Goal: Task Accomplishment & Management: Use online tool/utility

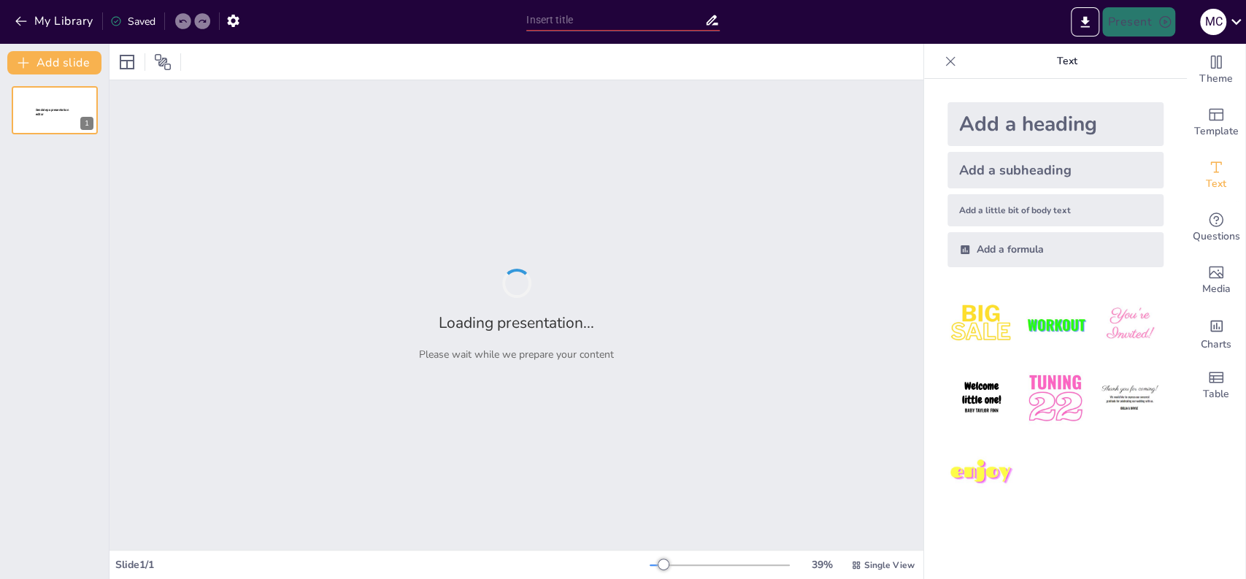
type input "De Oprichting en Structuur van de VOC: Een Historisch Overzicht"
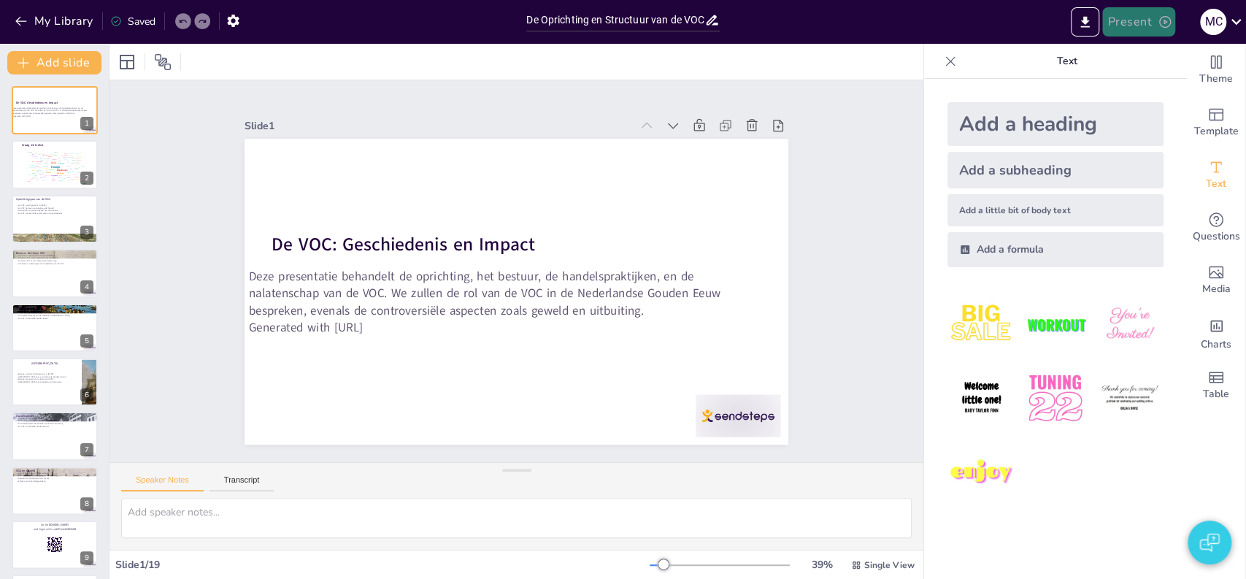
click at [1147, 22] on button "Present" at bounding box center [1138, 21] width 73 height 29
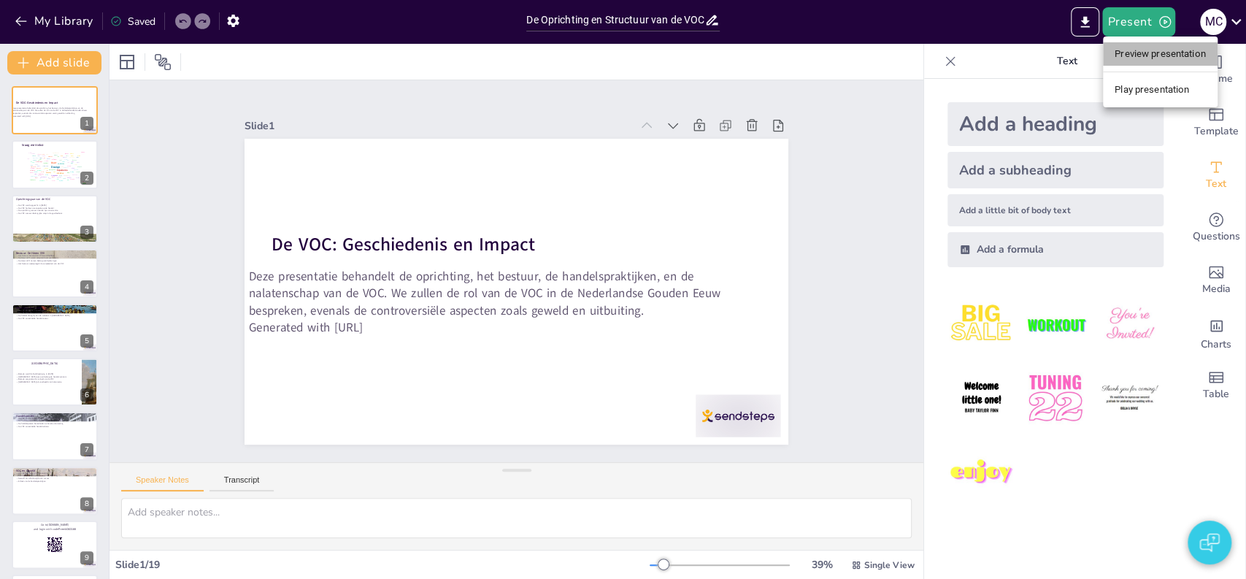
click at [1137, 55] on li "Preview presentation" at bounding box center [1160, 53] width 115 height 23
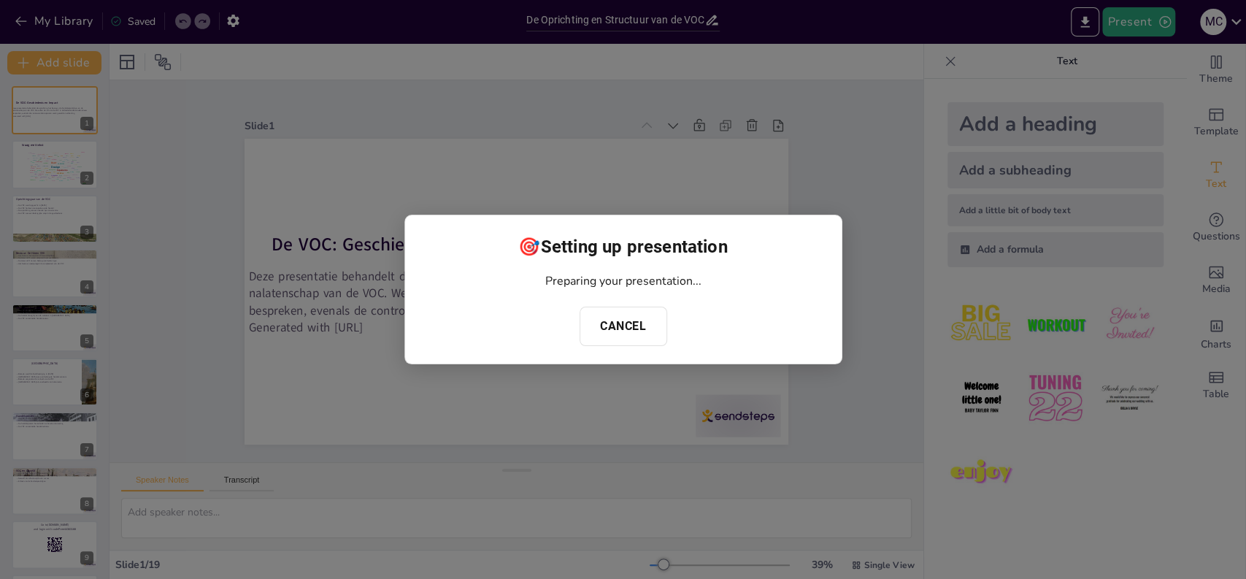
checkbox input "true"
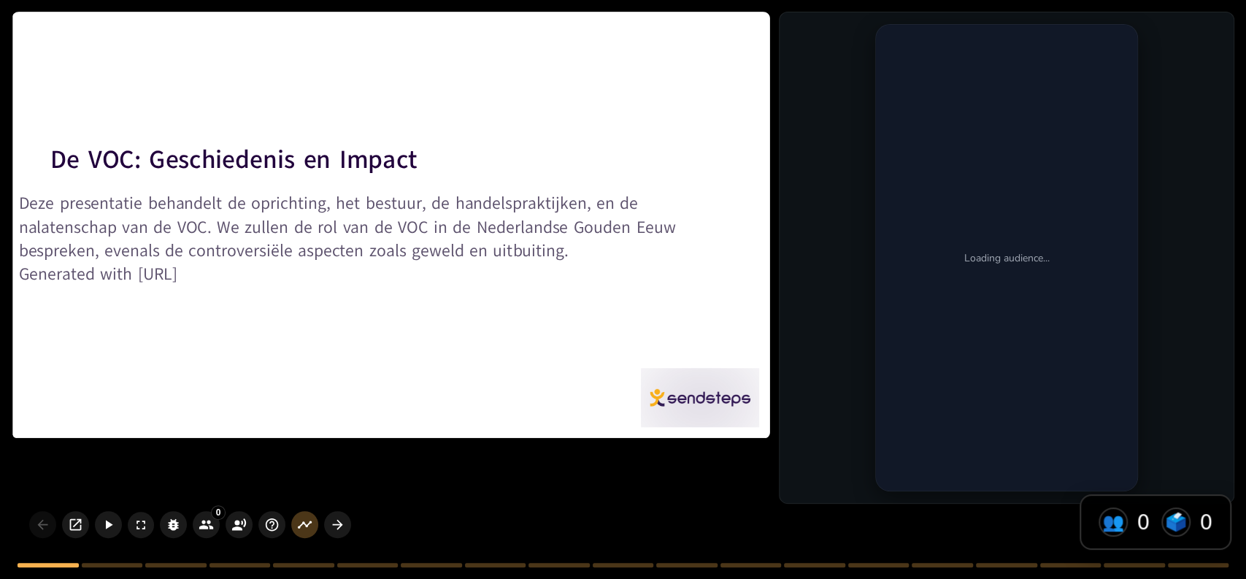
checkbox input "true"
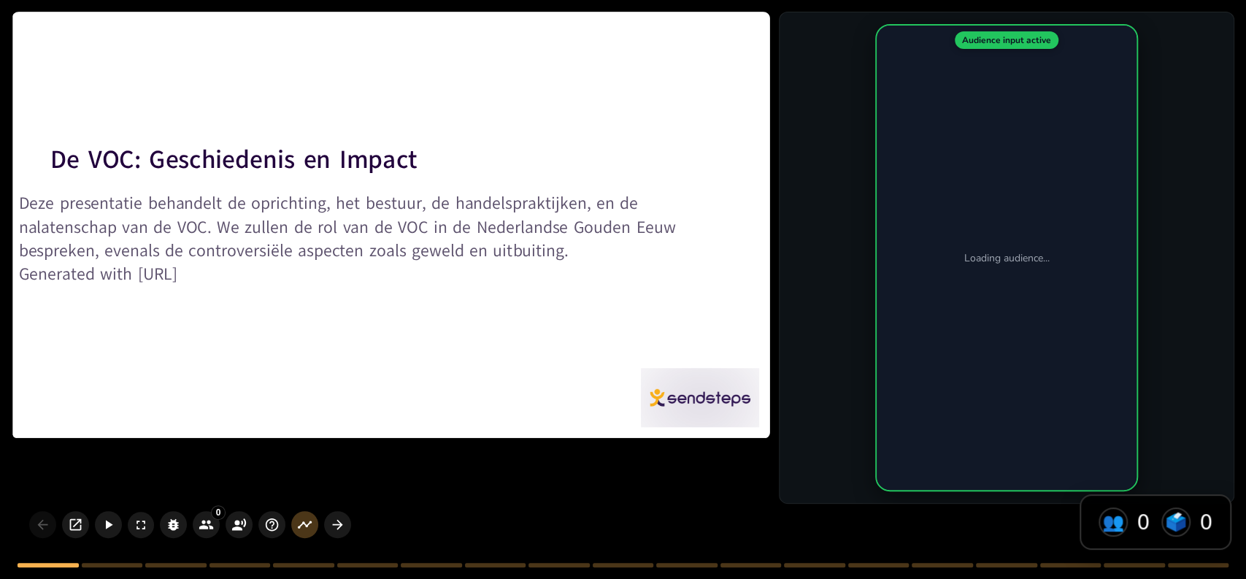
checkbox input "true"
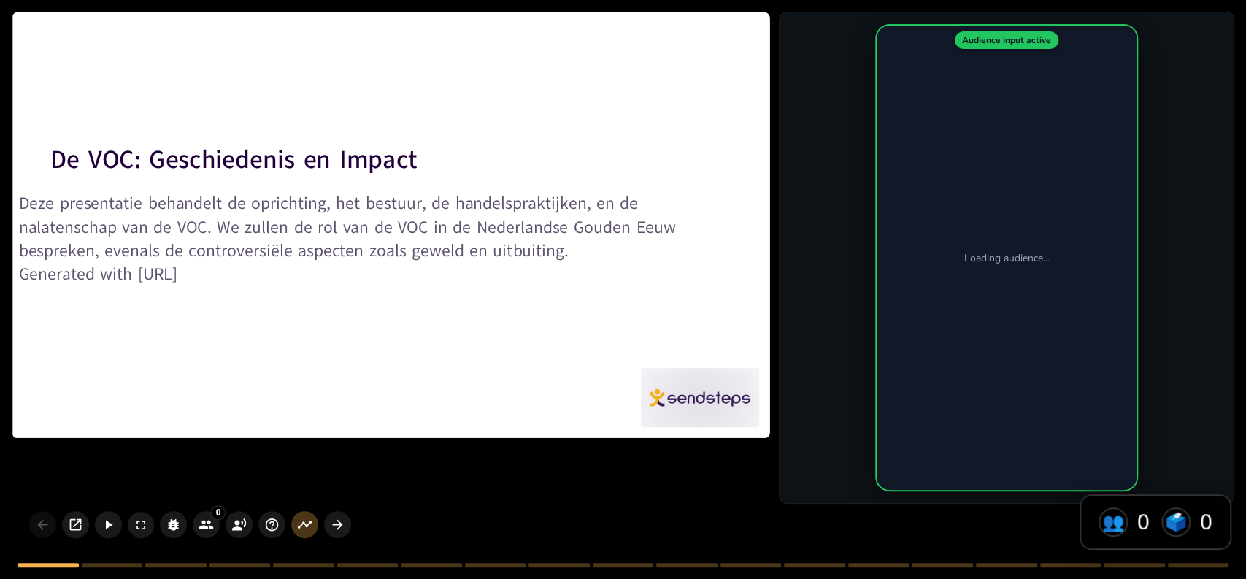
checkbox input "true"
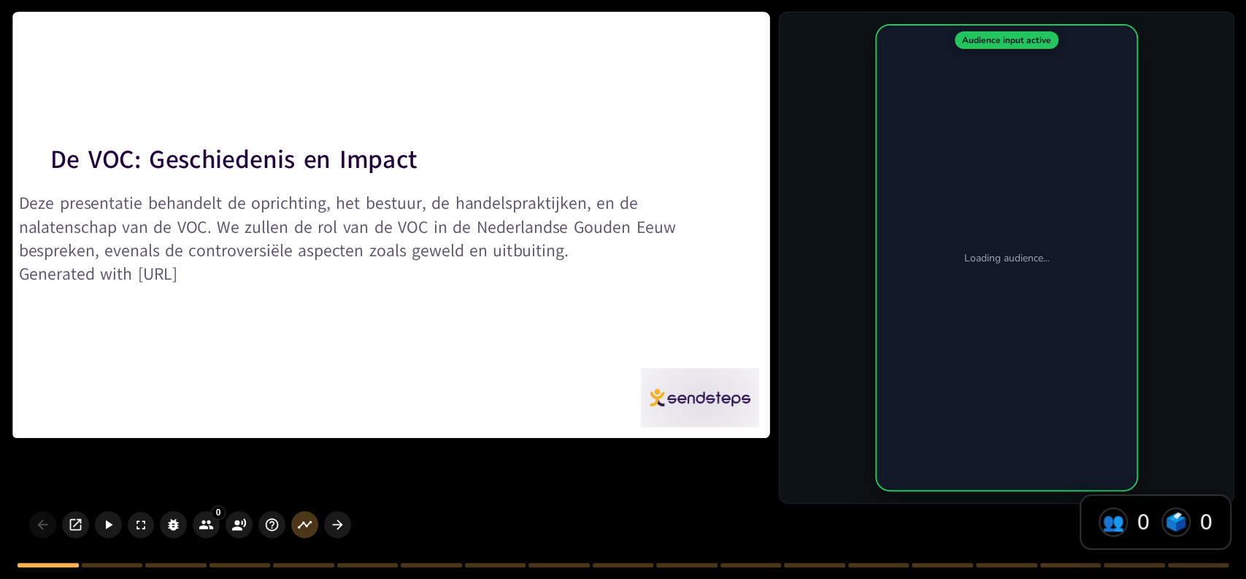
checkbox input "true"
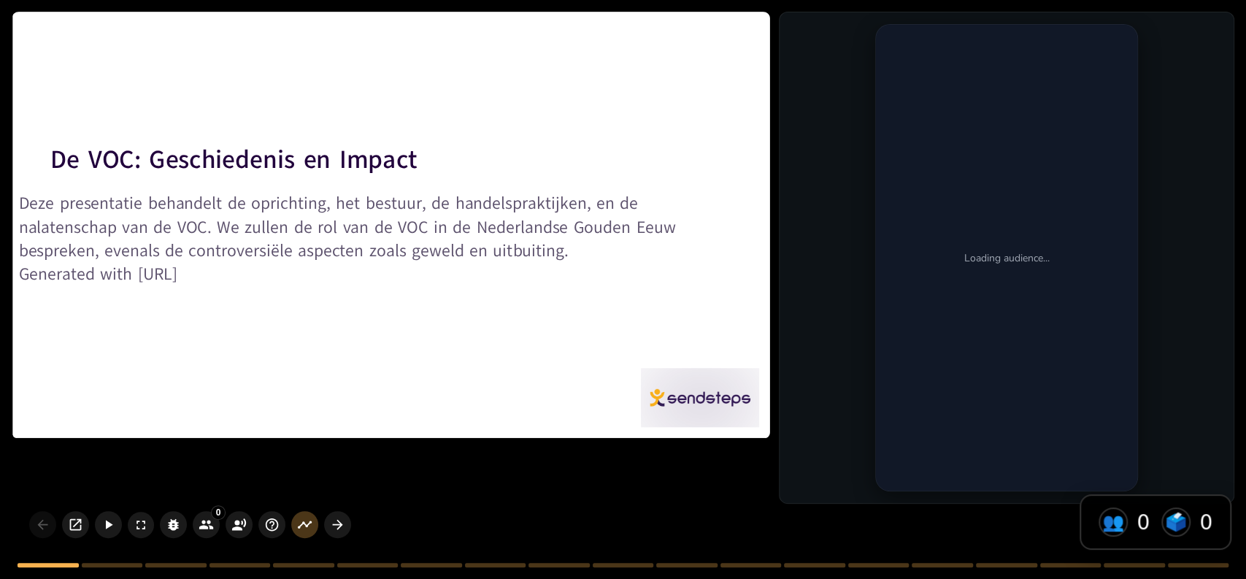
checkbox input "true"
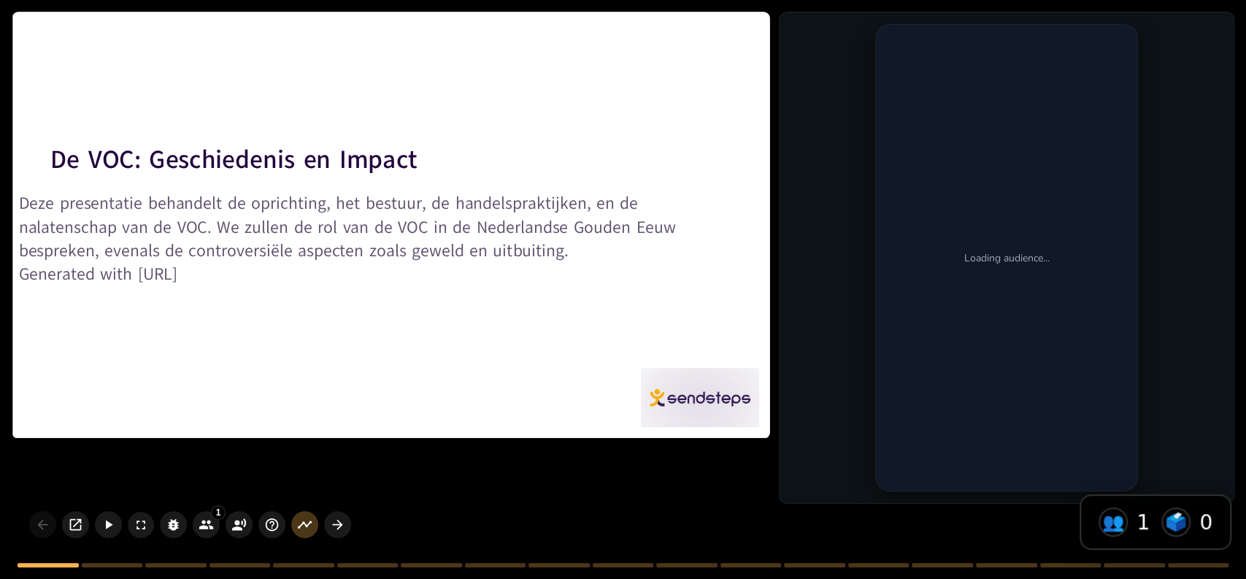
checkbox input "true"
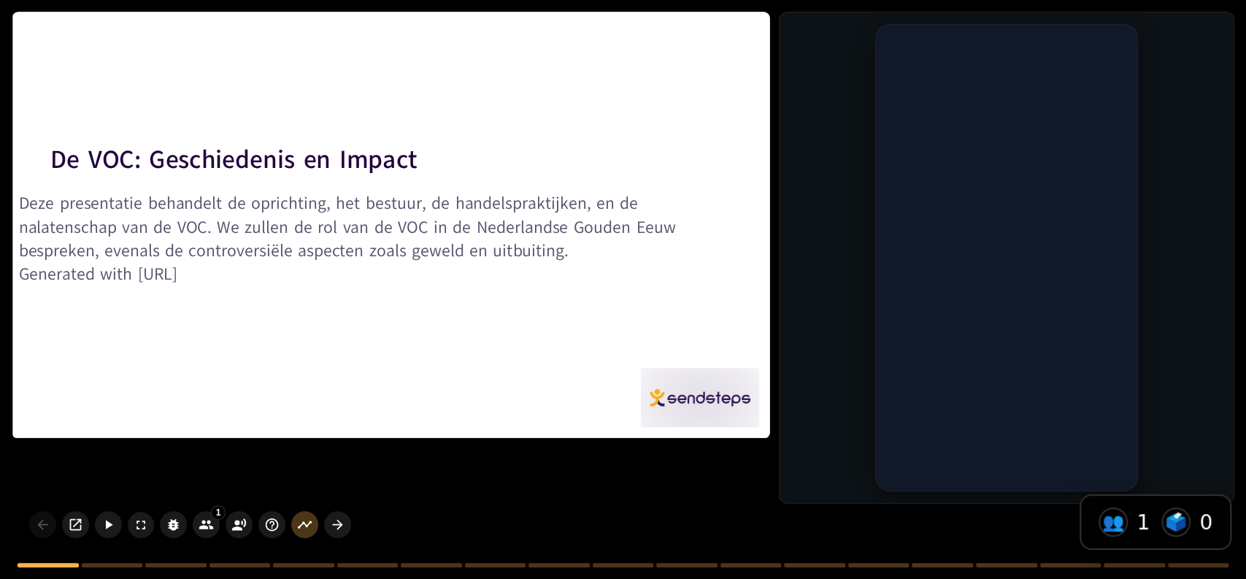
checkbox input "true"
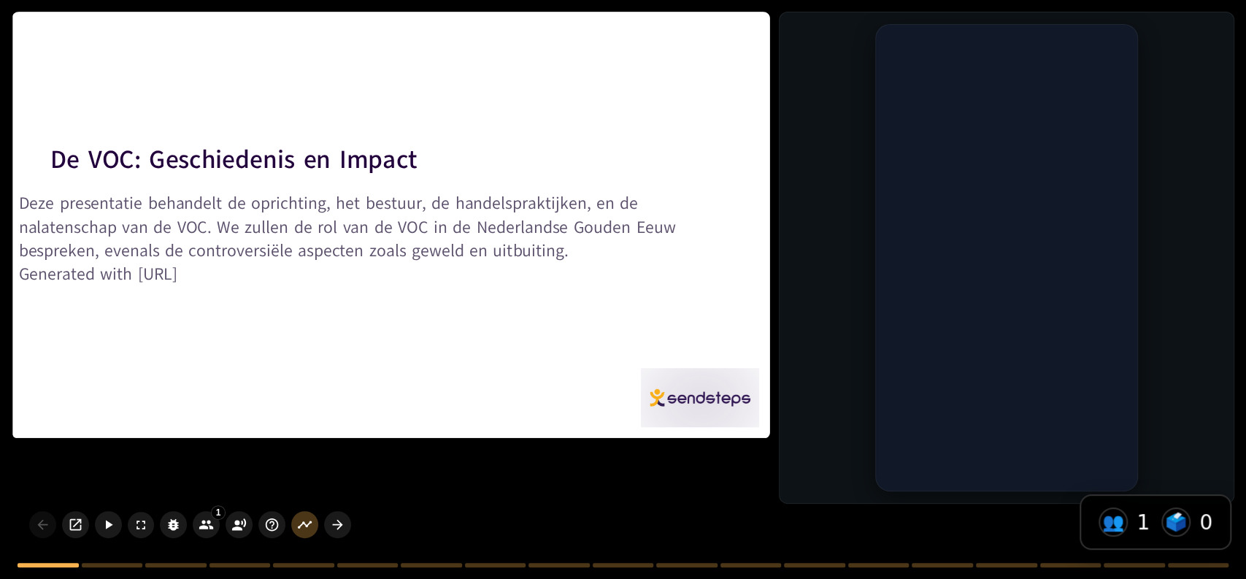
checkbox input "true"
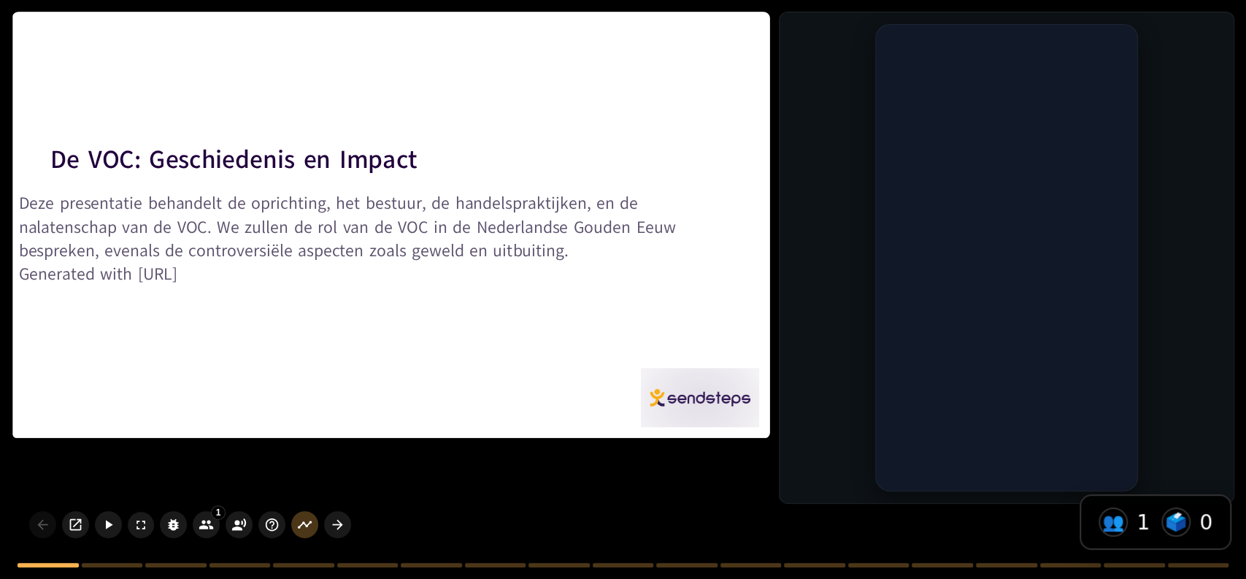
checkbox input "true"
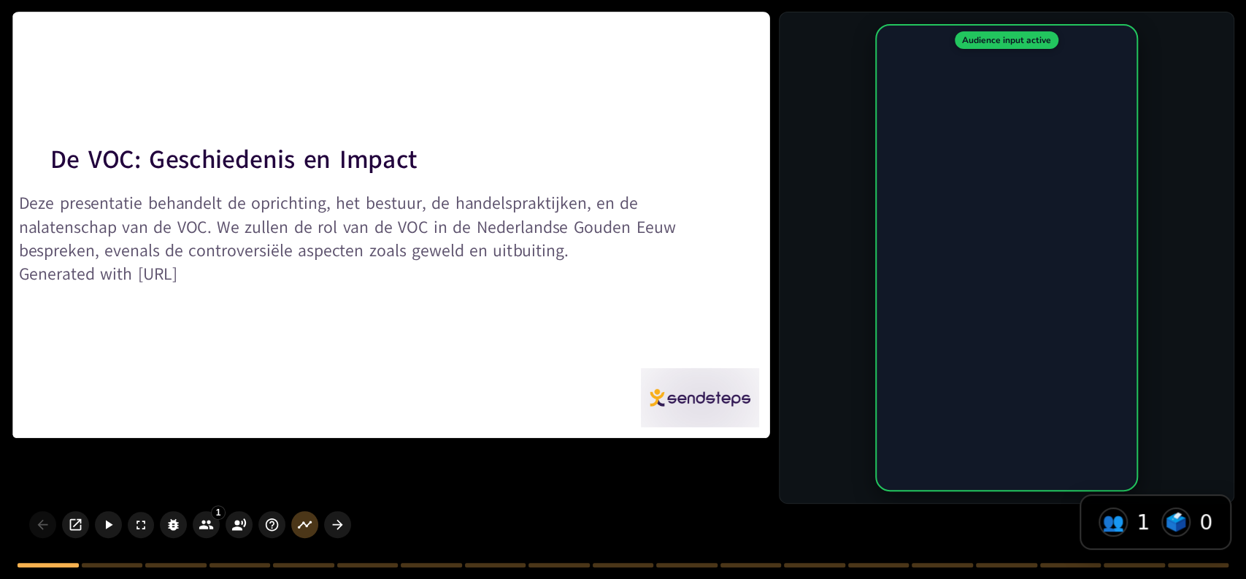
checkbox input "true"
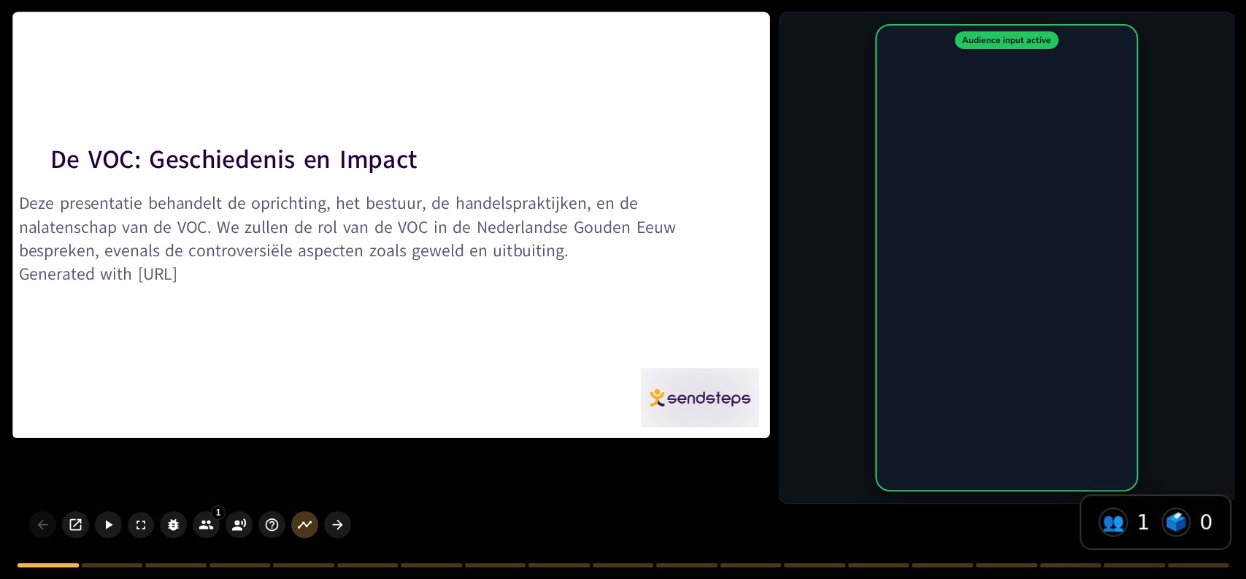
checkbox input "true"
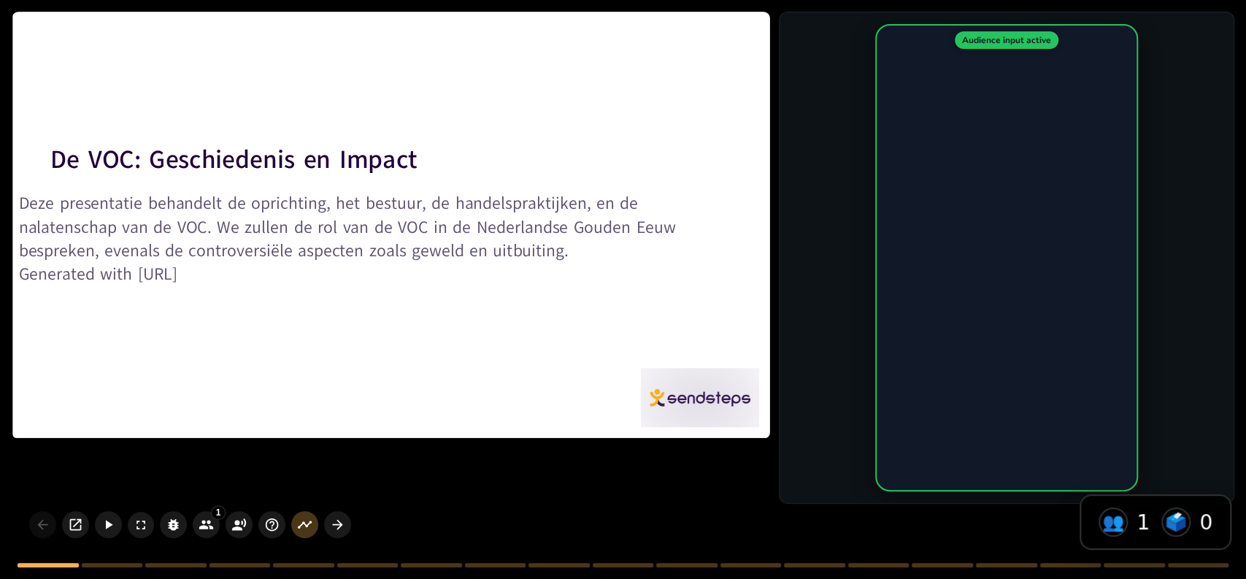
checkbox input "true"
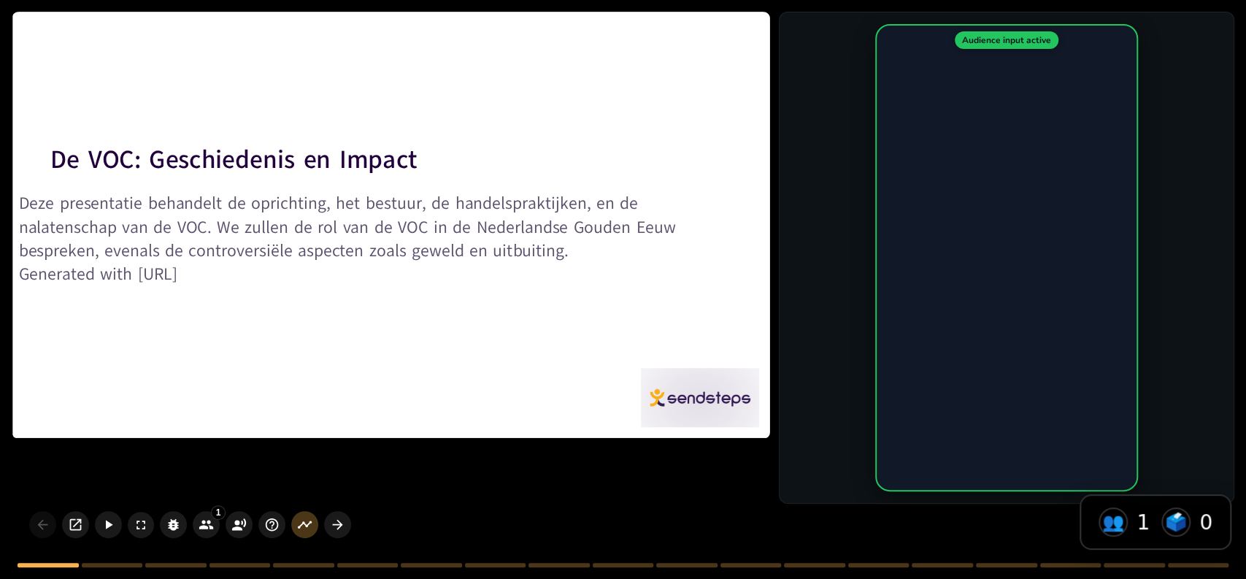
checkbox input "true"
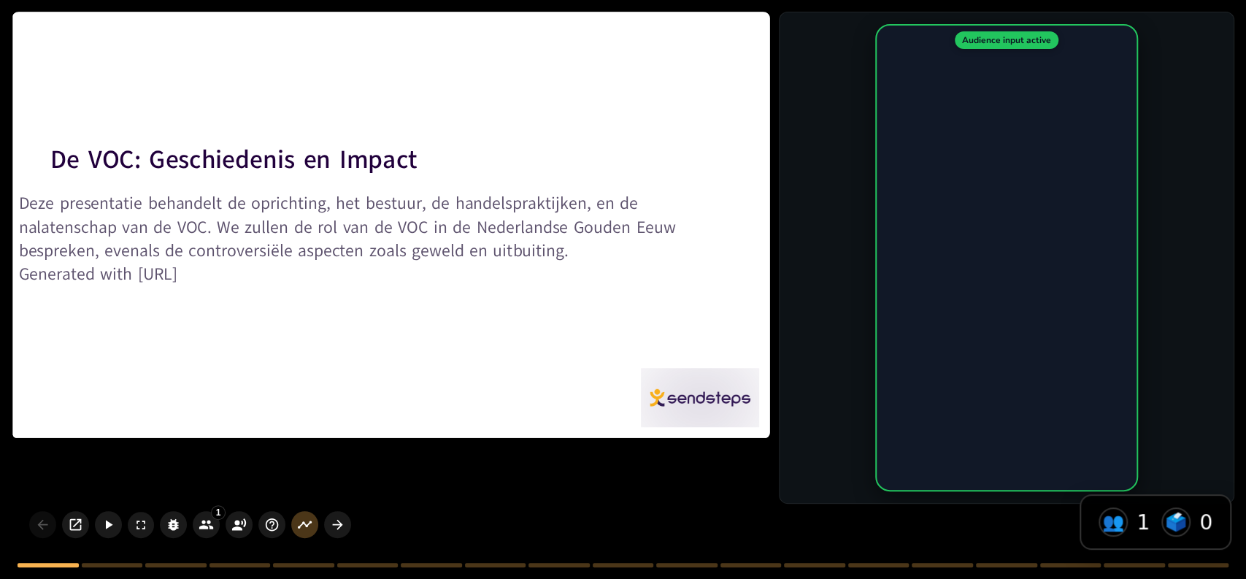
checkbox input "true"
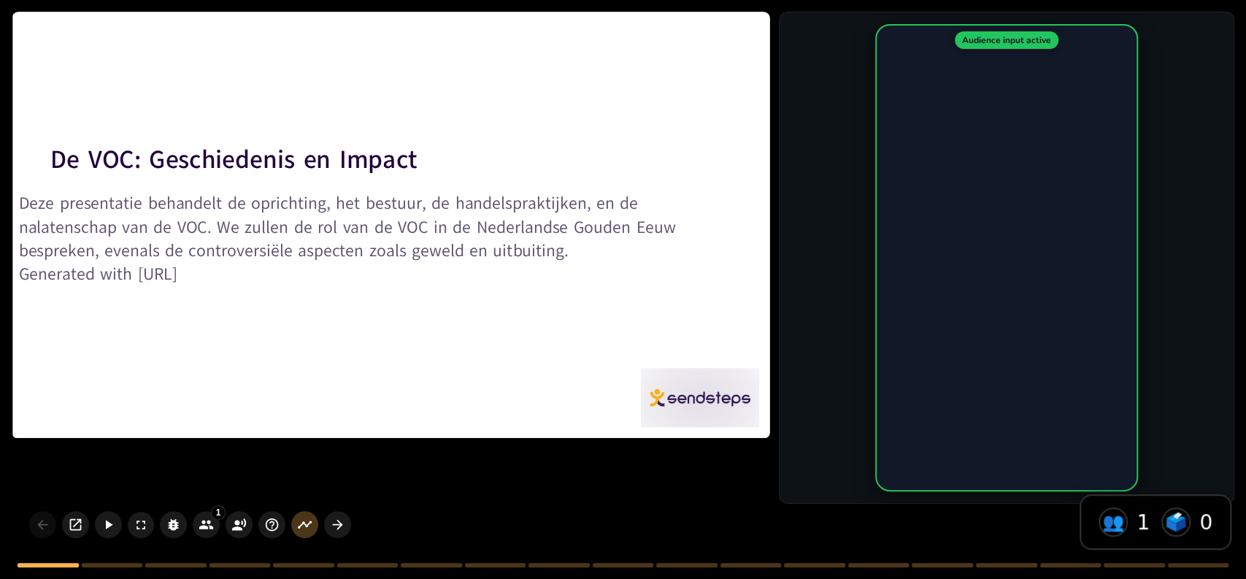
checkbox input "true"
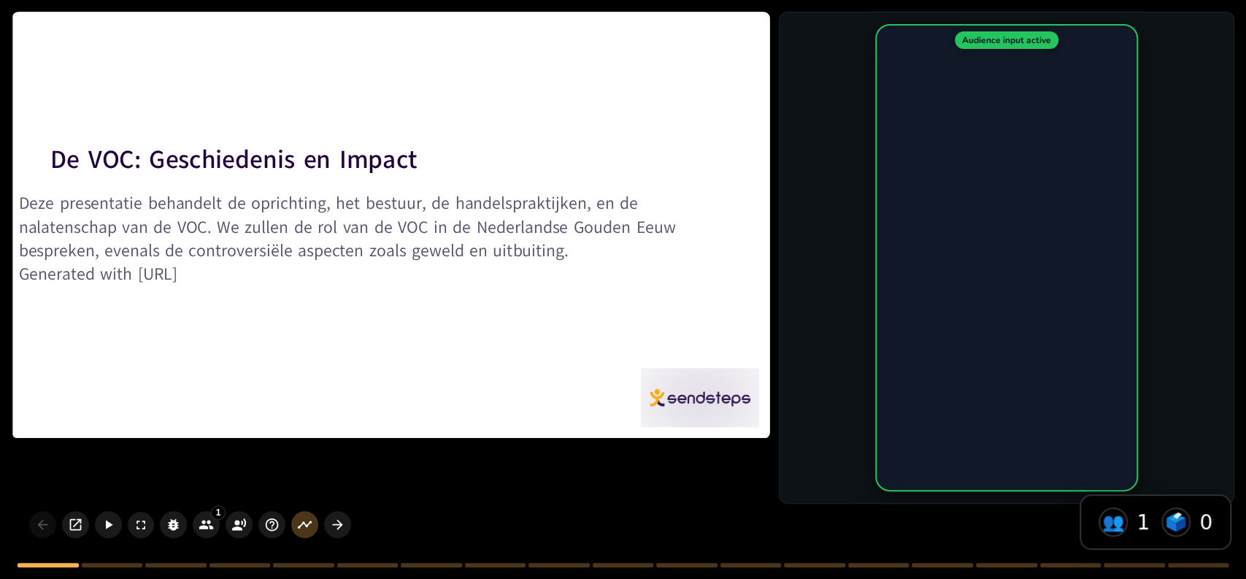
checkbox input "true"
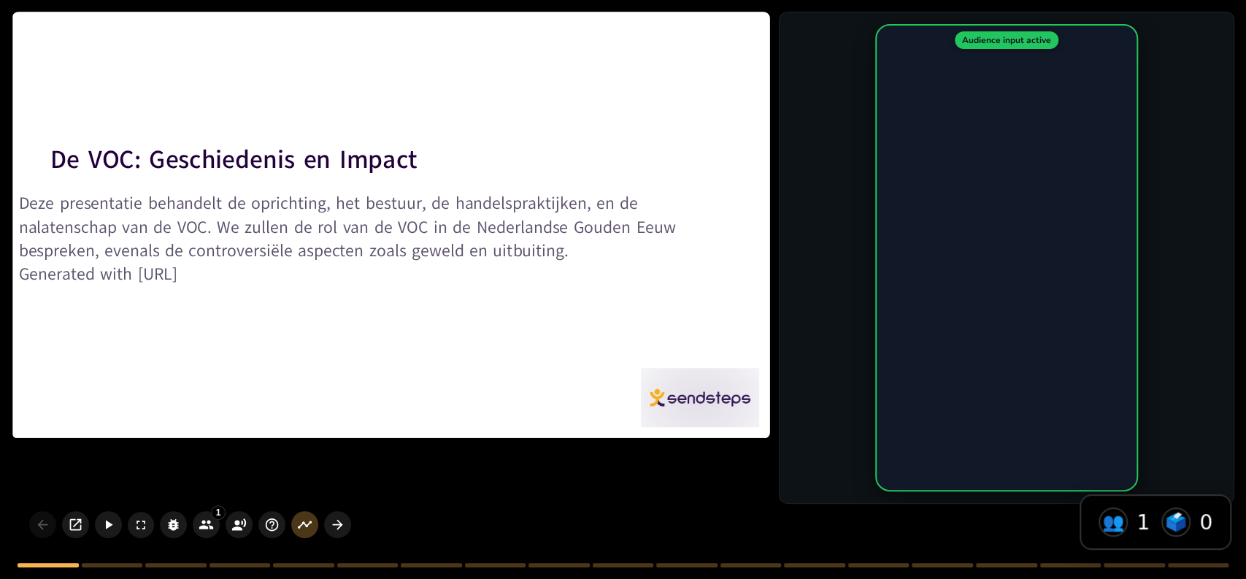
checkbox input "true"
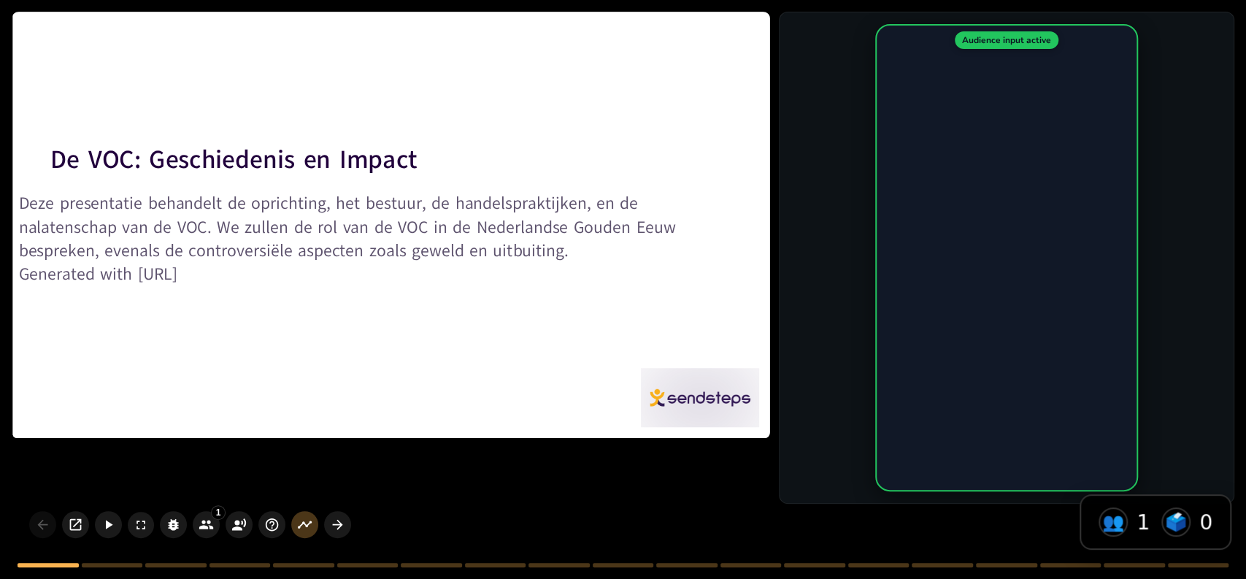
checkbox input "true"
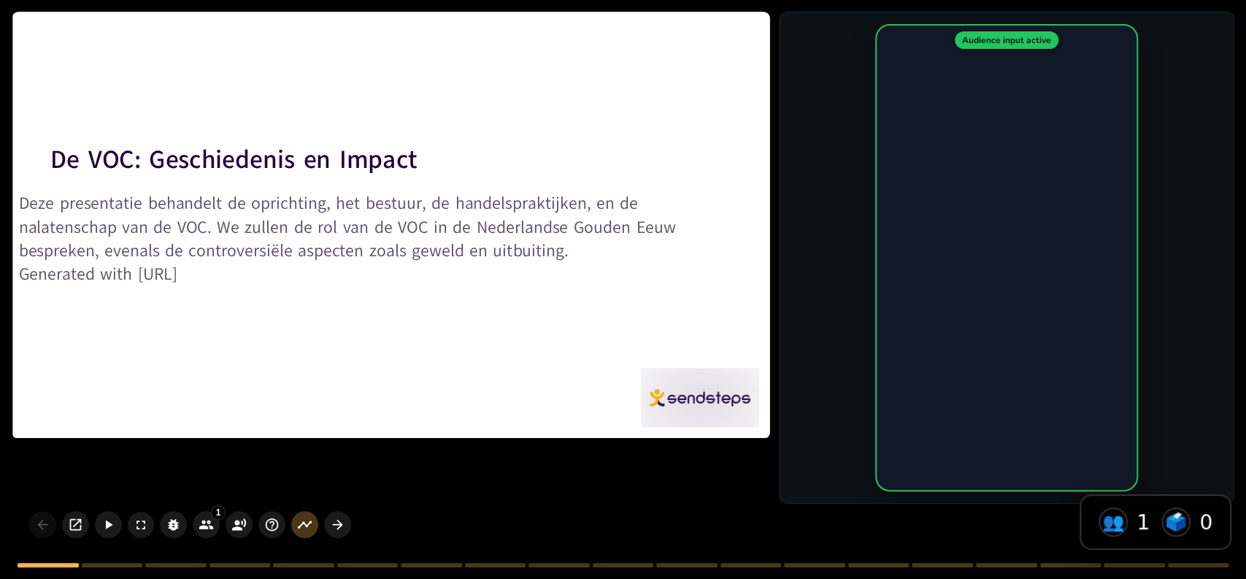
checkbox input "true"
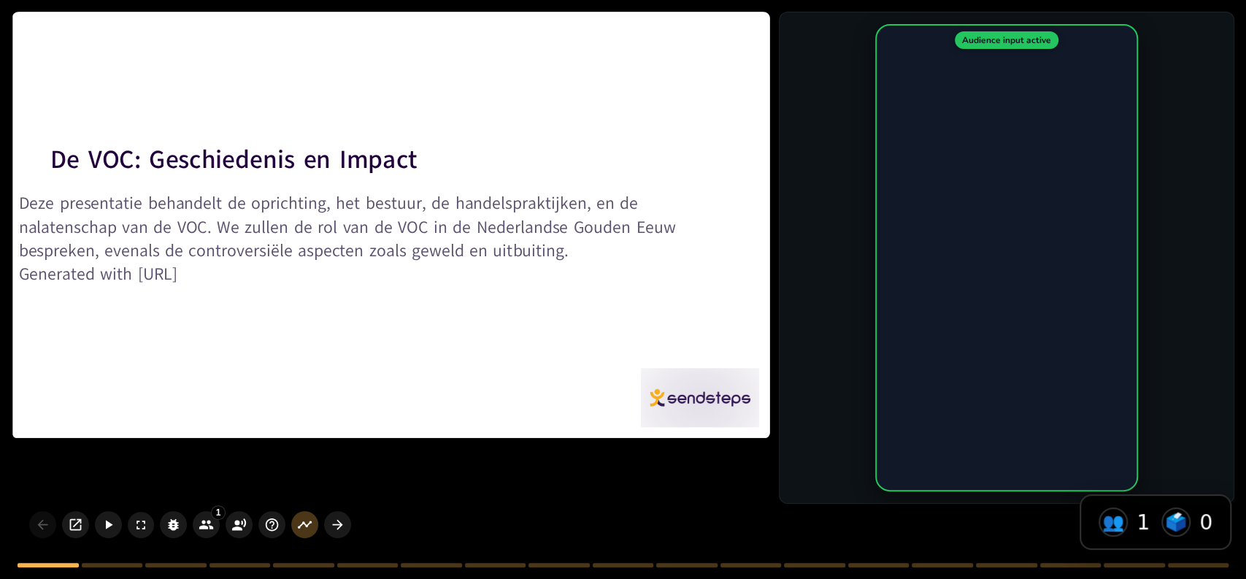
checkbox input "true"
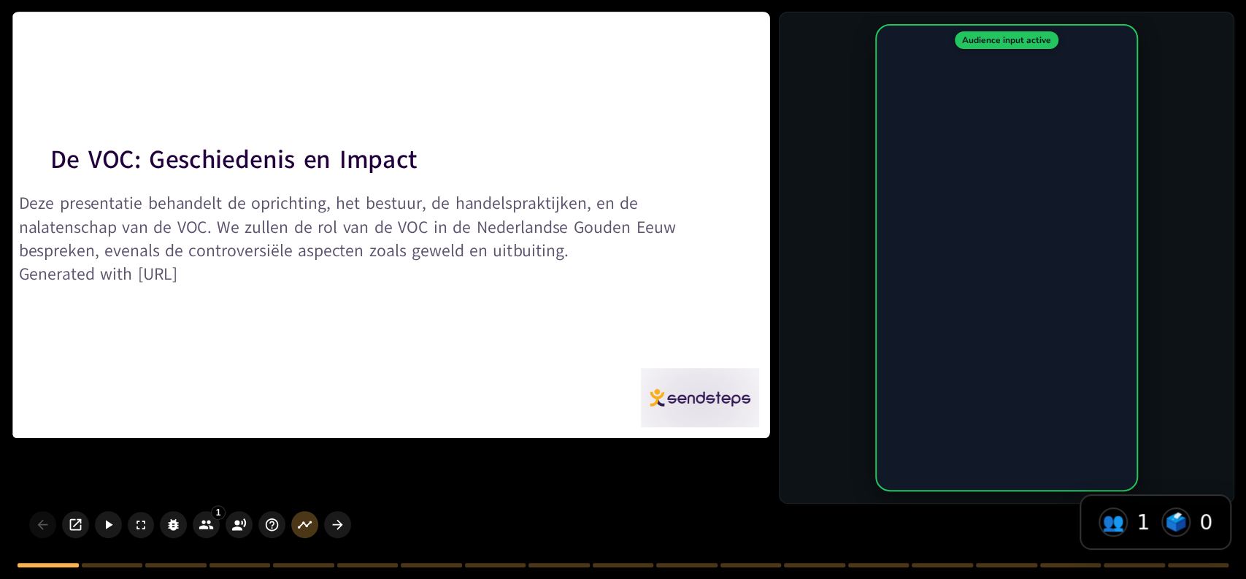
checkbox input "true"
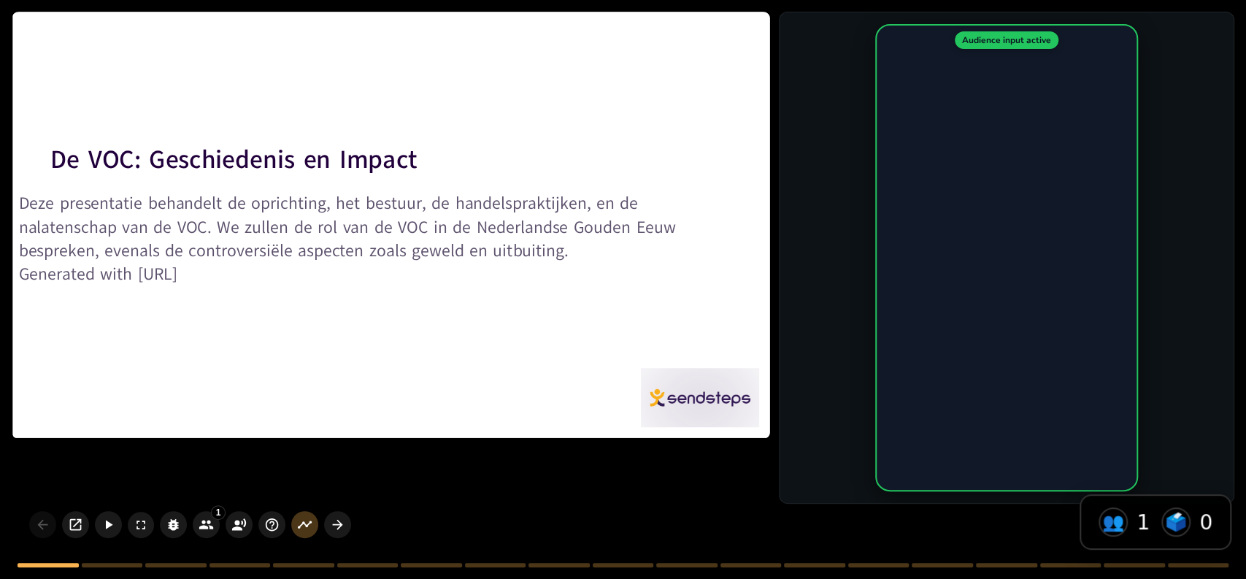
checkbox input "true"
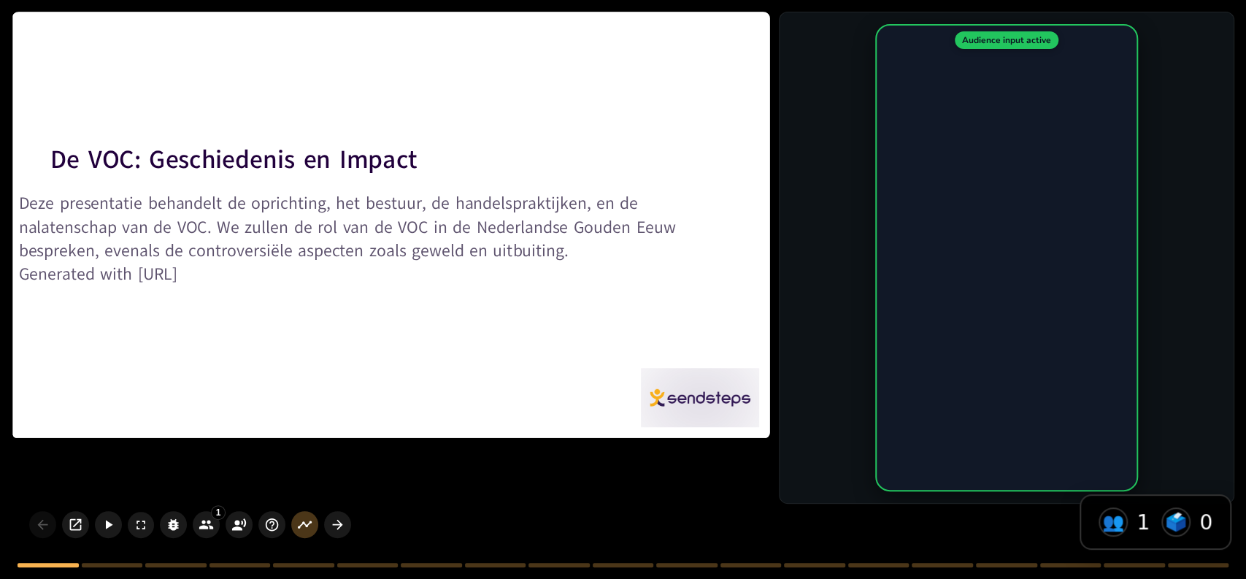
checkbox input "true"
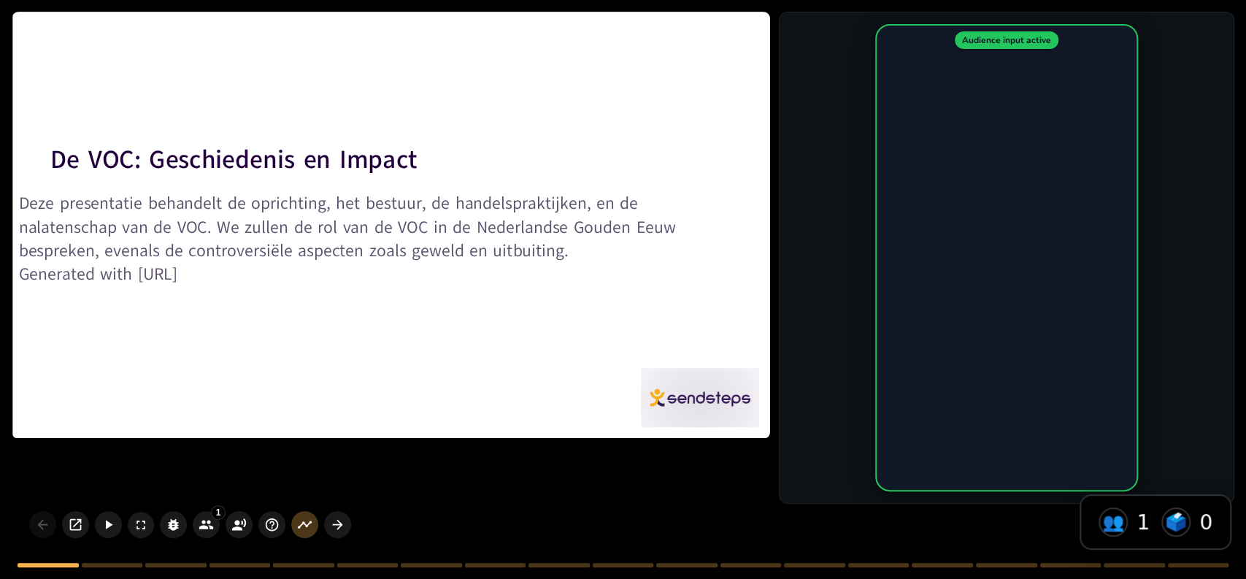
checkbox input "true"
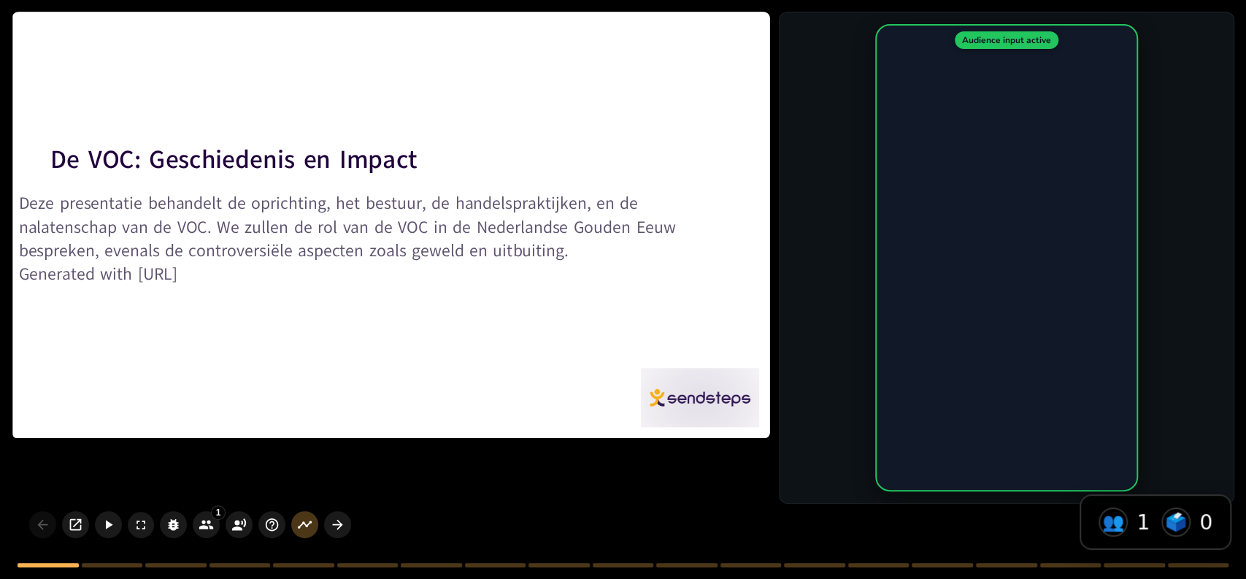
checkbox input "true"
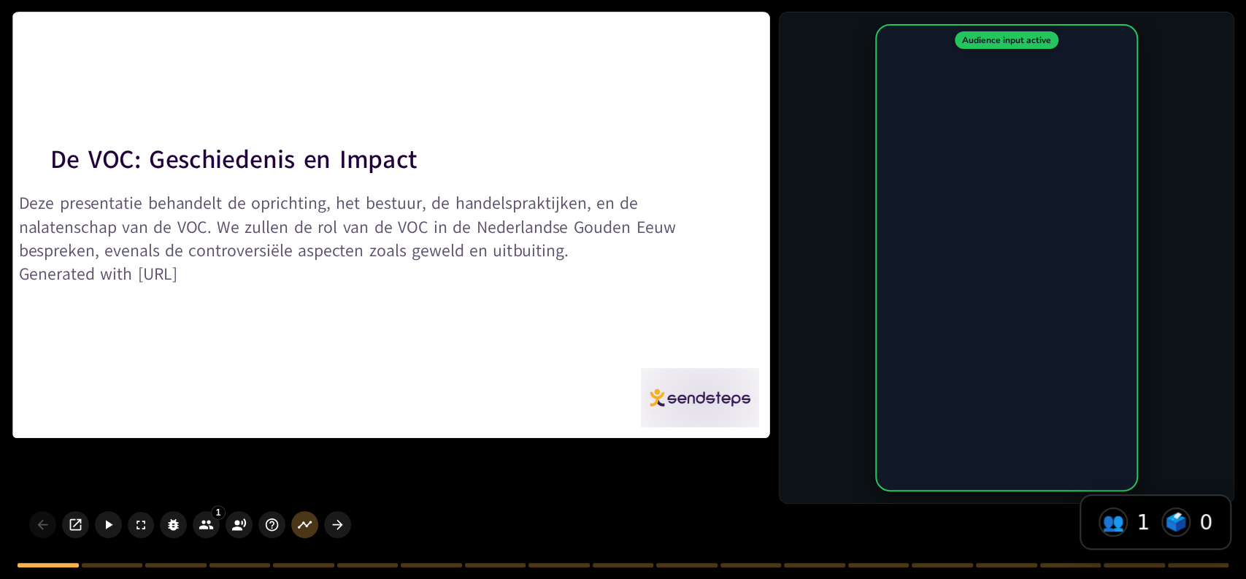
checkbox input "true"
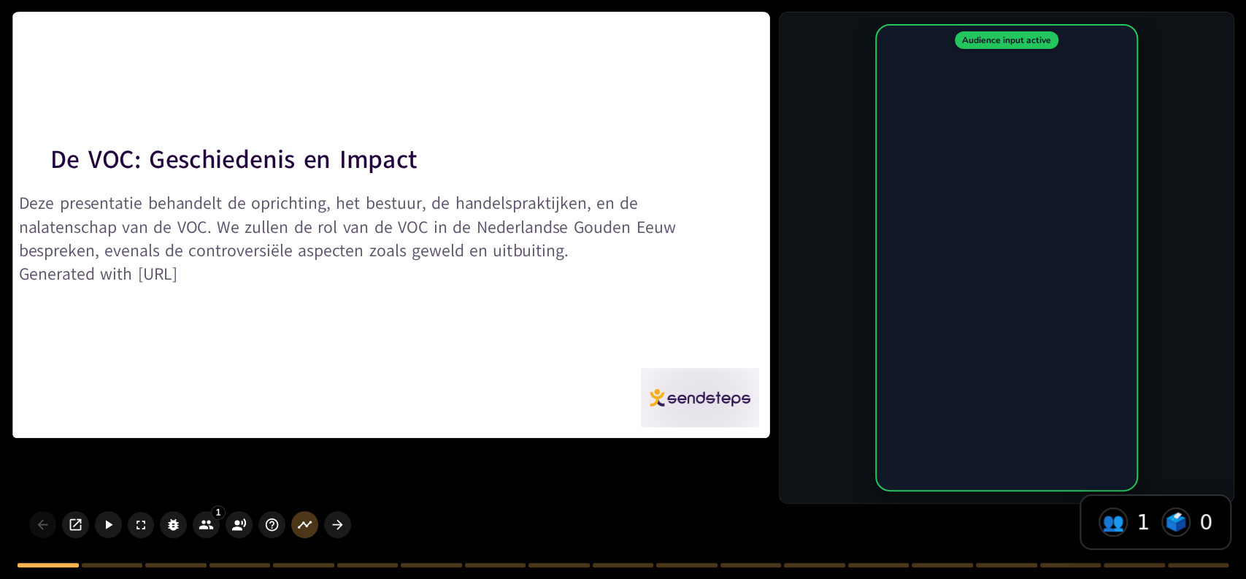
checkbox input "true"
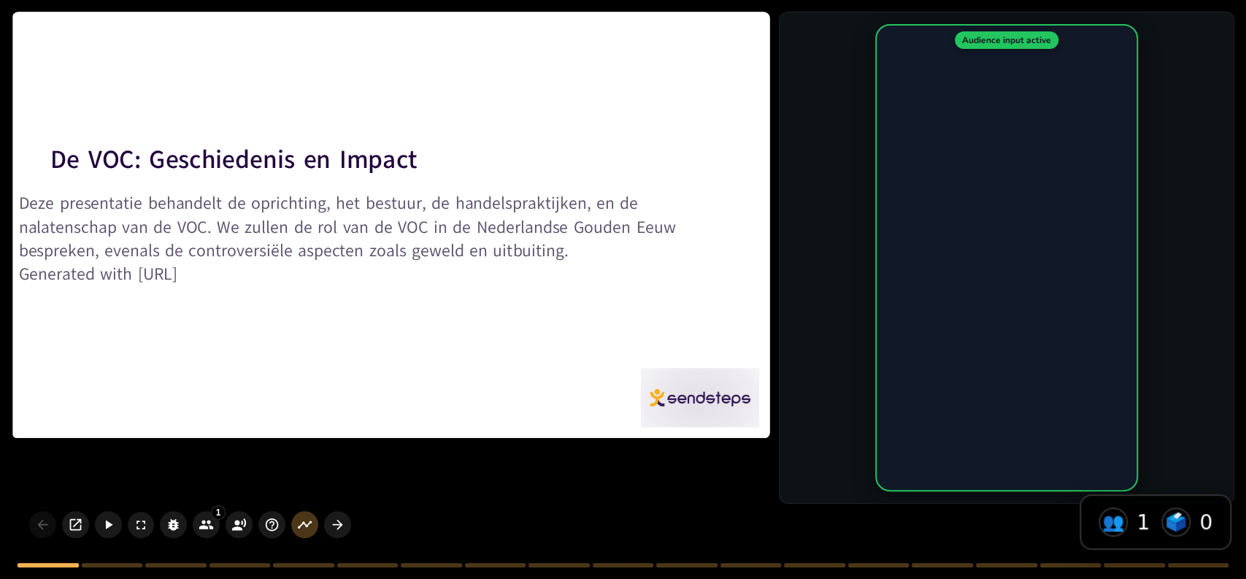
checkbox input "true"
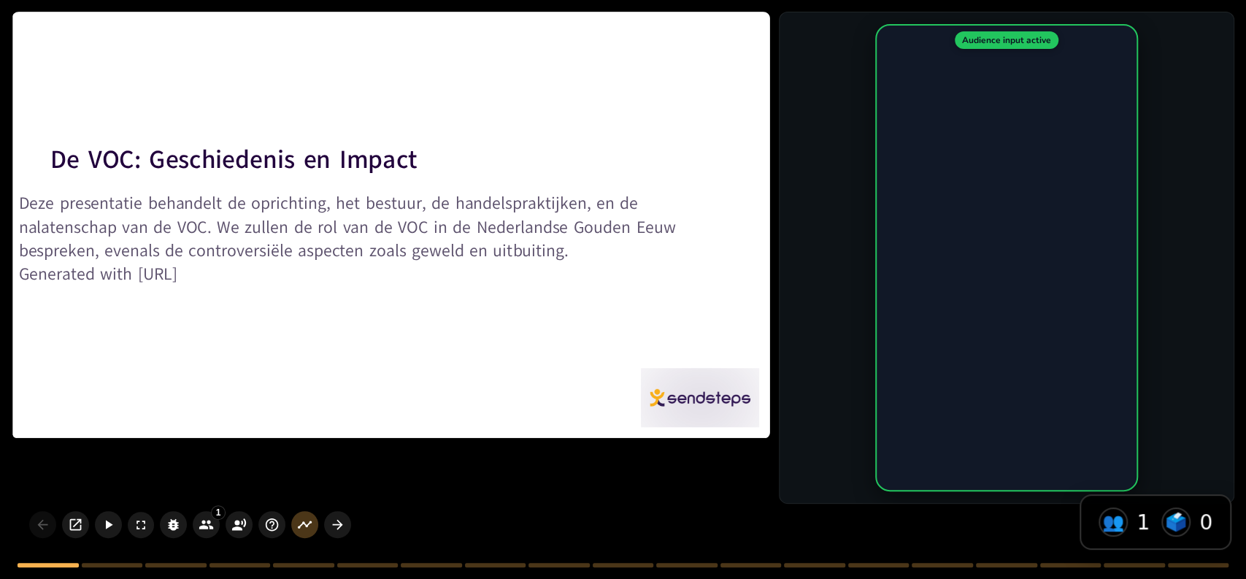
checkbox input "true"
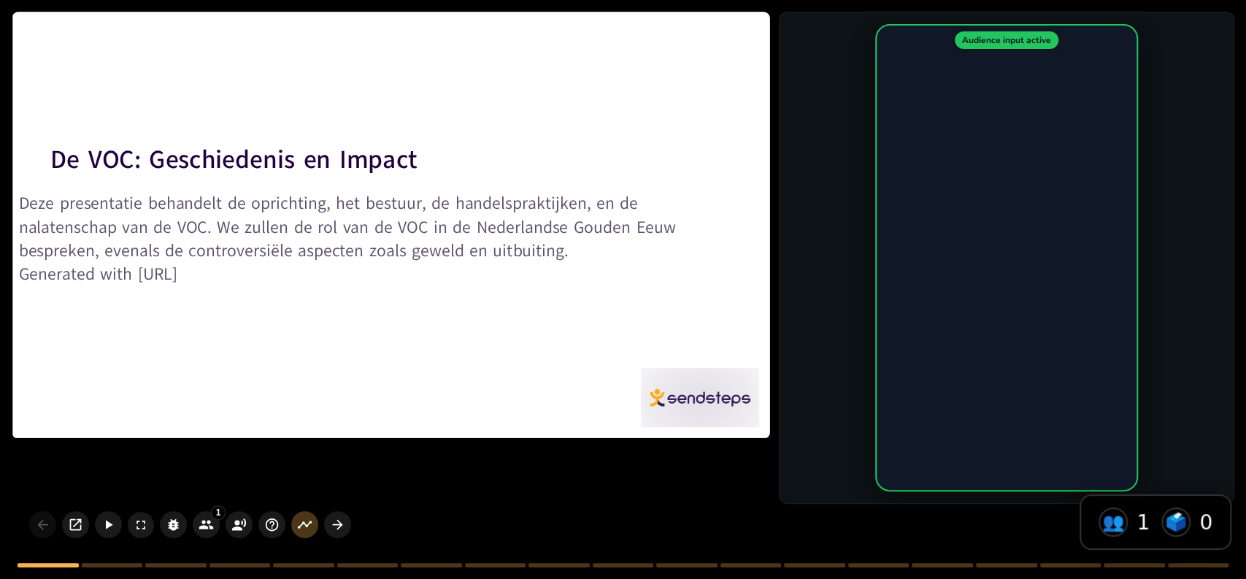
checkbox input "true"
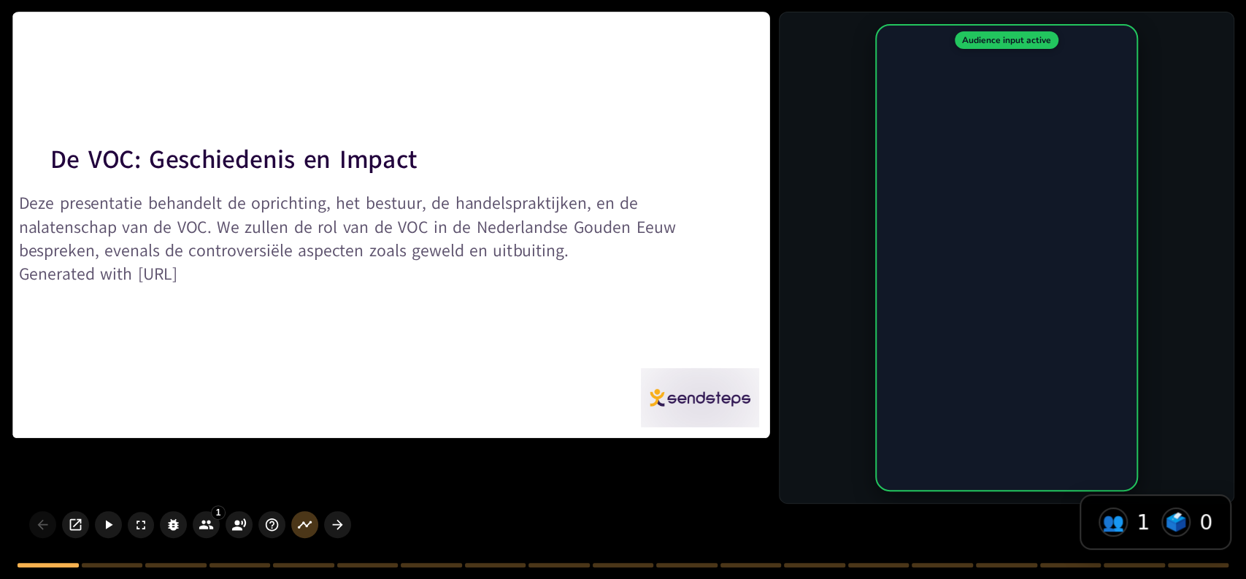
checkbox input "true"
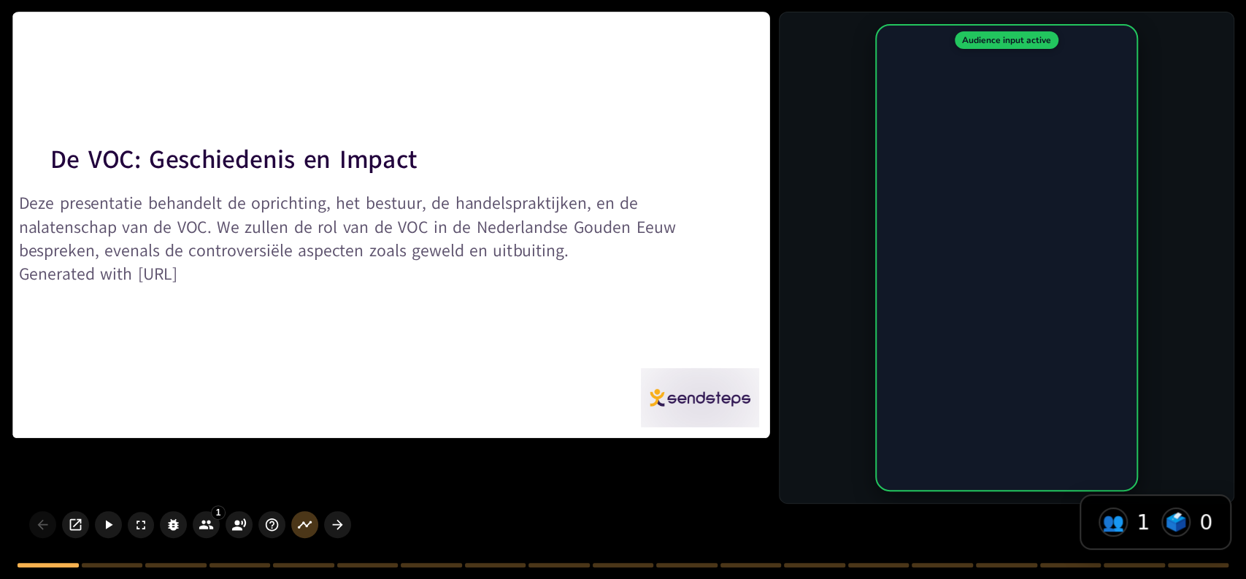
checkbox input "true"
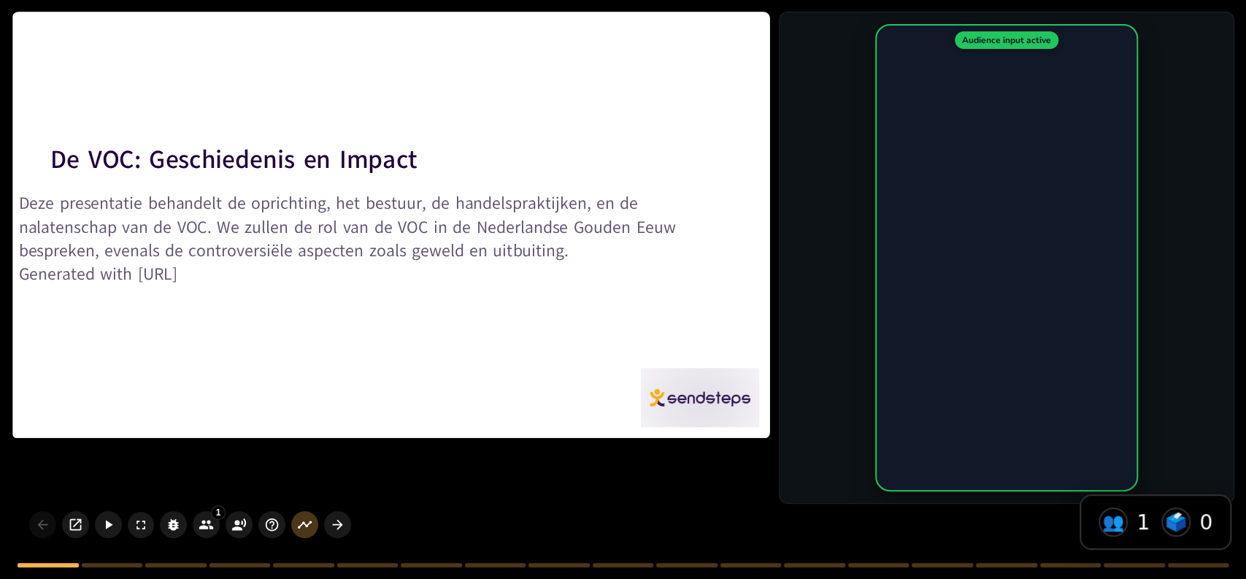
checkbox input "true"
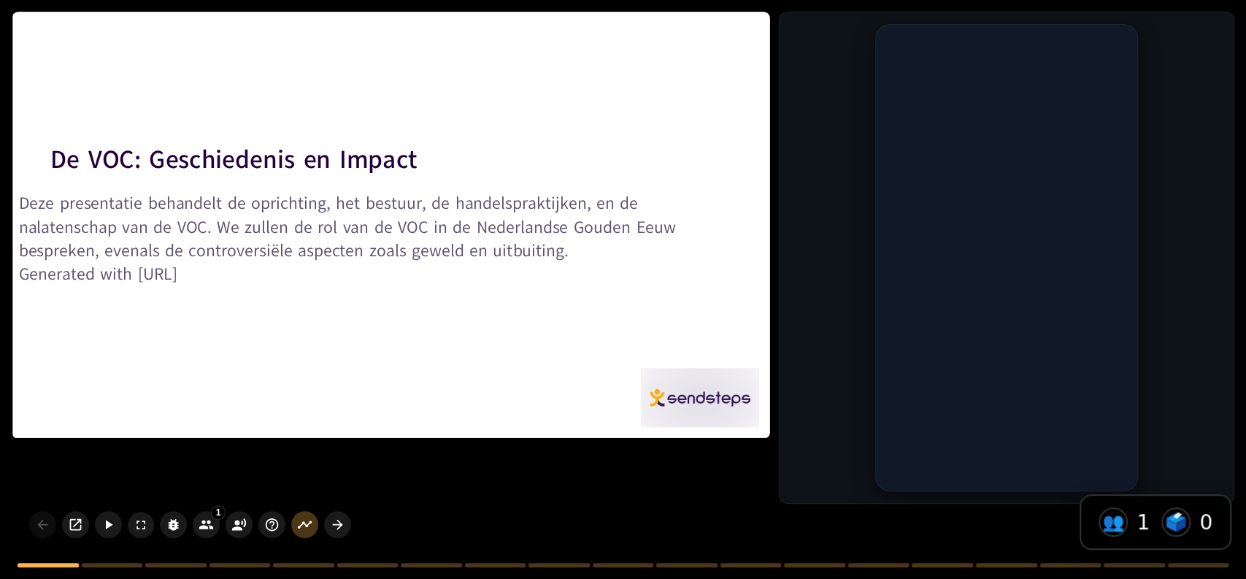
checkbox input "true"
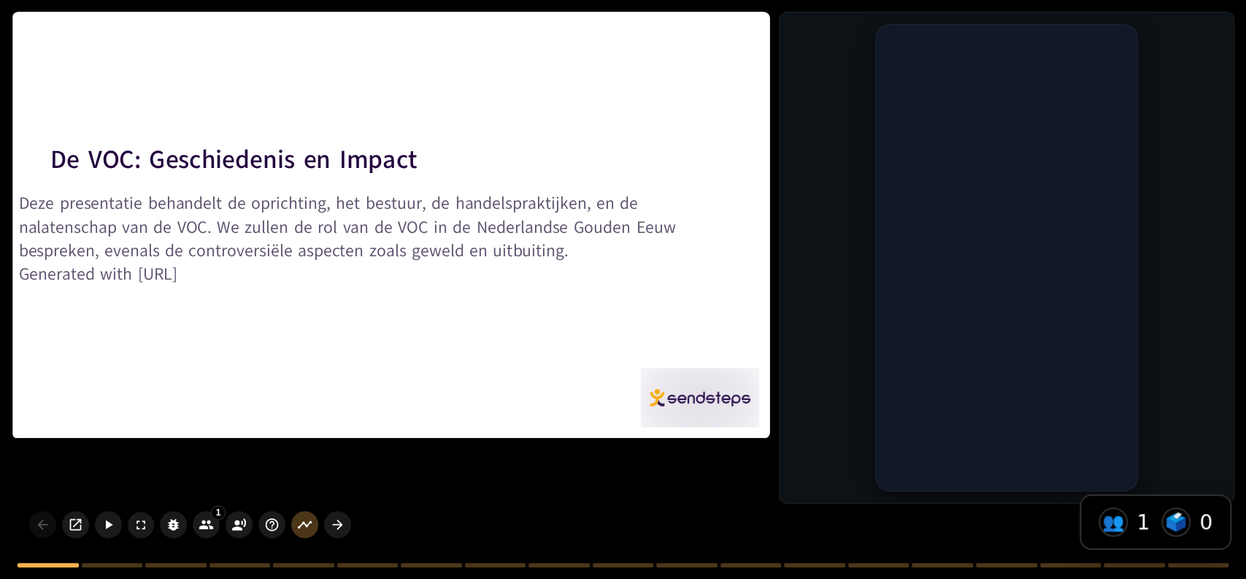
checkbox input "true"
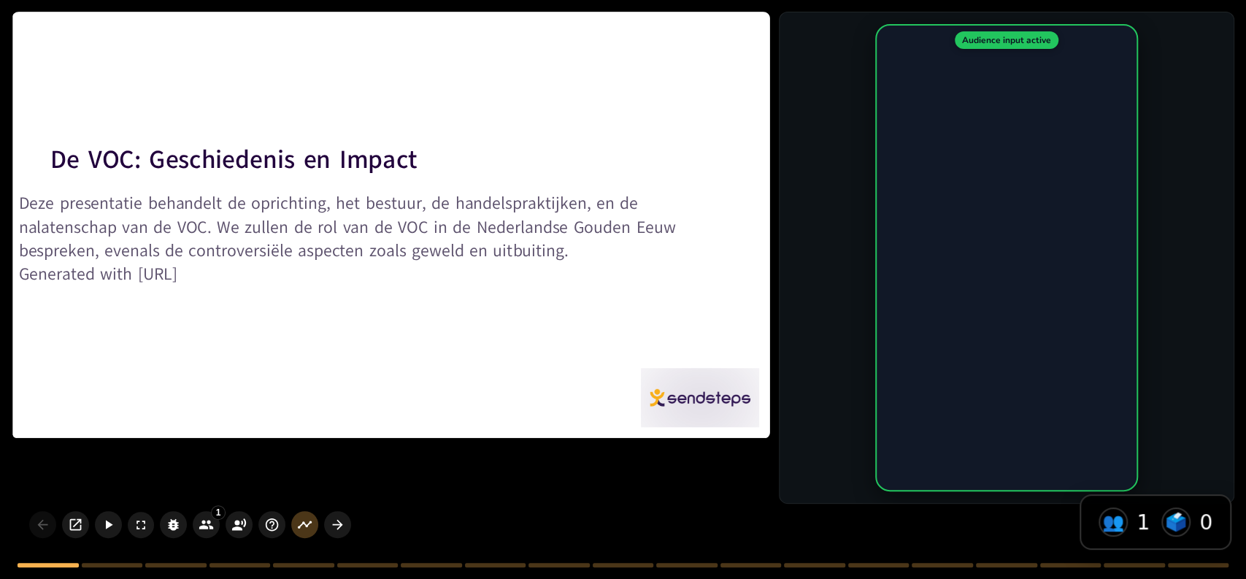
checkbox input "true"
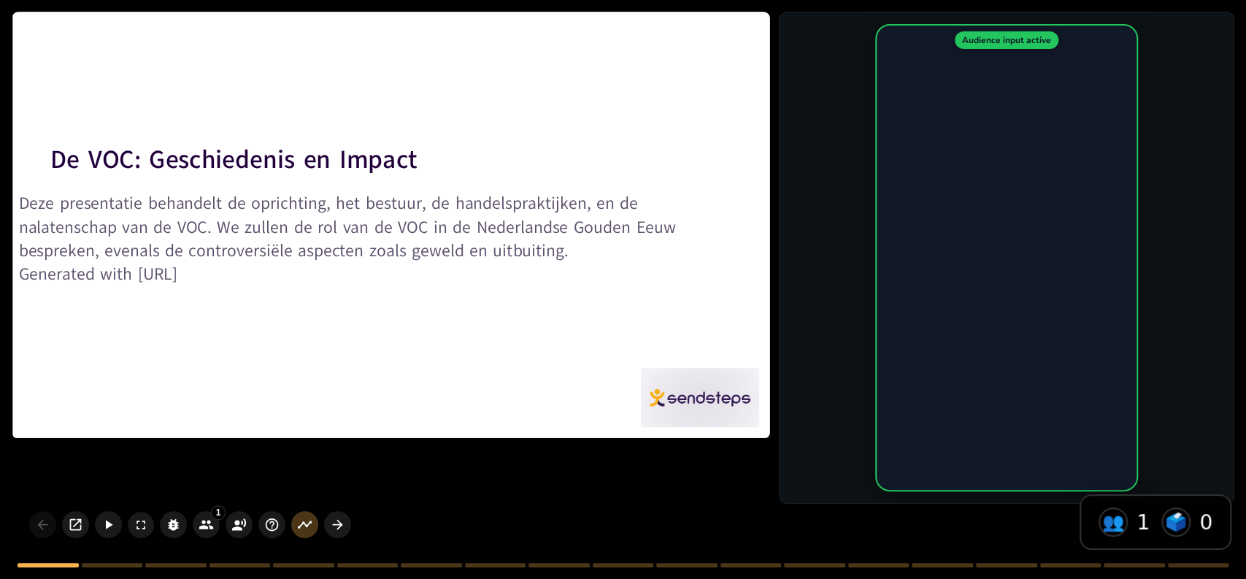
checkbox input "true"
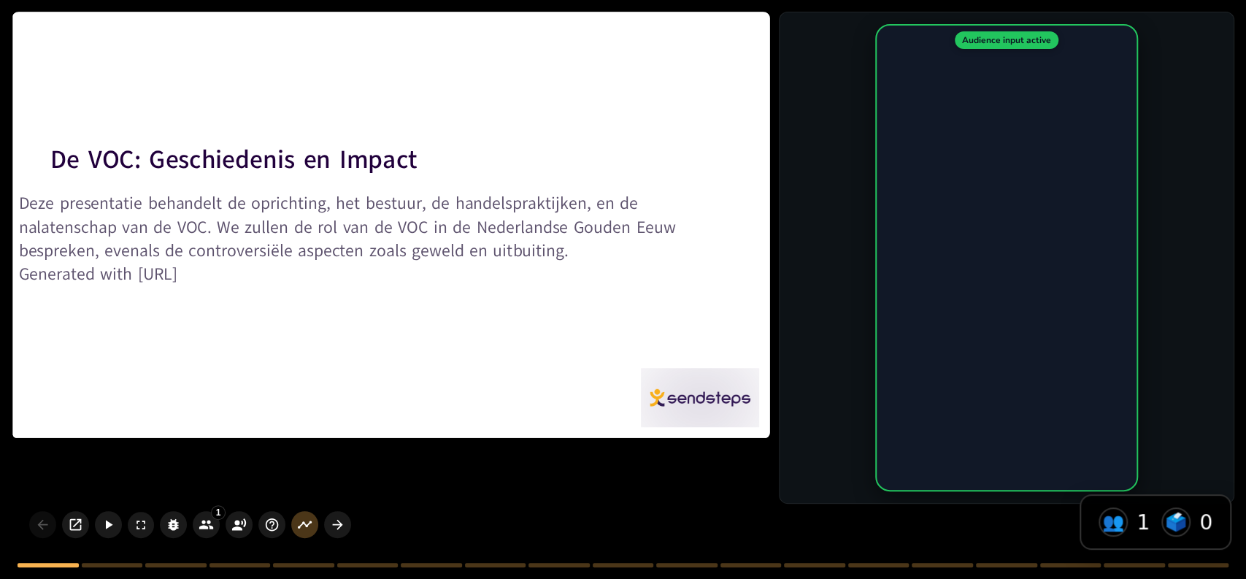
checkbox input "true"
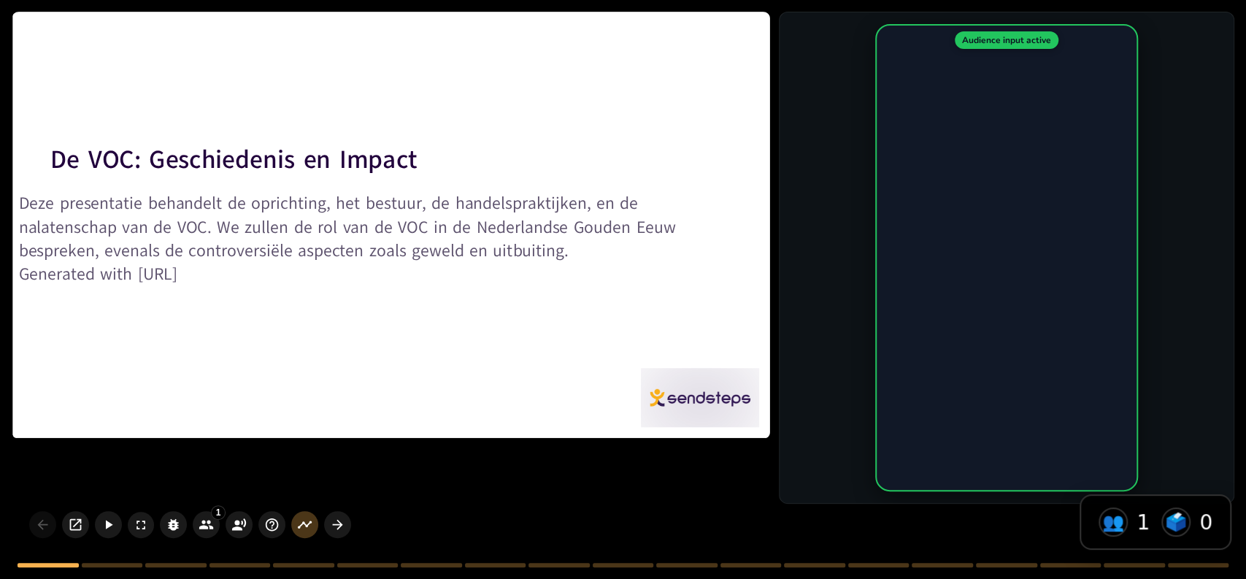
checkbox input "true"
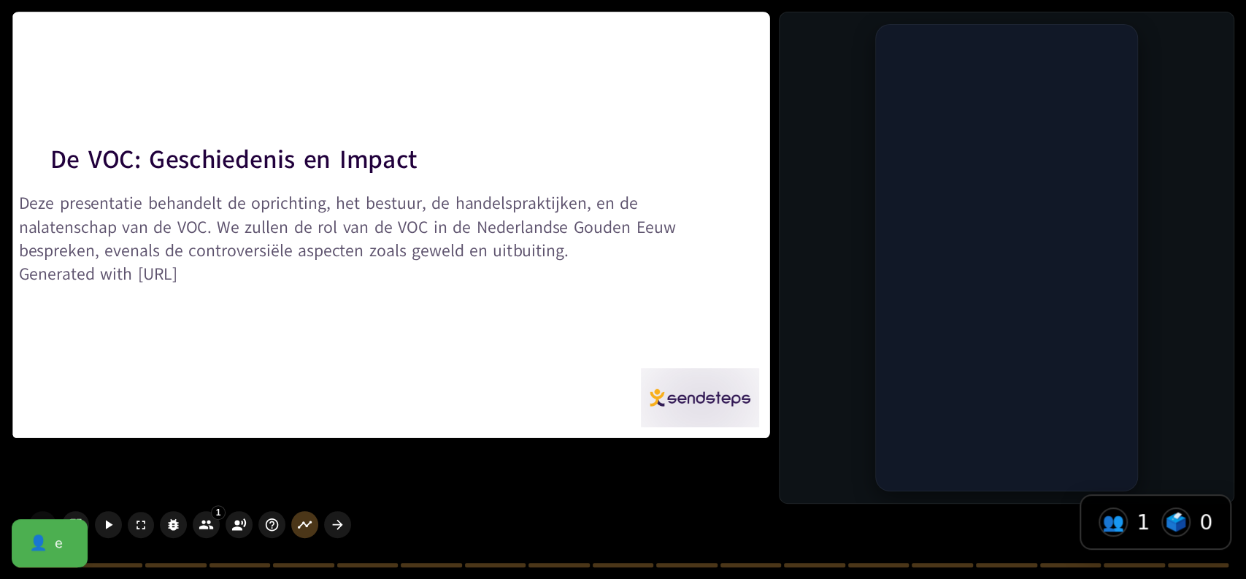
click at [518, 353] on div at bounding box center [390, 225] width 757 height 426
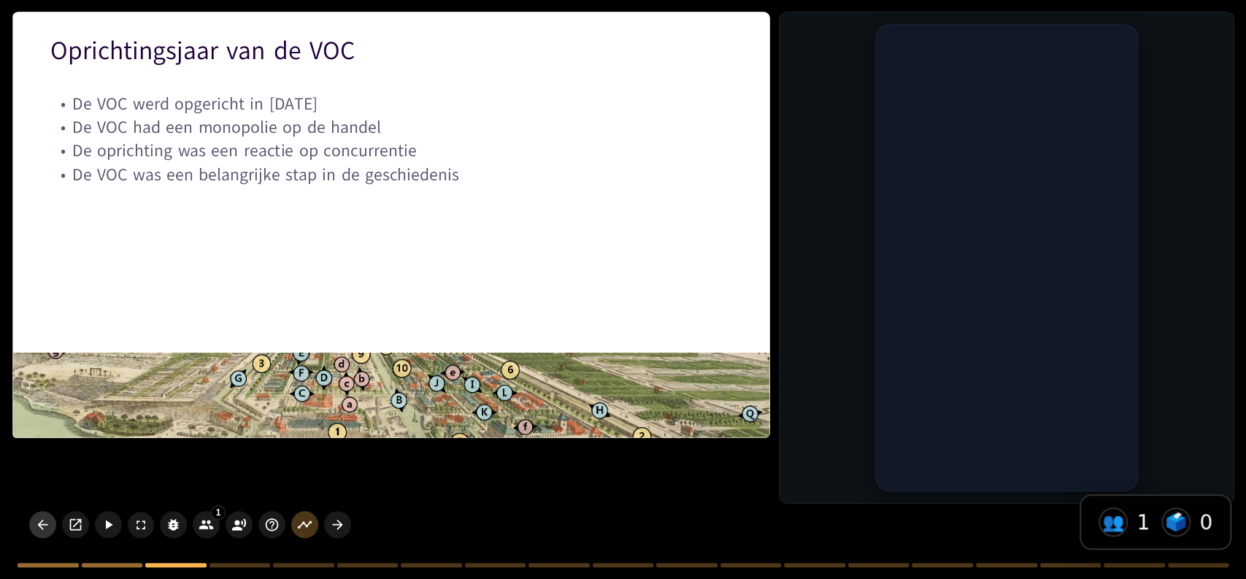
click at [42, 522] on icon "button" at bounding box center [42, 524] width 15 height 15
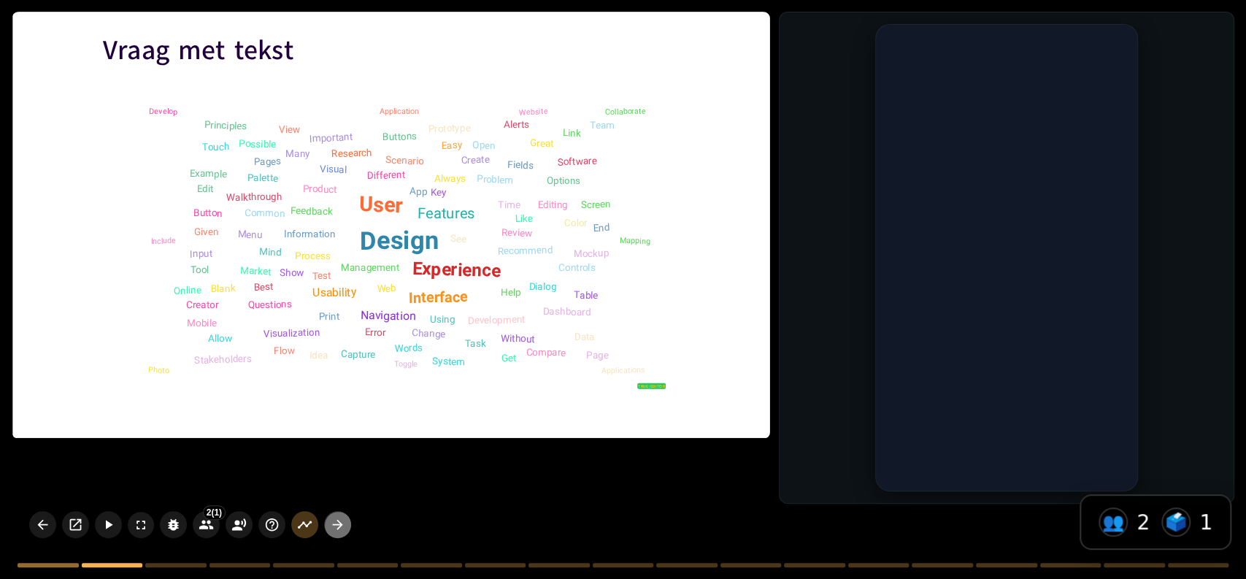
click at [340, 530] on icon "button" at bounding box center [337, 524] width 15 height 15
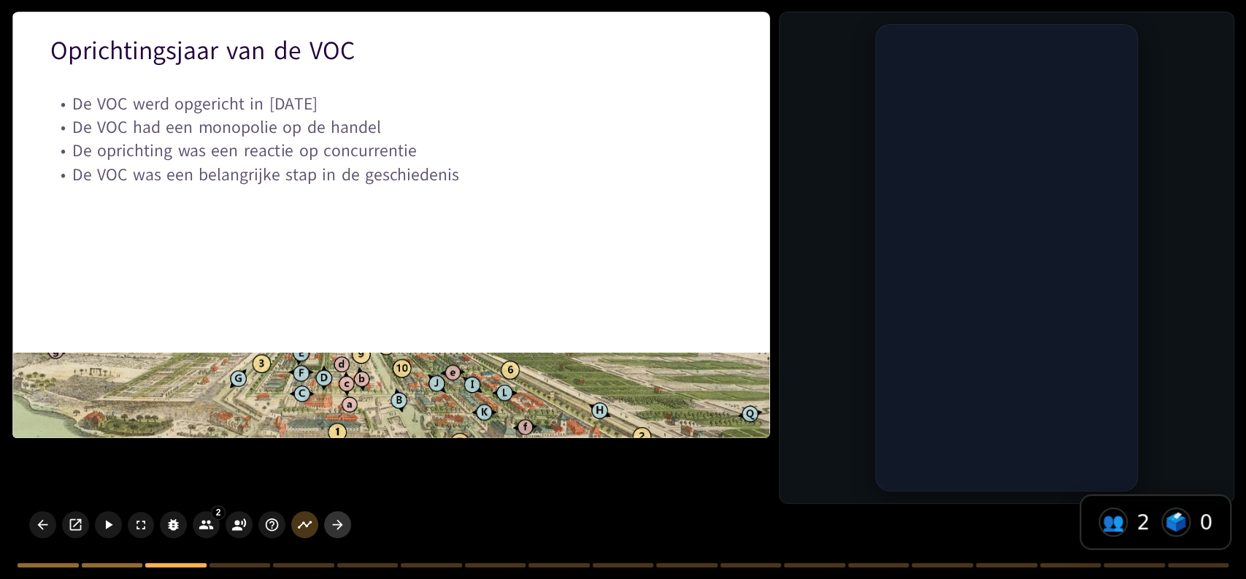
click at [340, 530] on icon "button" at bounding box center [337, 524] width 15 height 15
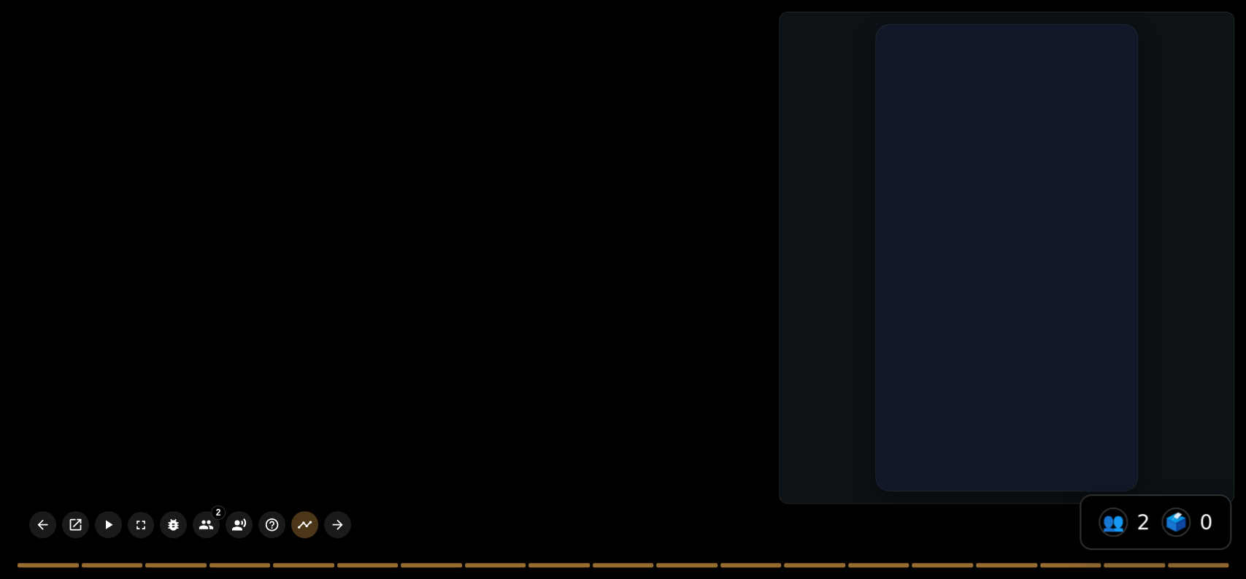
click at [667, 147] on div at bounding box center [623, 289] width 1246 height 579
click at [423, 402] on div at bounding box center [623, 289] width 1246 height 579
click at [537, 299] on div at bounding box center [623, 289] width 1246 height 579
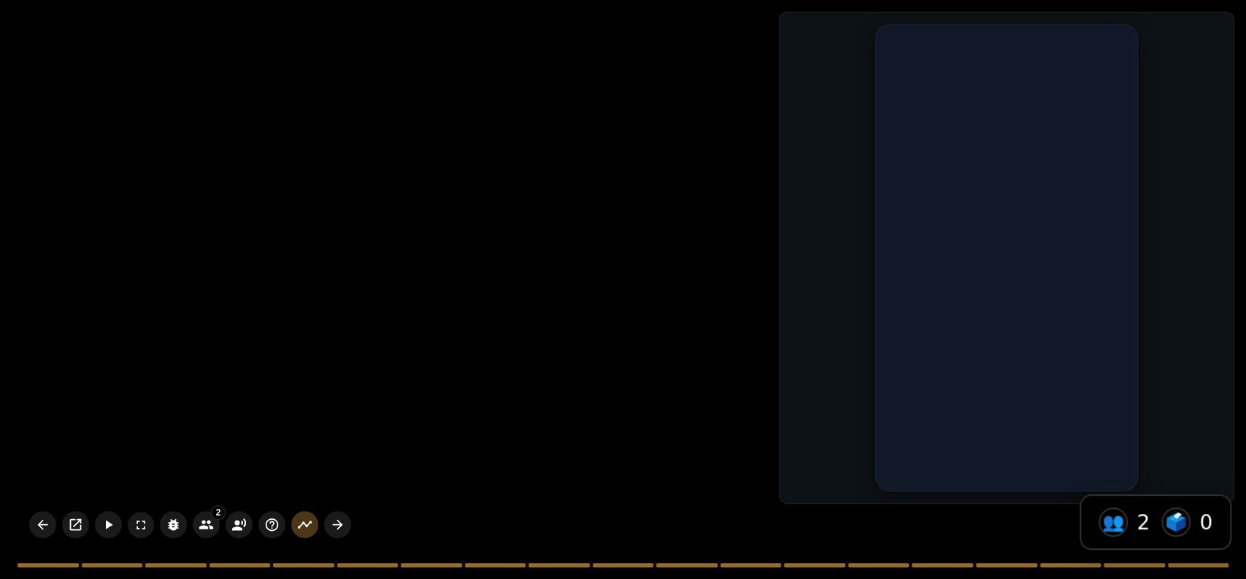
click at [1234, 31] on div at bounding box center [623, 289] width 1246 height 579
click at [555, 168] on div at bounding box center [623, 289] width 1246 height 579
click at [304, 369] on div at bounding box center [623, 289] width 1246 height 579
click at [339, 520] on icon "button" at bounding box center [337, 524] width 15 height 15
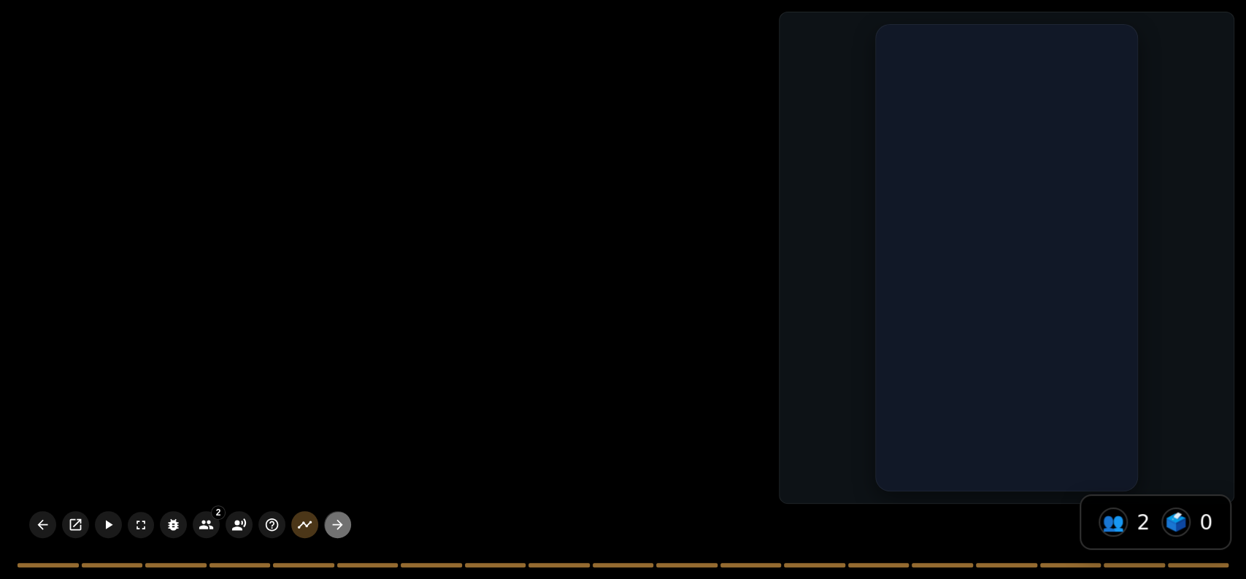
click at [339, 520] on icon "button" at bounding box center [337, 524] width 15 height 15
drag, startPoint x: 339, startPoint y: 520, endPoint x: 312, endPoint y: 522, distance: 27.0
click at [312, 522] on div "2 Participants ( 2 ) E e S Sna" at bounding box center [190, 524] width 334 height 39
click at [312, 525] on button "button" at bounding box center [304, 524] width 27 height 27
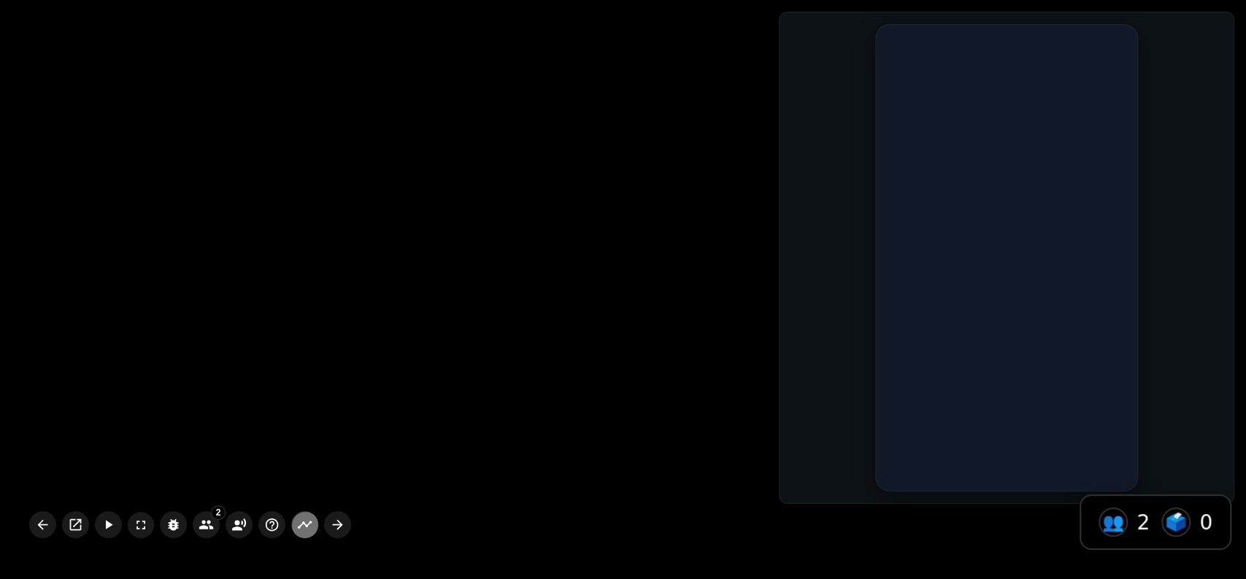
click at [312, 525] on button "button" at bounding box center [304, 524] width 27 height 27
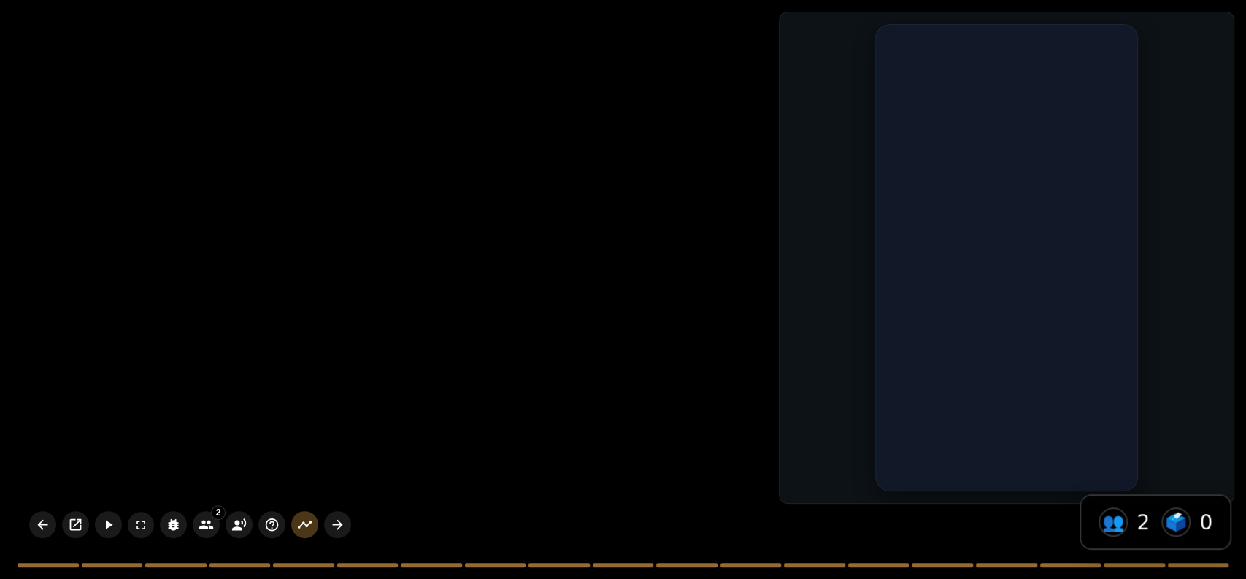
click at [178, 380] on div at bounding box center [623, 289] width 1246 height 579
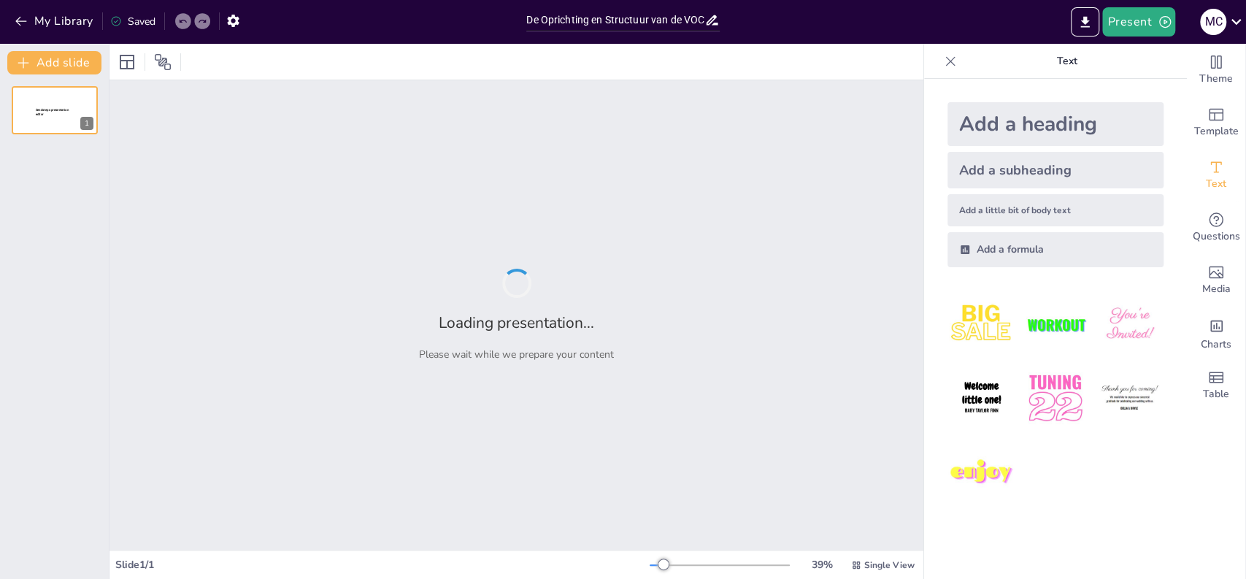
type input "De Oprichting en Structuur van de VOC: Een Historisch Overzicht"
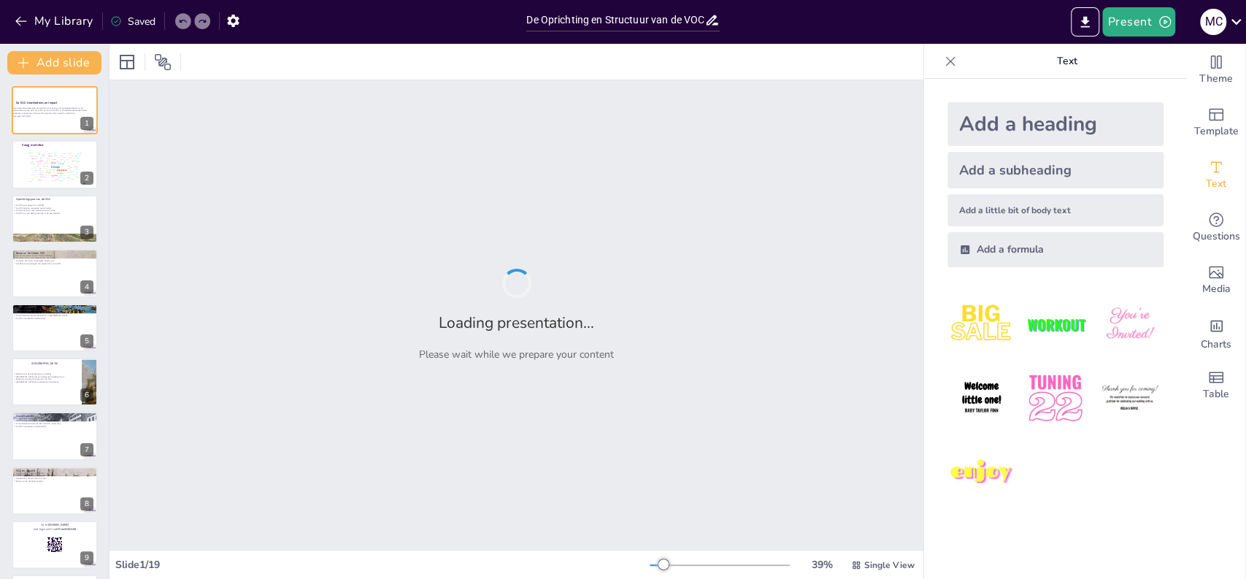
checkbox input "true"
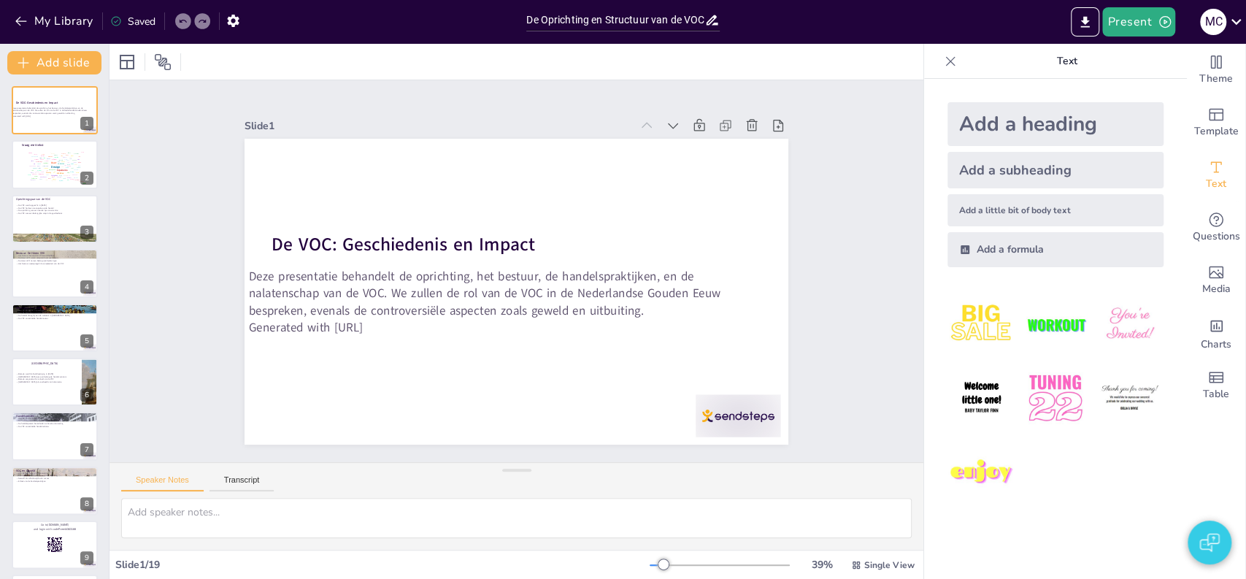
checkbox input "true"
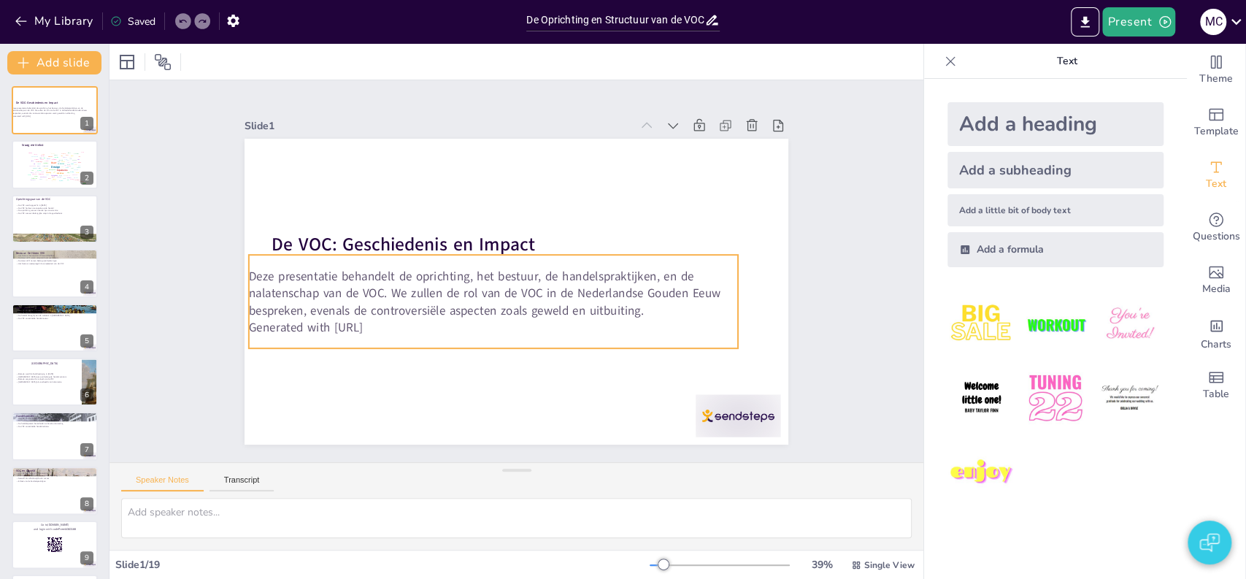
checkbox input "true"
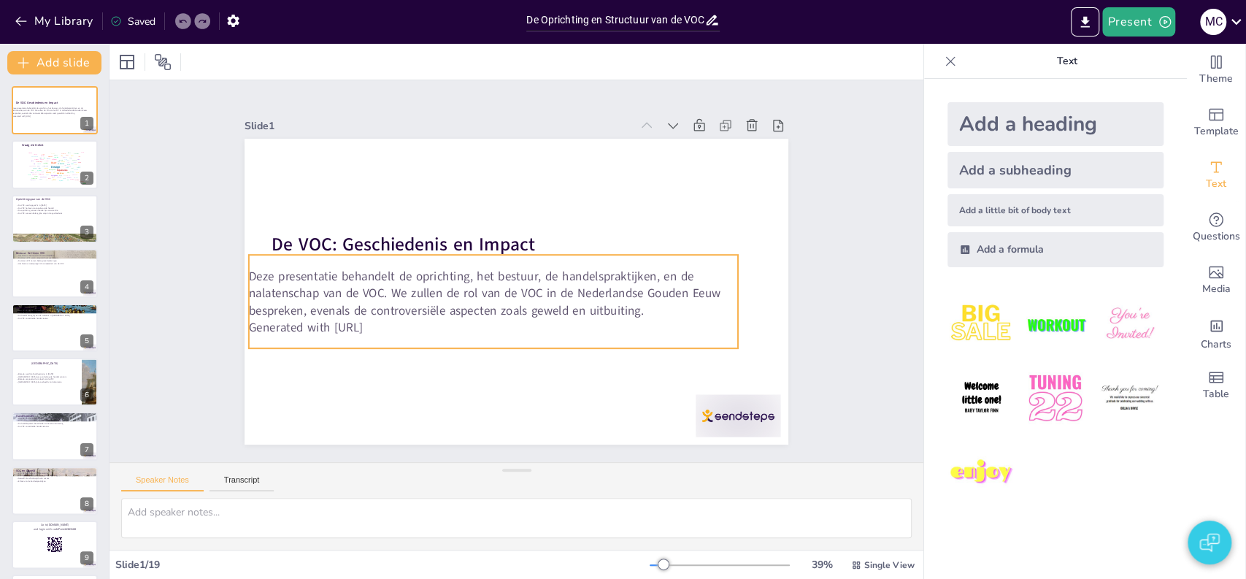
checkbox input "true"
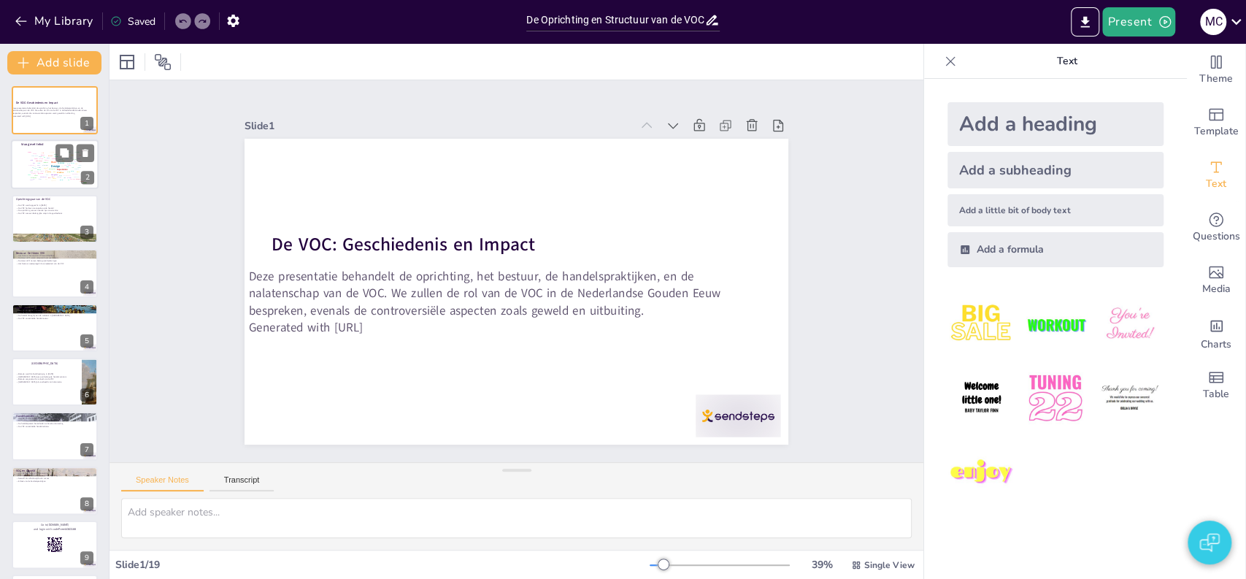
checkbox input "true"
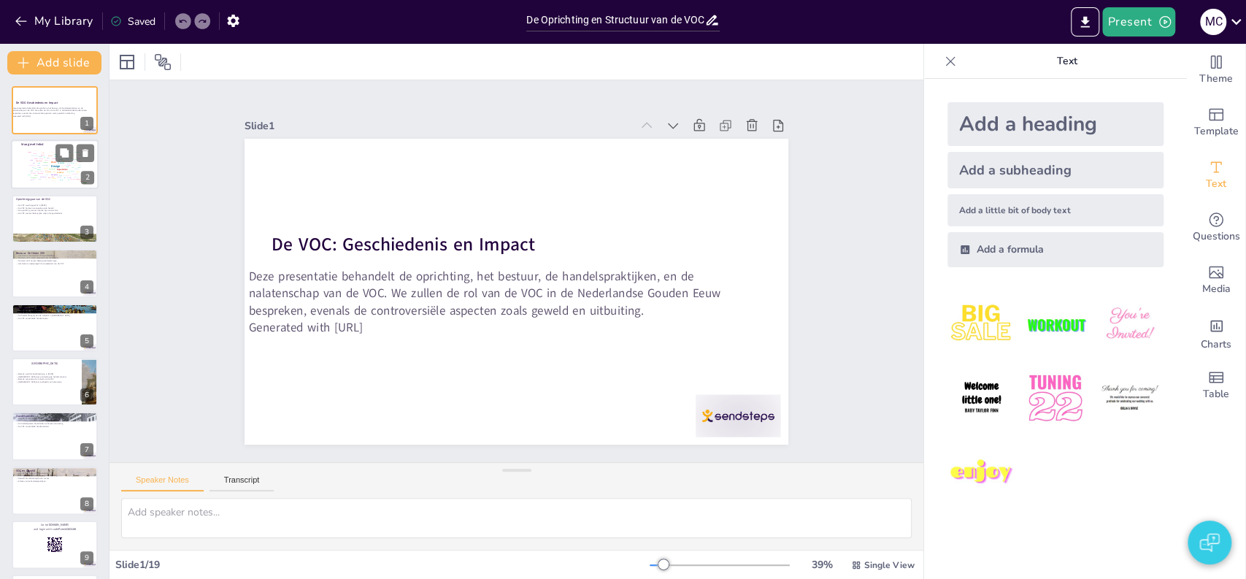
checkbox input "true"
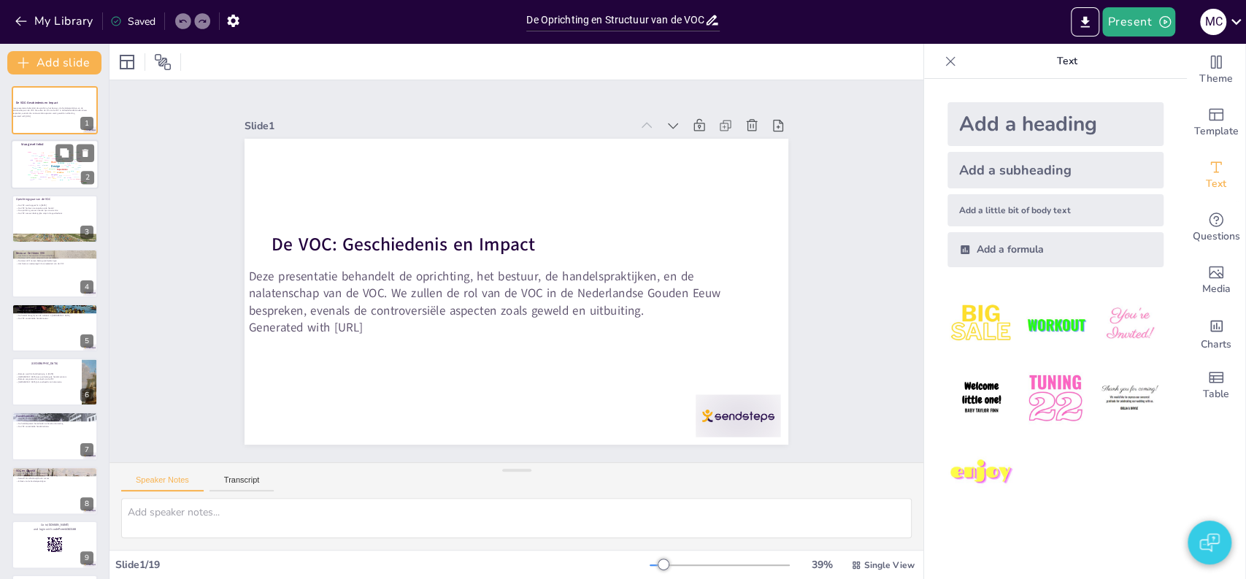
checkbox input "true"
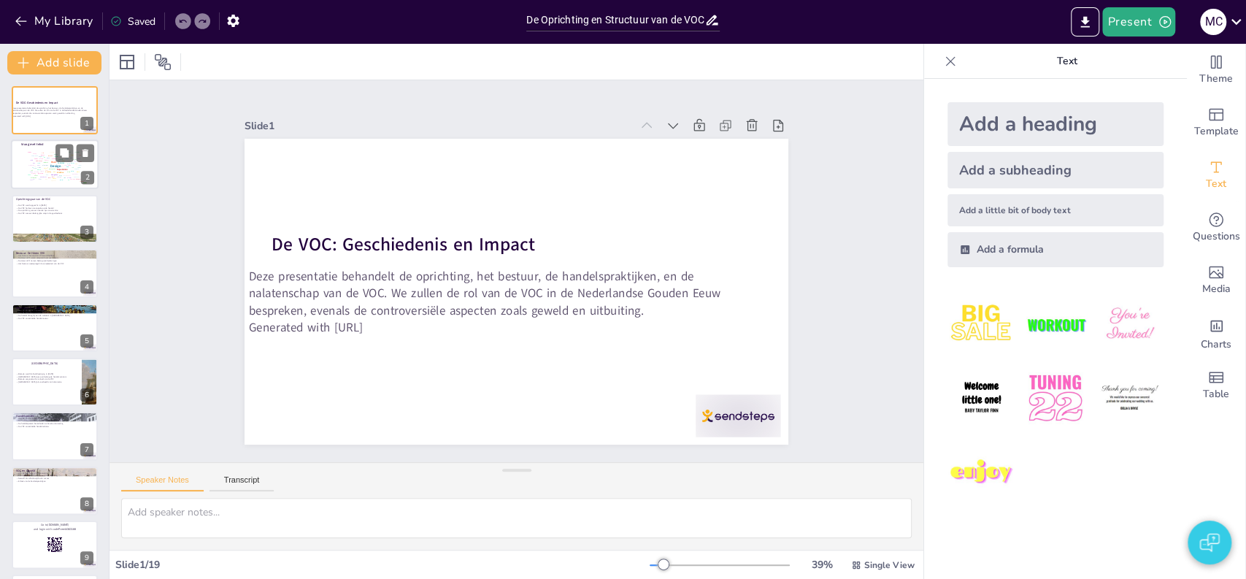
checkbox input "true"
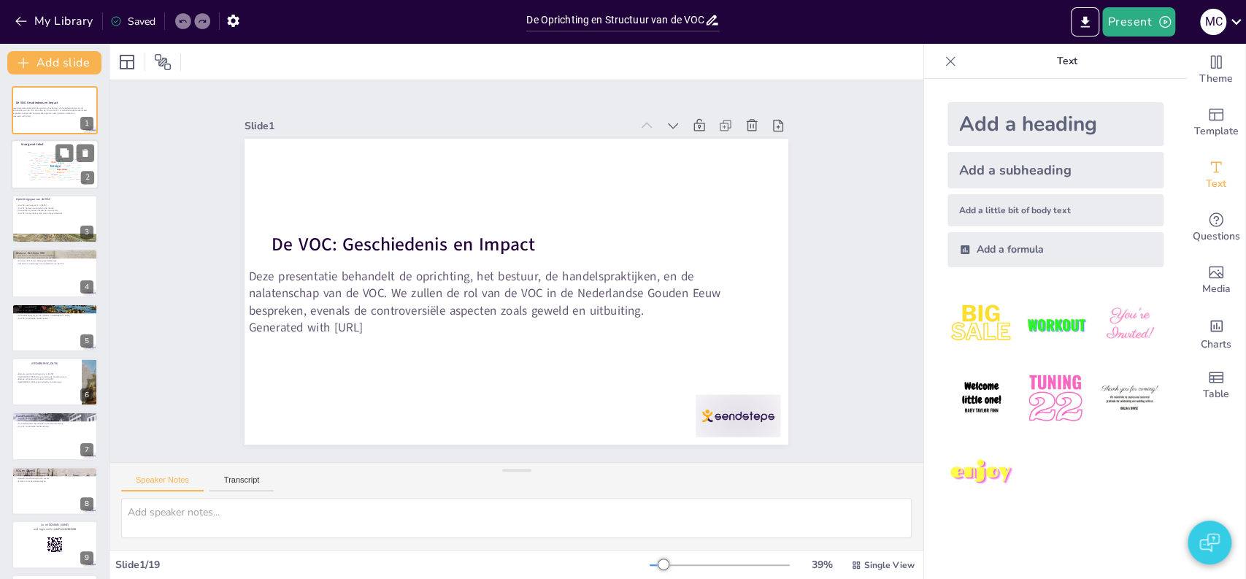
checkbox input "true"
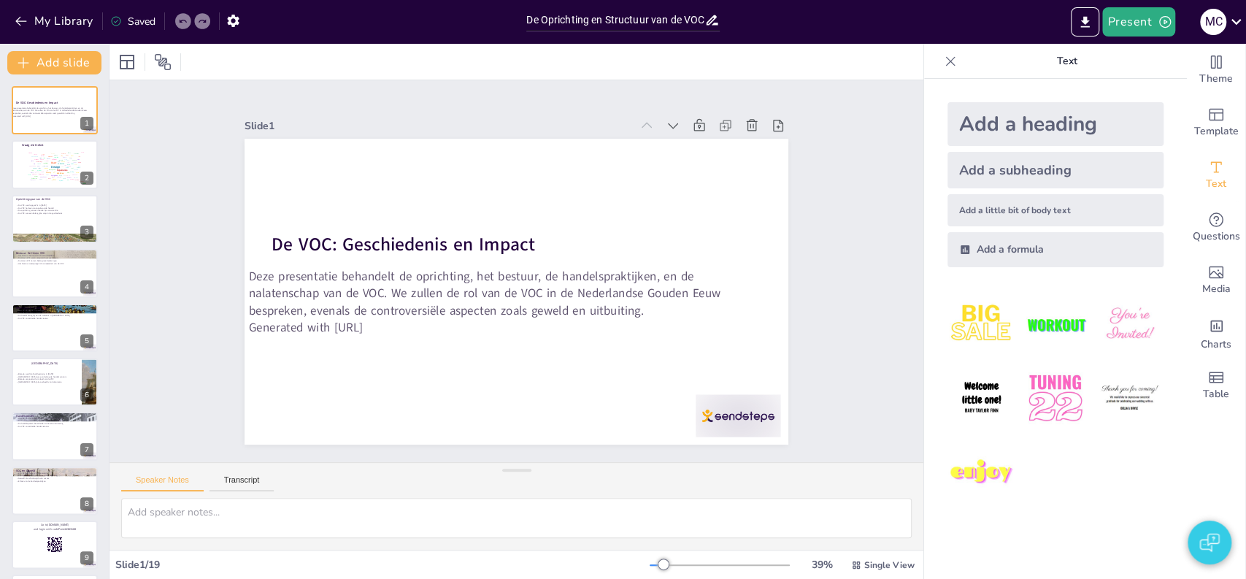
checkbox input "true"
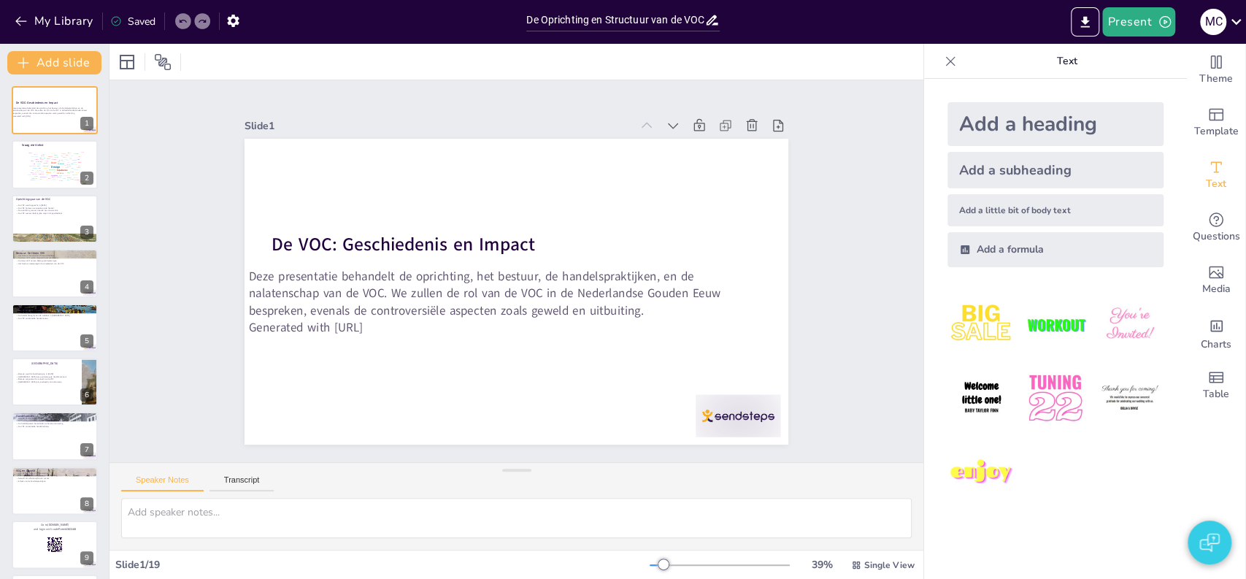
checkbox input "true"
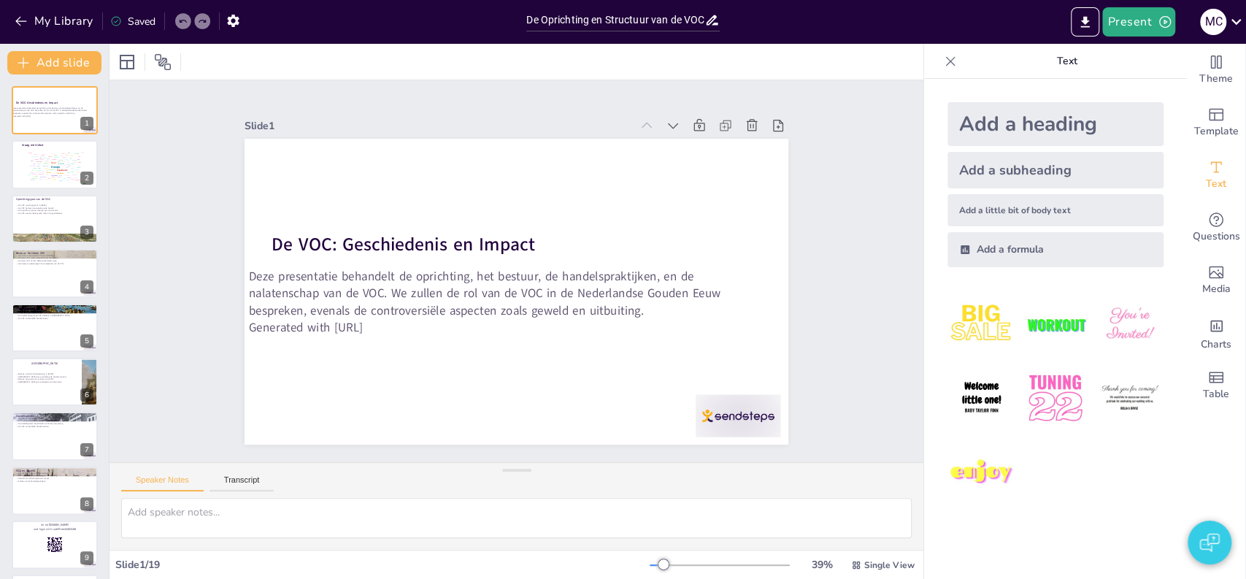
checkbox input "true"
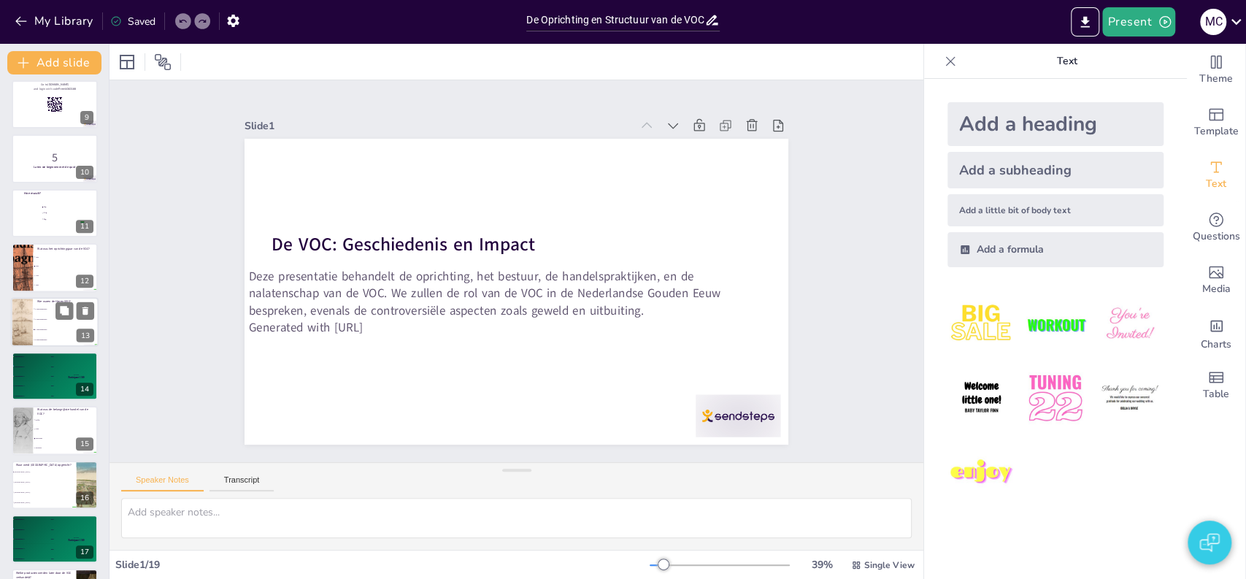
checkbox input "true"
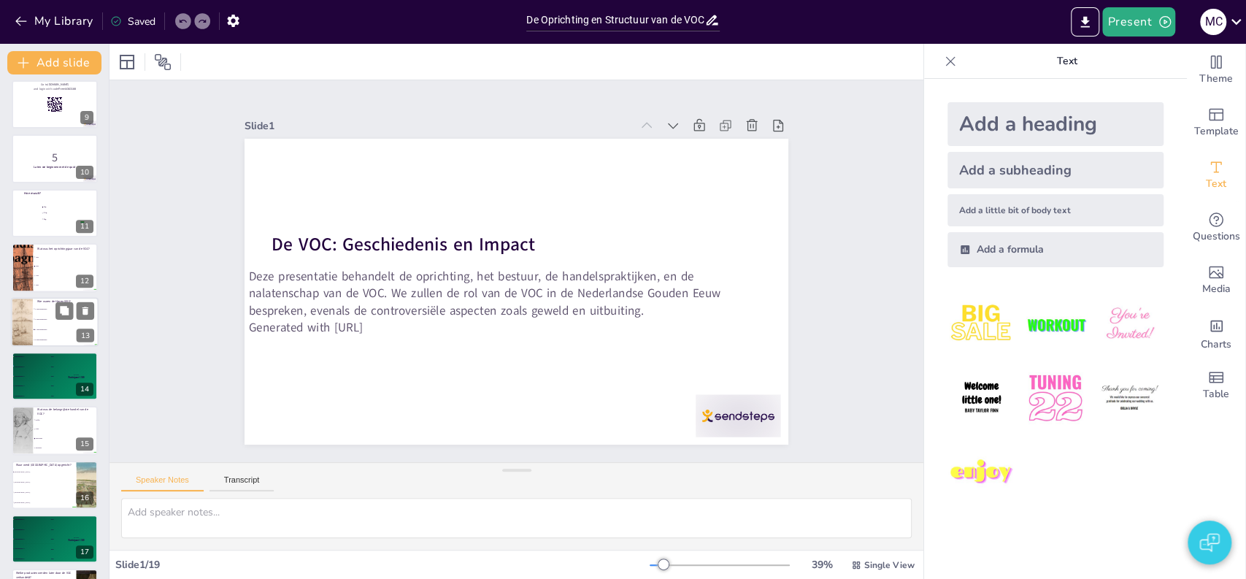
checkbox input "true"
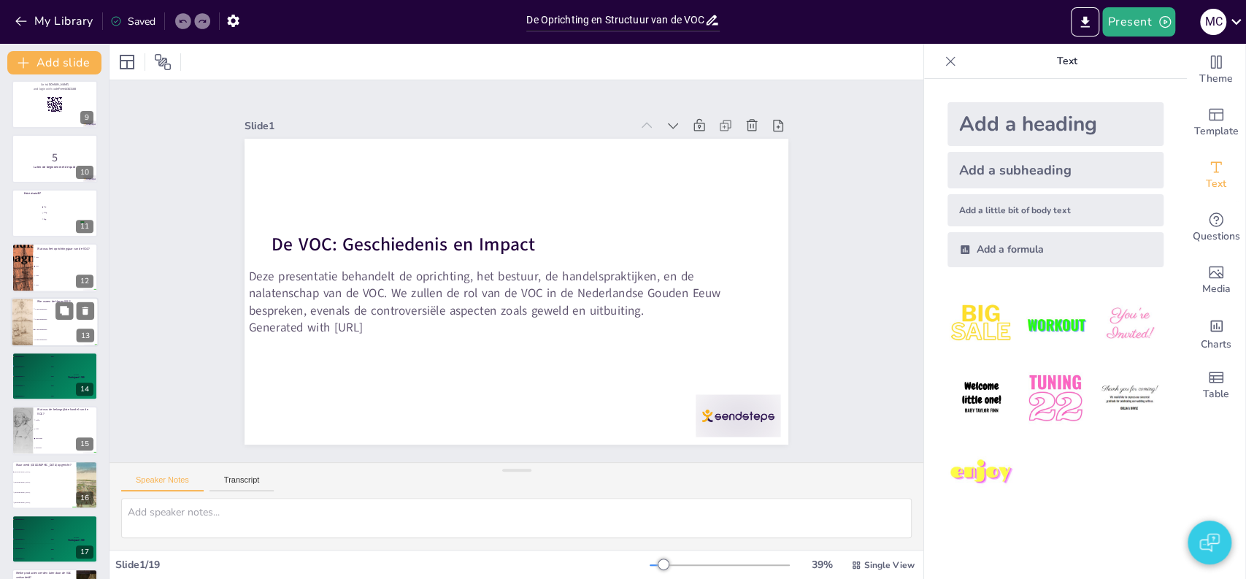
checkbox input "true"
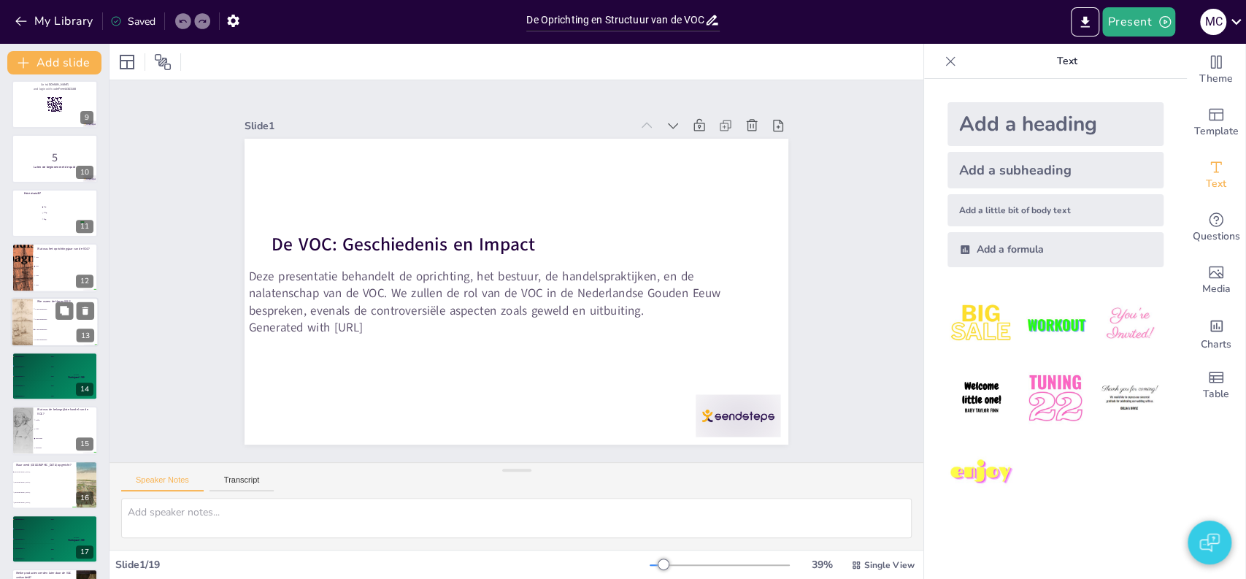
checkbox input "true"
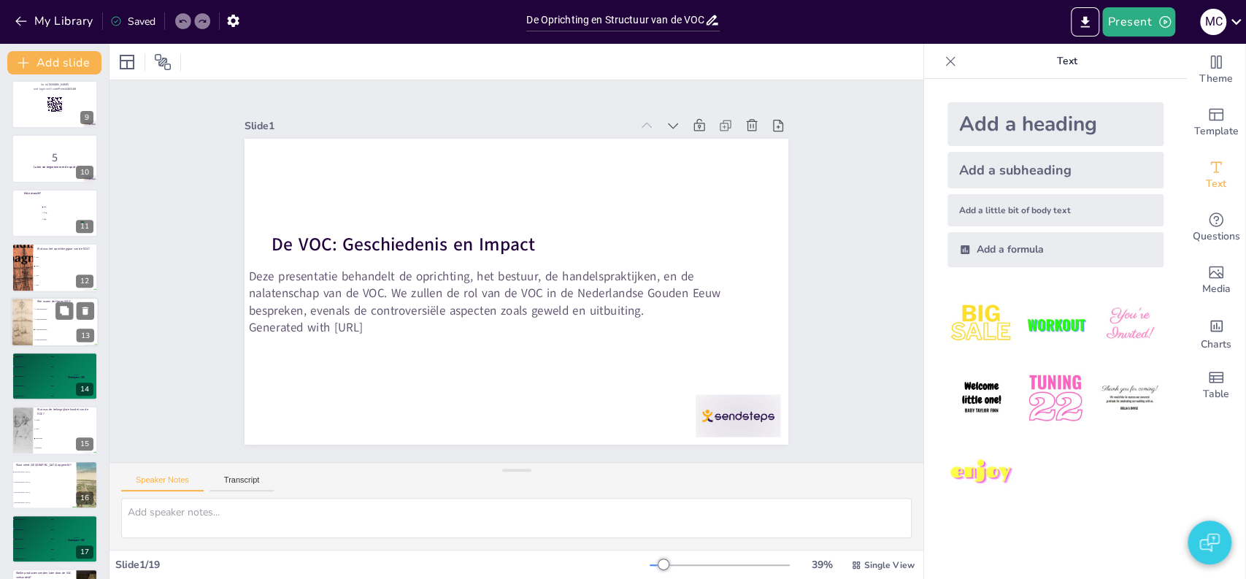
checkbox input "true"
click at [20, 318] on div at bounding box center [22, 322] width 64 height 50
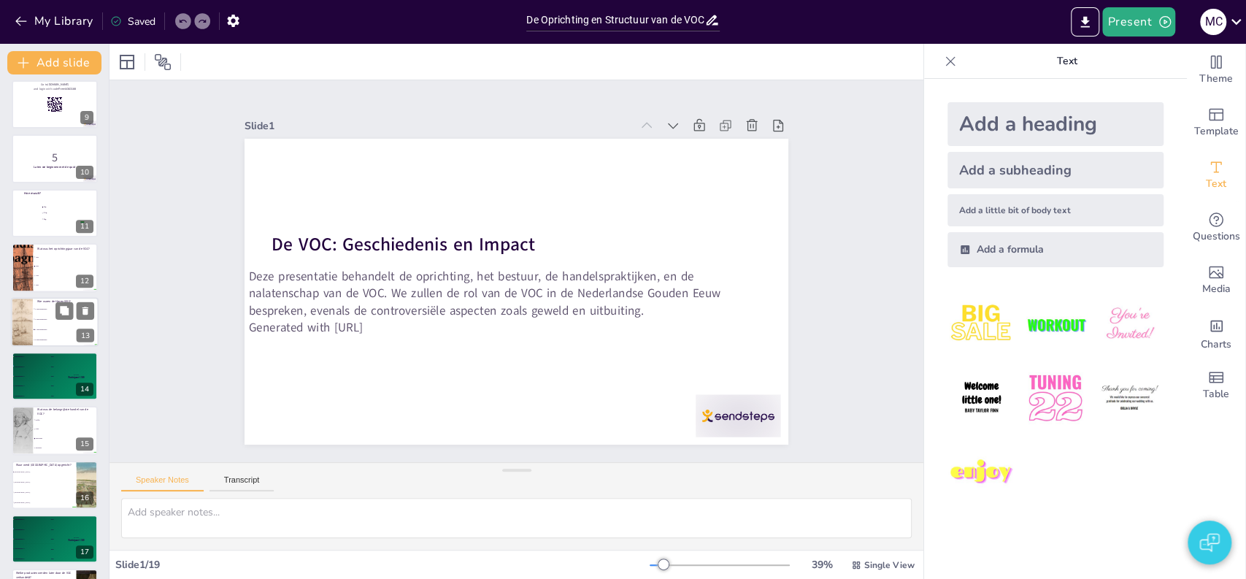
type textarea "Het juiste antwoord is 17 bewindhebbers, zoals vermeld op de slide over Bestuur…"
checkbox input "true"
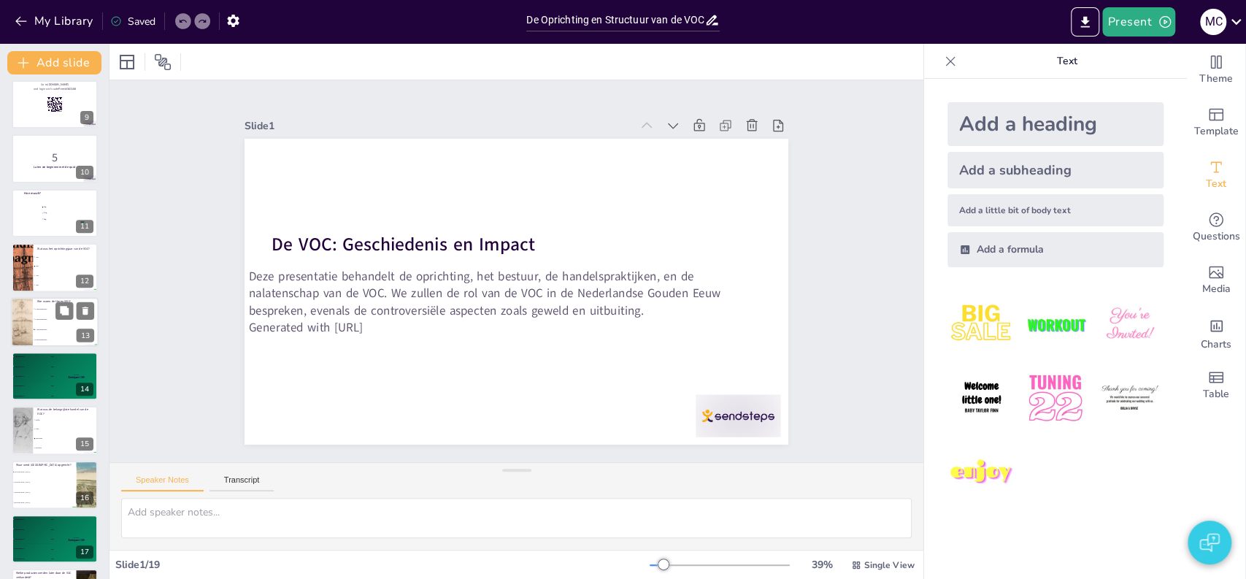
checkbox input "true"
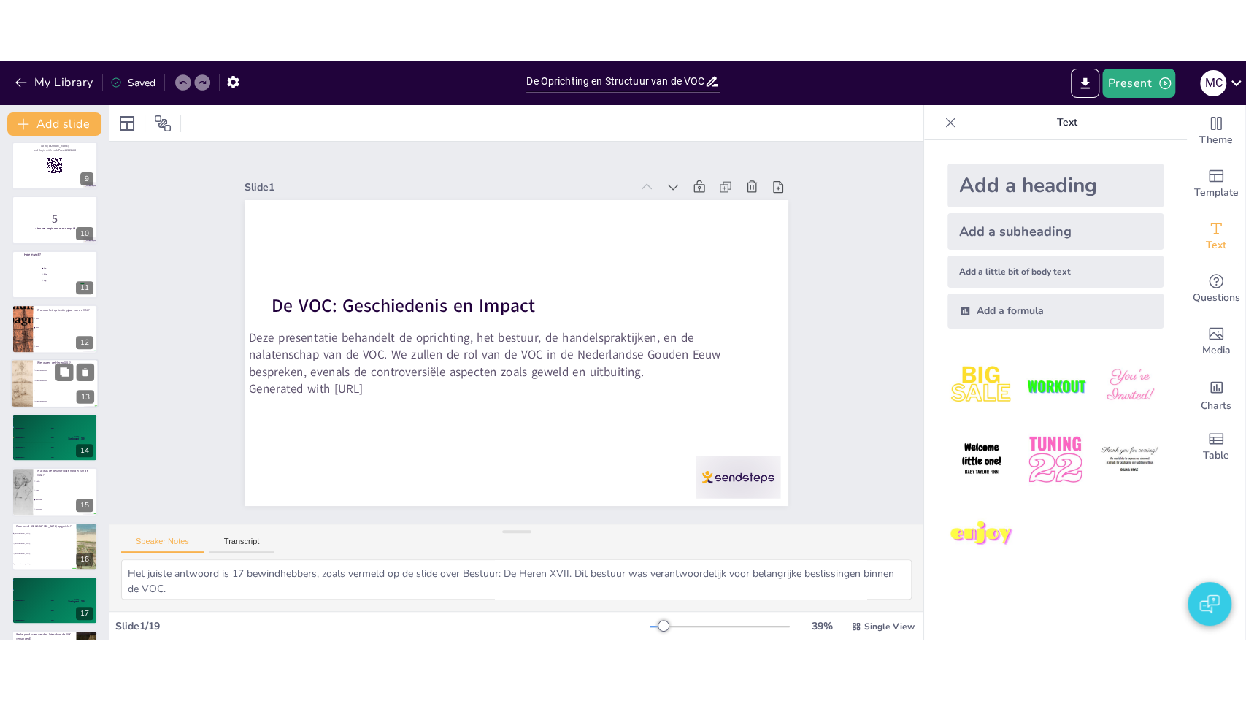
scroll to position [435, 0]
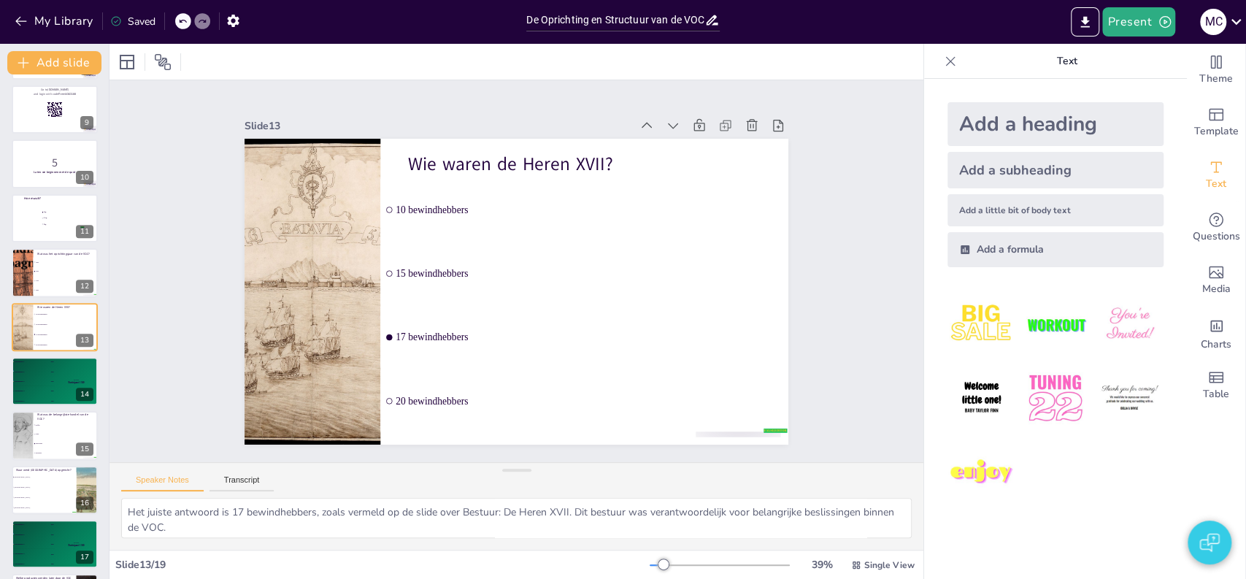
checkbox input "true"
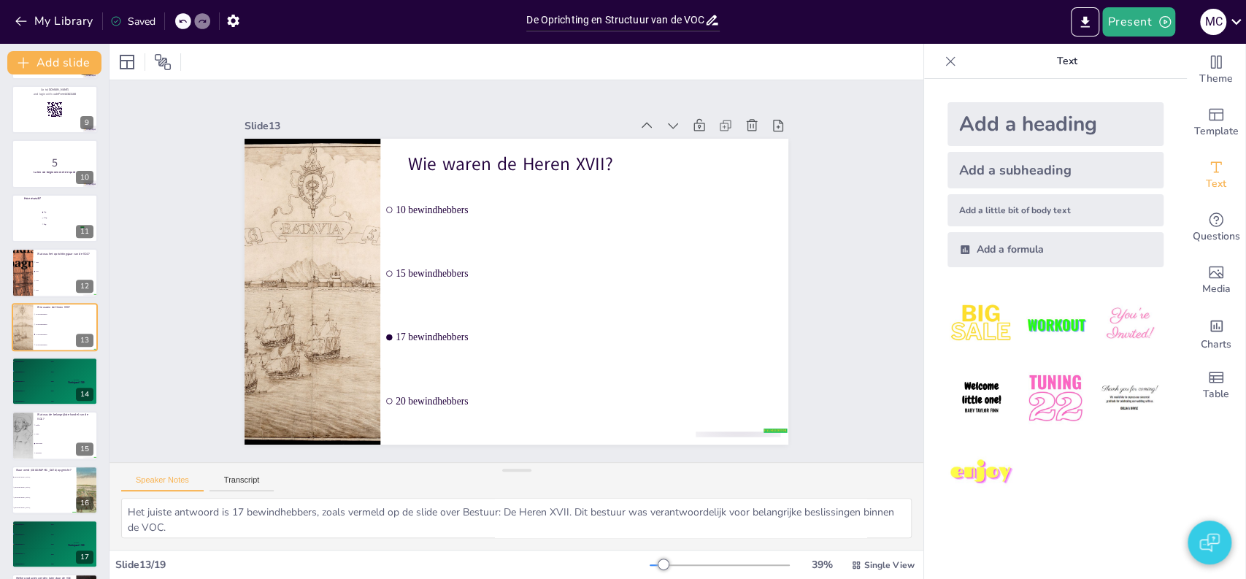
checkbox input "true"
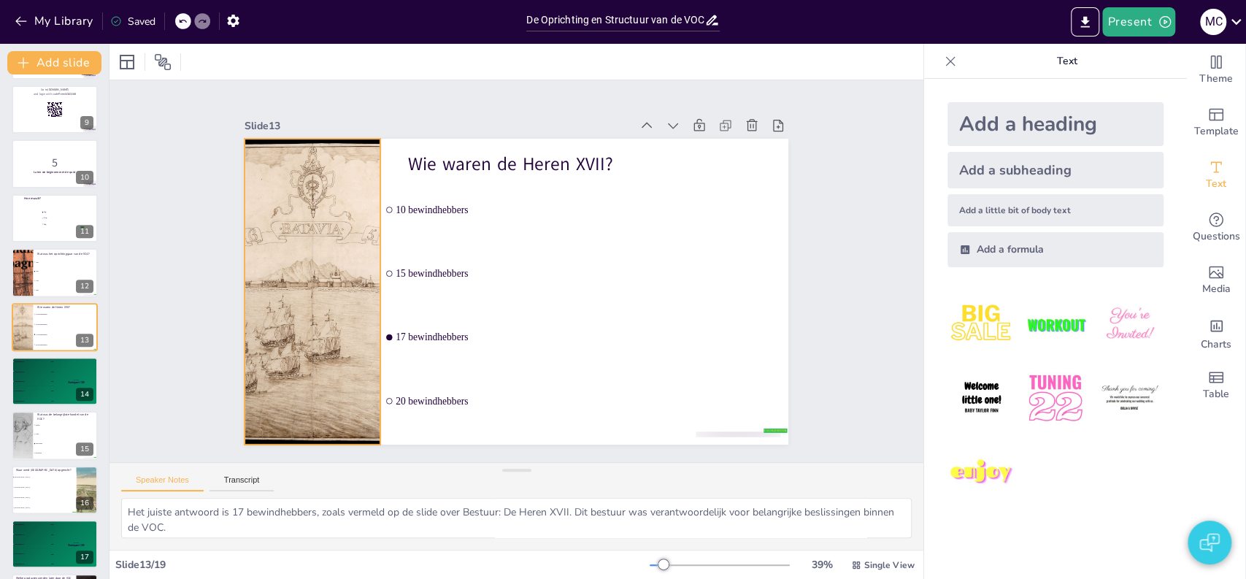
checkbox input "true"
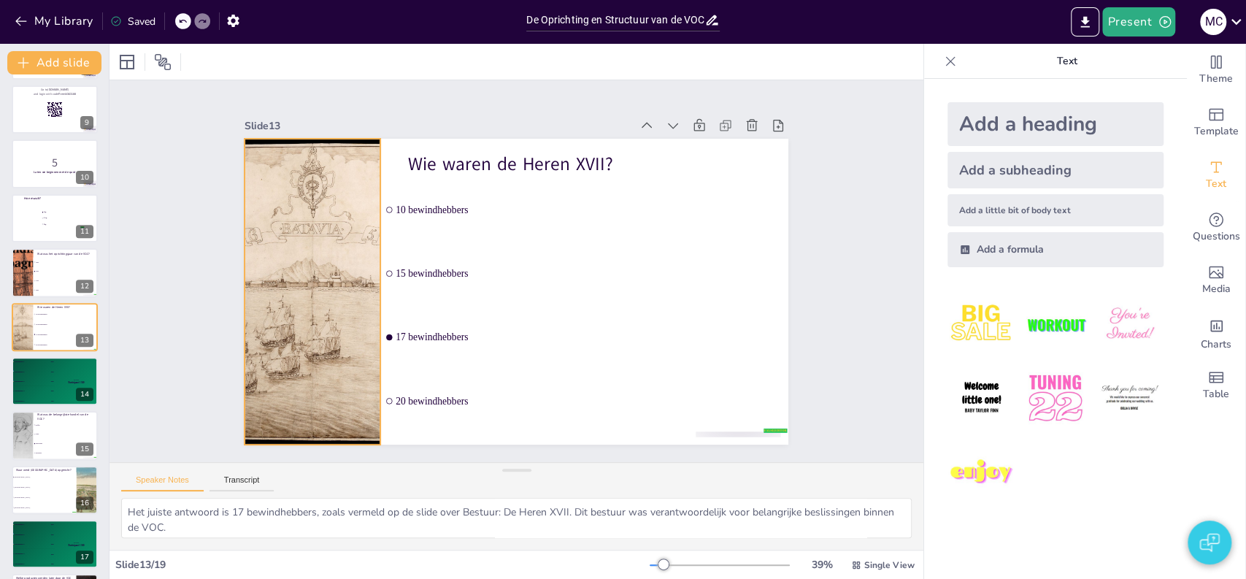
checkbox input "true"
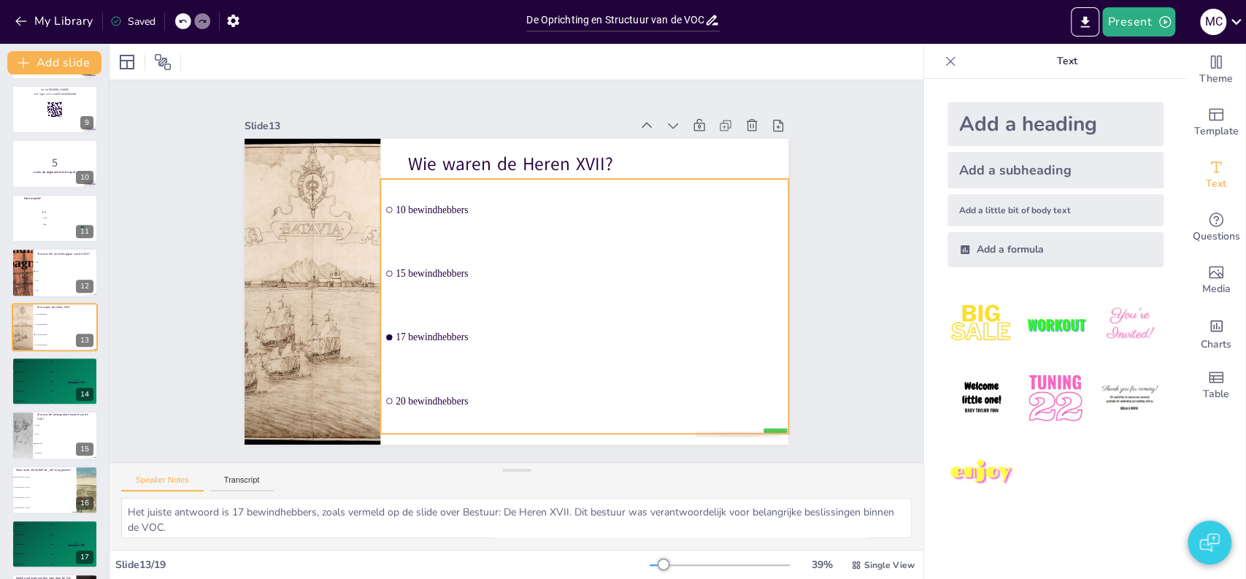
click at [476, 209] on span "10 bewindhebbers" at bounding box center [595, 218] width 387 height 52
checkbox input "true"
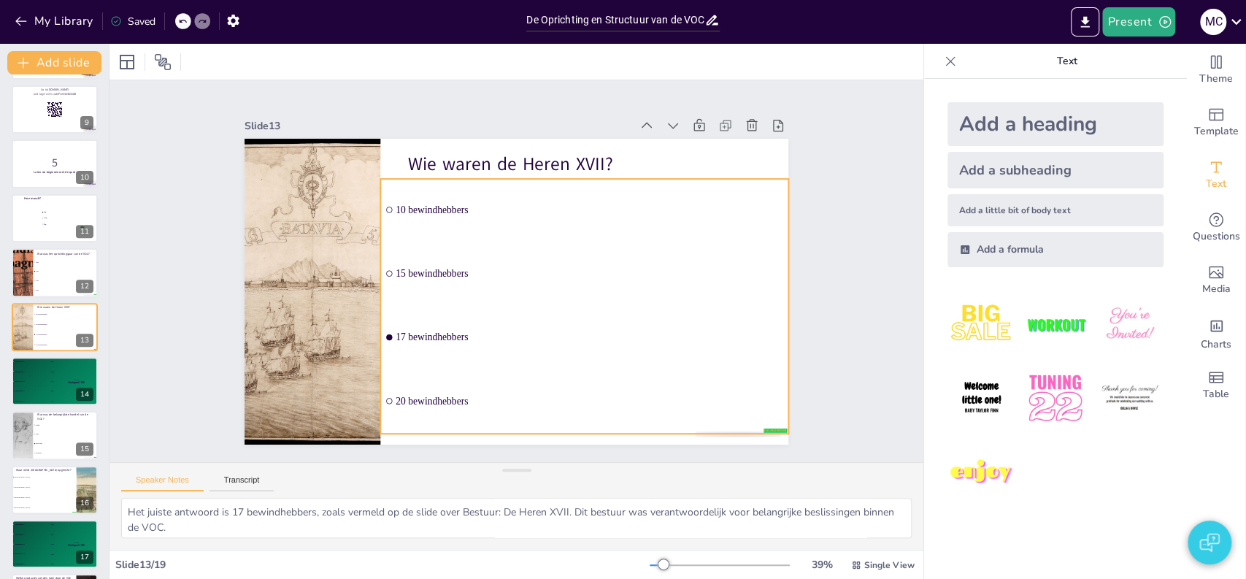
checkbox input "true"
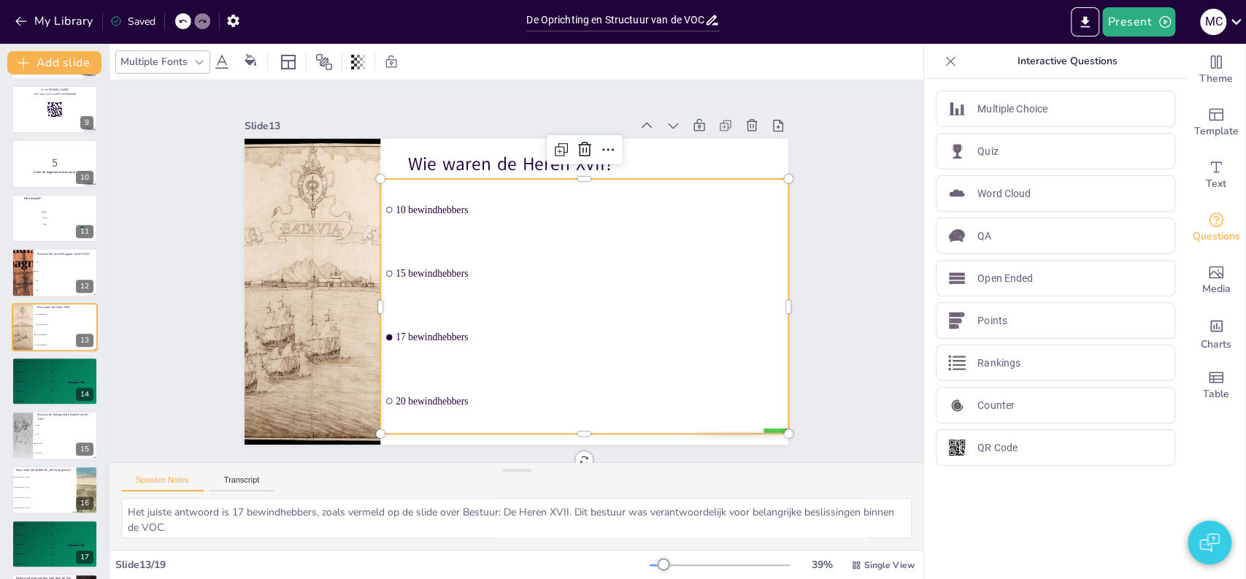
checkbox input "true"
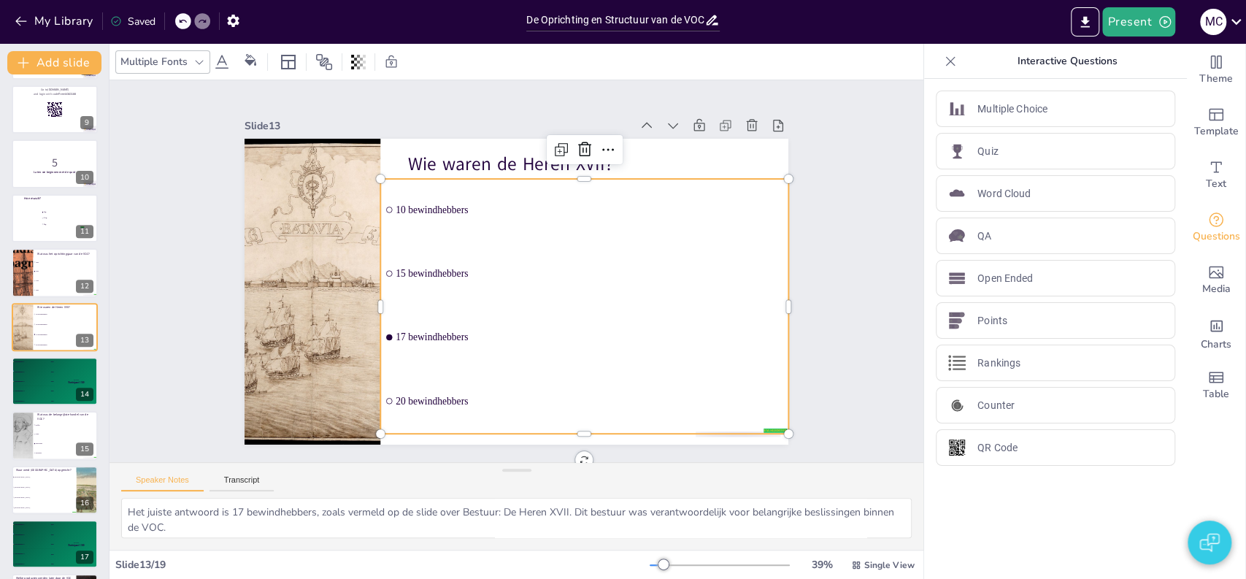
checkbox input "true"
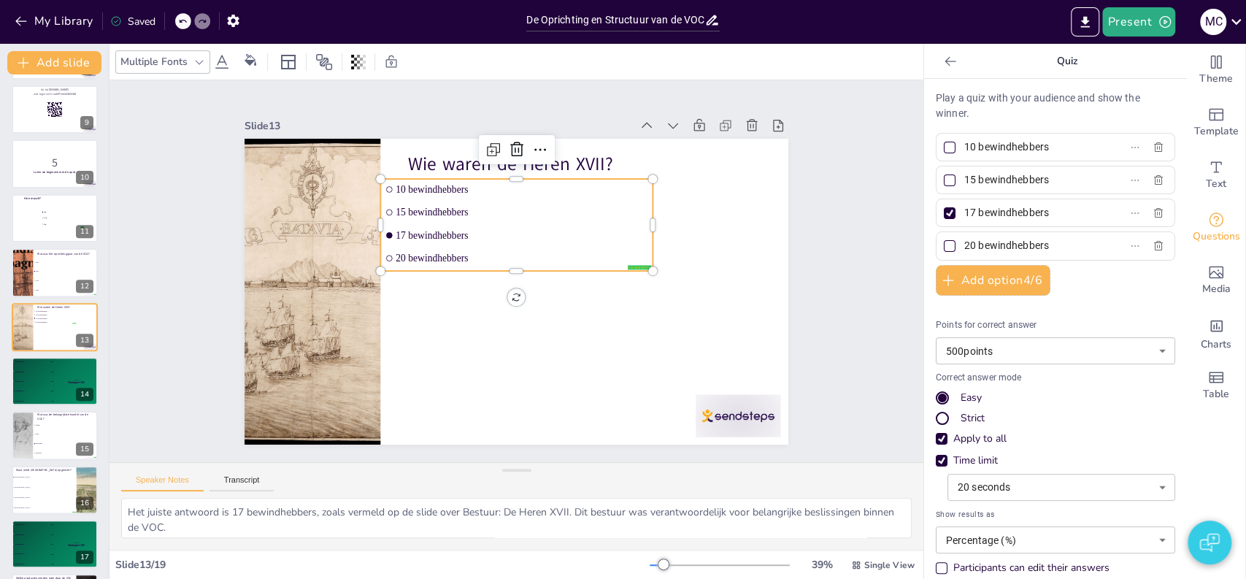
checkbox input "true"
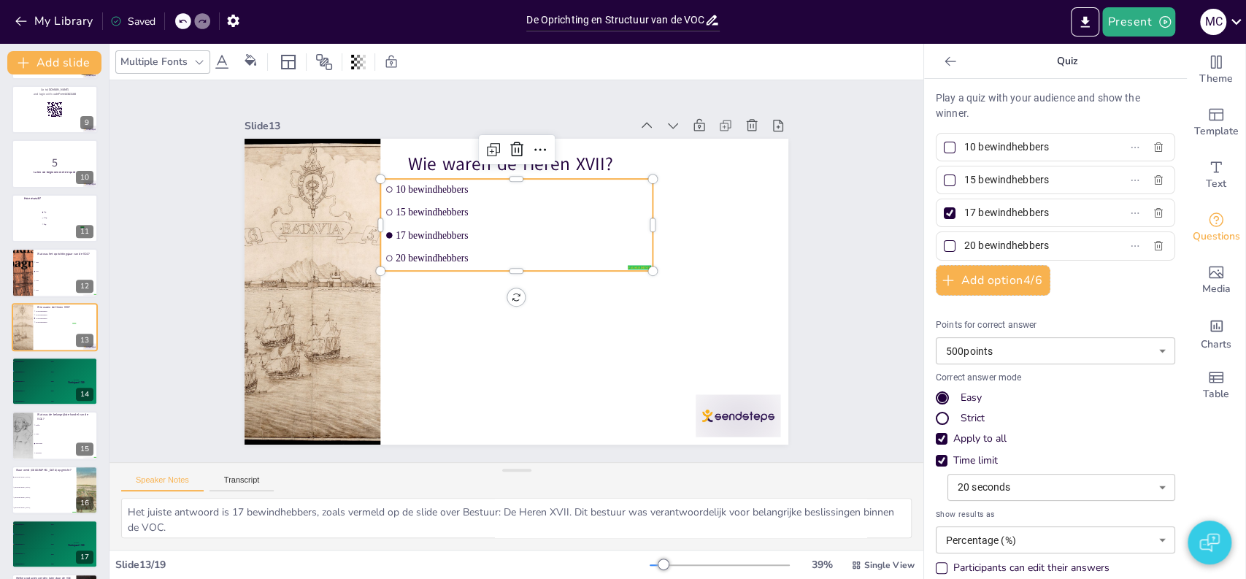
checkbox input "true"
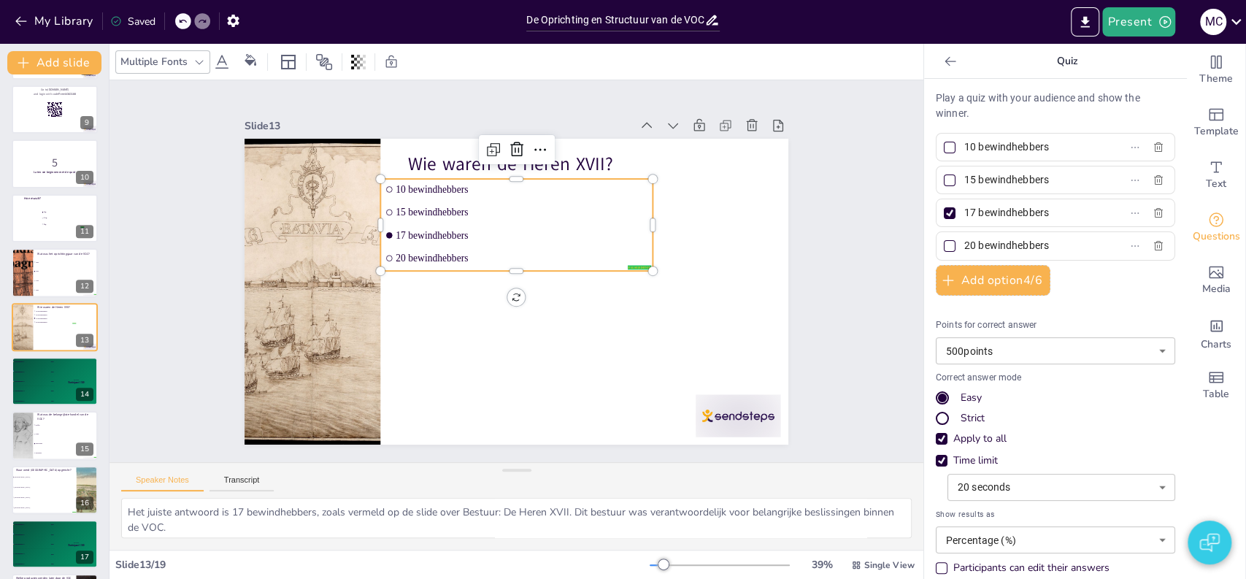
checkbox input "true"
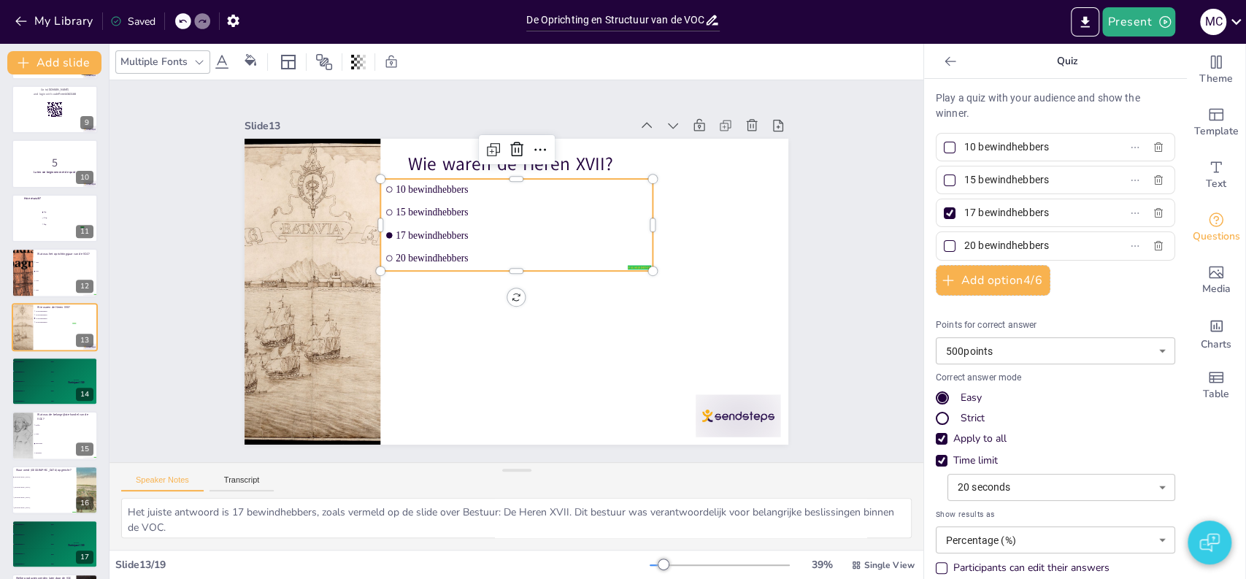
checkbox input "true"
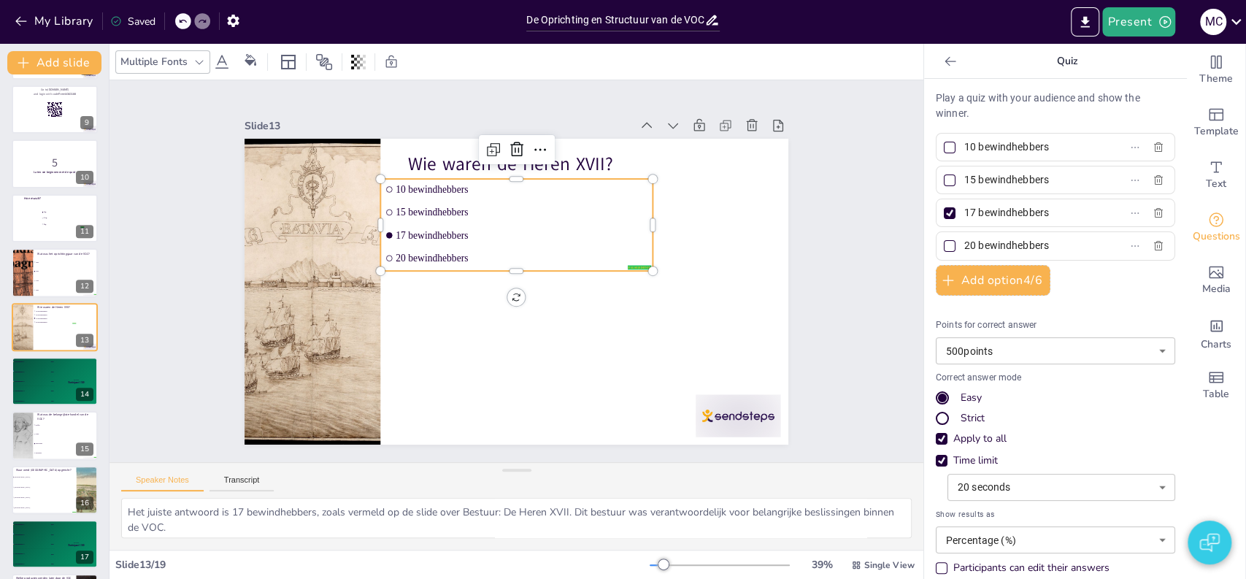
checkbox input "true"
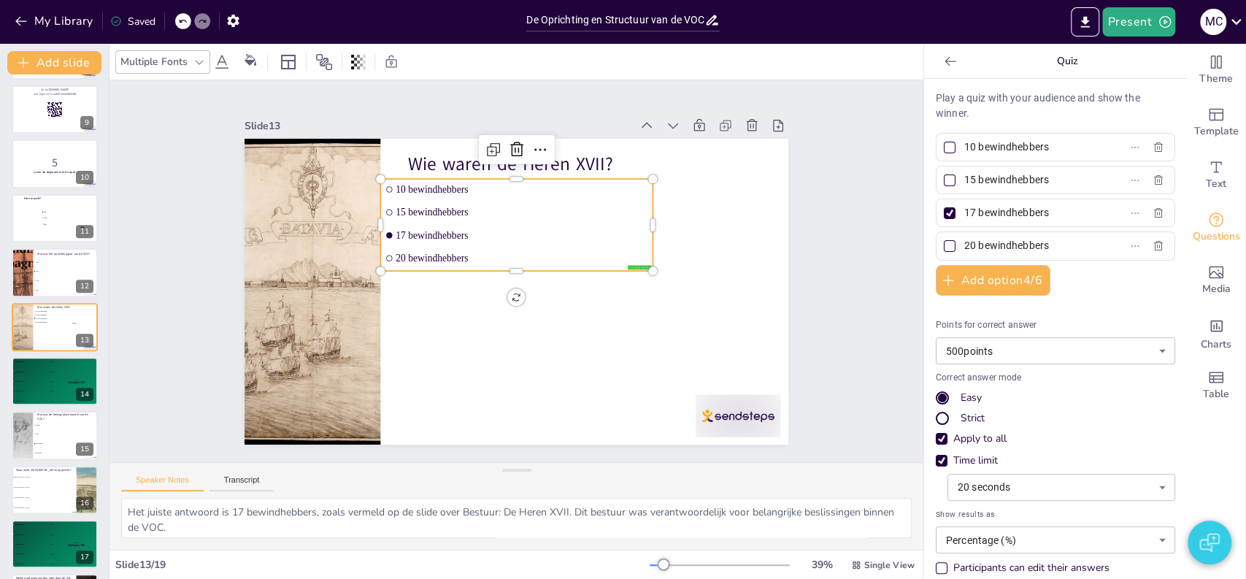
checkbox input "true"
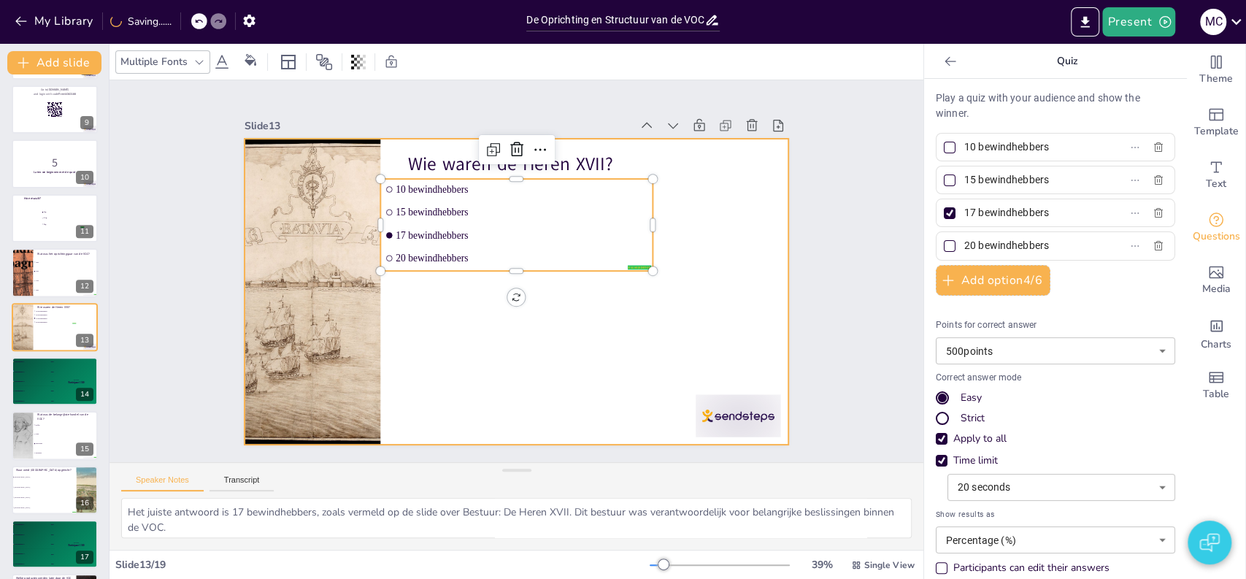
checkbox input "true"
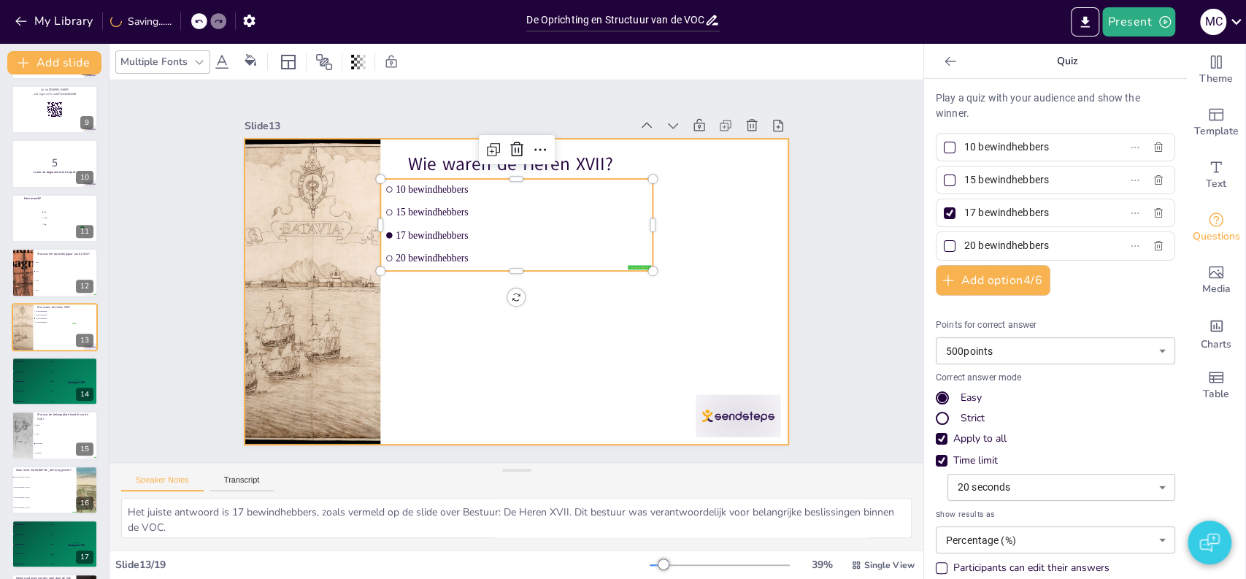
checkbox input "true"
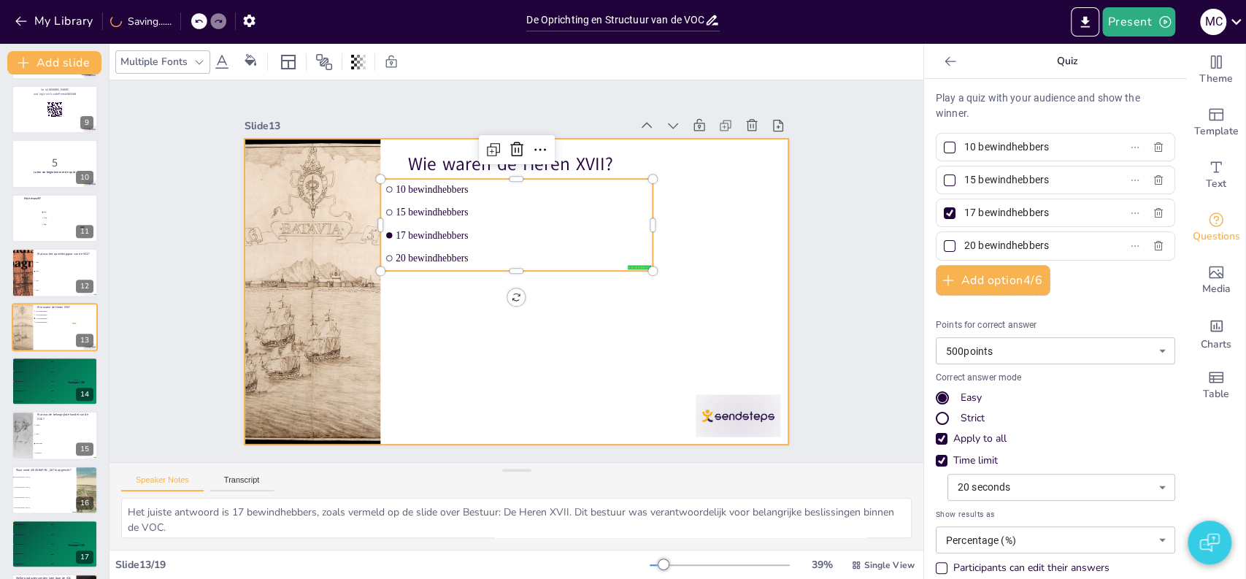
checkbox input "true"
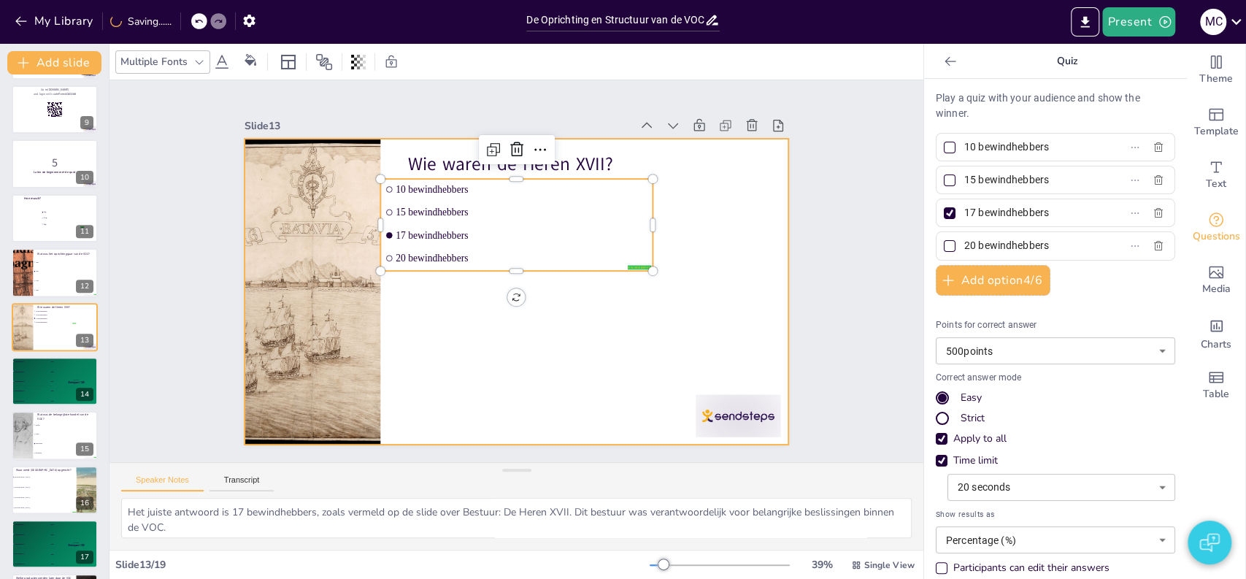
checkbox input "true"
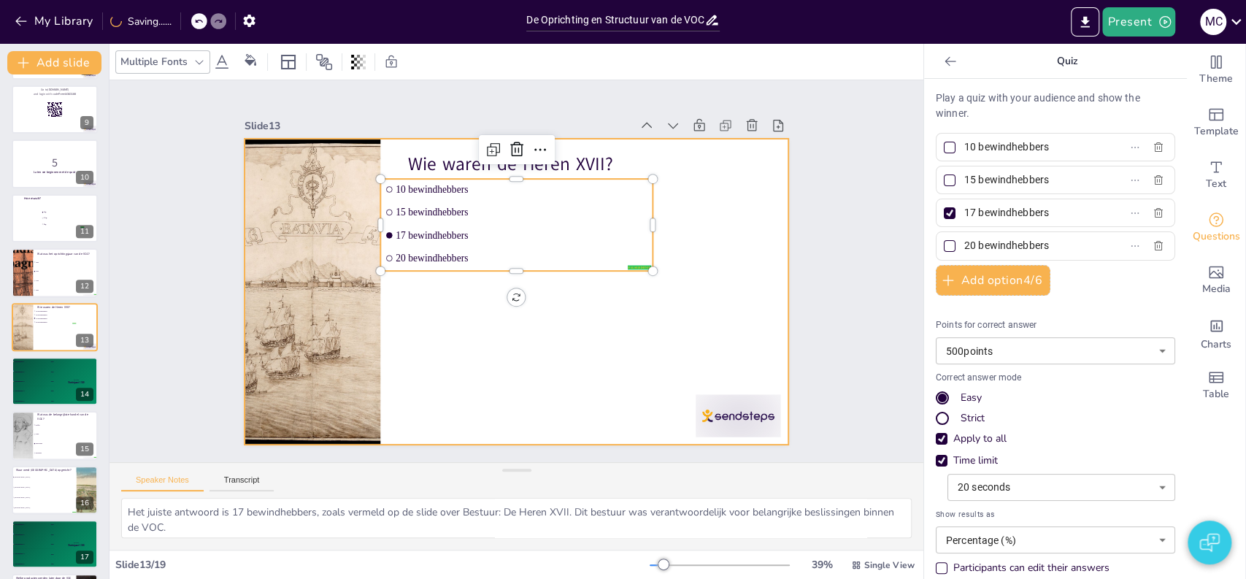
checkbox input "true"
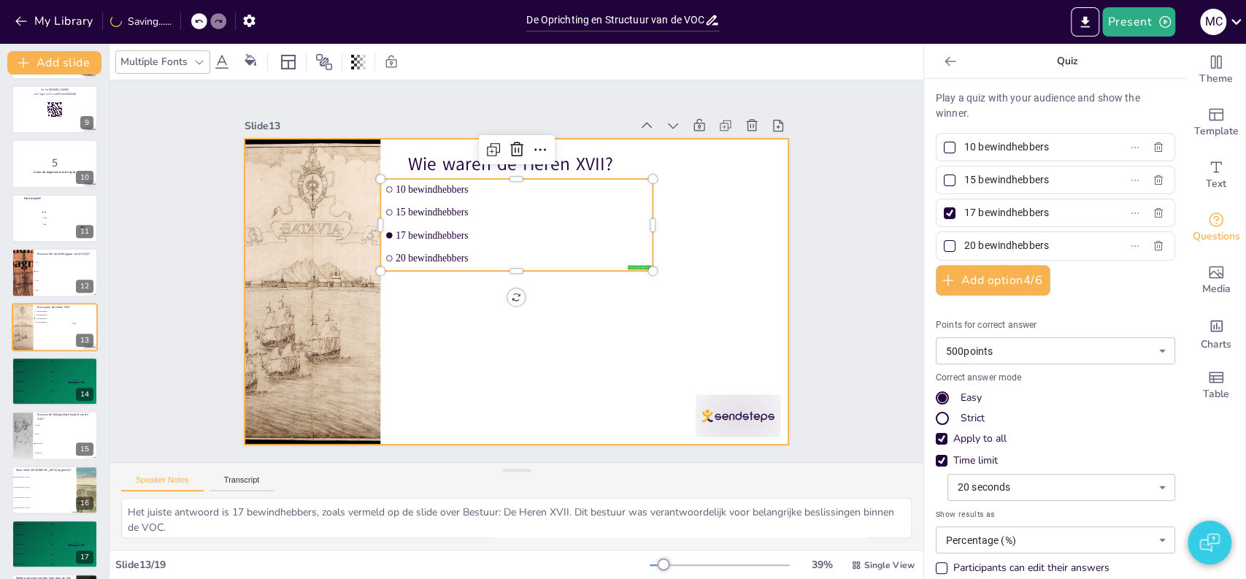
checkbox input "true"
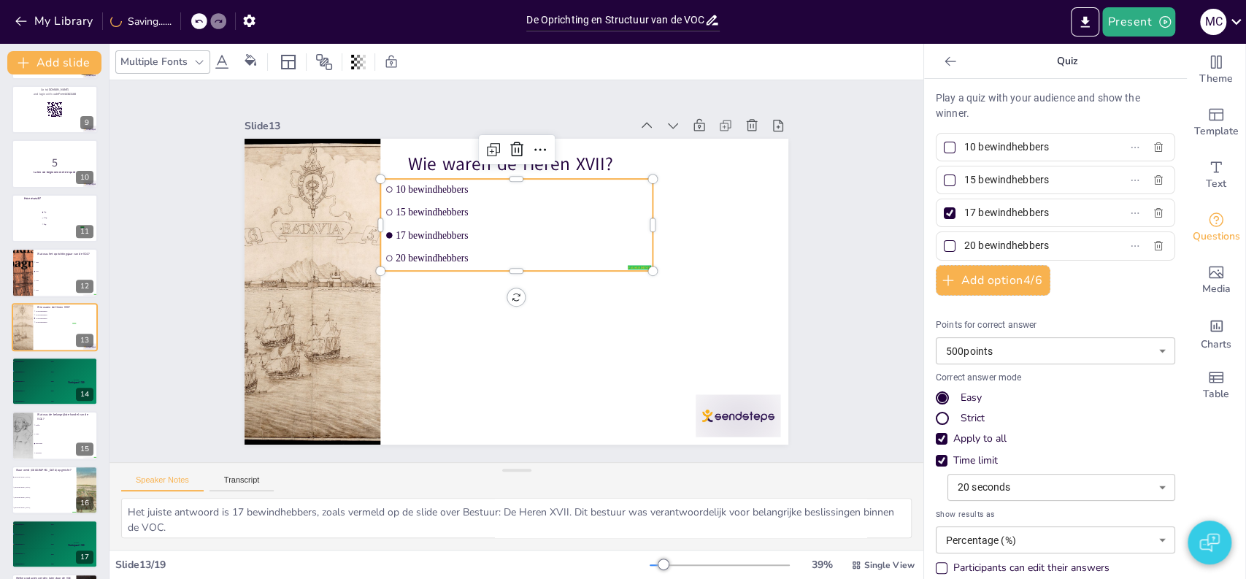
checkbox input "true"
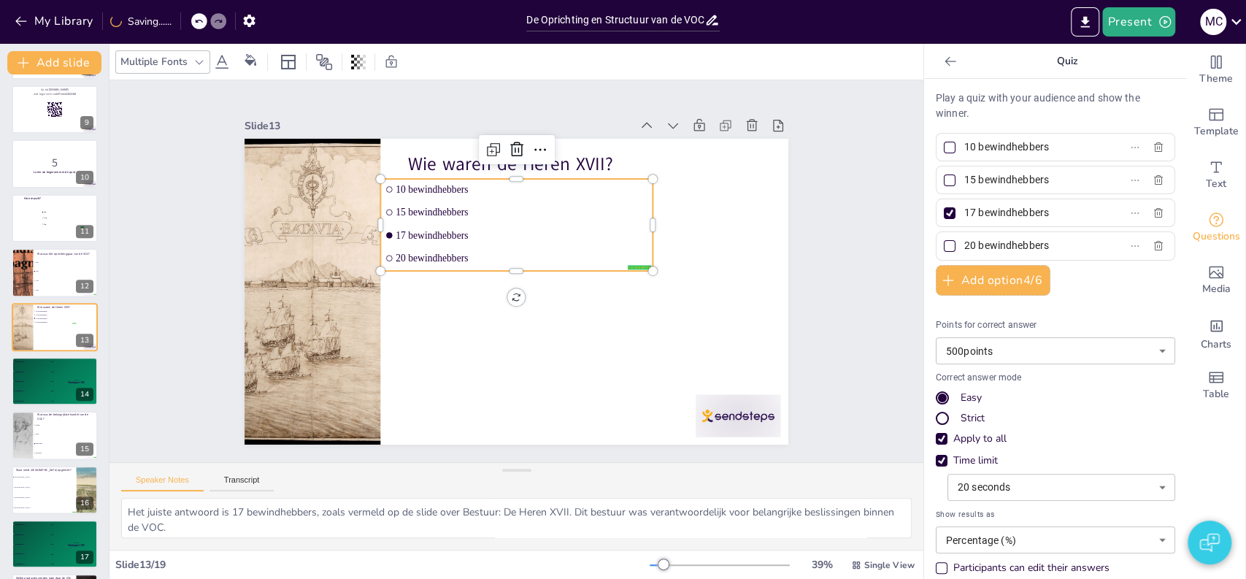
checkbox input "true"
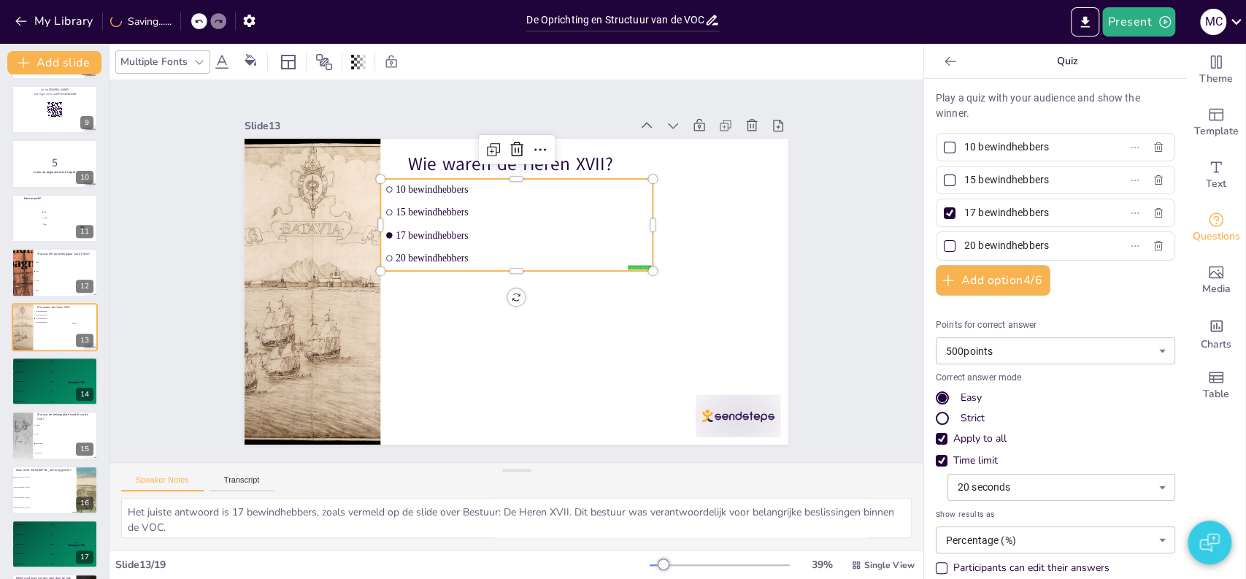
checkbox input "true"
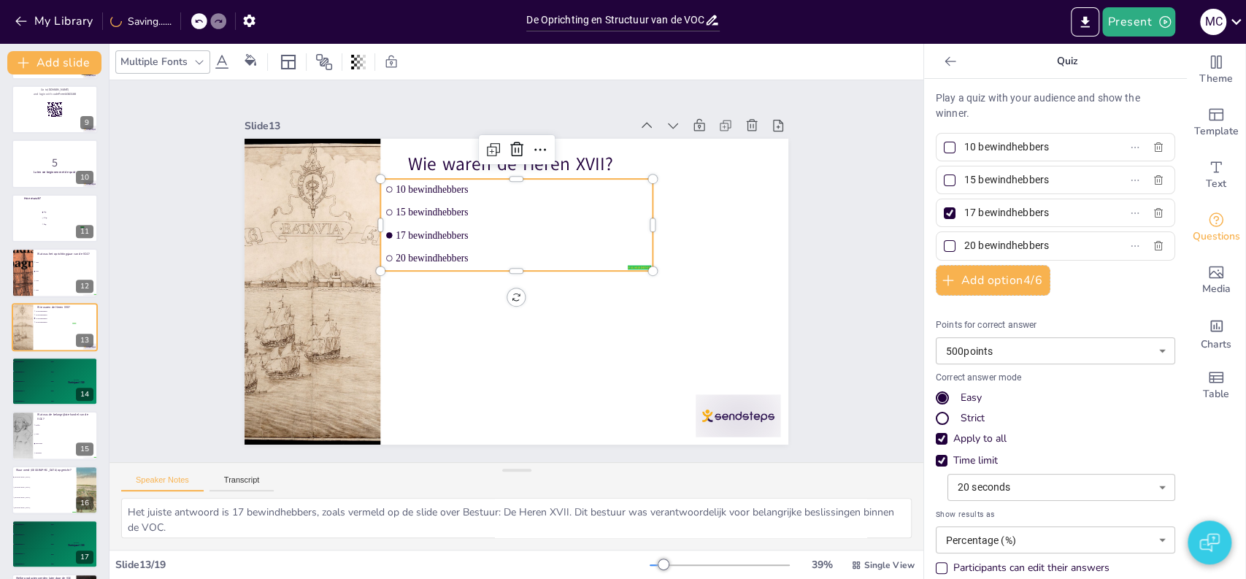
checkbox input "true"
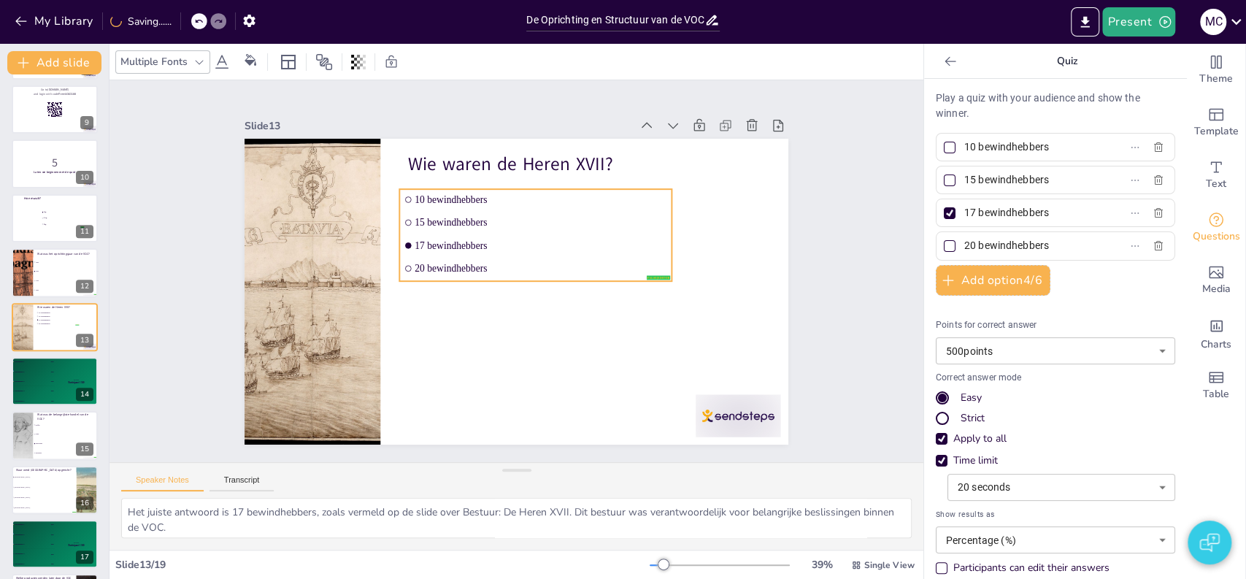
drag, startPoint x: 479, startPoint y: 212, endPoint x: 498, endPoint y: 222, distance: 21.6
click at [498, 222] on li "15 bewindhebbers" at bounding box center [540, 224] width 272 height 49
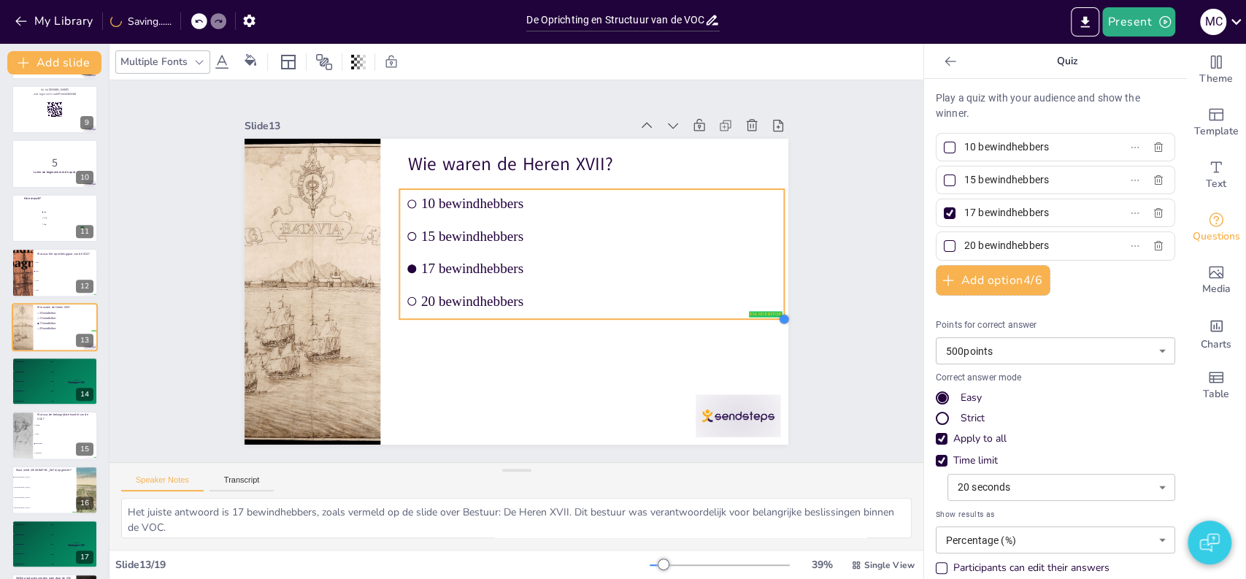
drag, startPoint x: 658, startPoint y: 276, endPoint x: 613, endPoint y: 314, distance: 59.1
click at [613, 314] on div "Wie waren de Heren XVII? false | editor 10 bewindhebbers 15 bewindhebbers 17 be…" at bounding box center [501, 284] width 591 height 609
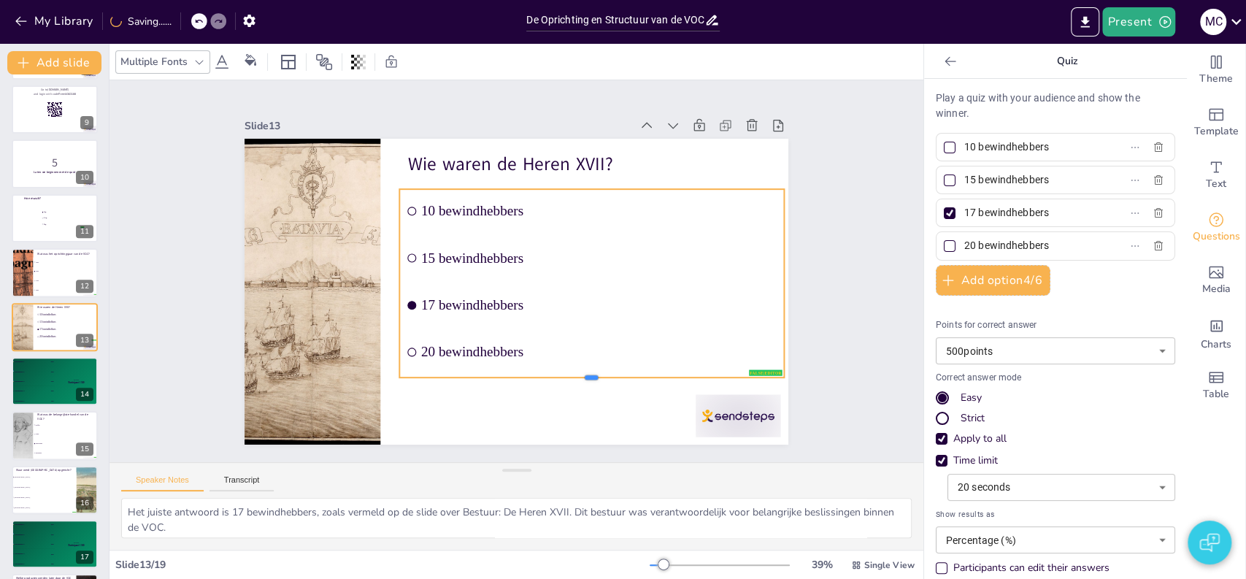
drag, startPoint x: 583, startPoint y: 312, endPoint x: 574, endPoint y: 371, distance: 58.9
click at [574, 377] on div at bounding box center [591, 383] width 385 height 12
click at [158, 320] on div "Slide 1 De VOC: Geschiedenis en Impact Deze presentatie behandelt de oprichting…" at bounding box center [516, 271] width 814 height 382
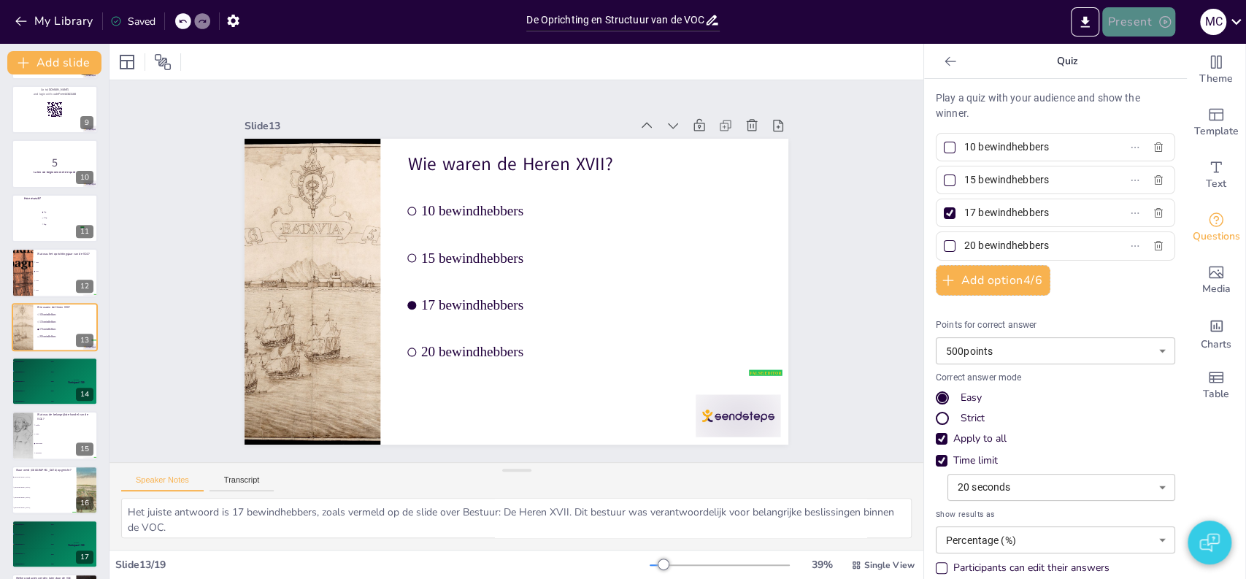
click at [1145, 34] on button "Present" at bounding box center [1138, 21] width 73 height 29
click at [1149, 86] on li "Play presentation" at bounding box center [1160, 89] width 115 height 23
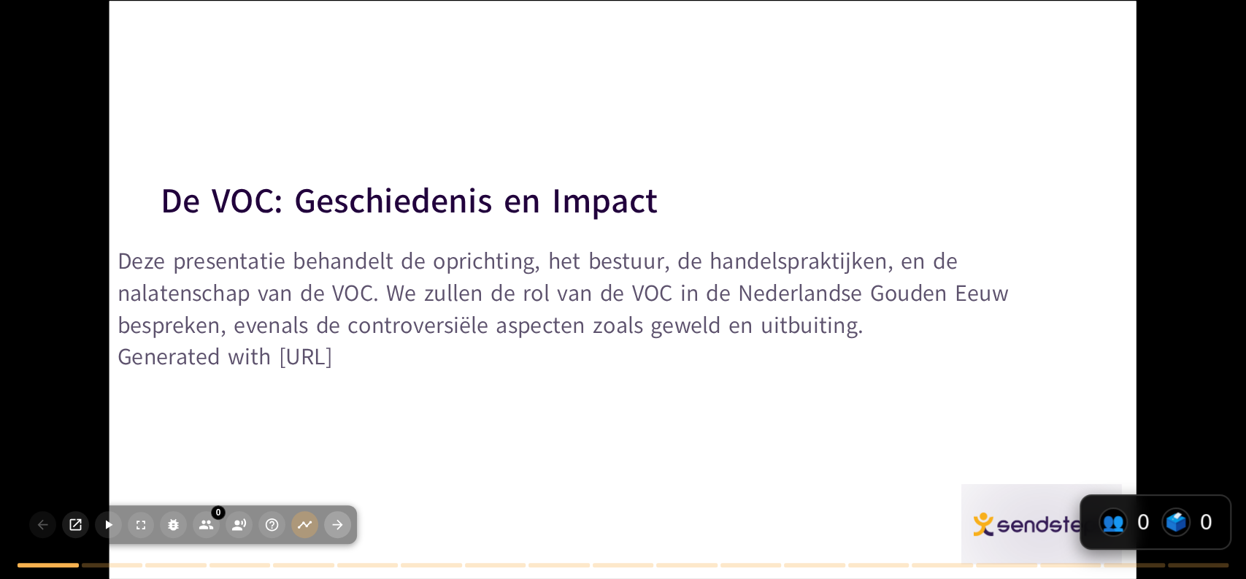
click at [331, 530] on icon "button" at bounding box center [337, 524] width 15 height 15
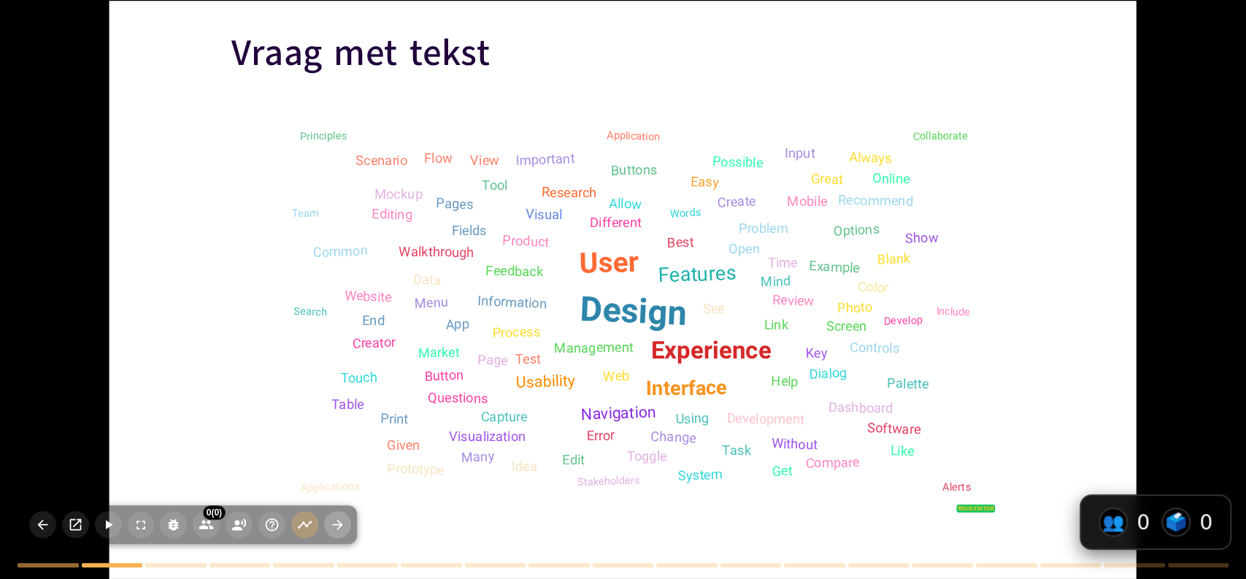
click at [331, 530] on icon "button" at bounding box center [337, 524] width 15 height 15
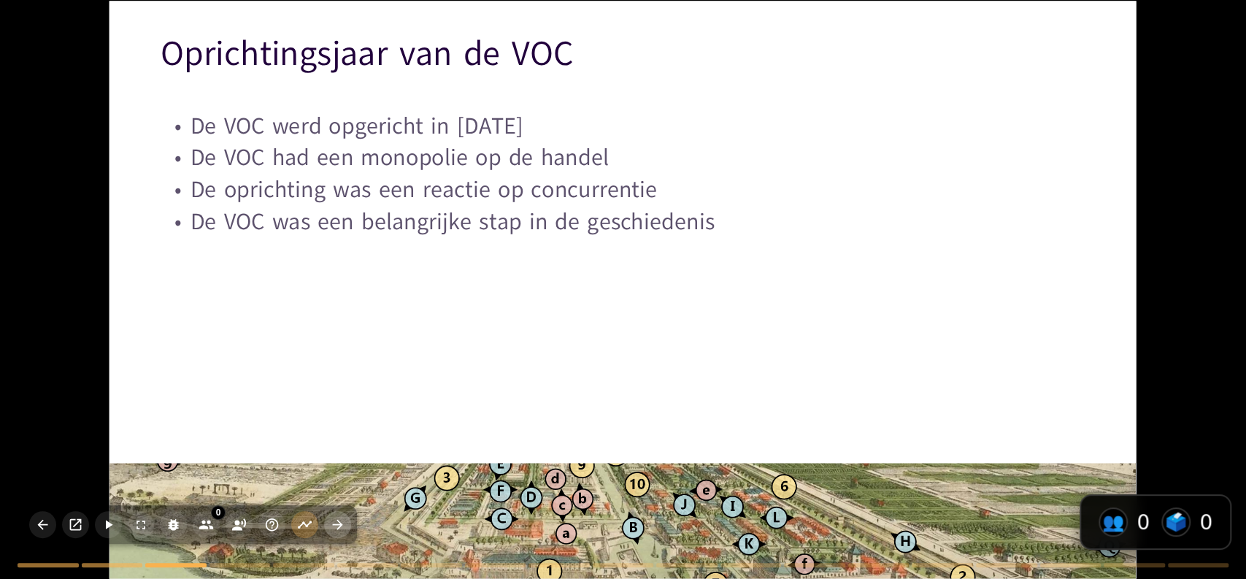
click at [331, 530] on icon "button" at bounding box center [337, 524] width 15 height 15
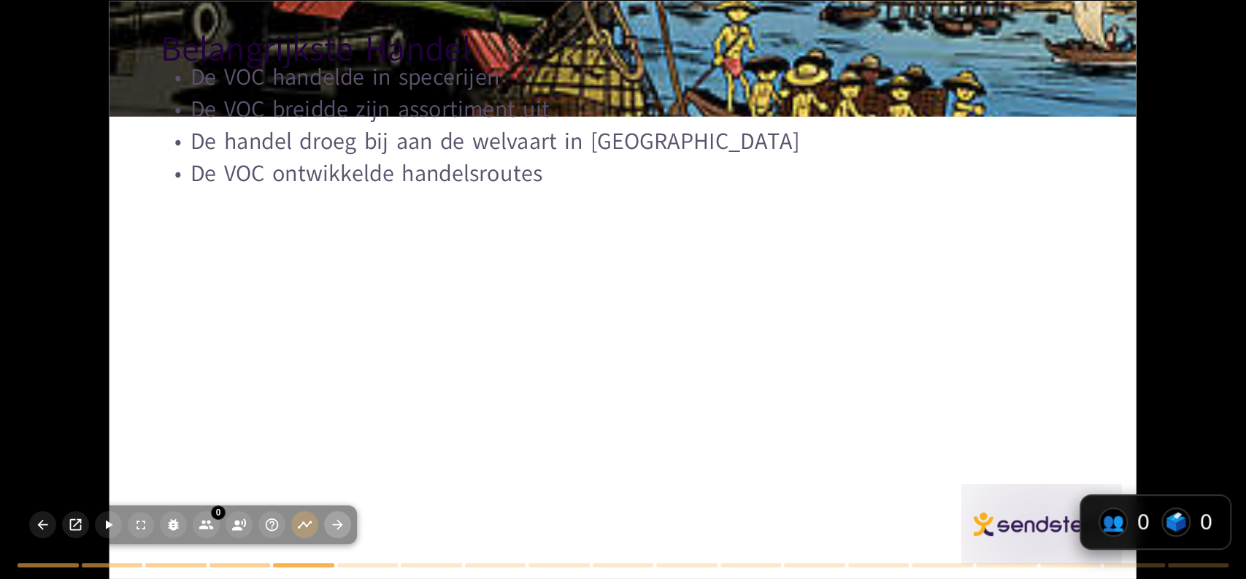
click at [331, 530] on icon "button" at bounding box center [337, 524] width 15 height 15
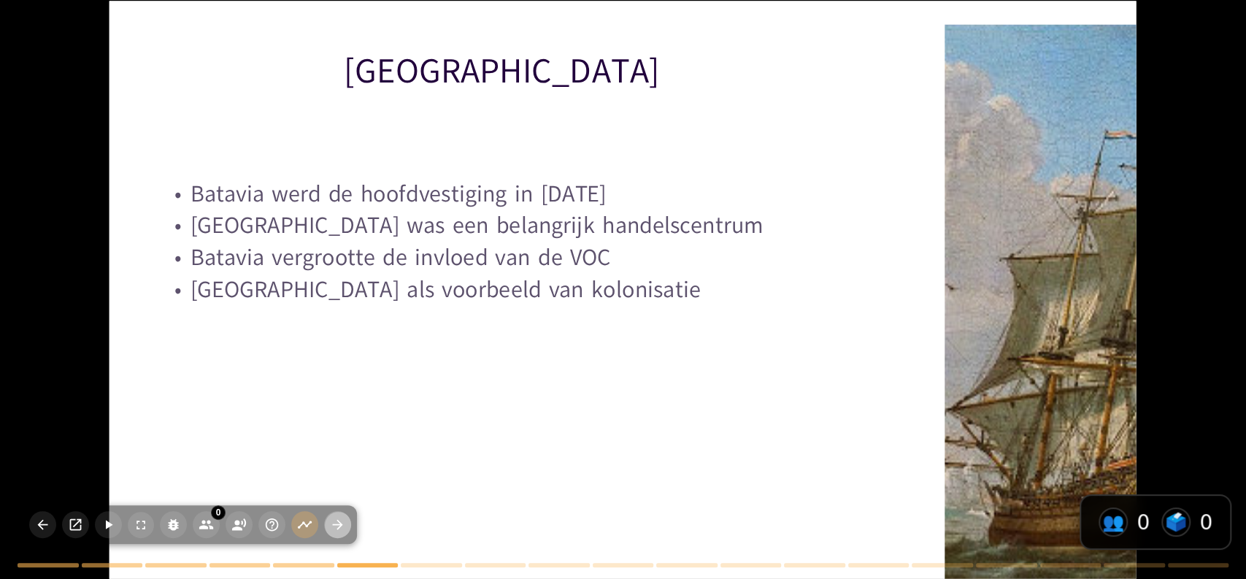
click at [331, 530] on icon "button" at bounding box center [337, 524] width 15 height 15
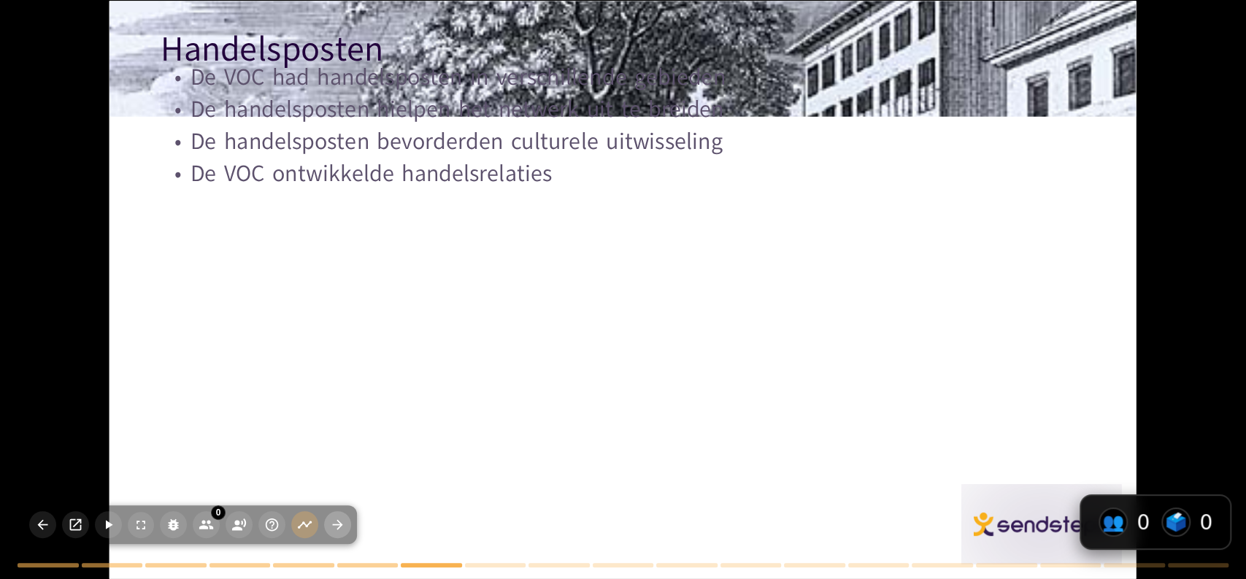
click at [331, 530] on icon "button" at bounding box center [337, 524] width 15 height 15
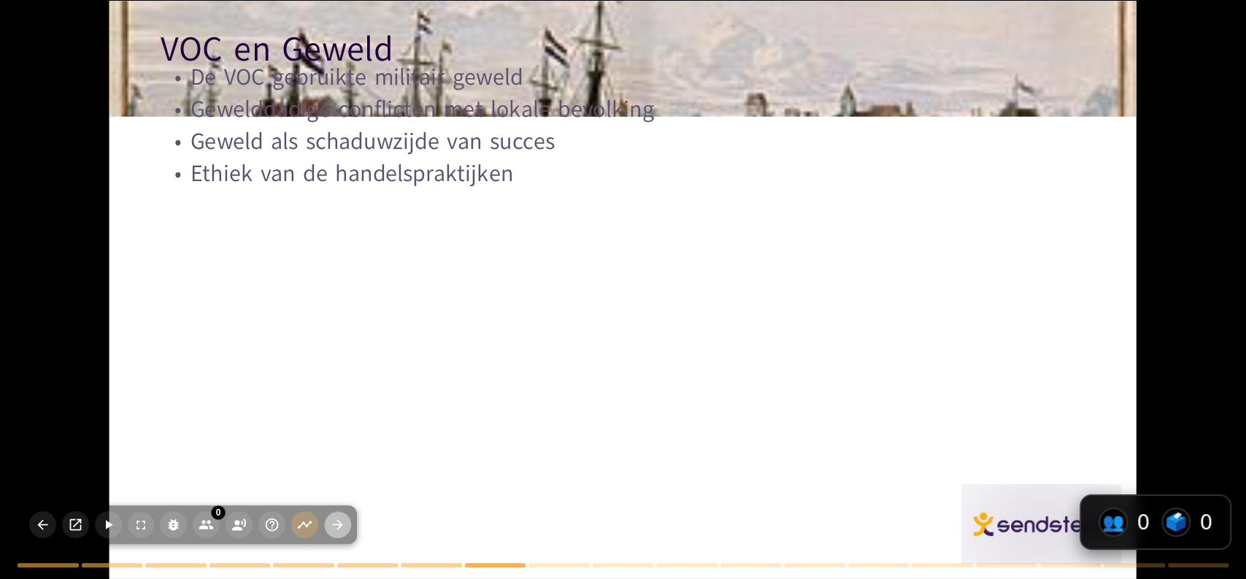
click at [331, 530] on icon "button" at bounding box center [337, 524] width 15 height 15
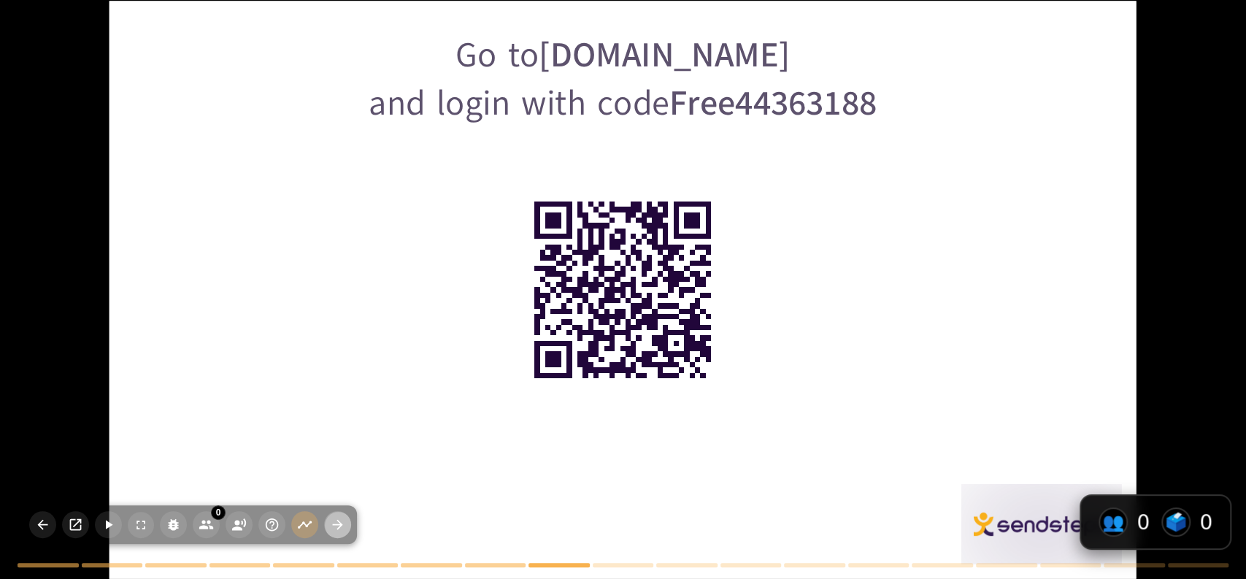
click at [331, 530] on icon "button" at bounding box center [337, 524] width 15 height 15
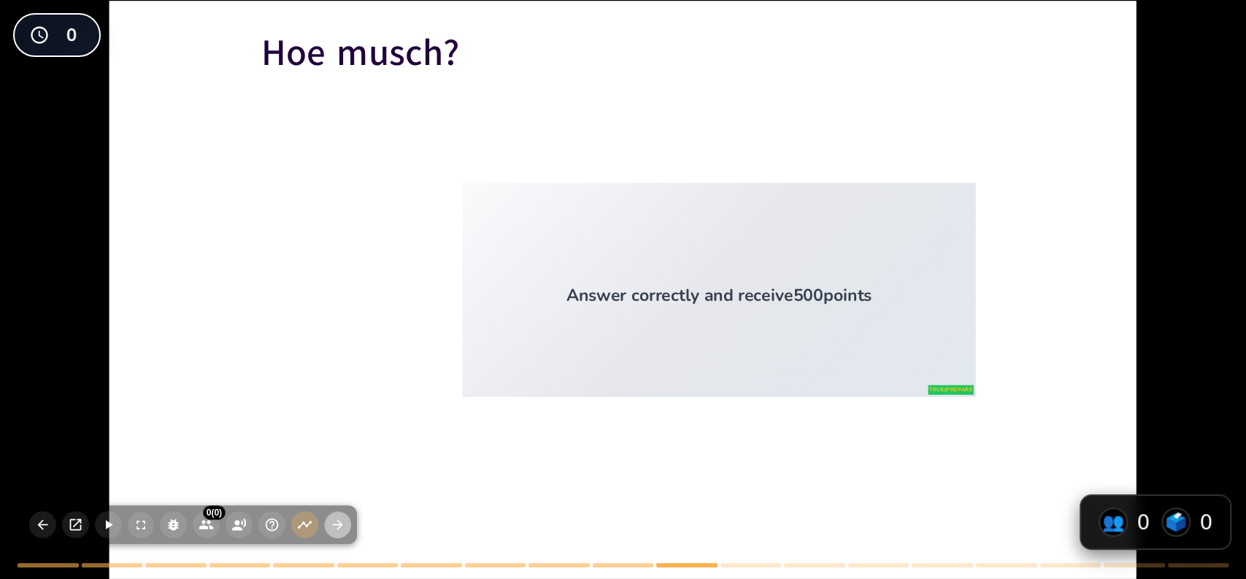
click at [331, 530] on icon "button" at bounding box center [337, 524] width 15 height 15
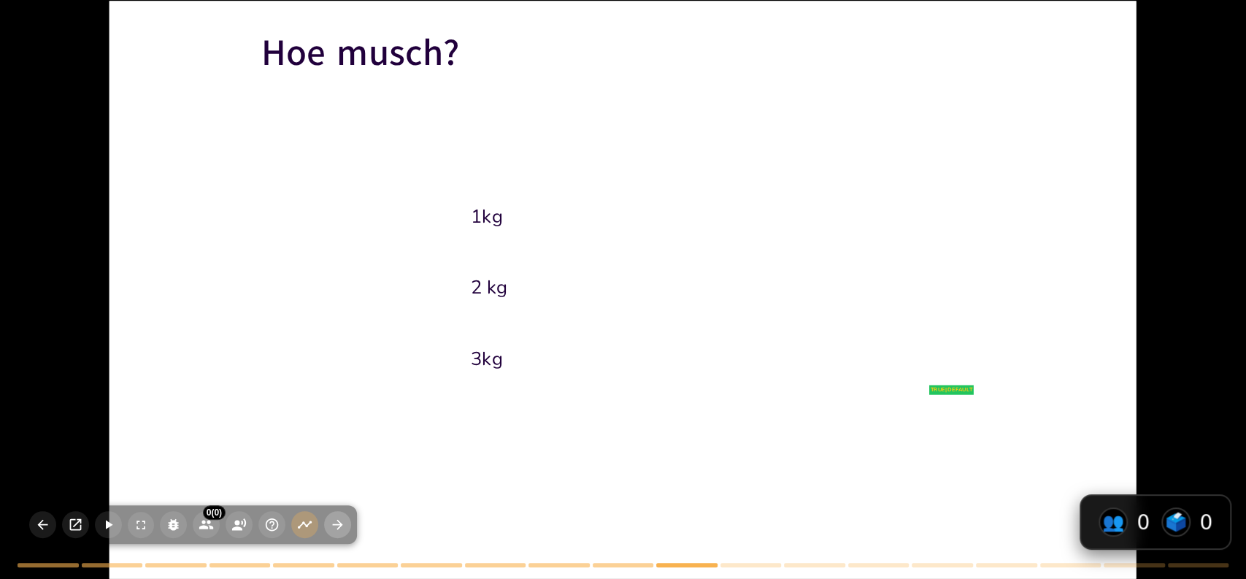
click at [331, 530] on icon "button" at bounding box center [337, 524] width 15 height 15
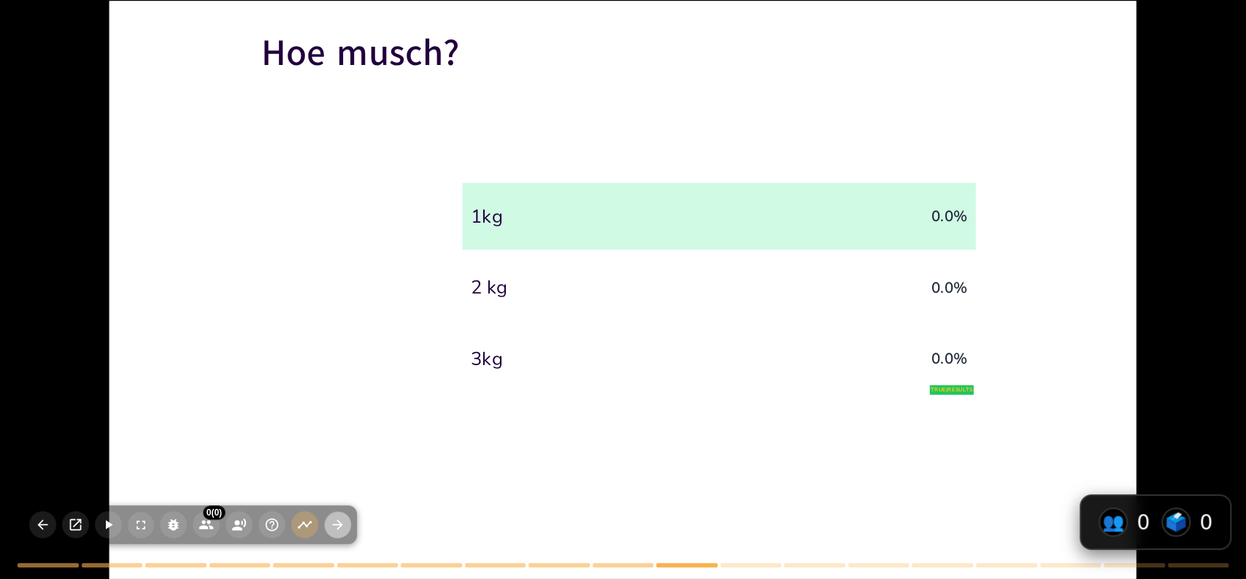
click at [331, 530] on icon "button" at bounding box center [337, 524] width 15 height 15
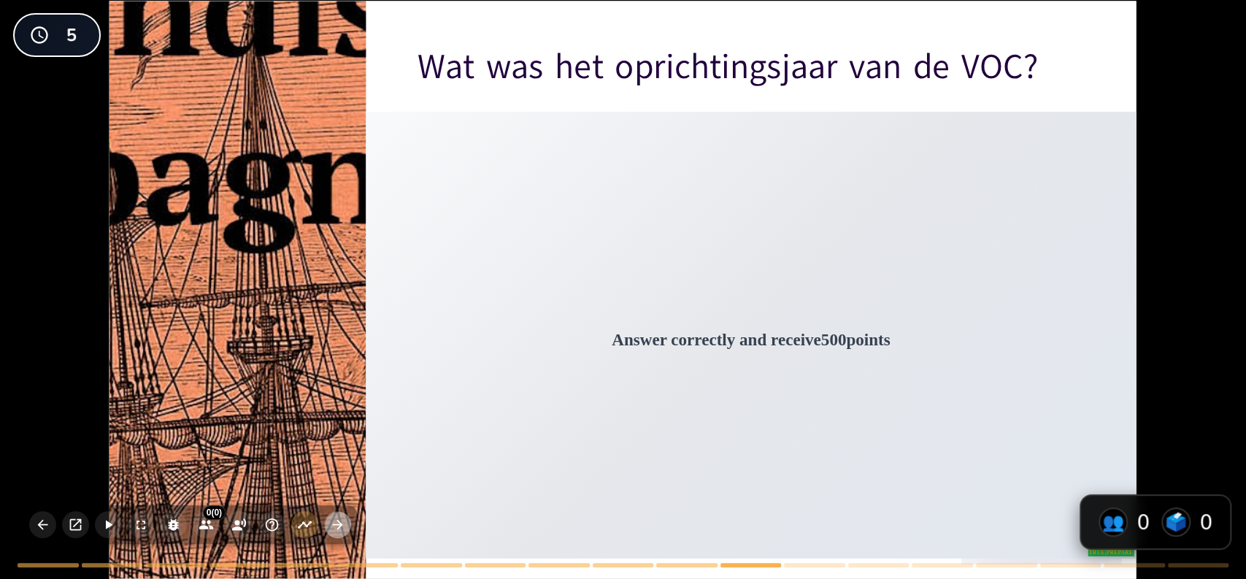
click at [338, 524] on icon "button" at bounding box center [338, 525] width 10 height 10
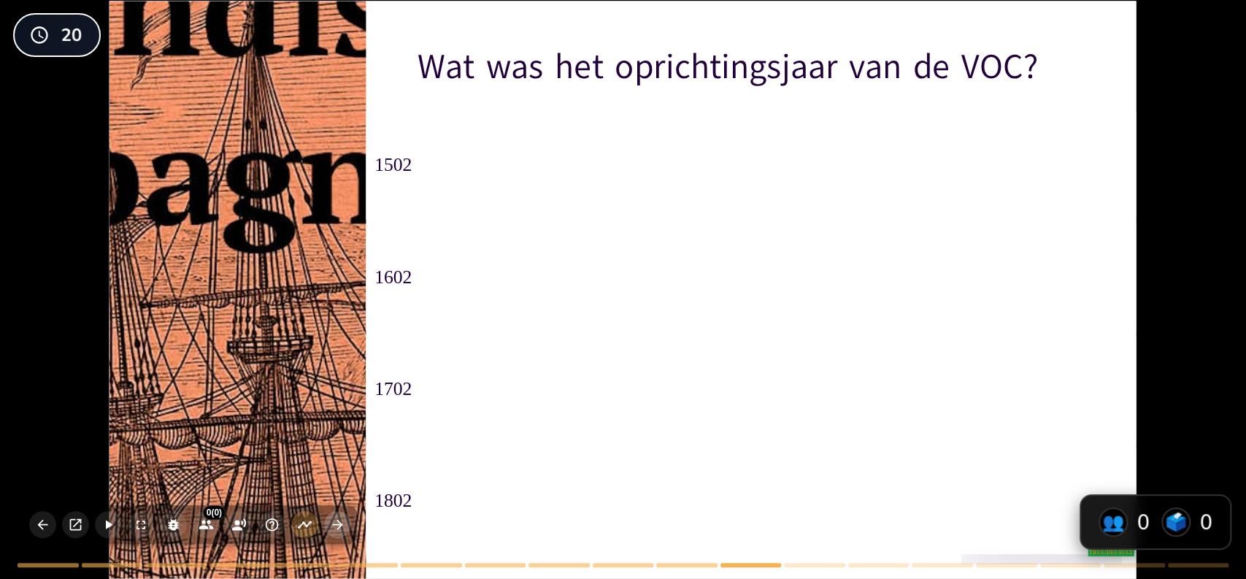
click at [338, 524] on icon "button" at bounding box center [338, 525] width 10 height 10
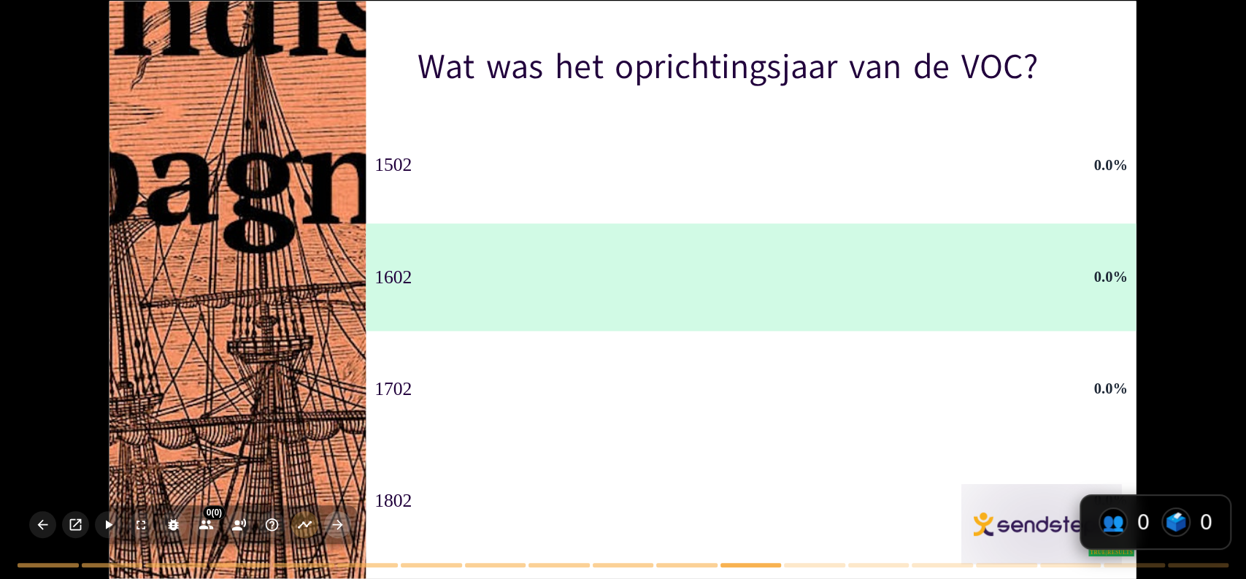
click at [339, 526] on icon "button" at bounding box center [338, 525] width 10 height 10
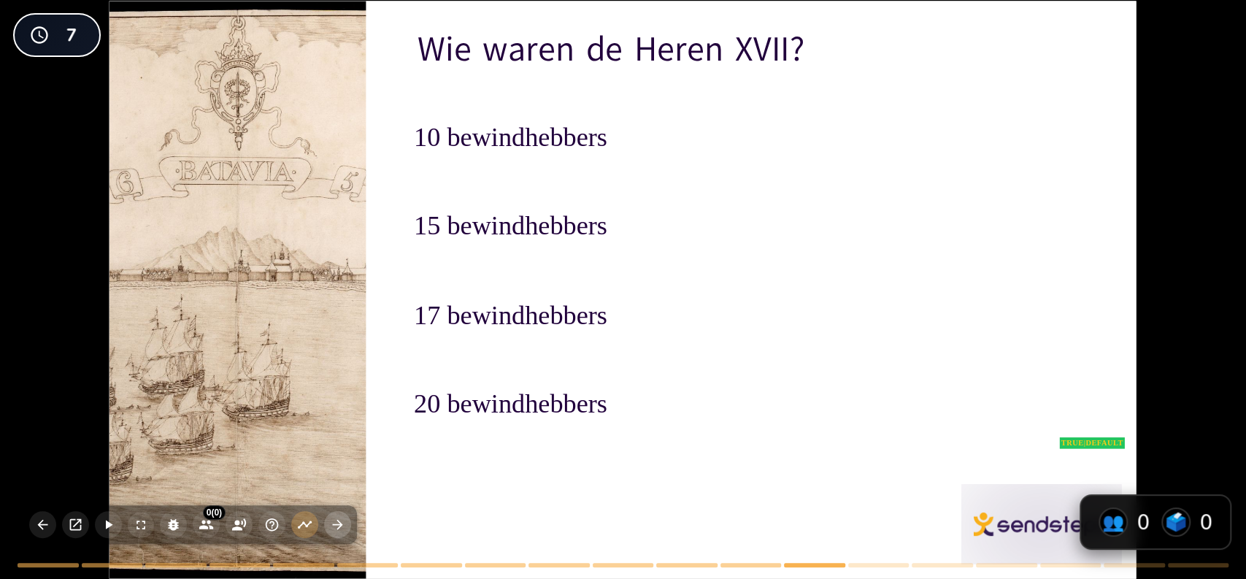
click at [339, 526] on icon "button" at bounding box center [338, 525] width 10 height 10
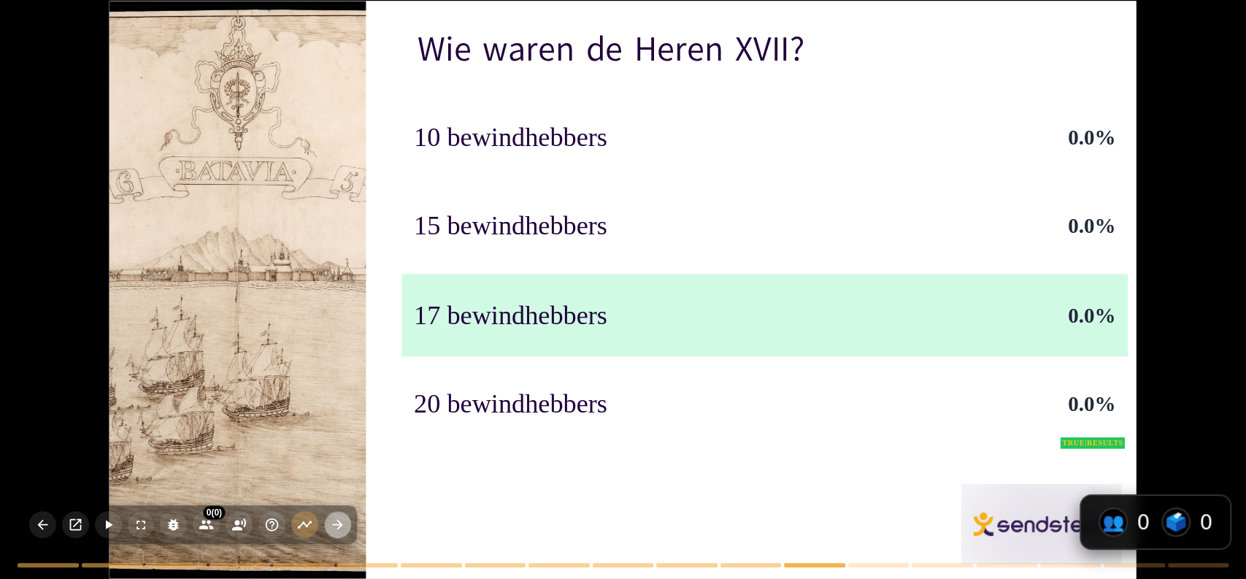
click at [342, 531] on icon "button" at bounding box center [337, 524] width 15 height 15
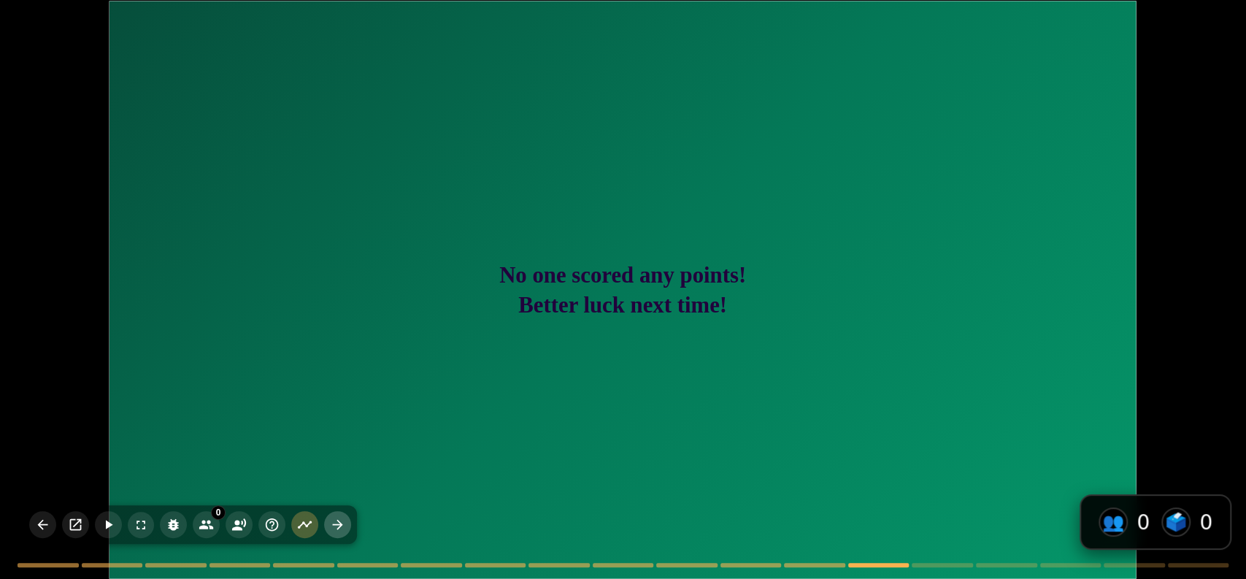
click at [337, 526] on icon "button" at bounding box center [337, 524] width 15 height 15
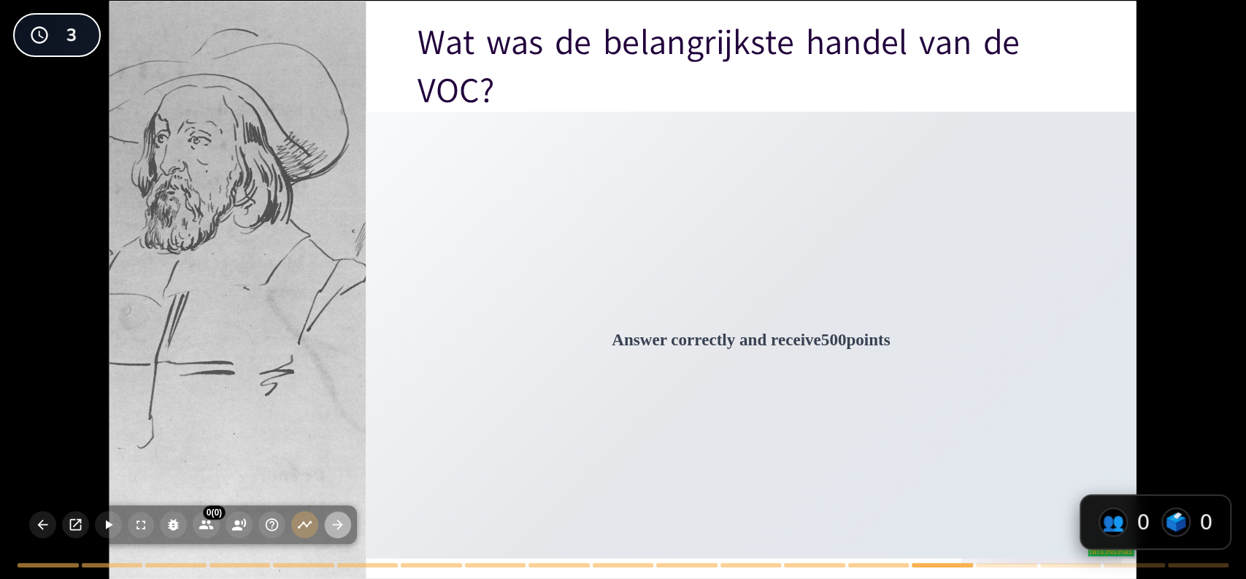
click at [337, 526] on icon "button" at bounding box center [337, 524] width 15 height 15
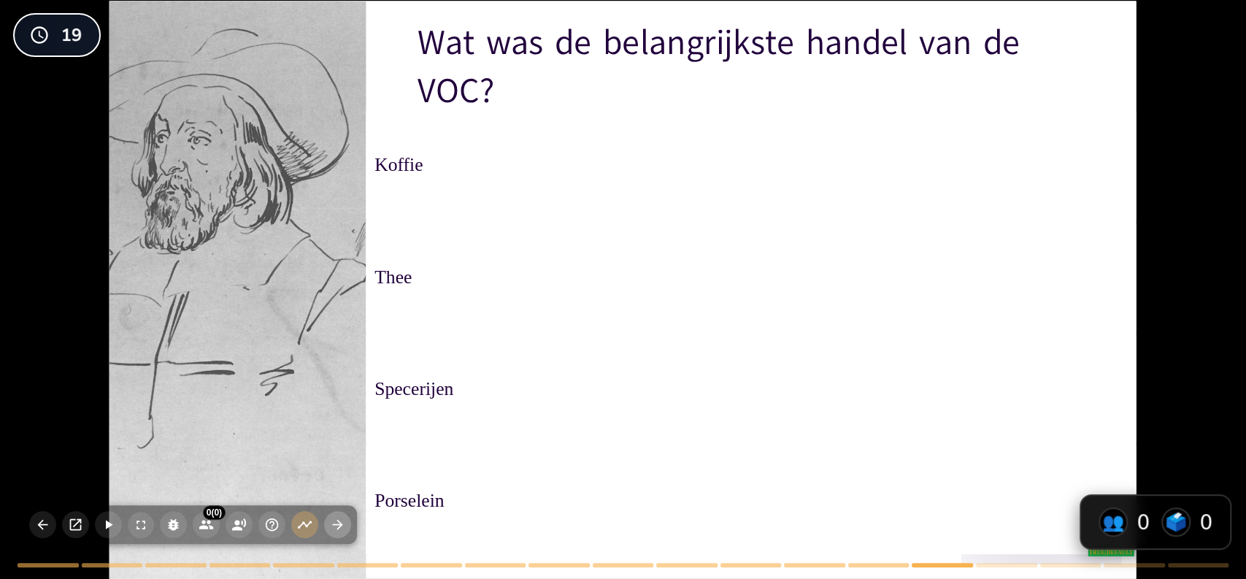
click at [337, 526] on icon "button" at bounding box center [337, 524] width 15 height 15
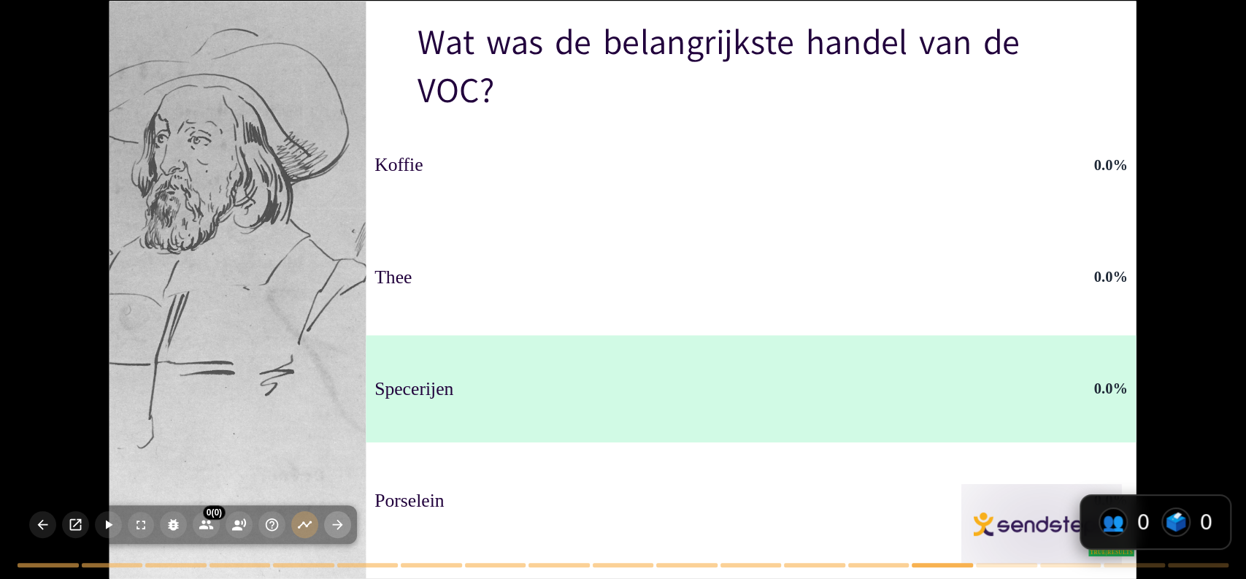
click at [337, 526] on icon "button" at bounding box center [337, 524] width 15 height 15
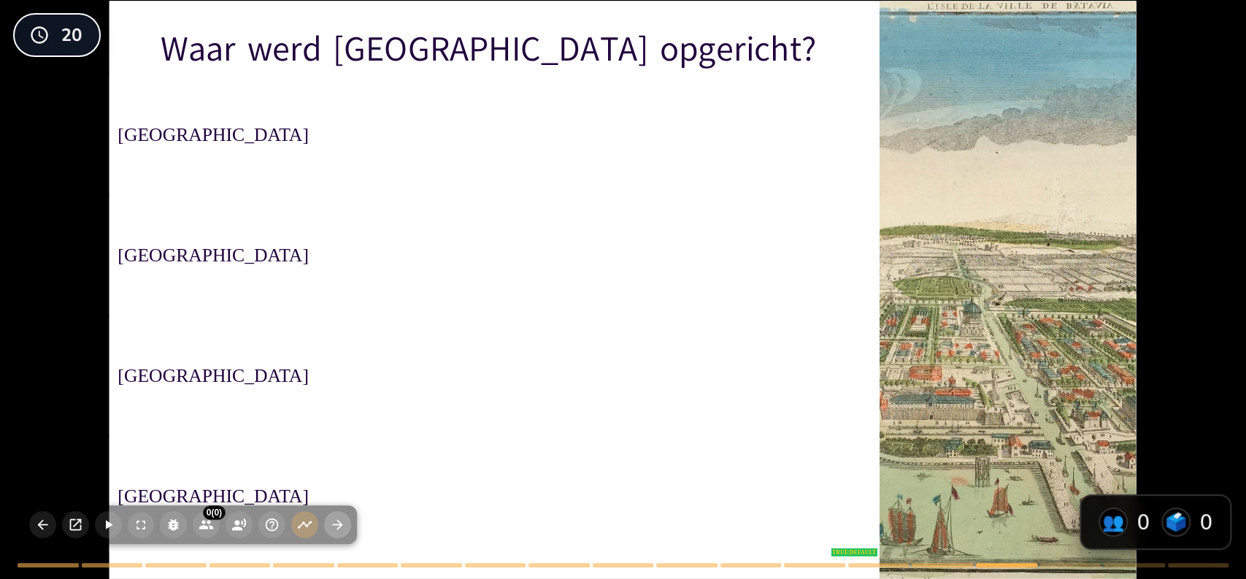
click at [337, 526] on icon "button" at bounding box center [337, 524] width 15 height 15
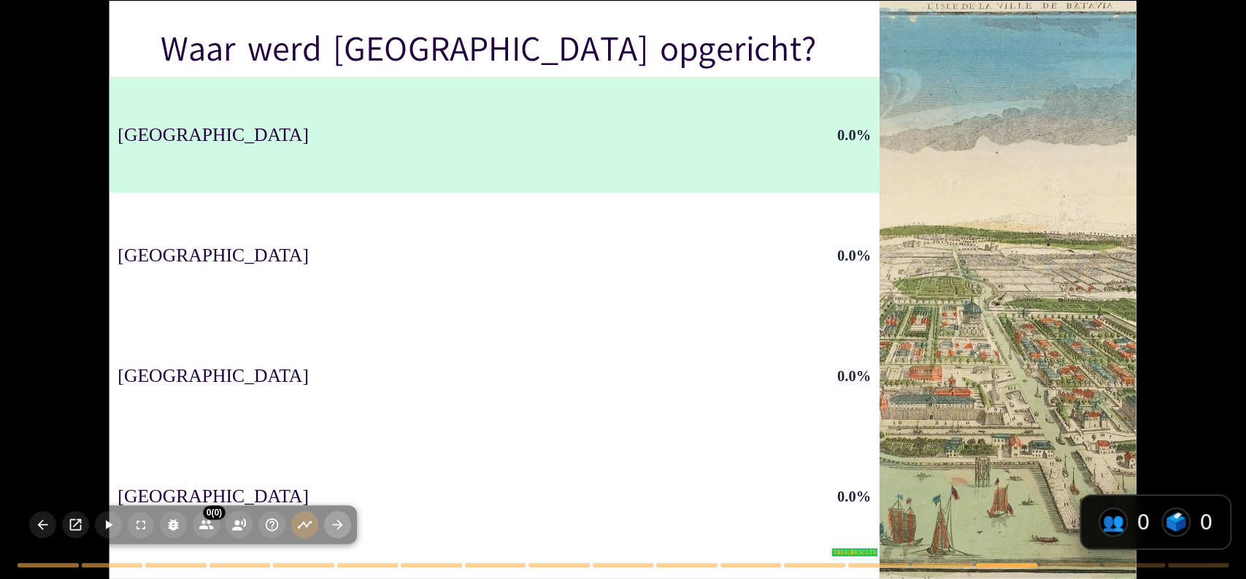
click at [337, 526] on icon "button" at bounding box center [337, 524] width 15 height 15
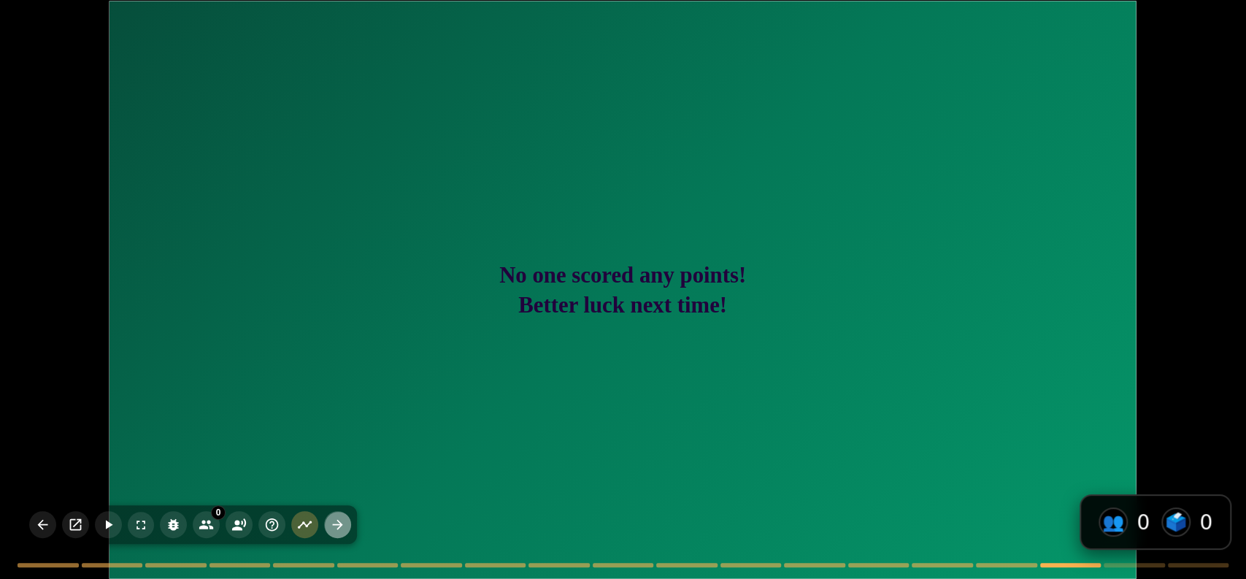
click at [337, 526] on icon "button" at bounding box center [337, 524] width 15 height 15
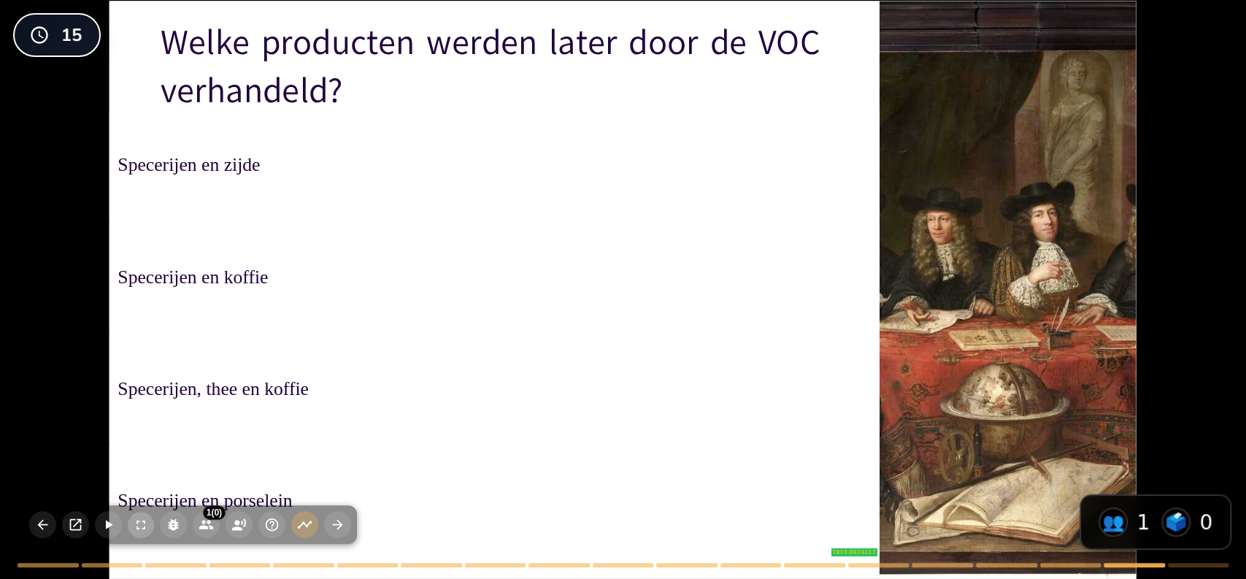
click at [138, 526] on icon "button" at bounding box center [141, 525] width 15 height 15
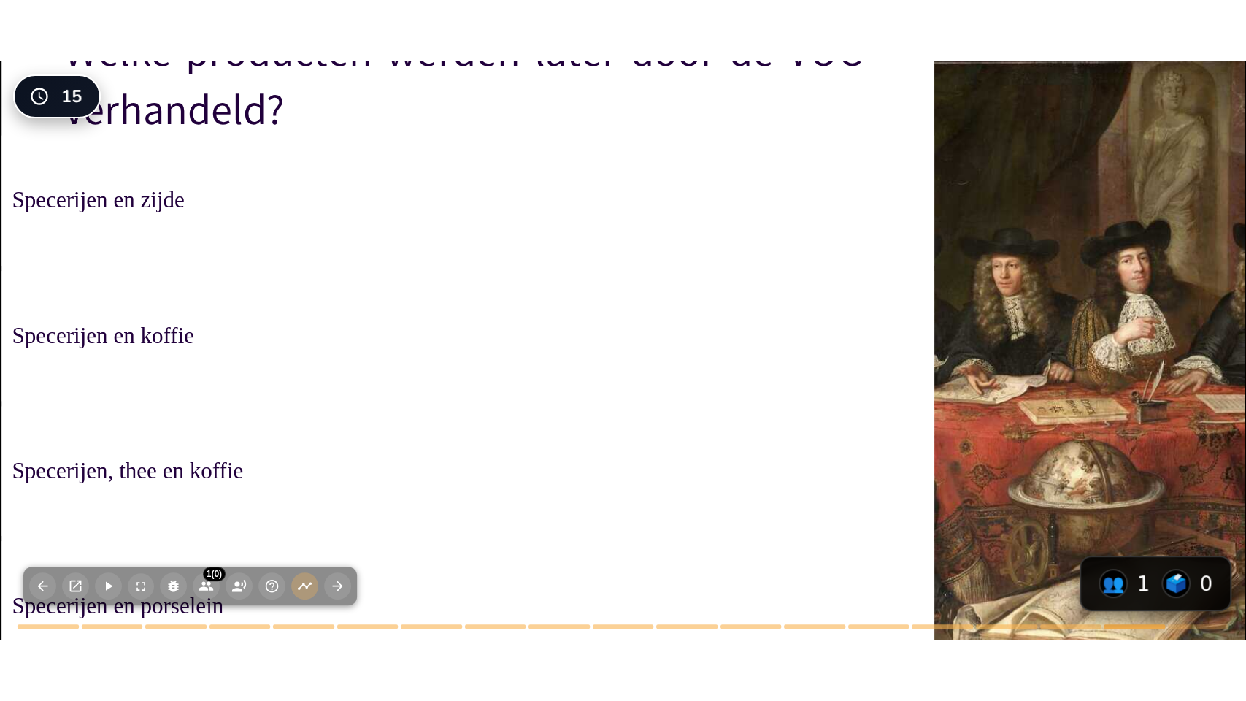
scroll to position [423, 0]
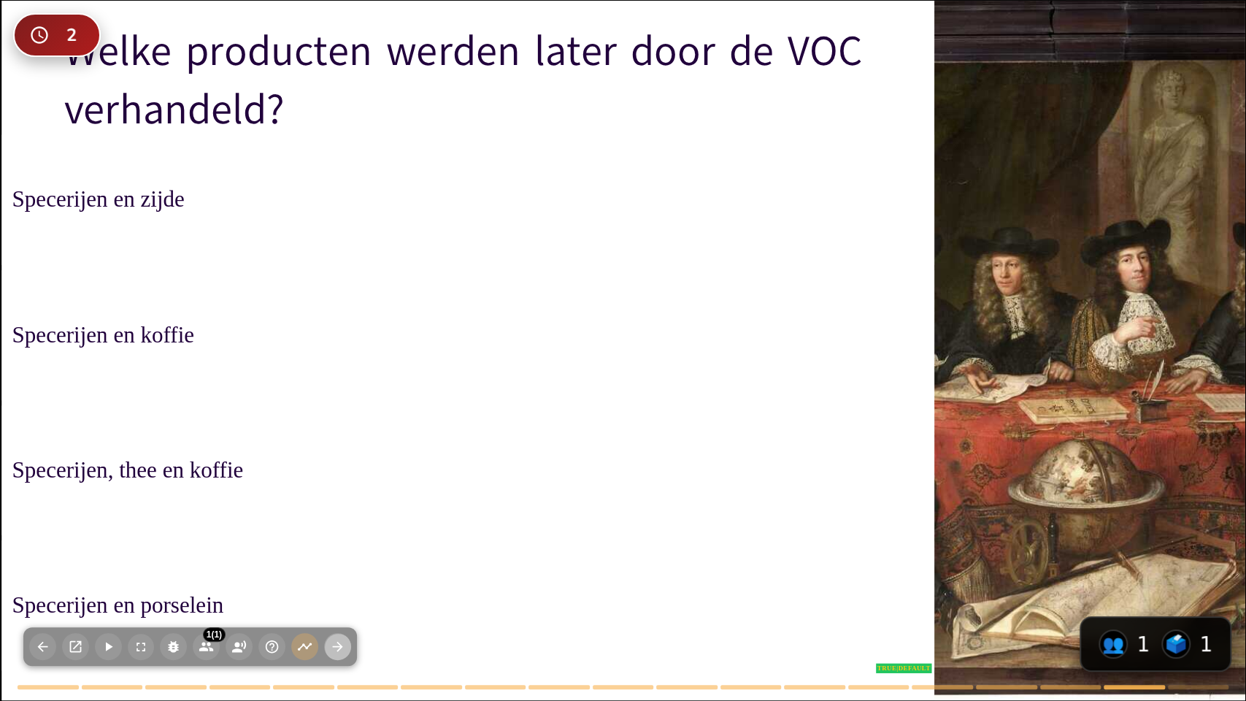
click at [338, 578] on icon "button" at bounding box center [338, 647] width 10 height 10
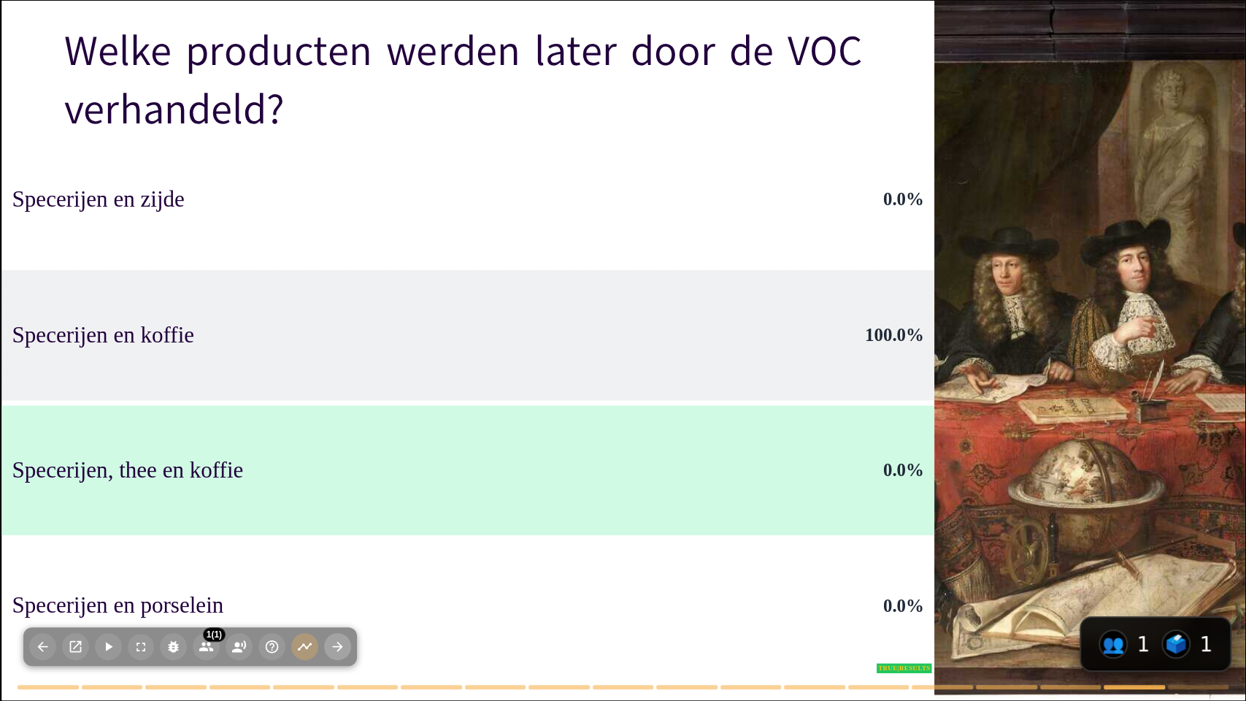
click at [345, 578] on icon "button" at bounding box center [337, 646] width 15 height 15
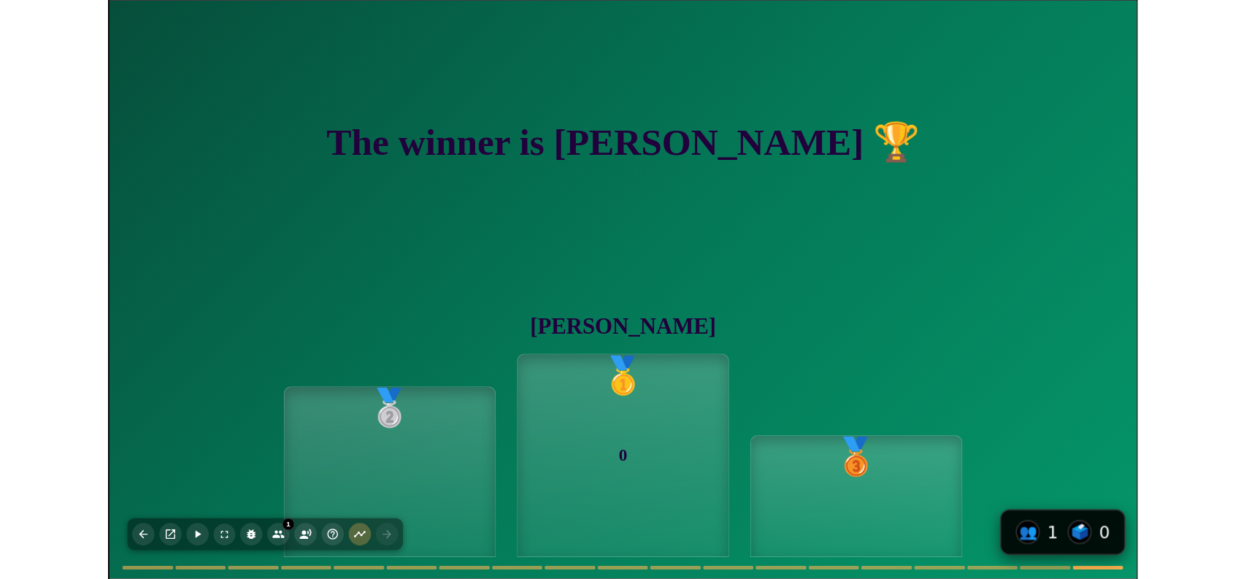
scroll to position [76, 0]
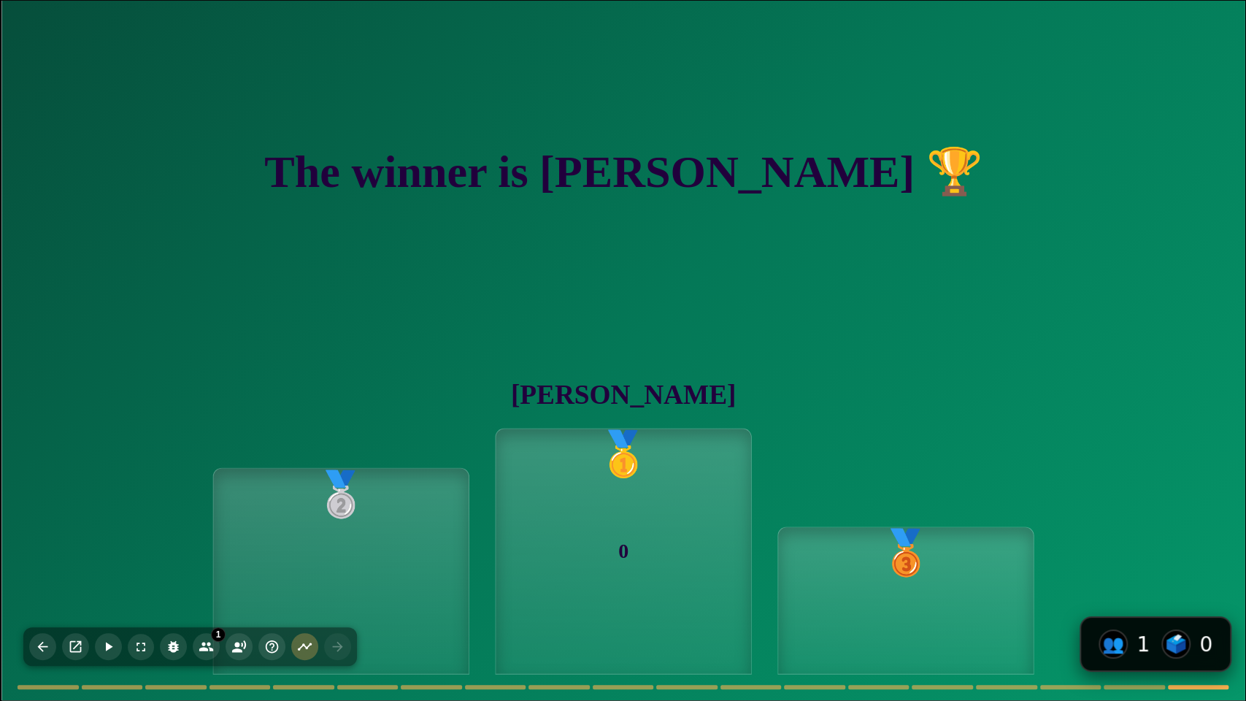
click at [339, 578] on div "1 Participants ( 1 ) M Mike" at bounding box center [190, 646] width 334 height 39
click at [129, 545] on div "🥈 Mike 🥇 0 🥉" at bounding box center [622, 526] width 1243 height 347
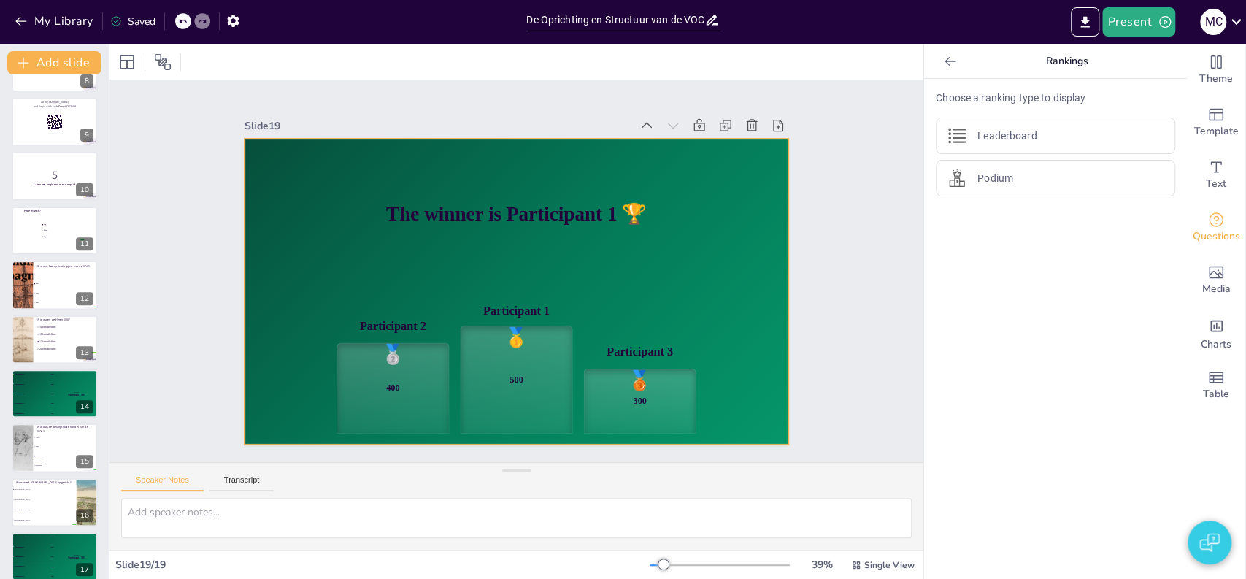
scroll to position [0, 0]
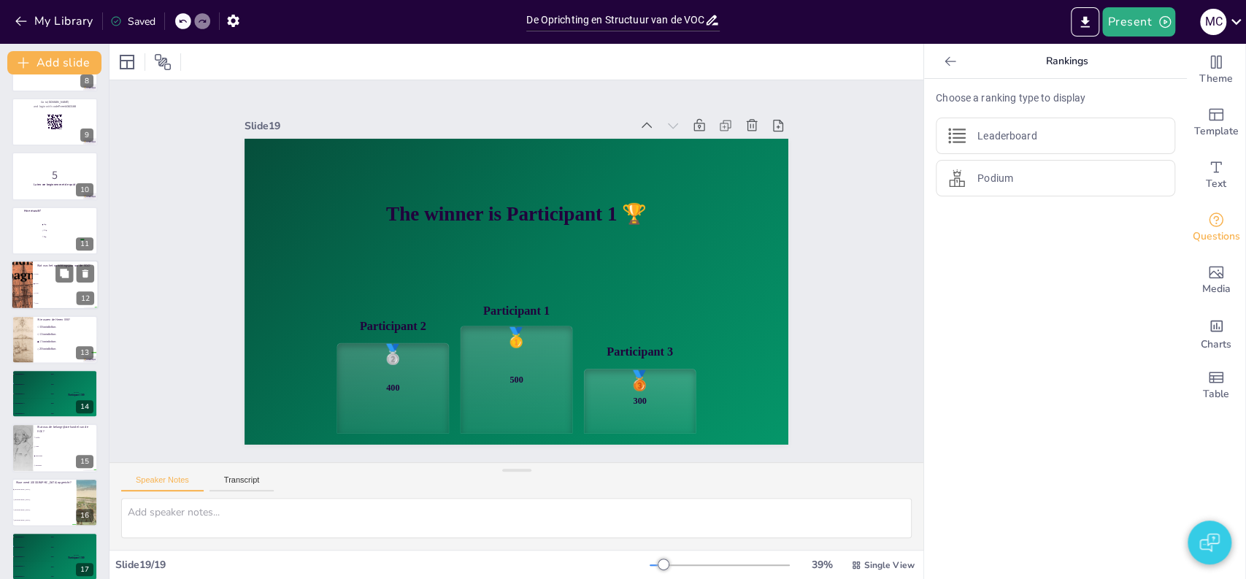
click at [55, 299] on li "1802" at bounding box center [66, 303] width 66 height 9
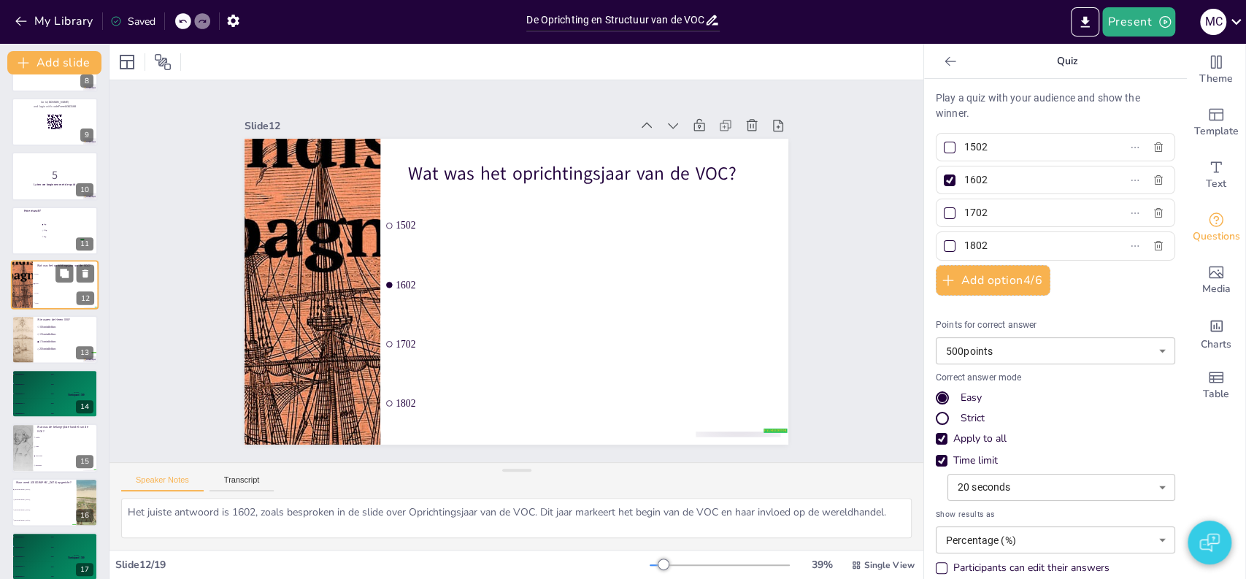
scroll to position [380, 0]
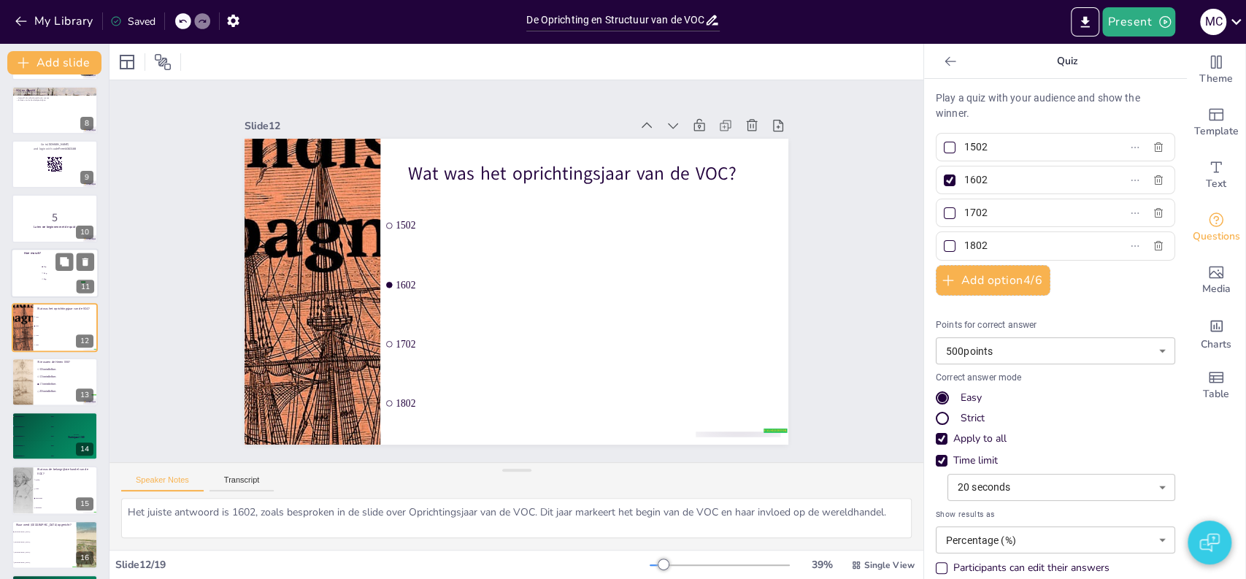
click at [54, 279] on span "3kg" at bounding box center [64, 279] width 41 height 2
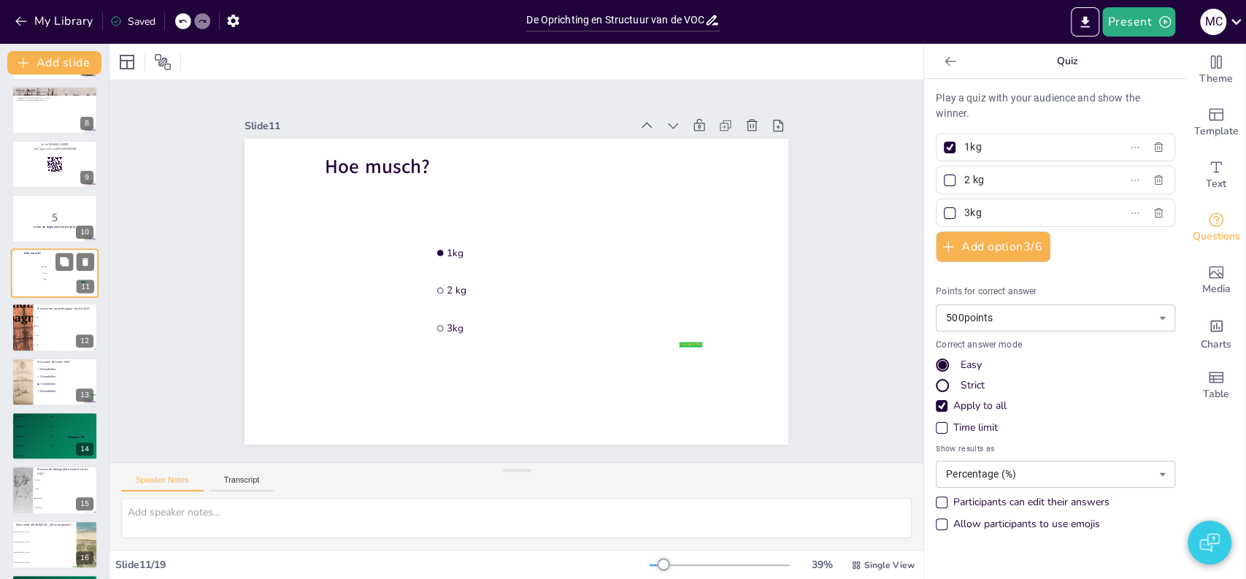
scroll to position [326, 0]
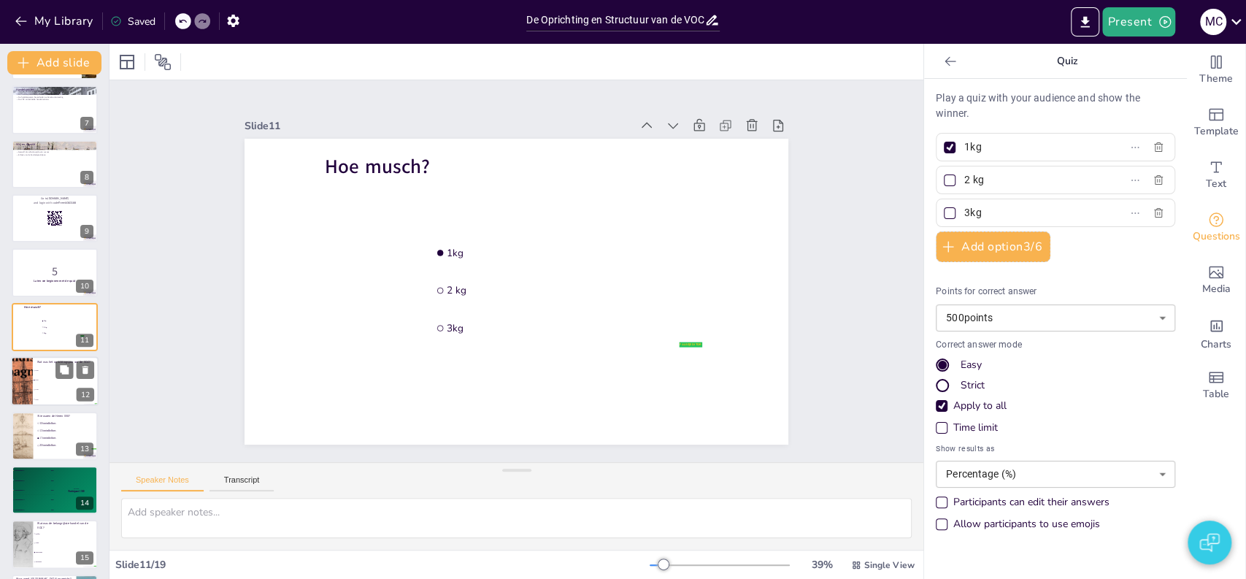
click at [53, 385] on li "1702" at bounding box center [66, 389] width 66 height 9
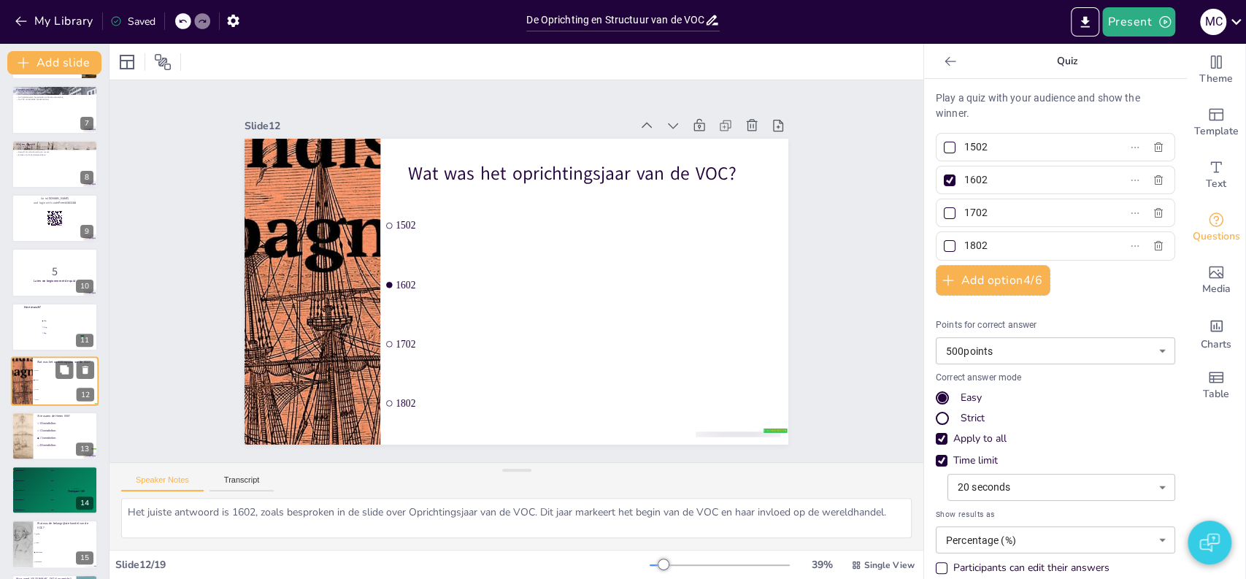
scroll to position [380, 0]
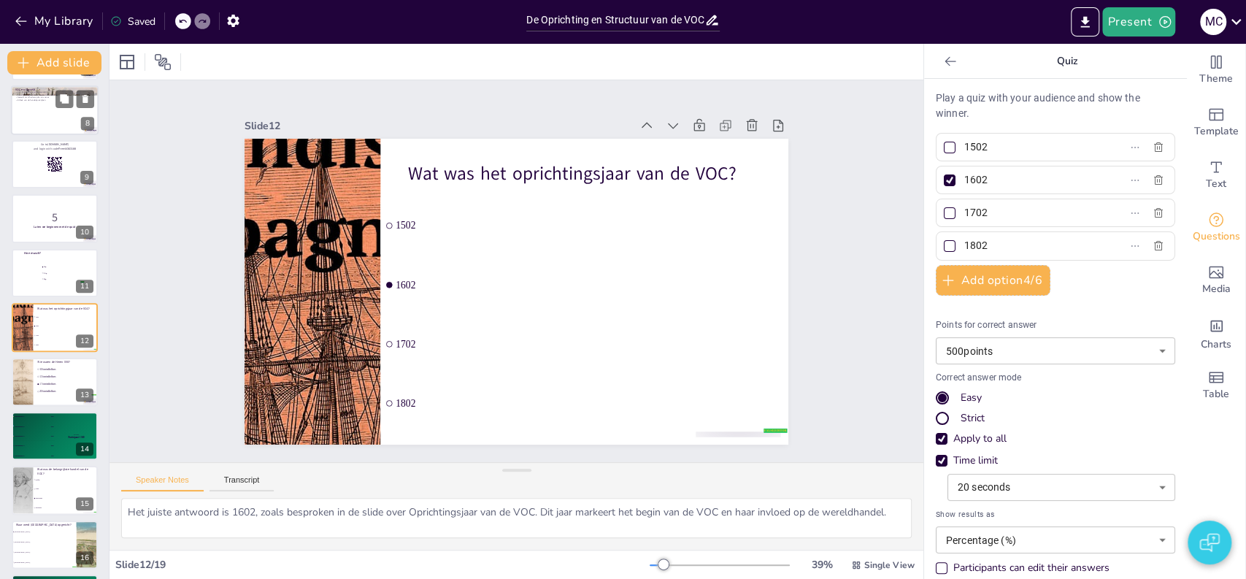
click at [66, 115] on div at bounding box center [55, 110] width 88 height 50
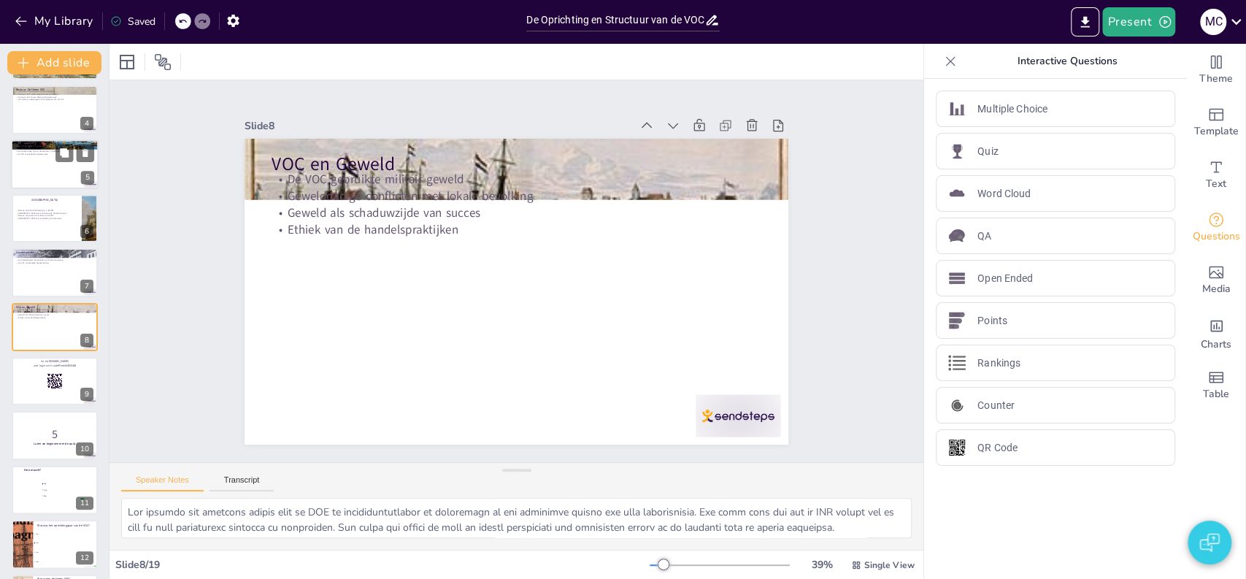
scroll to position [0, 0]
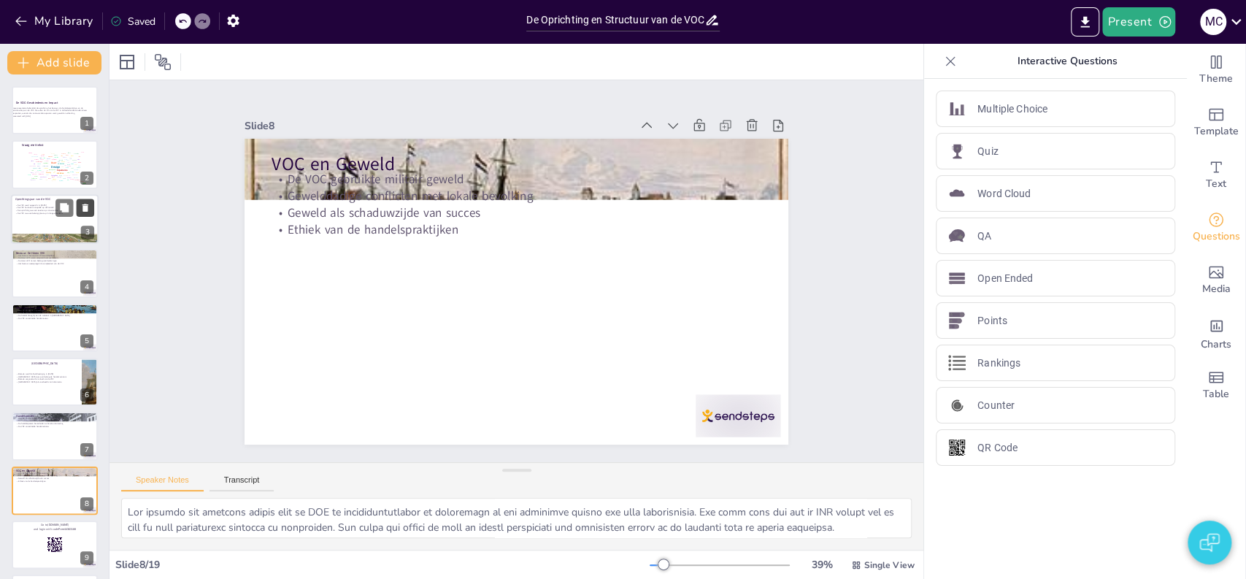
click at [91, 208] on button at bounding box center [86, 208] width 18 height 18
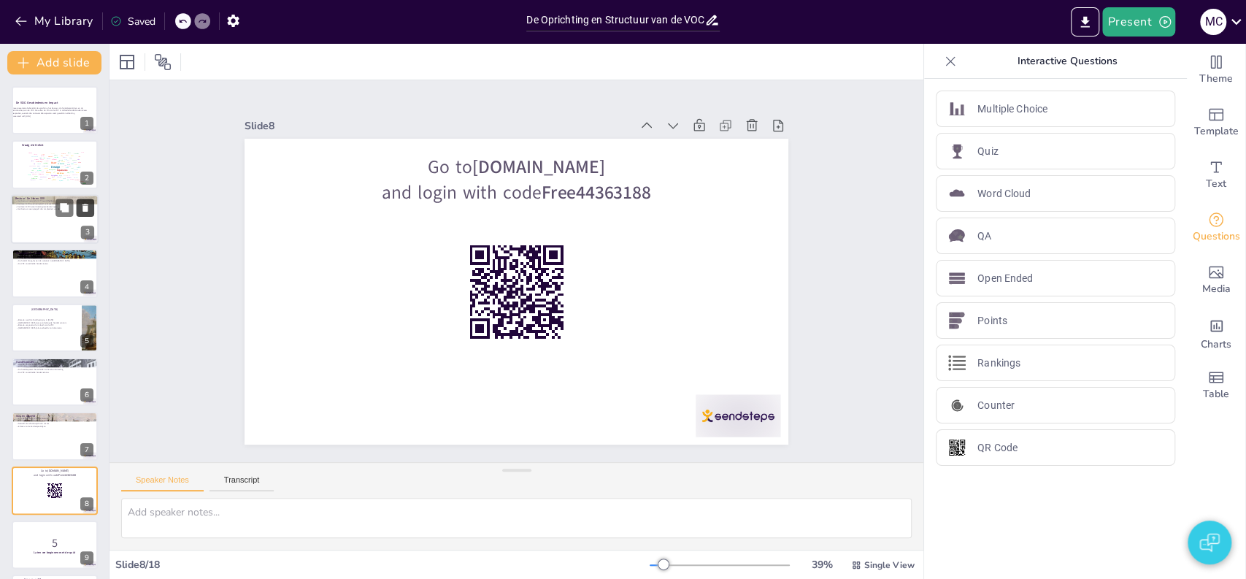
click at [91, 208] on button at bounding box center [86, 208] width 18 height 18
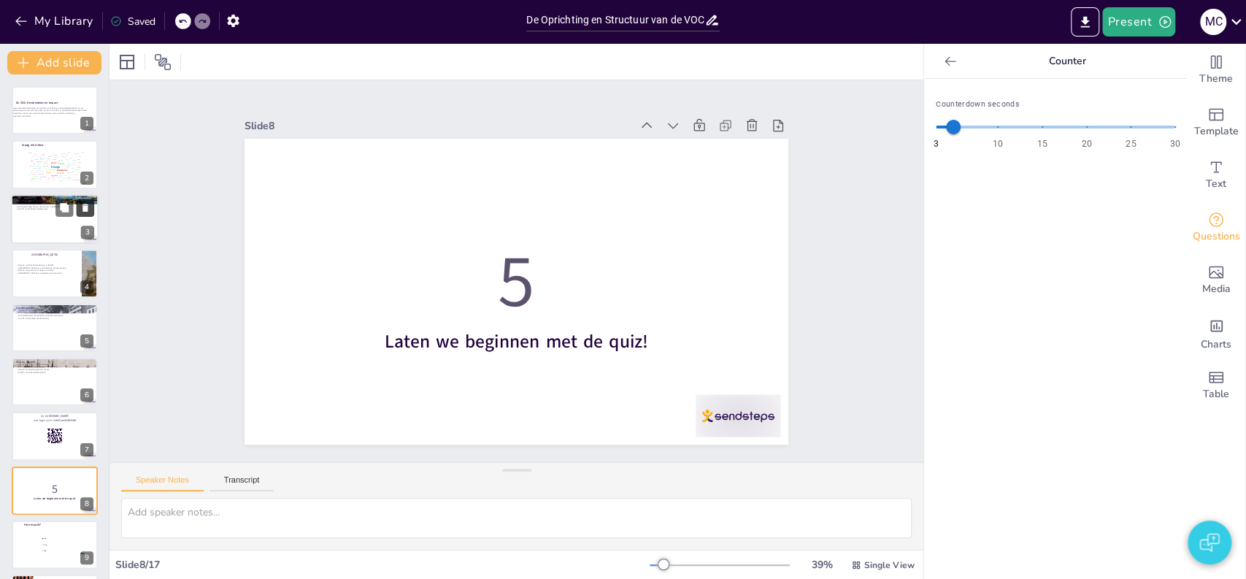
click at [91, 208] on button at bounding box center [86, 208] width 18 height 18
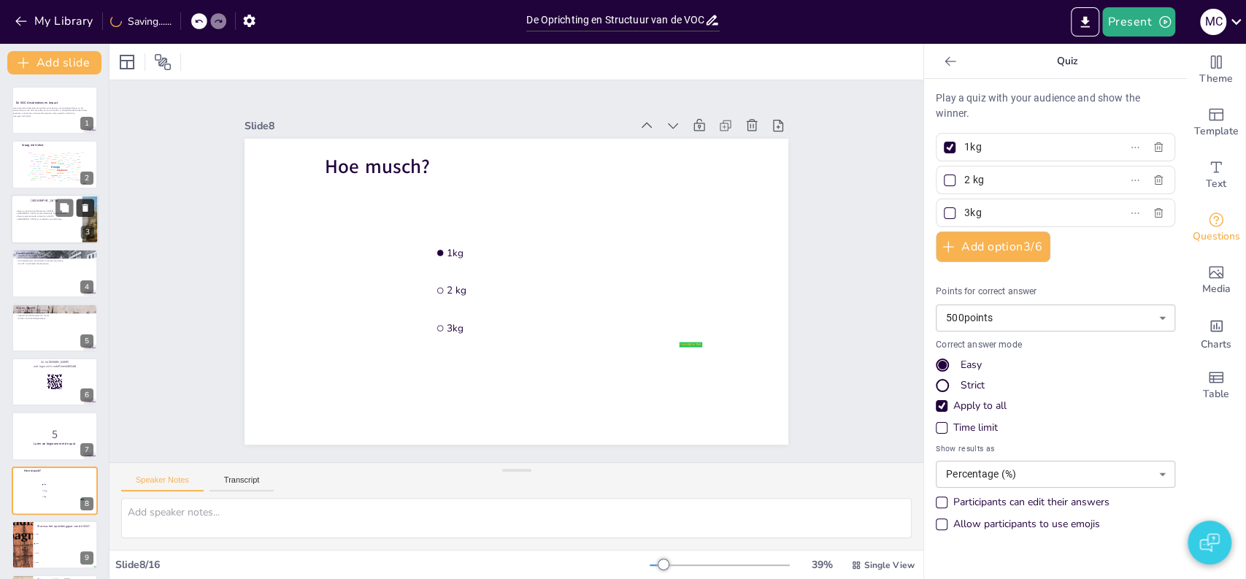
click at [91, 208] on button at bounding box center [86, 208] width 18 height 18
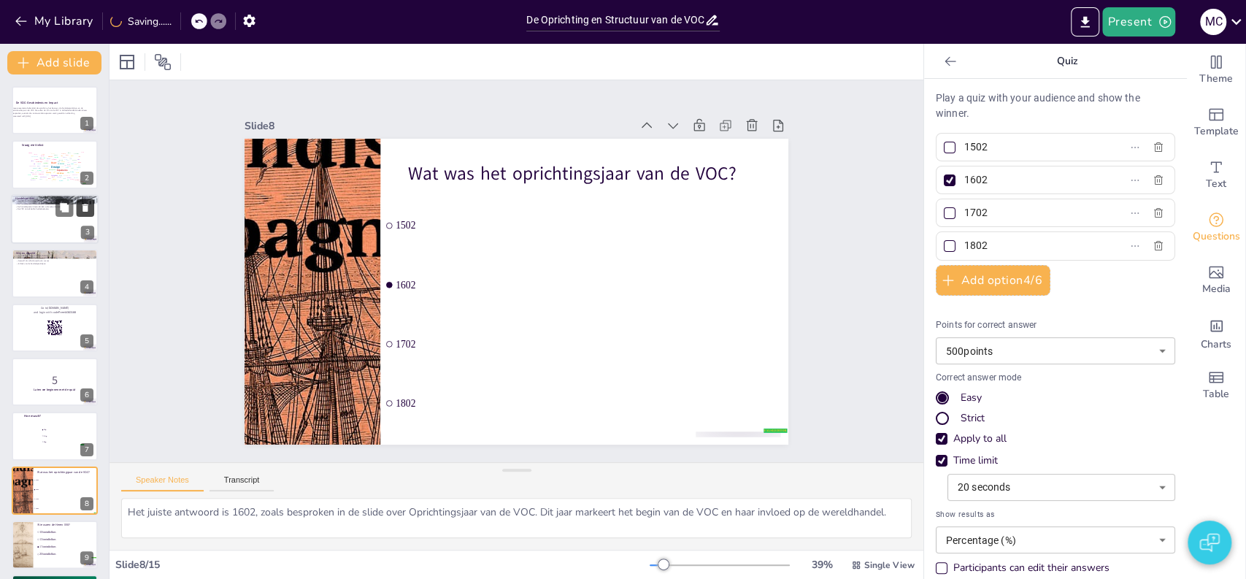
click at [91, 208] on button at bounding box center [86, 208] width 18 height 18
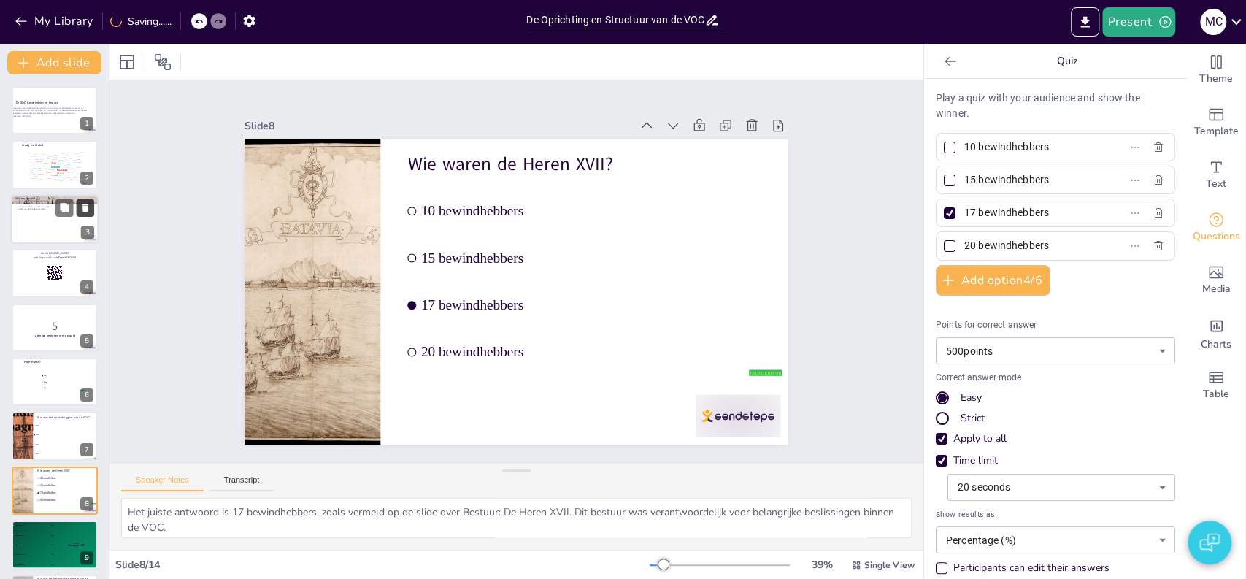
click at [91, 208] on button at bounding box center [86, 208] width 18 height 18
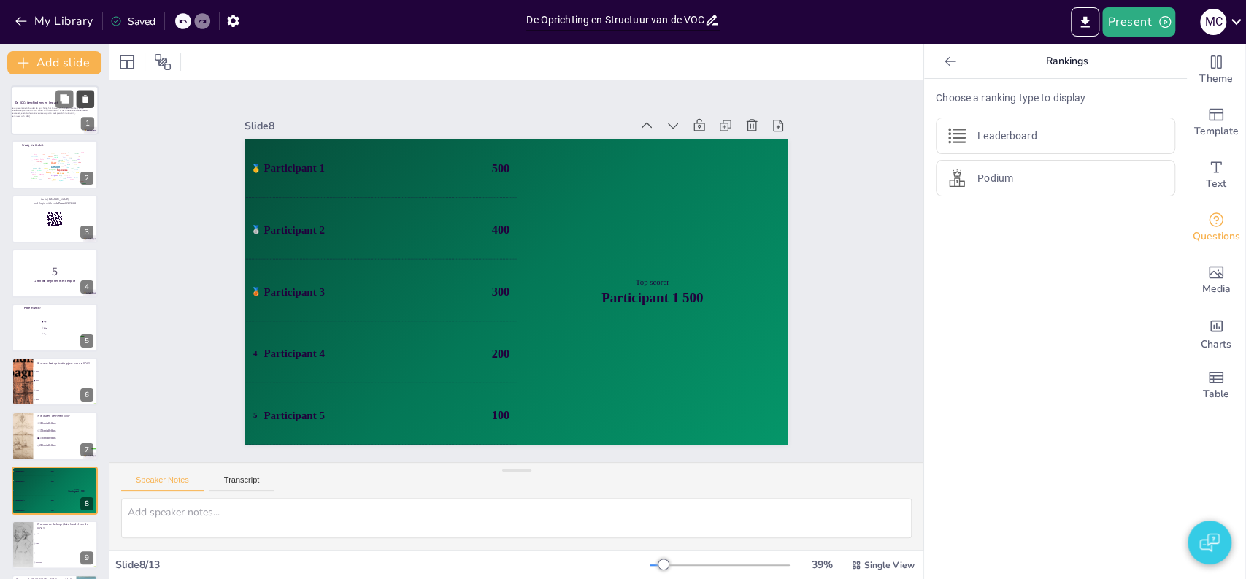
click at [88, 99] on icon at bounding box center [85, 99] width 10 height 10
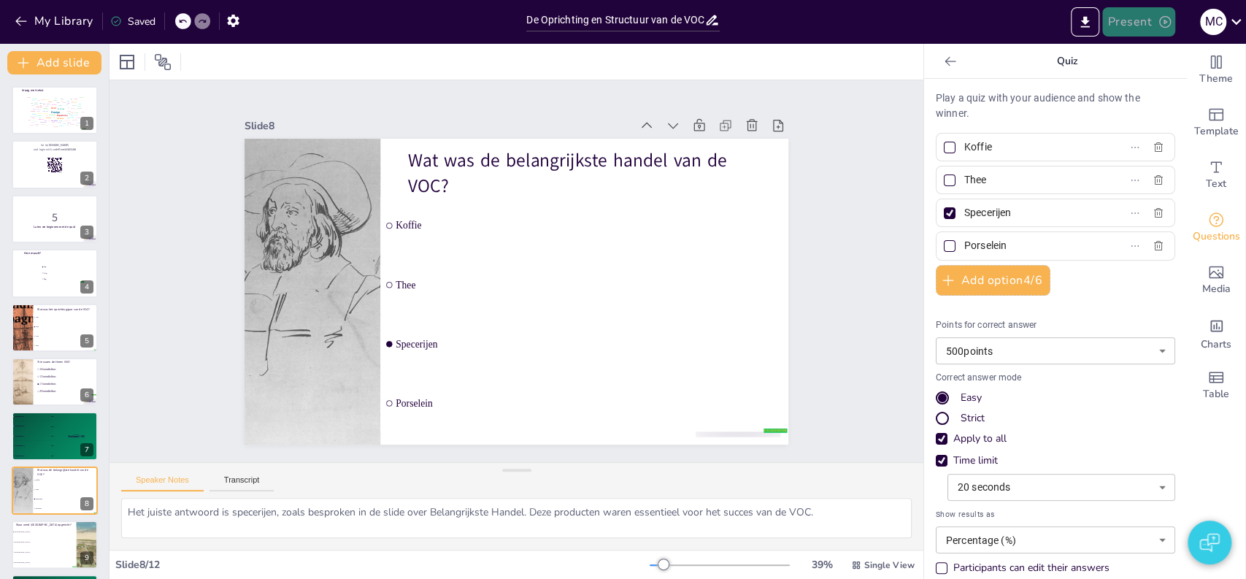
click at [1145, 28] on button "Present" at bounding box center [1138, 21] width 73 height 29
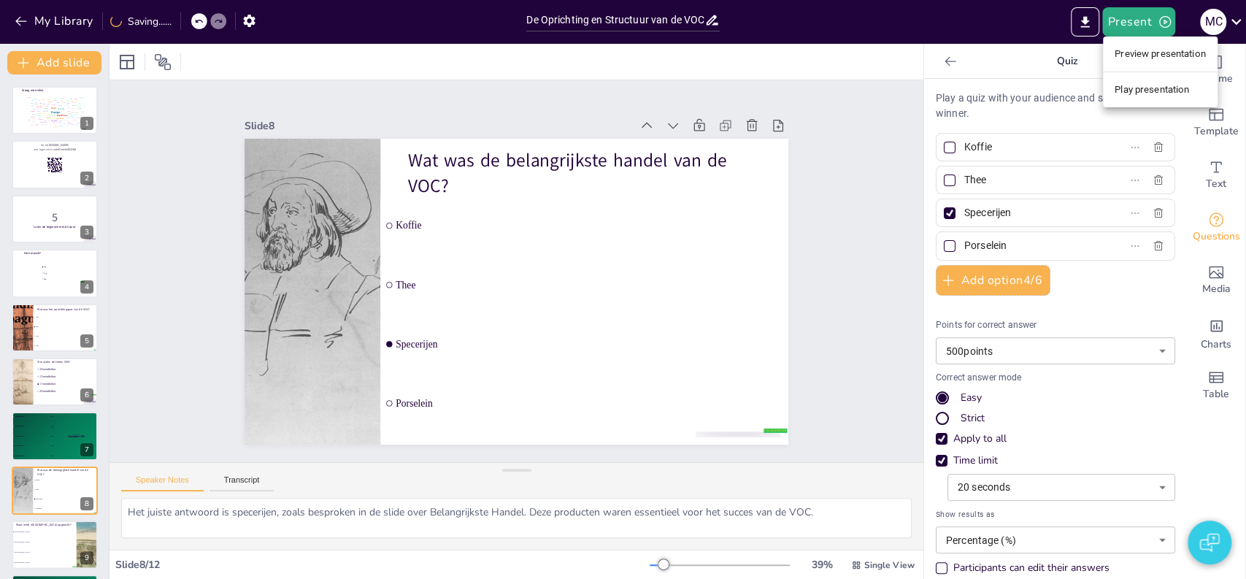
click at [1139, 91] on li "Play presentation" at bounding box center [1160, 89] width 115 height 23
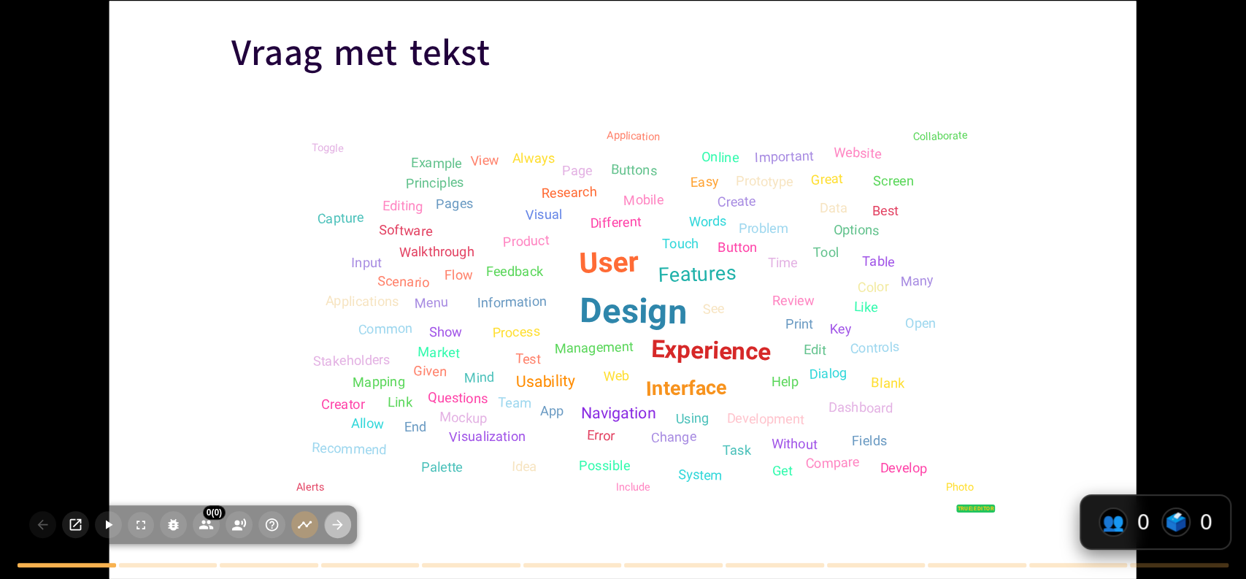
click at [334, 534] on button "button" at bounding box center [337, 524] width 27 height 27
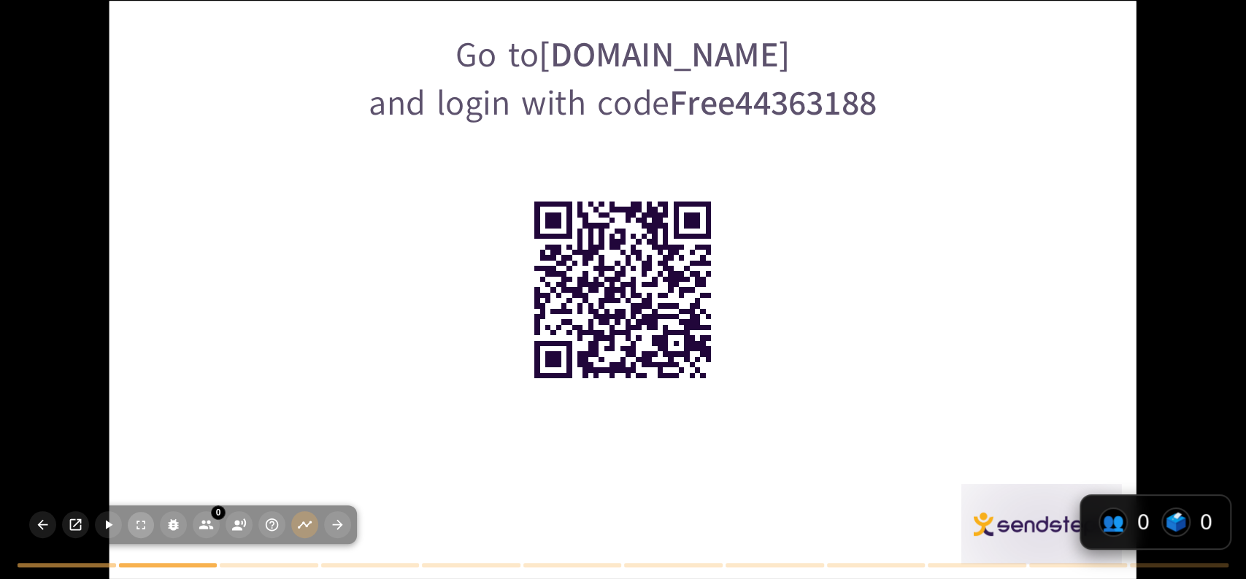
click at [143, 523] on icon "button" at bounding box center [141, 525] width 15 height 15
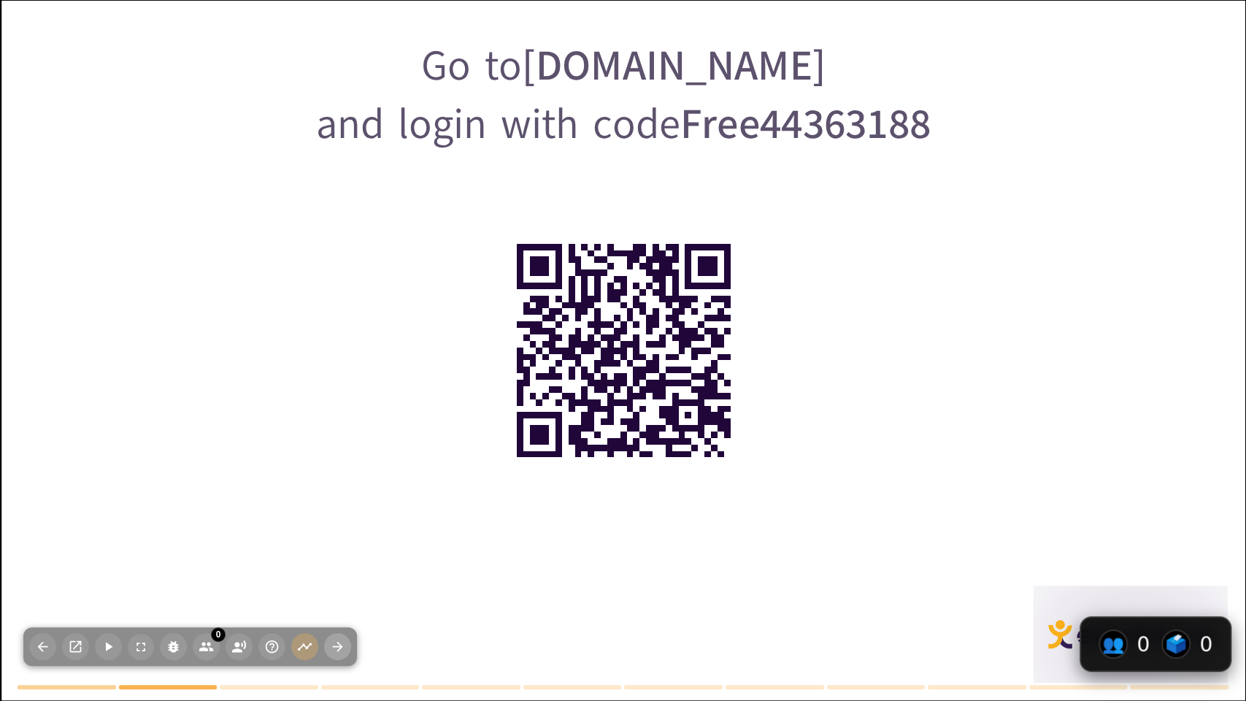
click at [338, 578] on icon "button" at bounding box center [337, 646] width 15 height 15
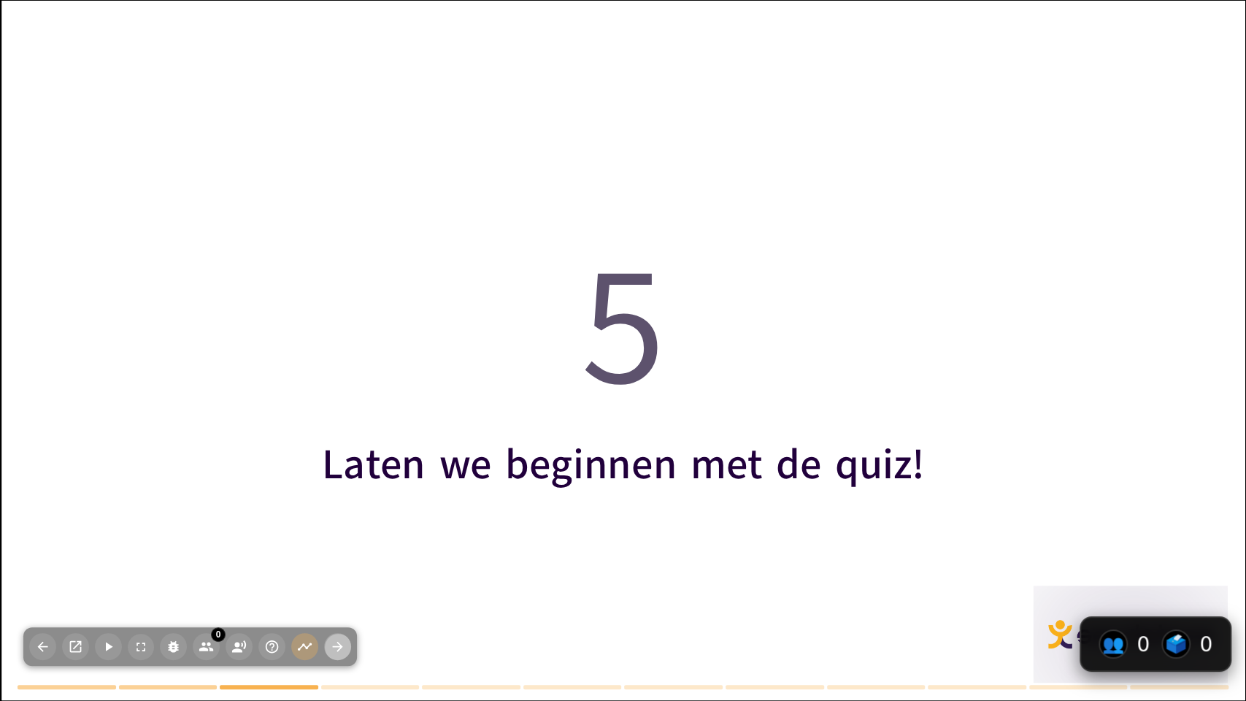
click at [338, 578] on icon "button" at bounding box center [337, 646] width 15 height 15
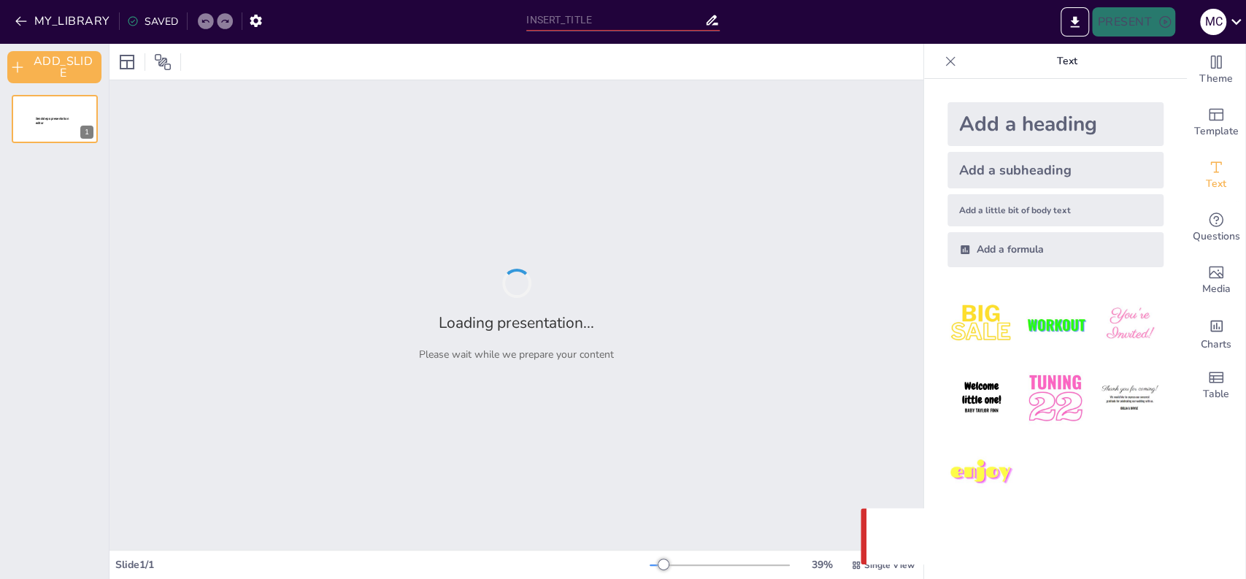
type input "De Oprichting en Structuur van de VOC: Een Historisch Overzicht"
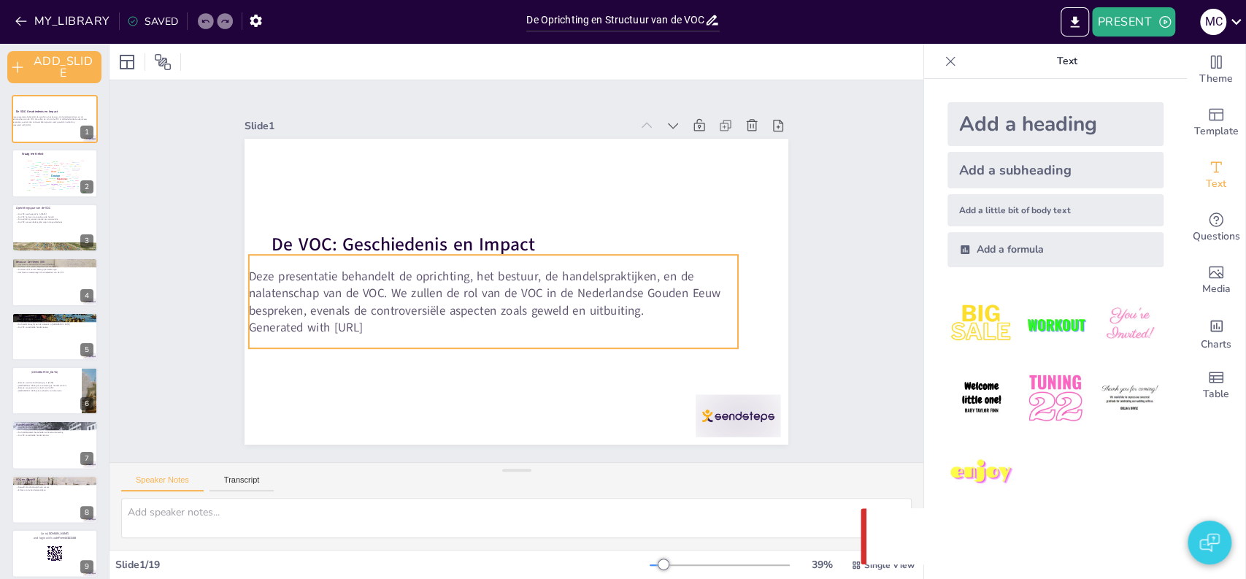
checkbox input "true"
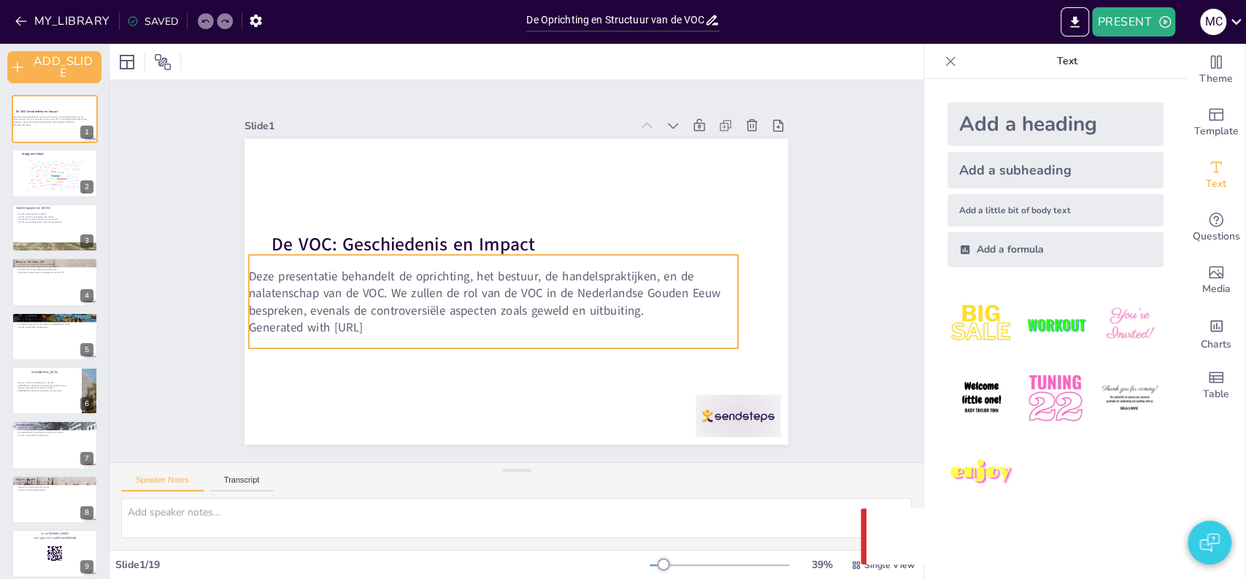
checkbox input "true"
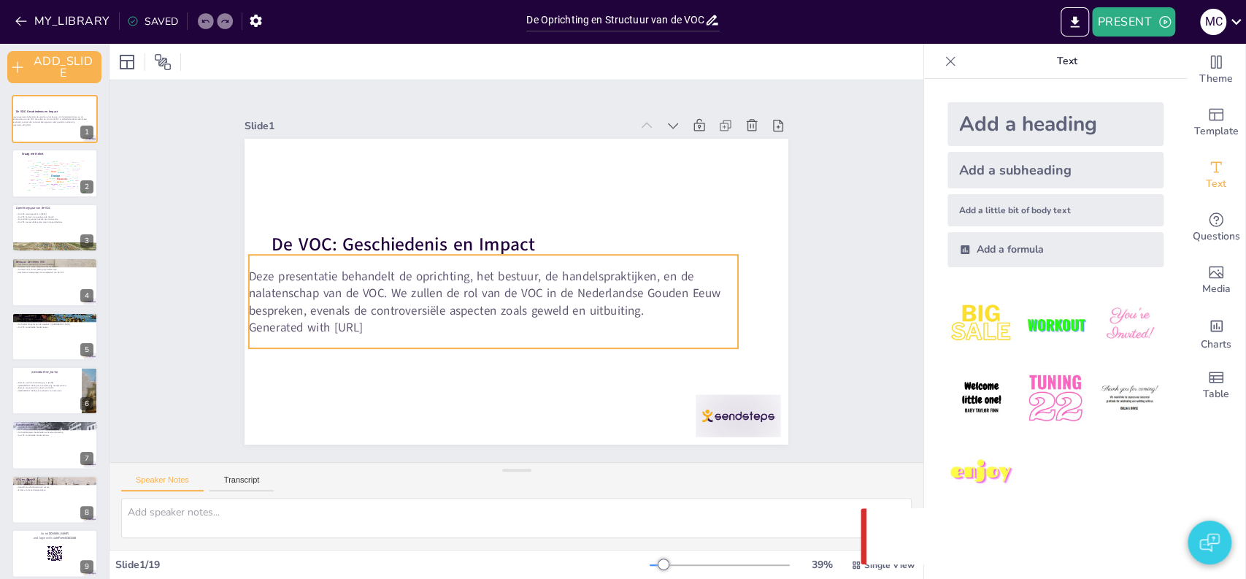
checkbox input "true"
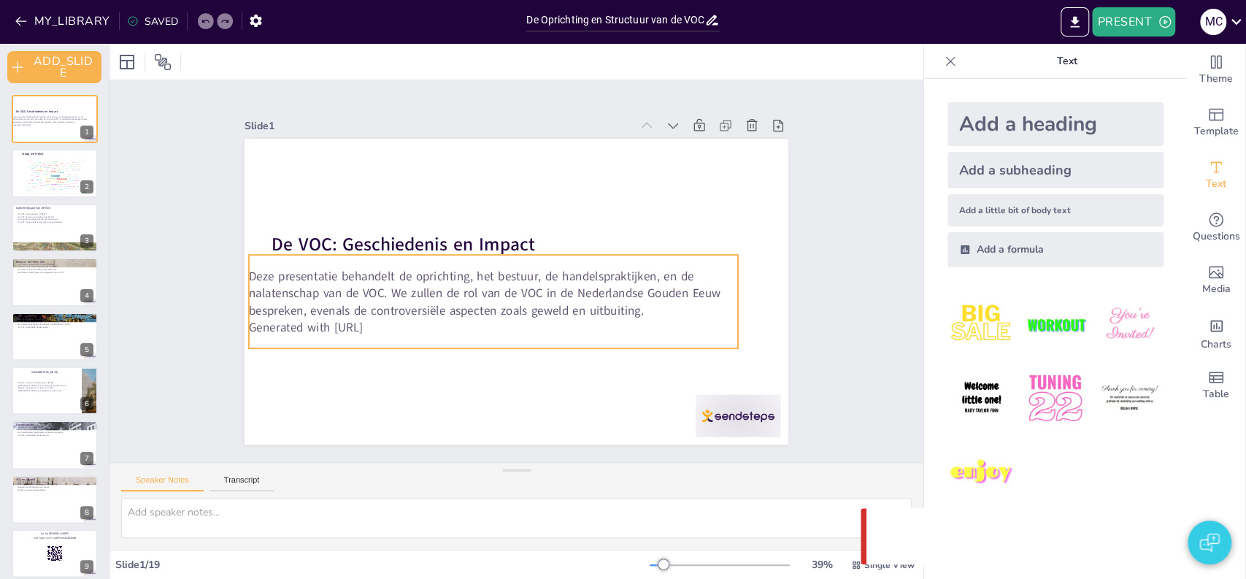
checkbox input "true"
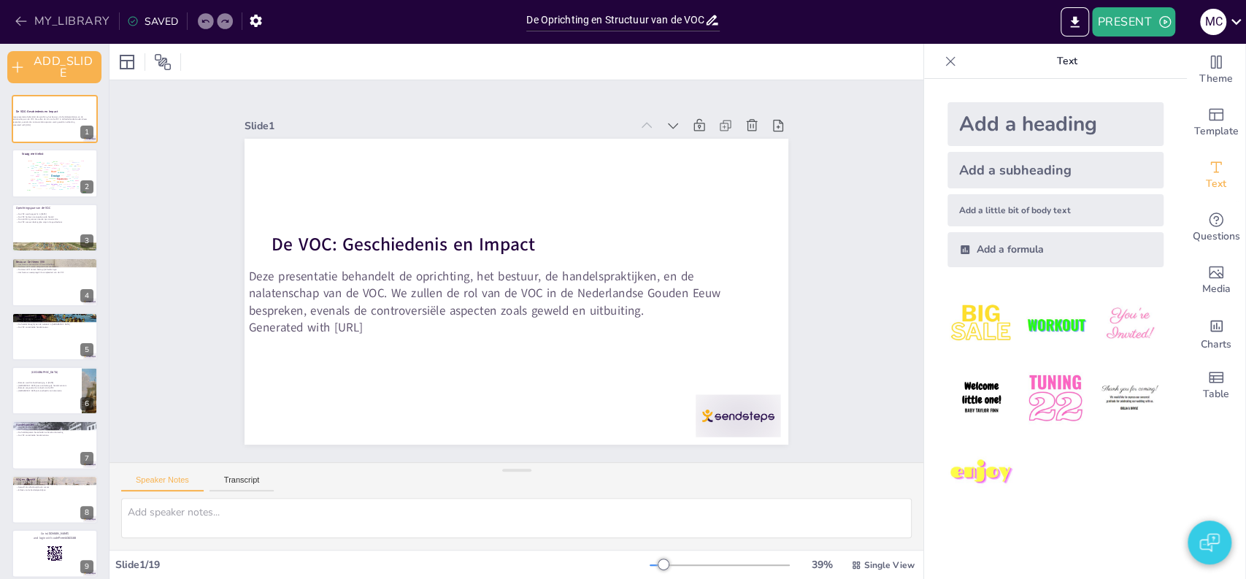
checkbox input "true"
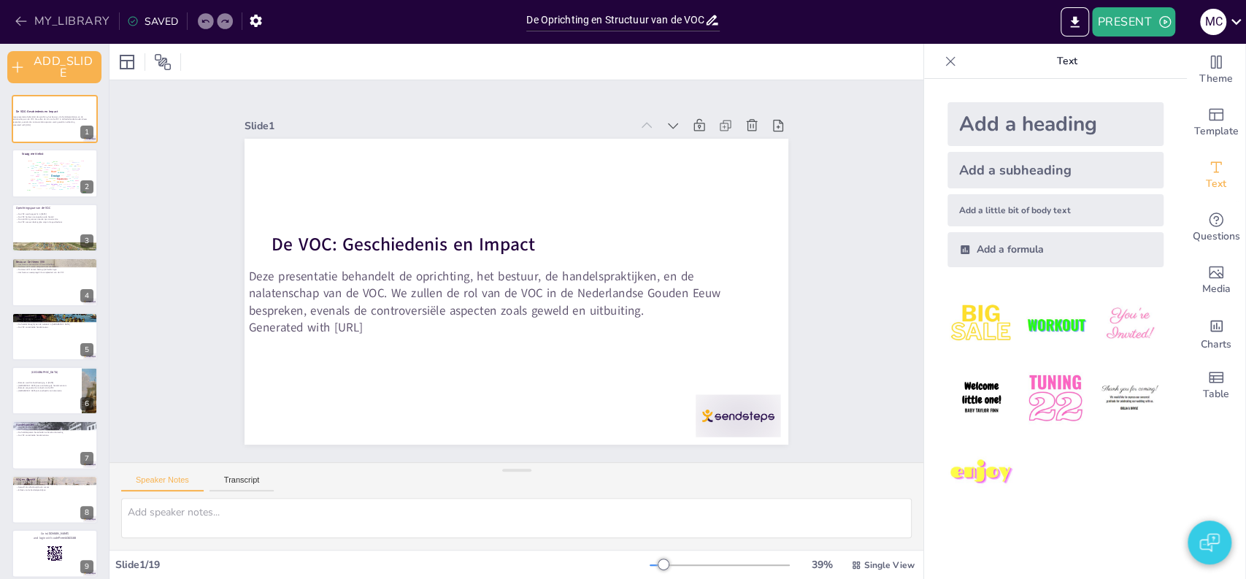
checkbox input "true"
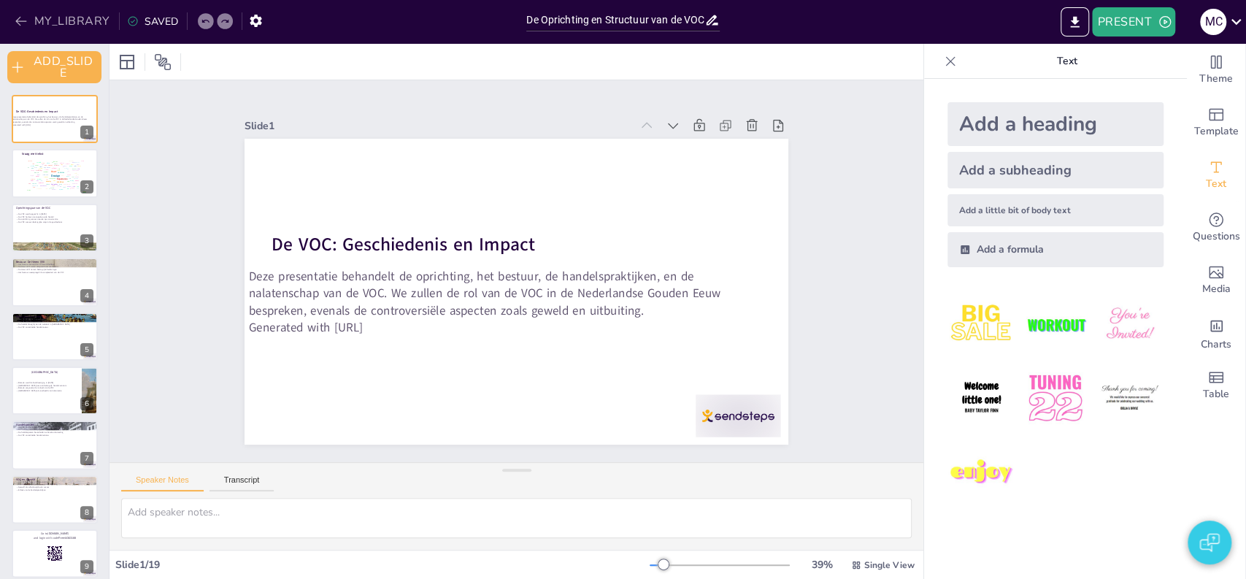
click at [56, 22] on button "MY_LIBRARY" at bounding box center [63, 20] width 105 height 23
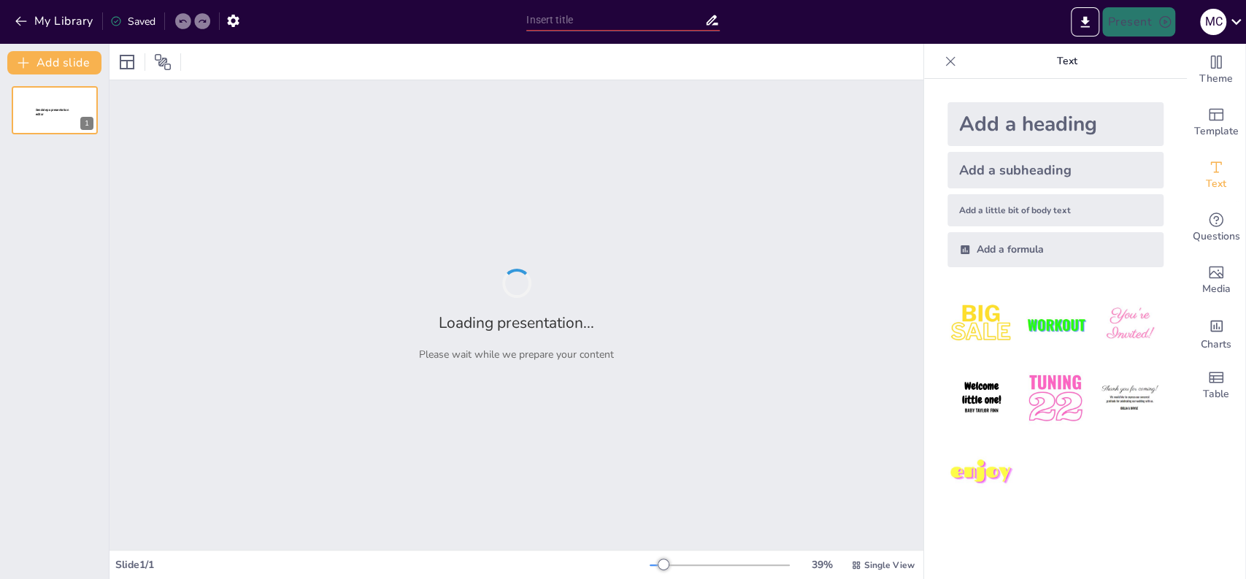
type input "De Oprichting en Structuur van de VOC: Een Historisch Overzicht"
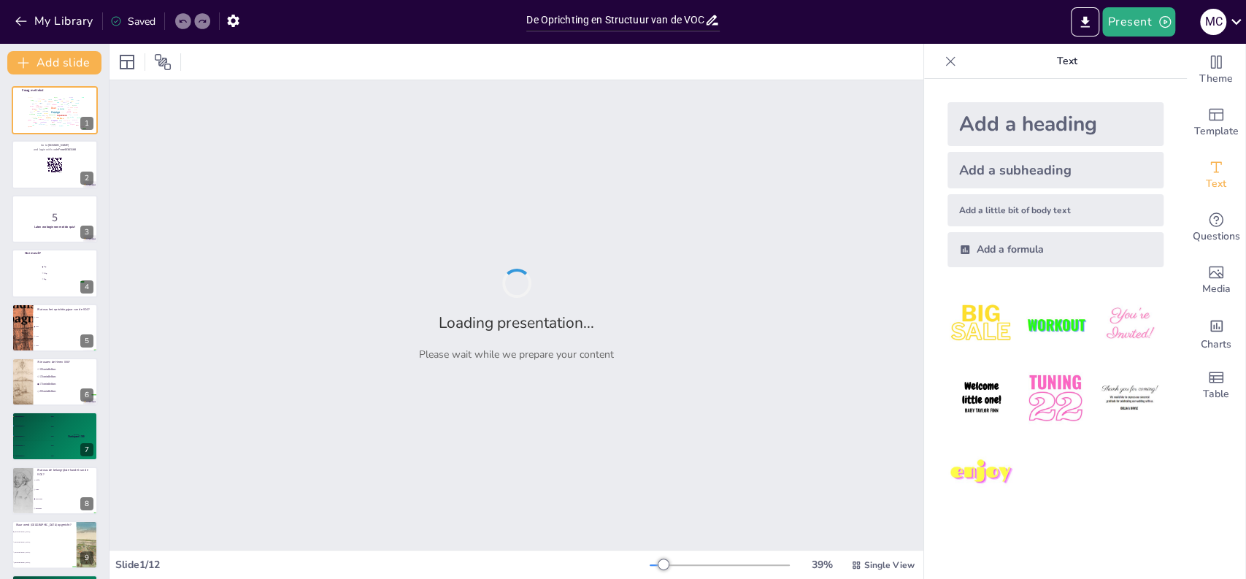
checkbox input "true"
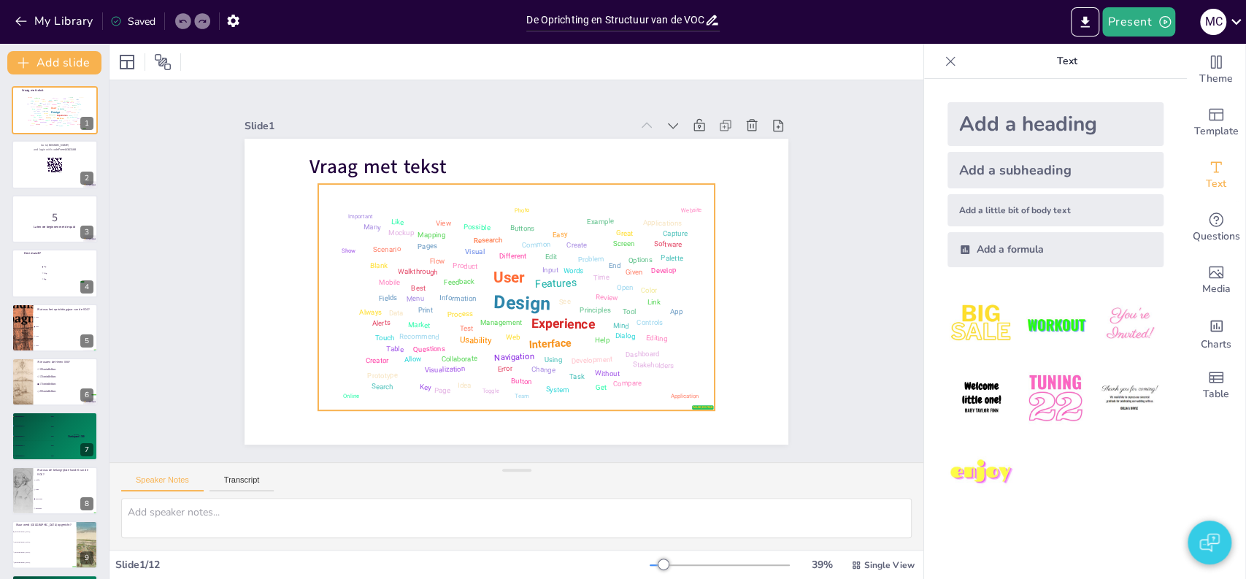
checkbox input "true"
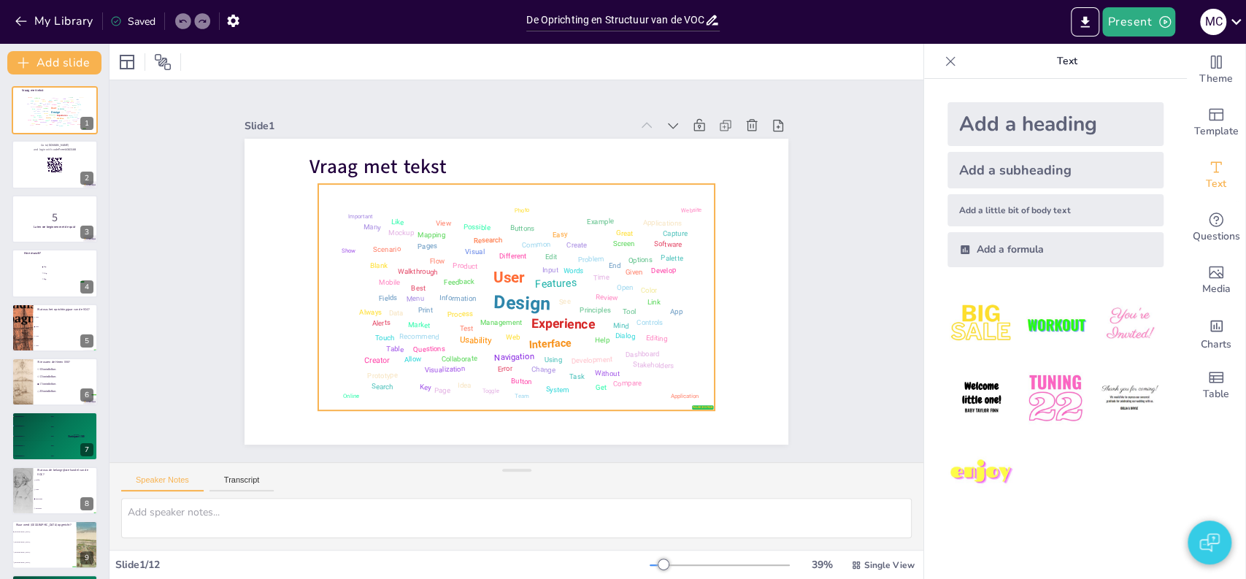
checkbox input "true"
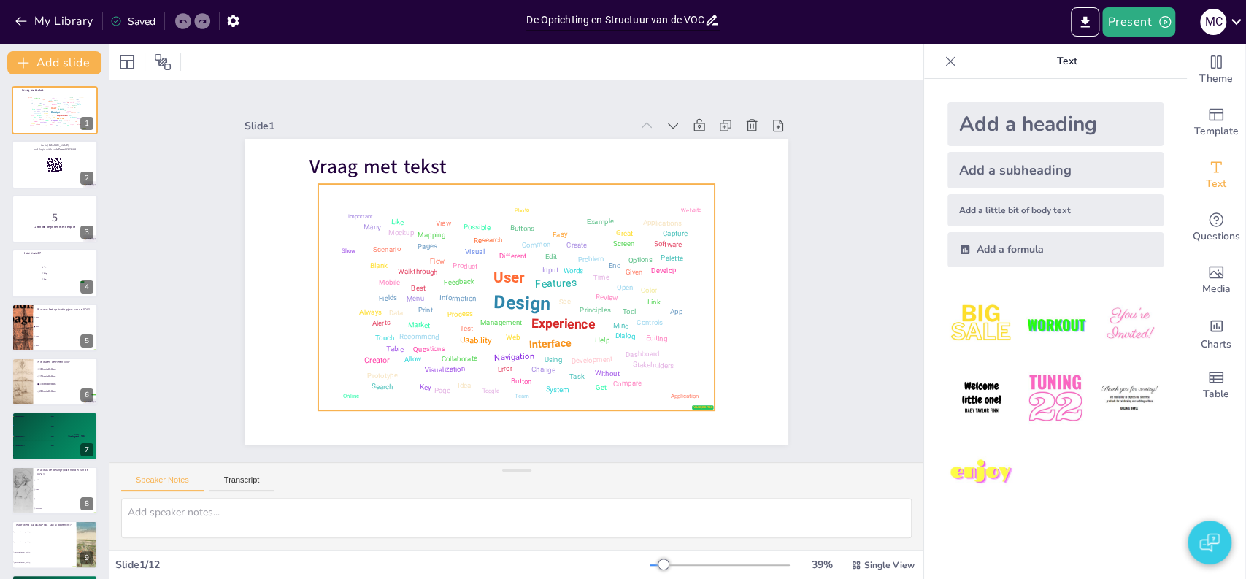
checkbox input "true"
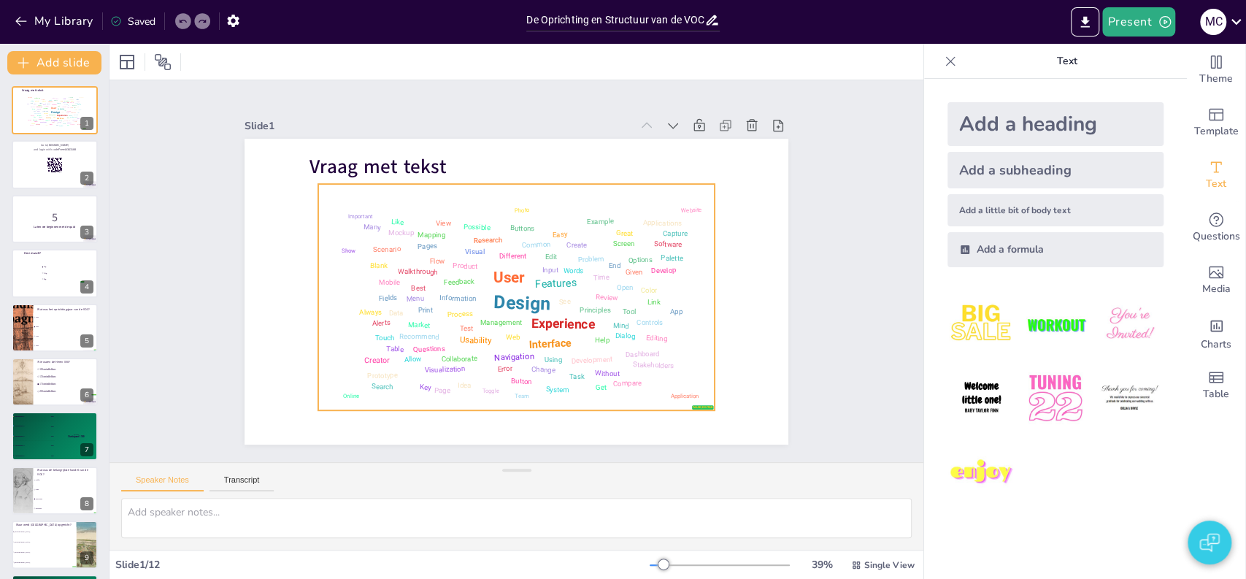
checkbox input "true"
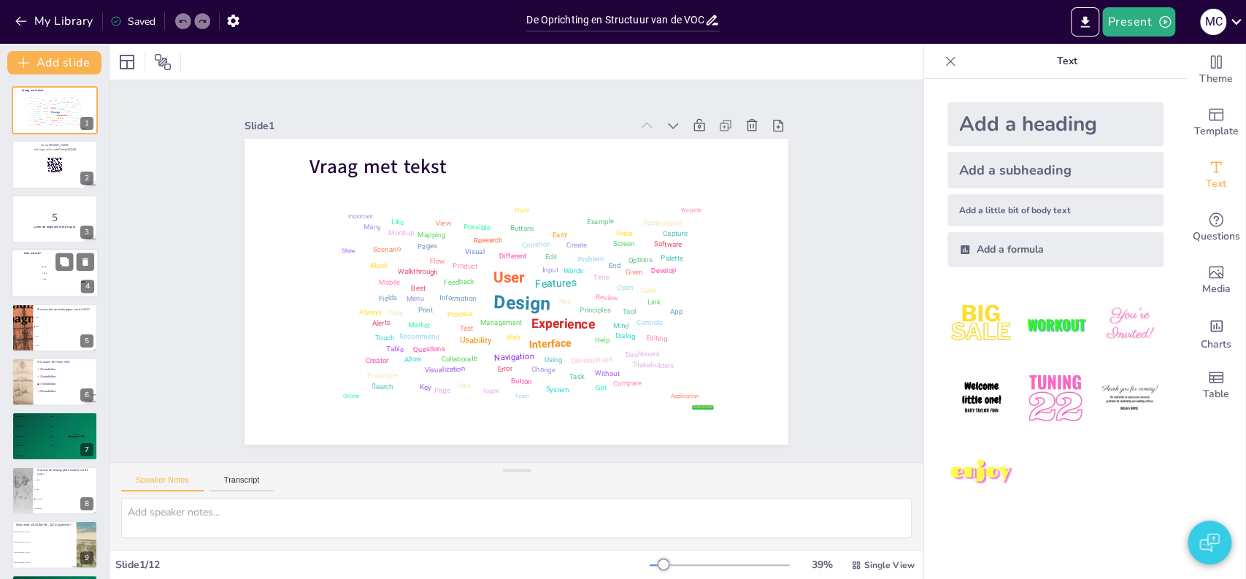
checkbox input "true"
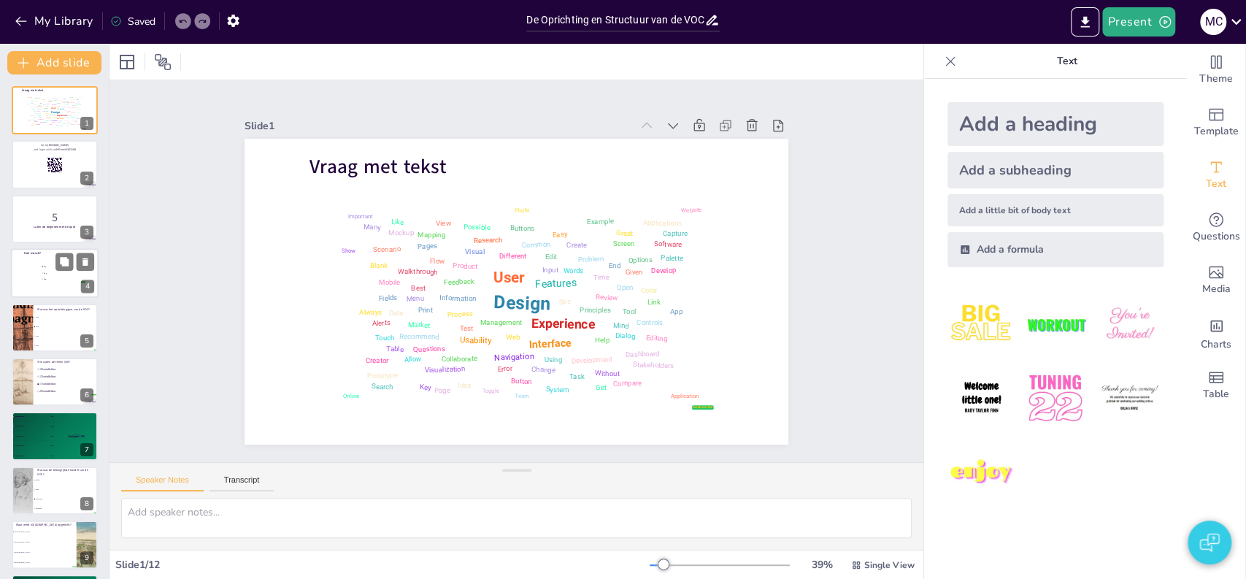
click at [57, 288] on div at bounding box center [55, 273] width 88 height 50
checkbox input "true"
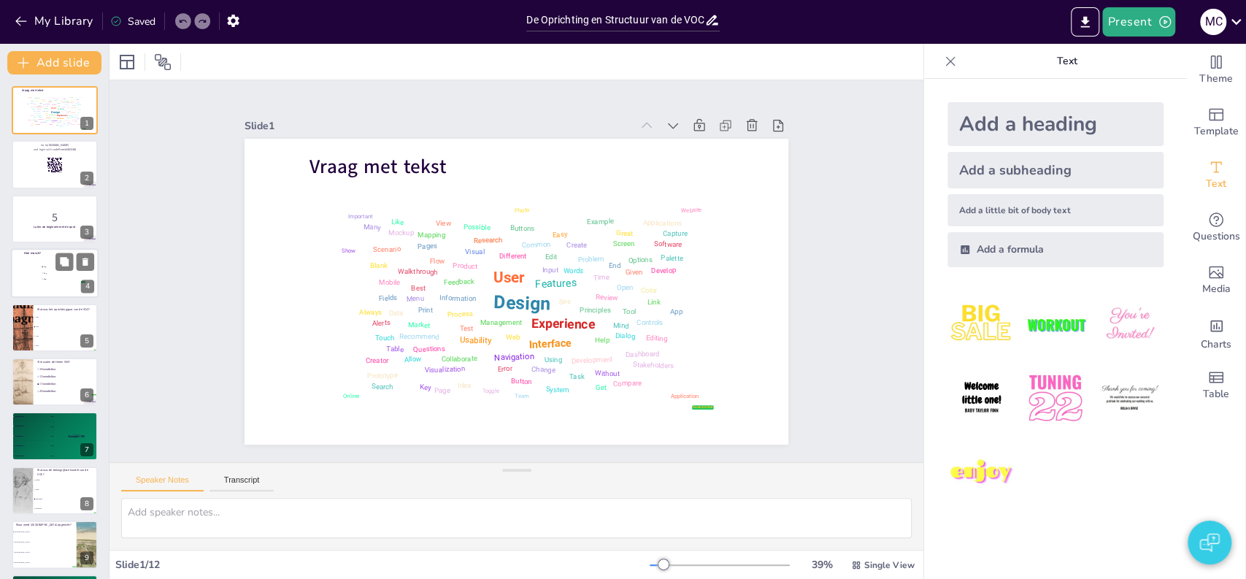
checkbox input "true"
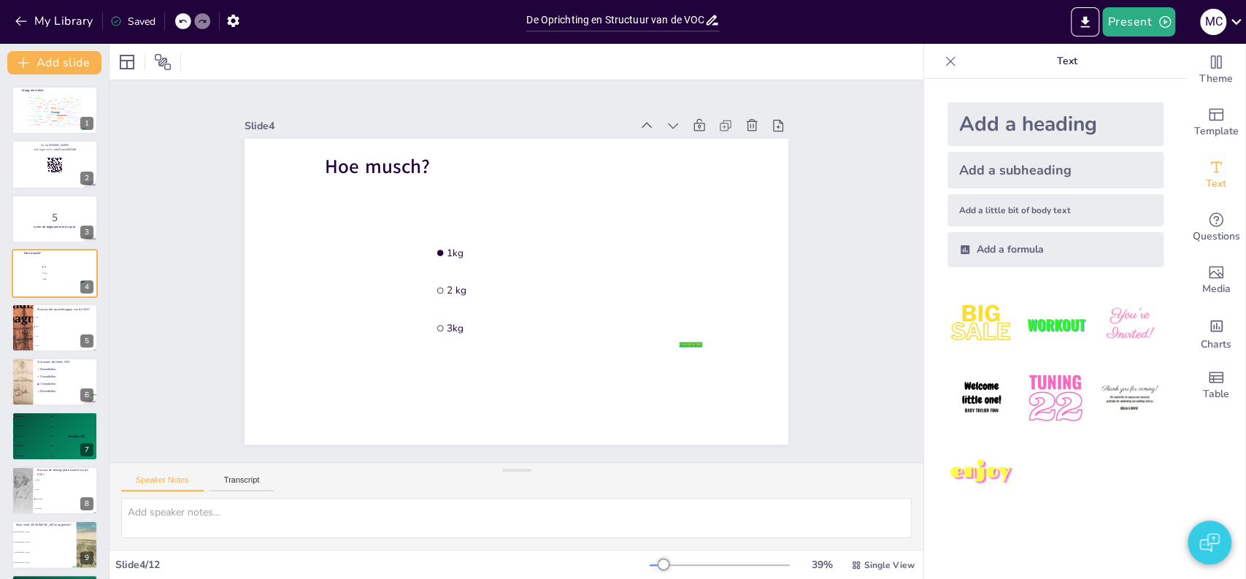
checkbox input "true"
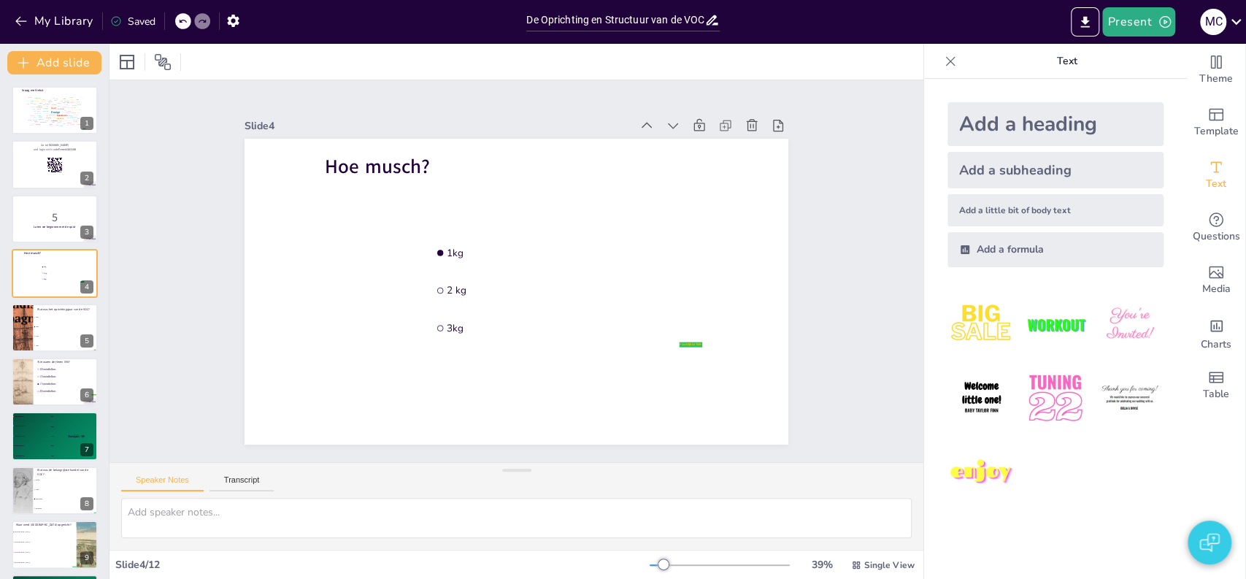
checkbox input "true"
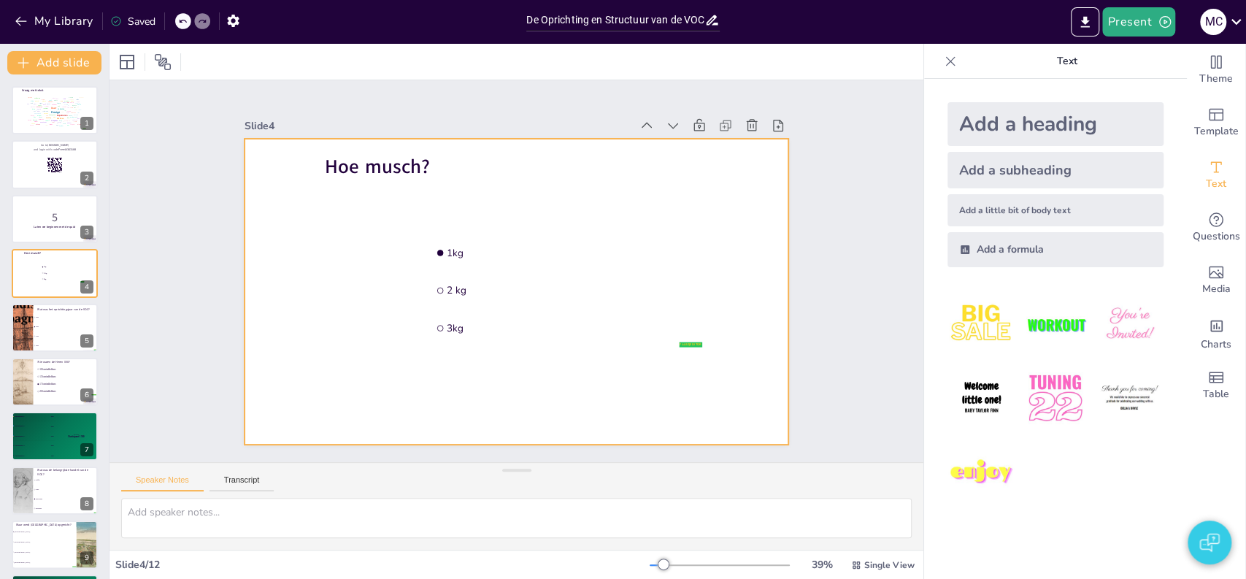
checkbox input "true"
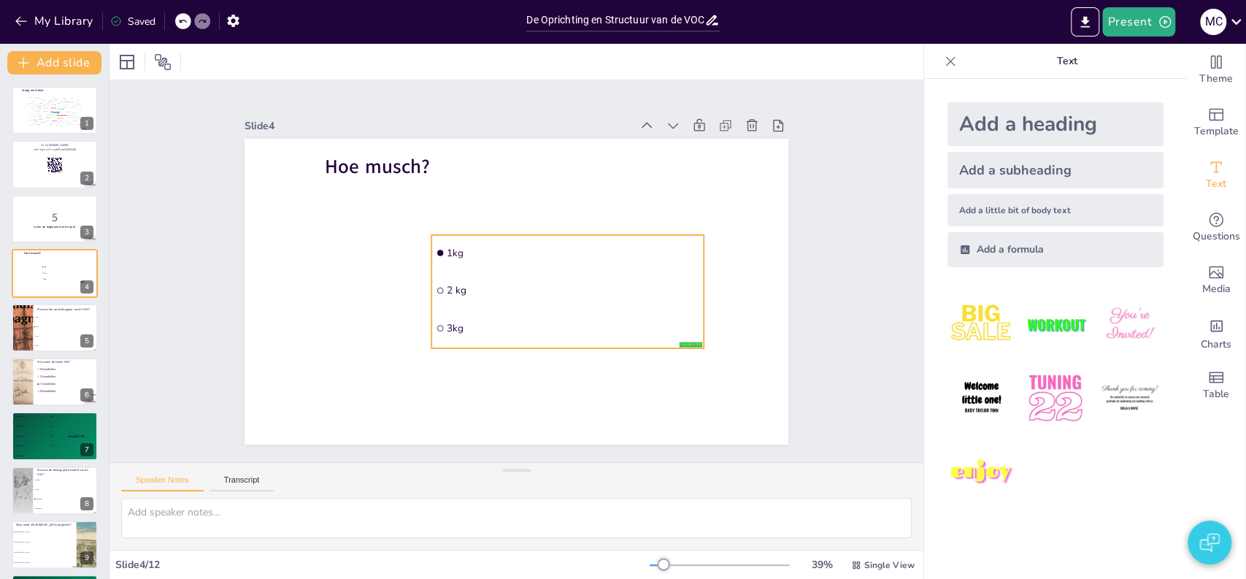
checkbox input "true"
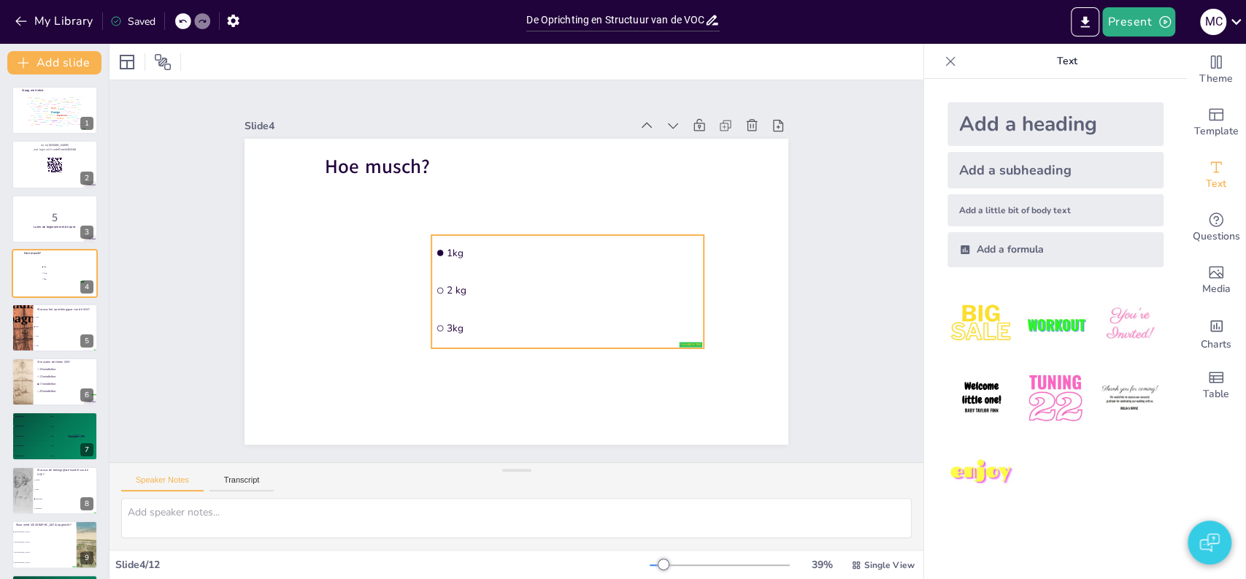
checkbox input "true"
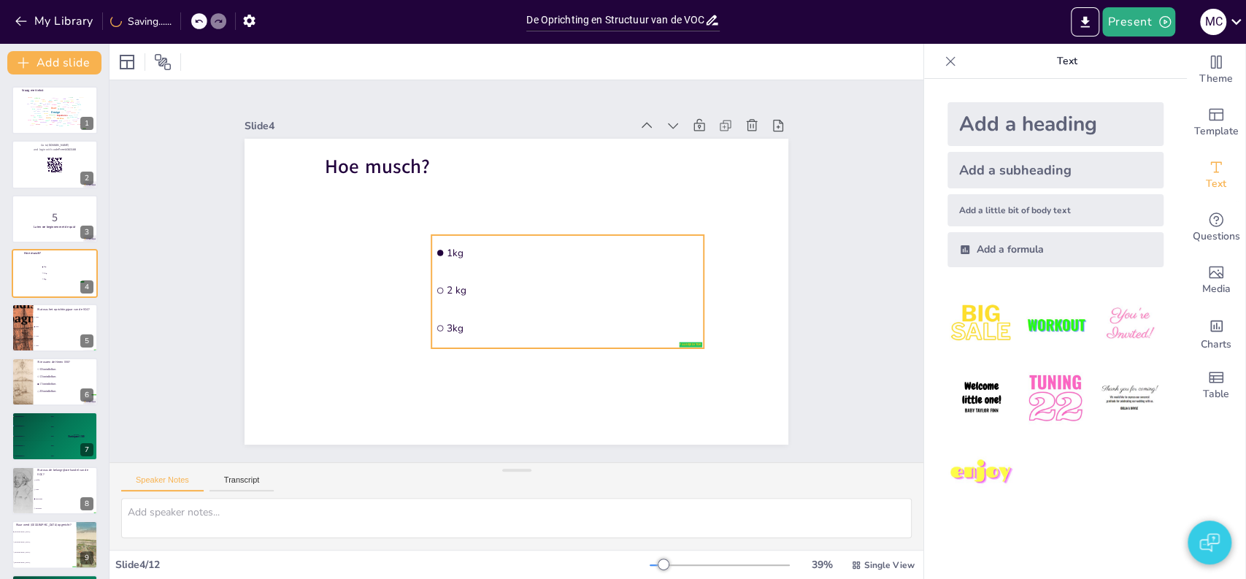
checkbox input "true"
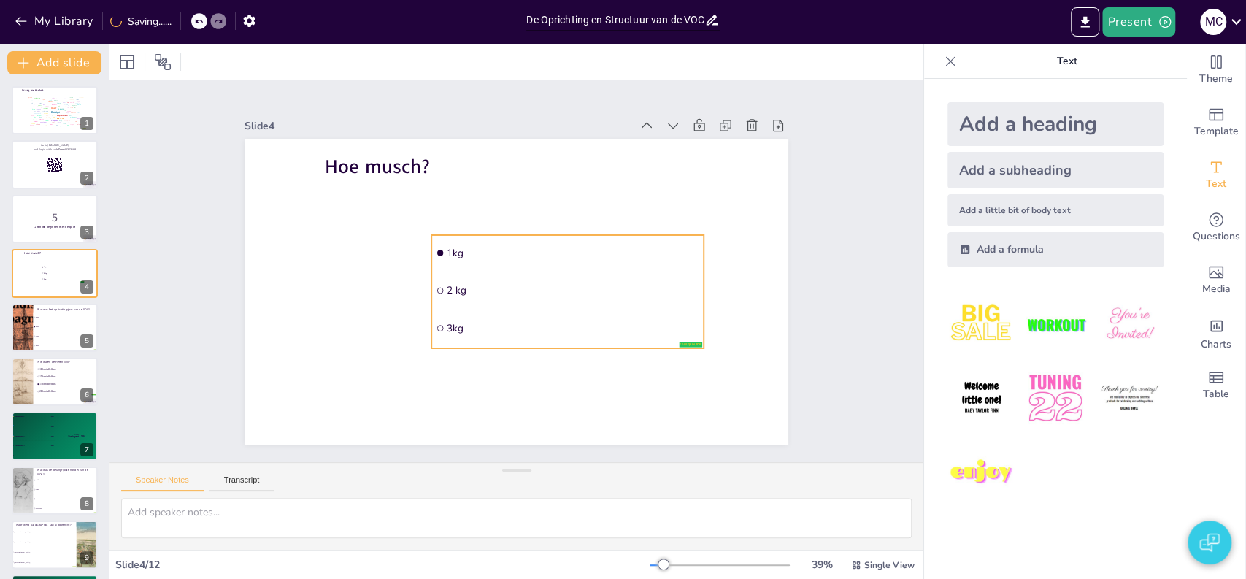
click at [461, 291] on li "2 kg" at bounding box center [562, 300] width 273 height 91
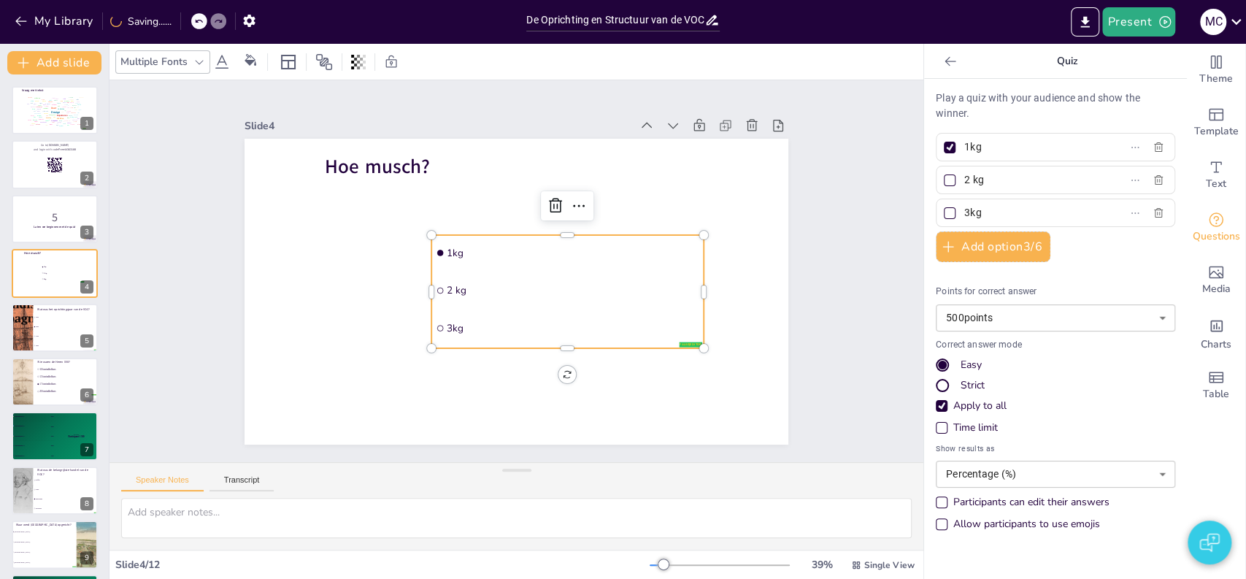
checkbox input "true"
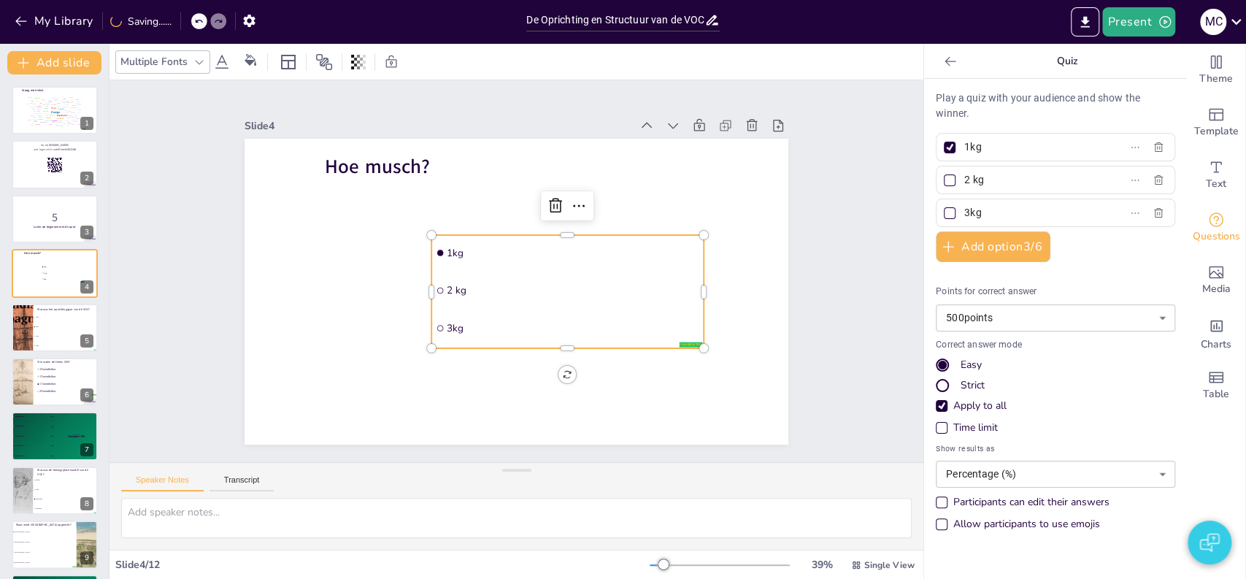
checkbox input "true"
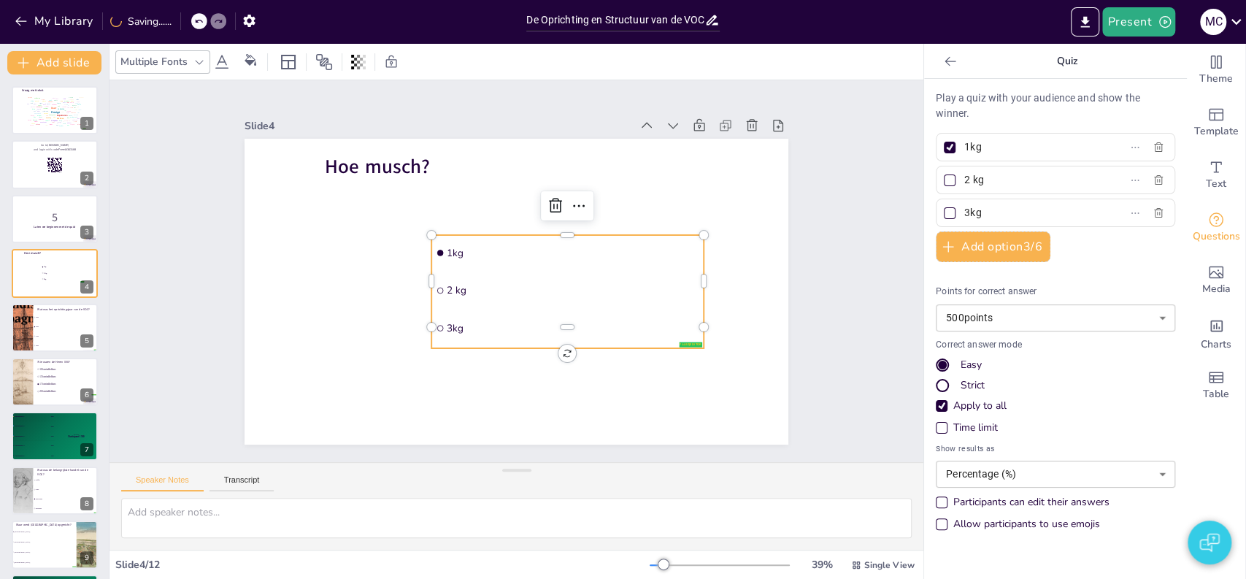
checkbox input "true"
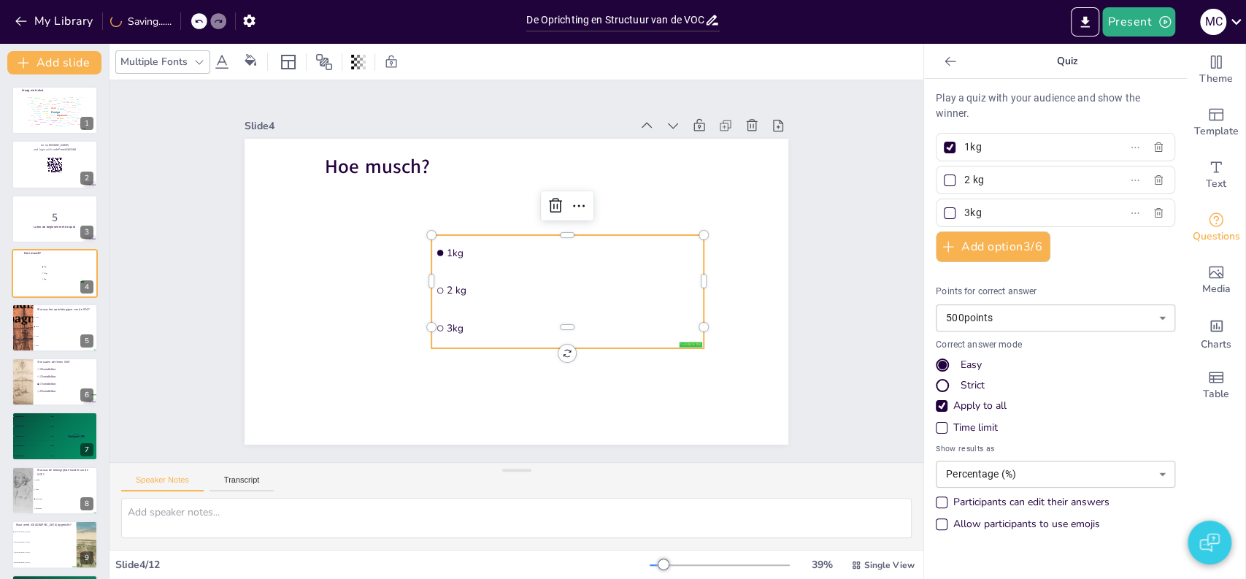
checkbox input "true"
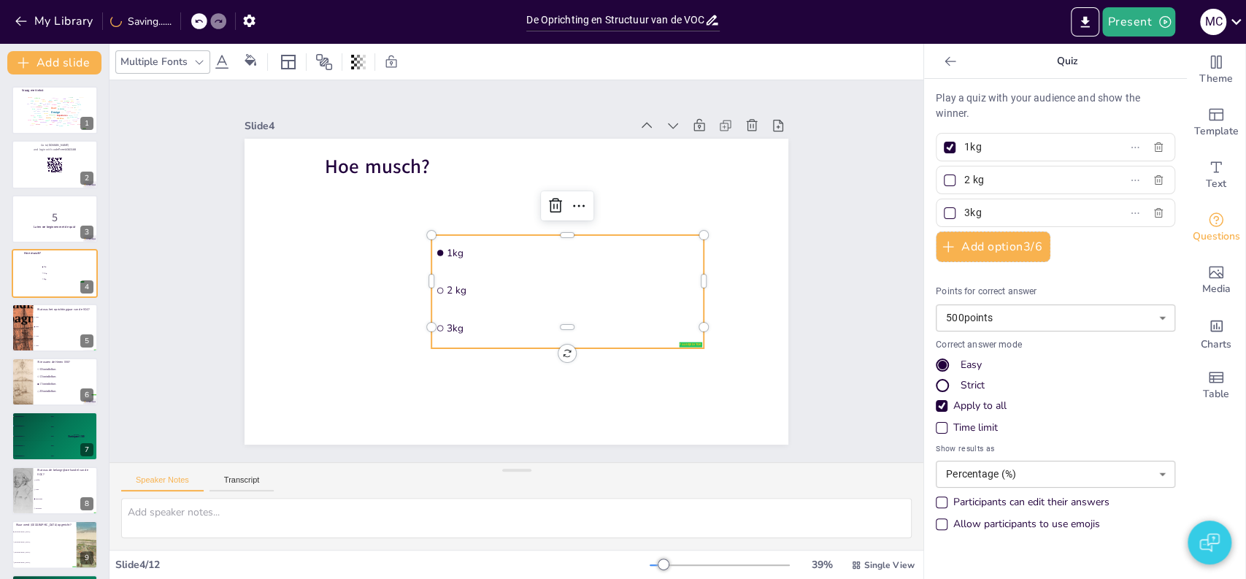
checkbox input "true"
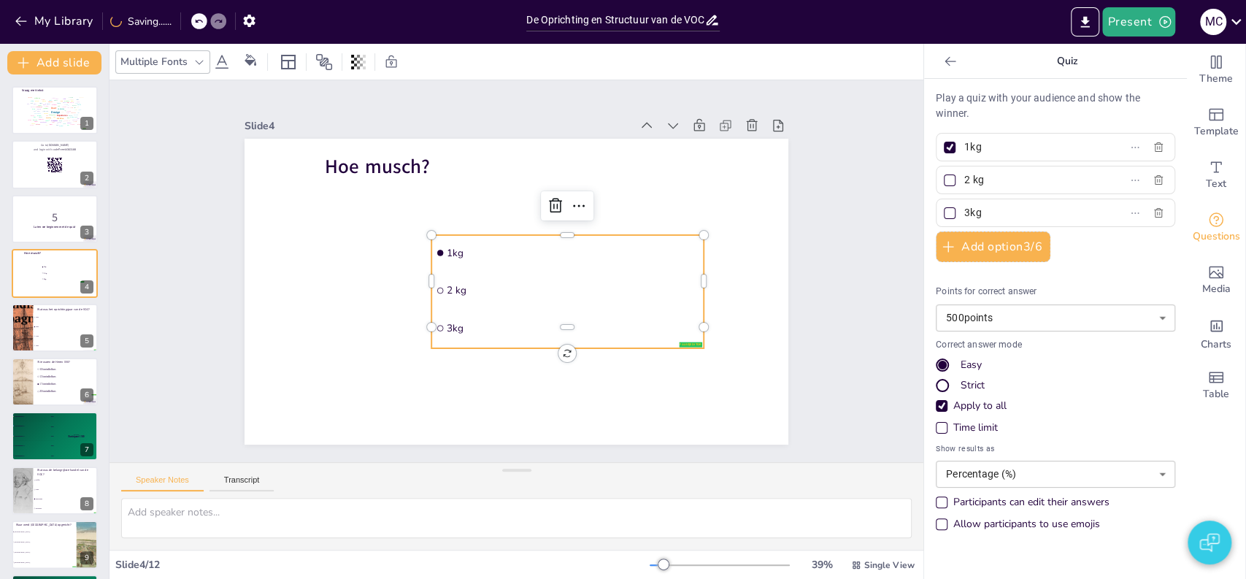
checkbox input "true"
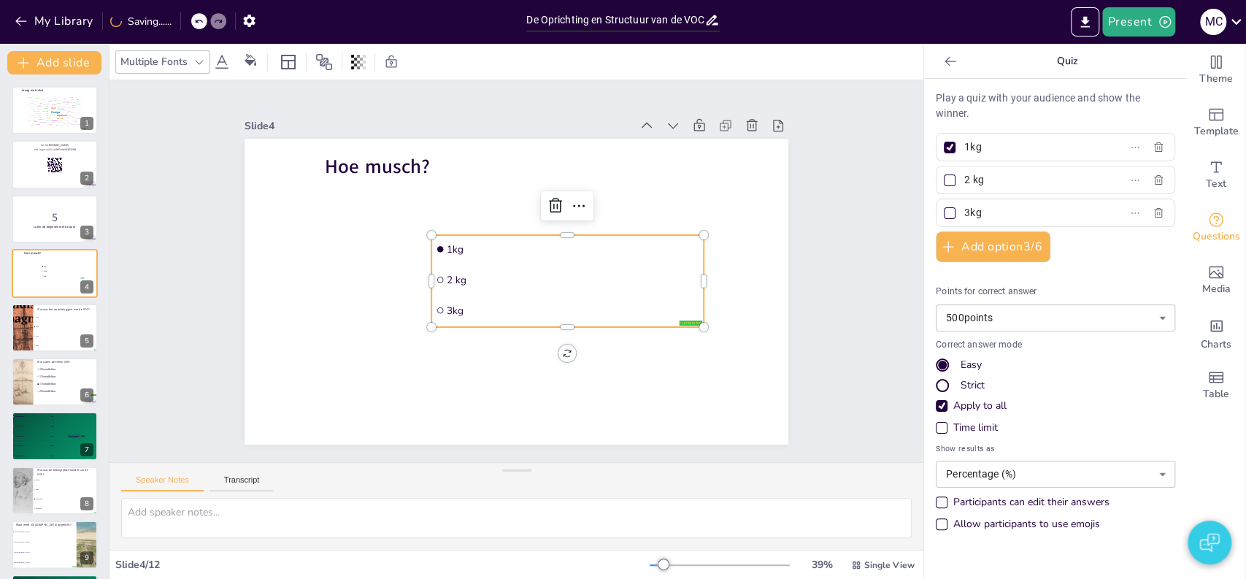
checkbox input "true"
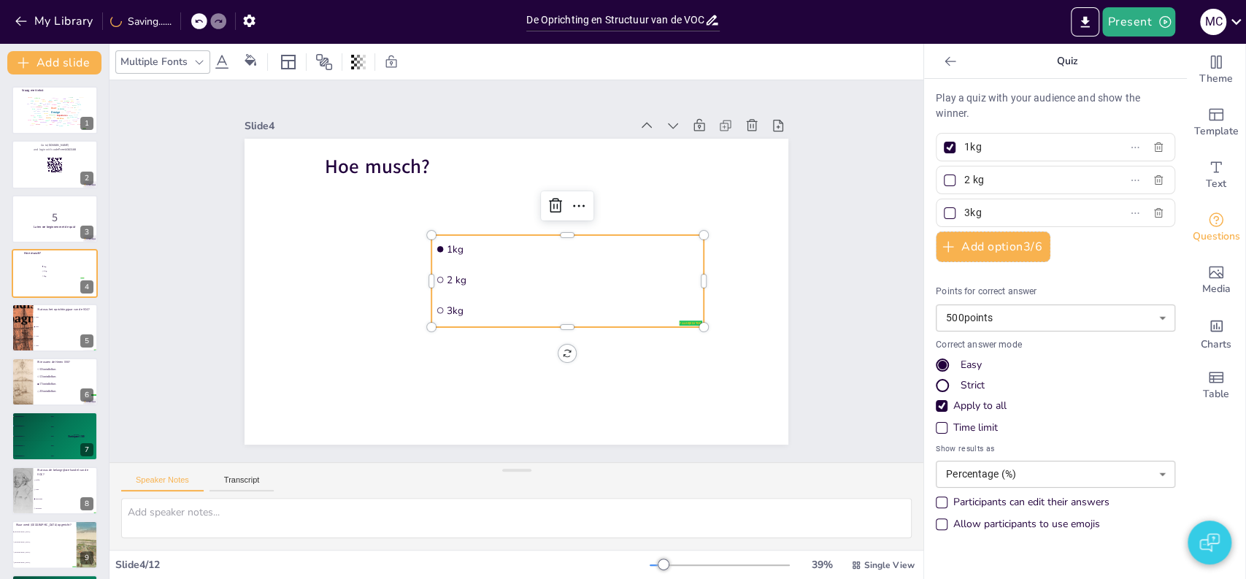
checkbox input "true"
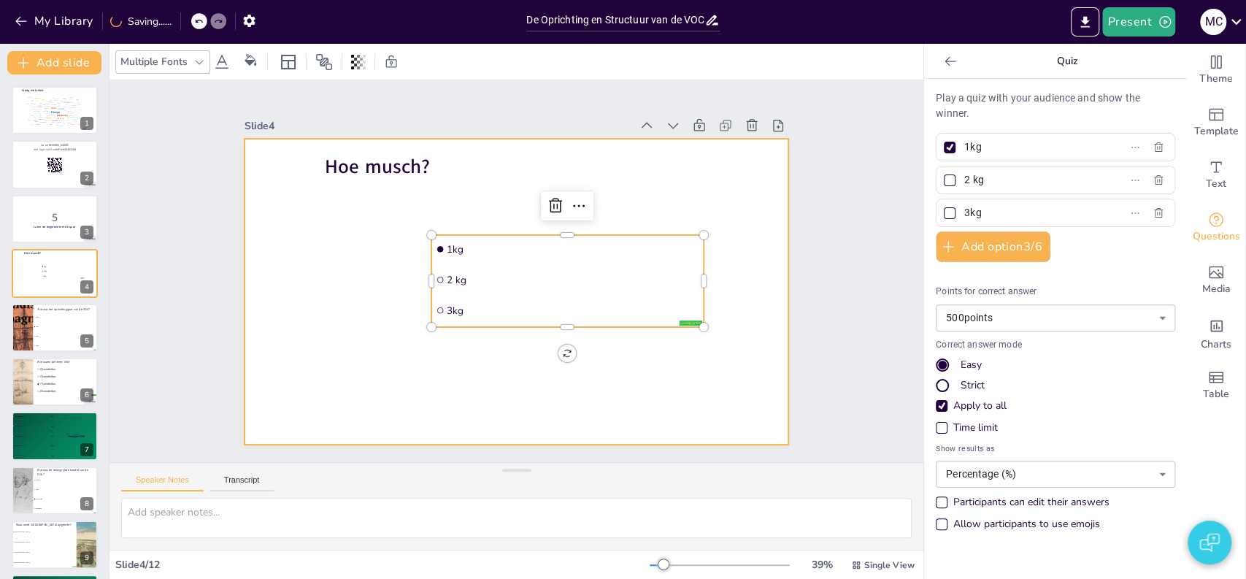
checkbox input "true"
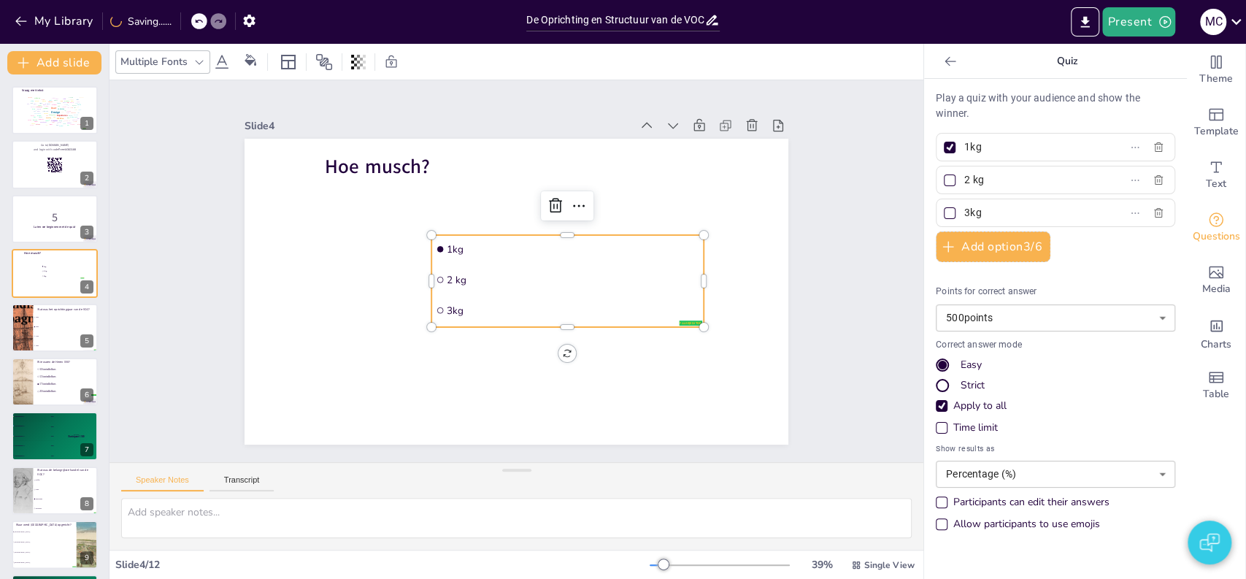
checkbox input "true"
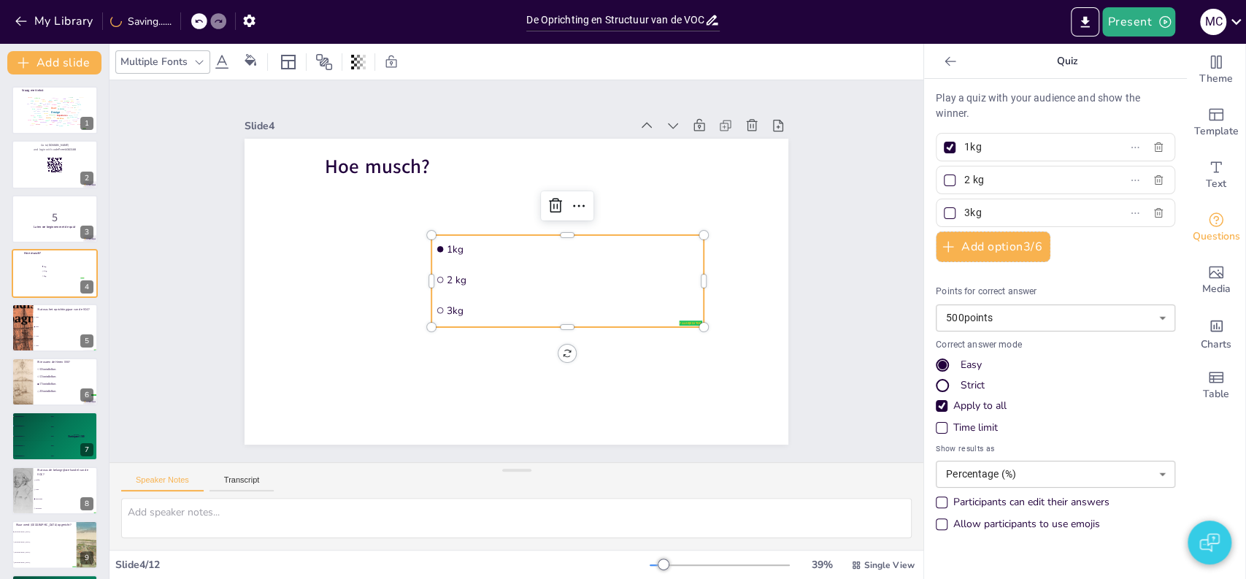
click at [204, 293] on div "Slide 1 Vraag met tekst false | editor Design User Experience Interface Feature…" at bounding box center [517, 271] width 626 height 347
checkbox input "true"
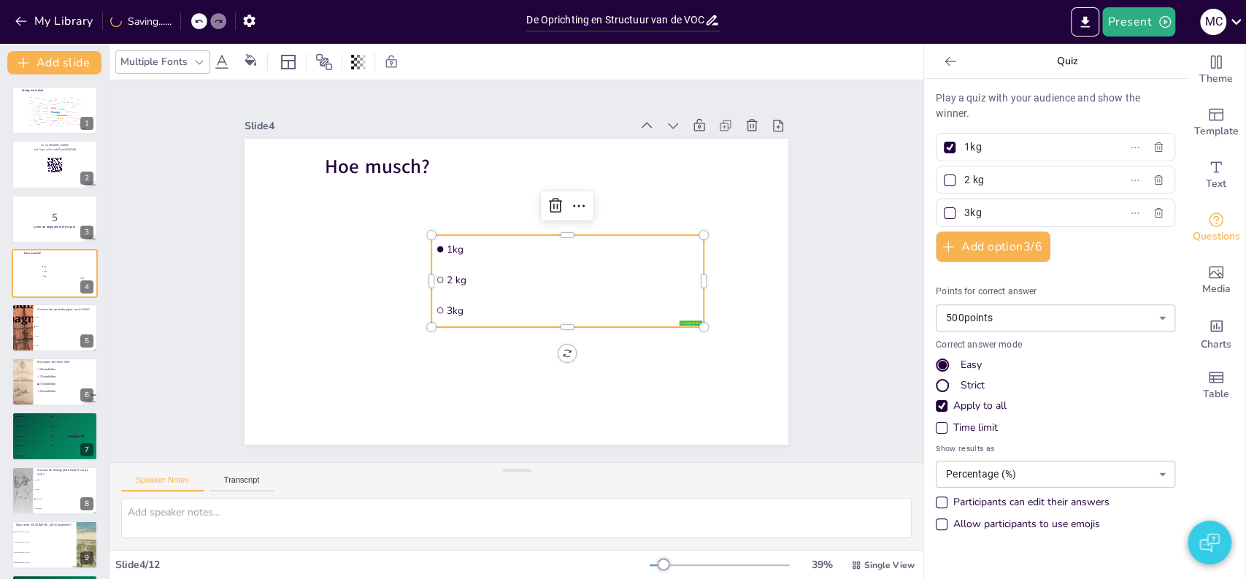
checkbox input "true"
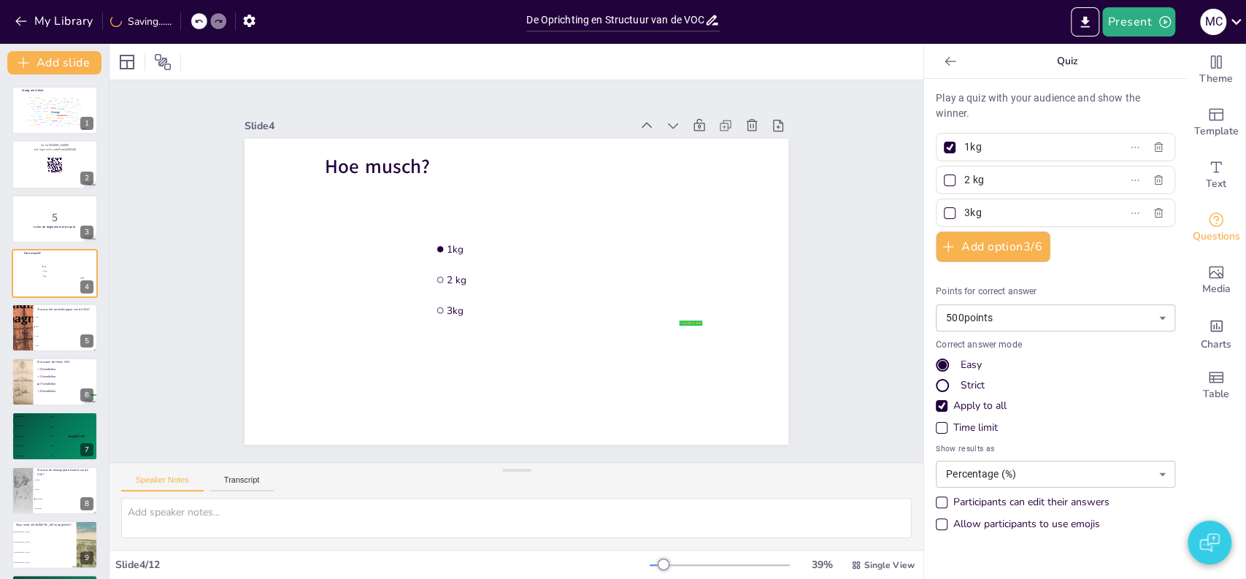
checkbox input "true"
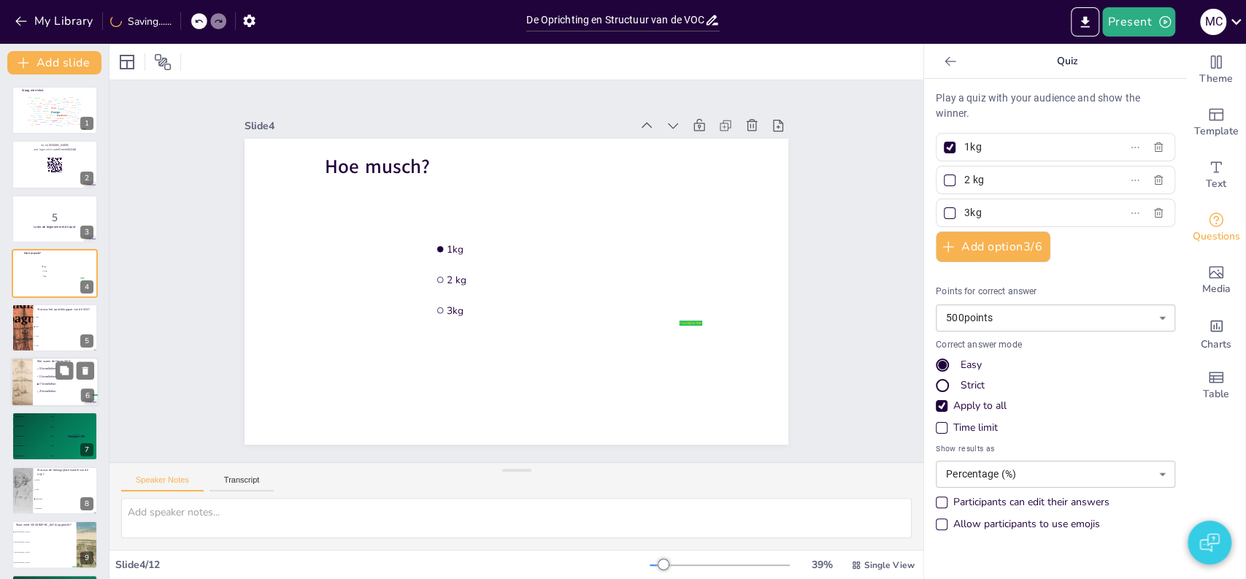
checkbox input "true"
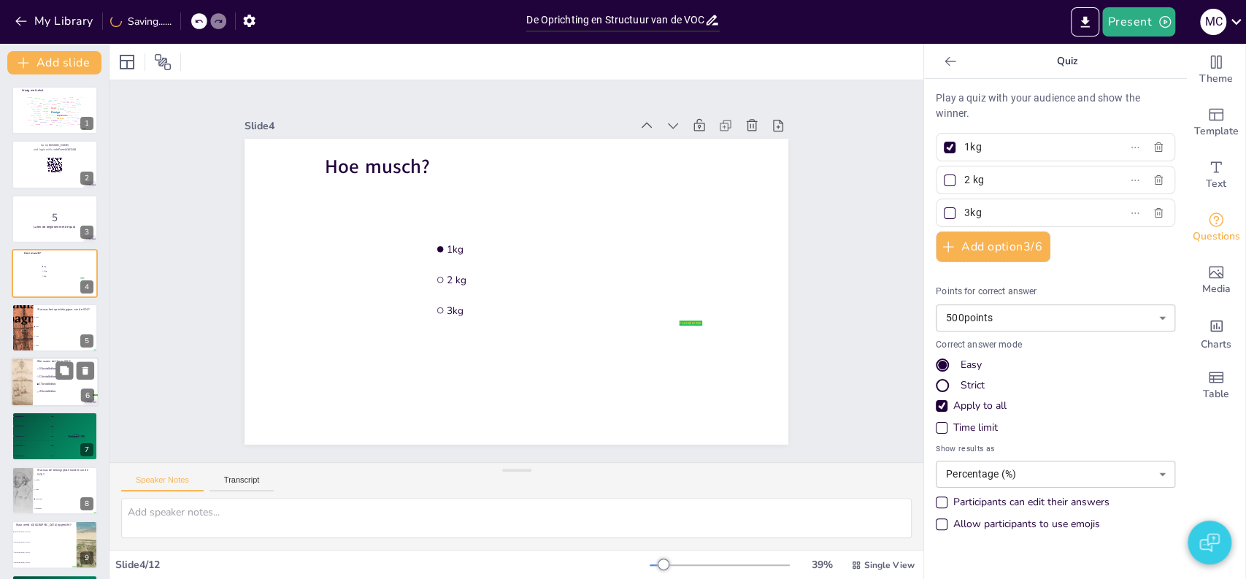
checkbox input "true"
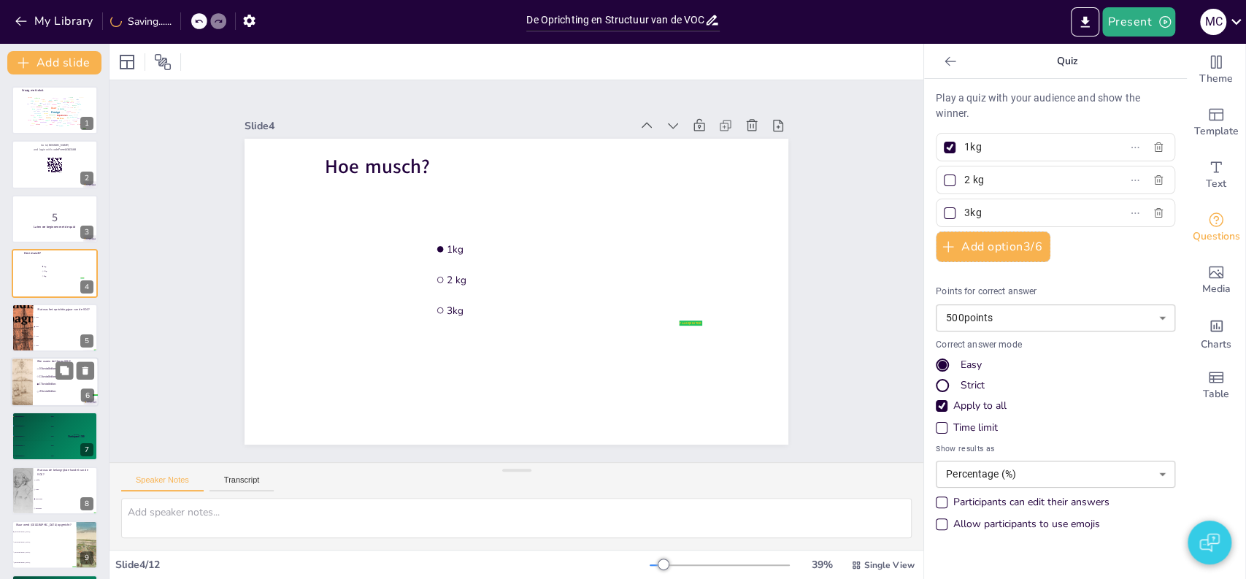
checkbox input "true"
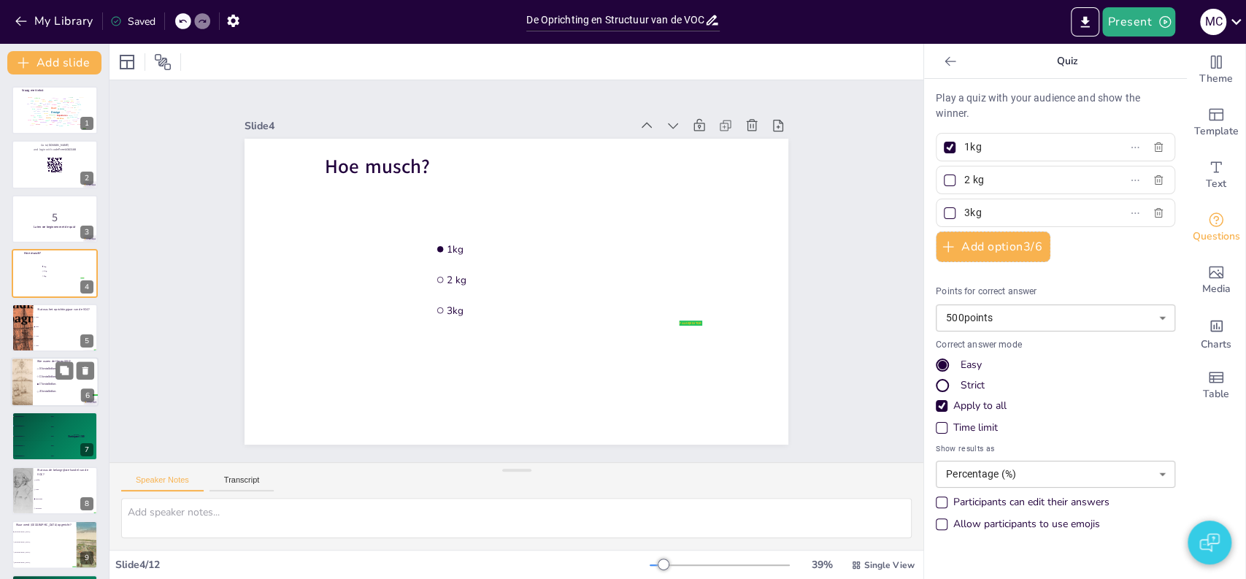
checkbox input "true"
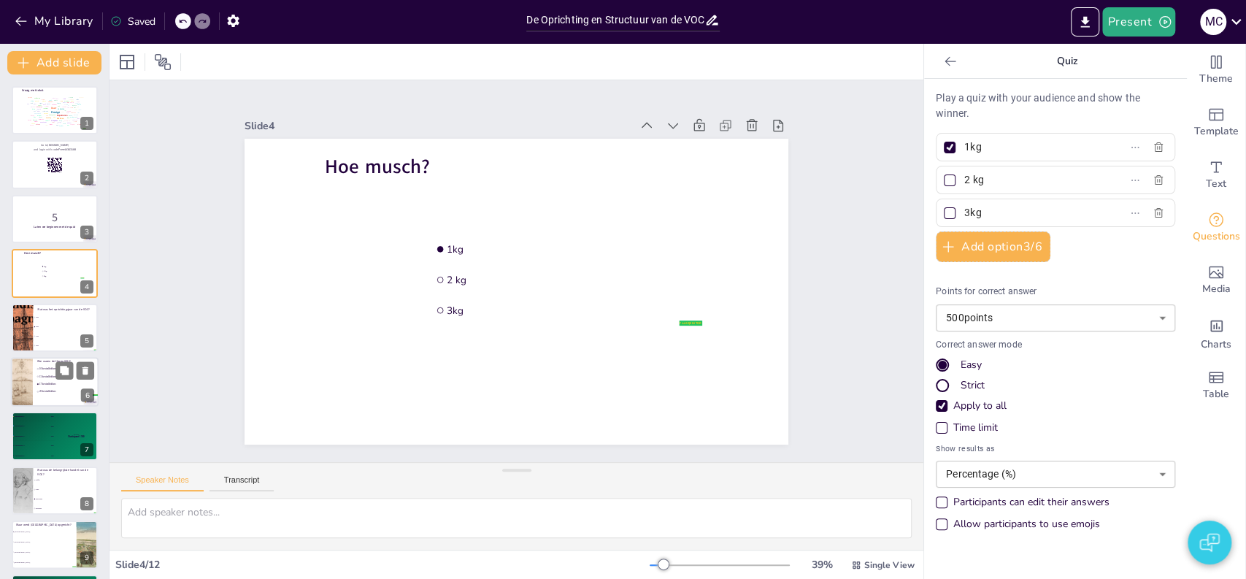
checkbox input "true"
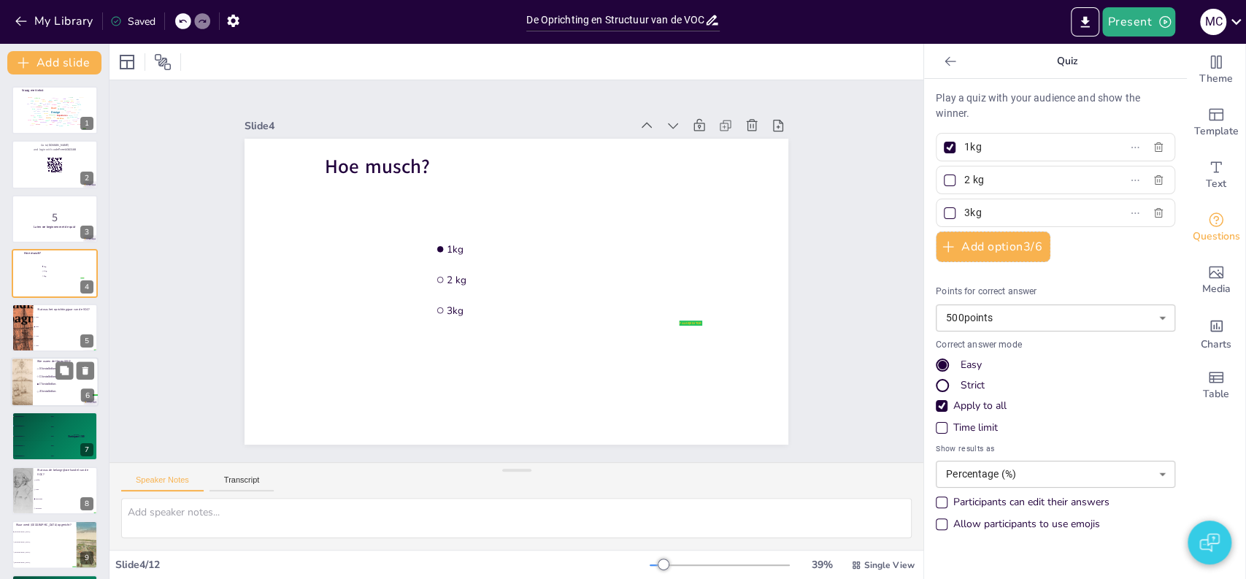
checkbox input "true"
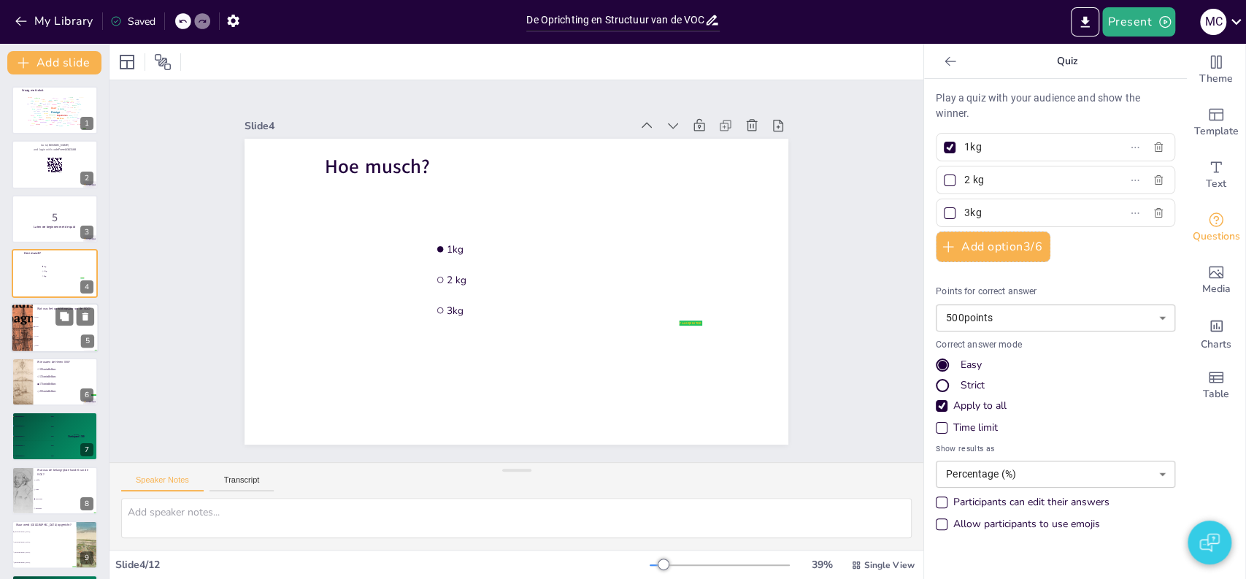
checkbox input "true"
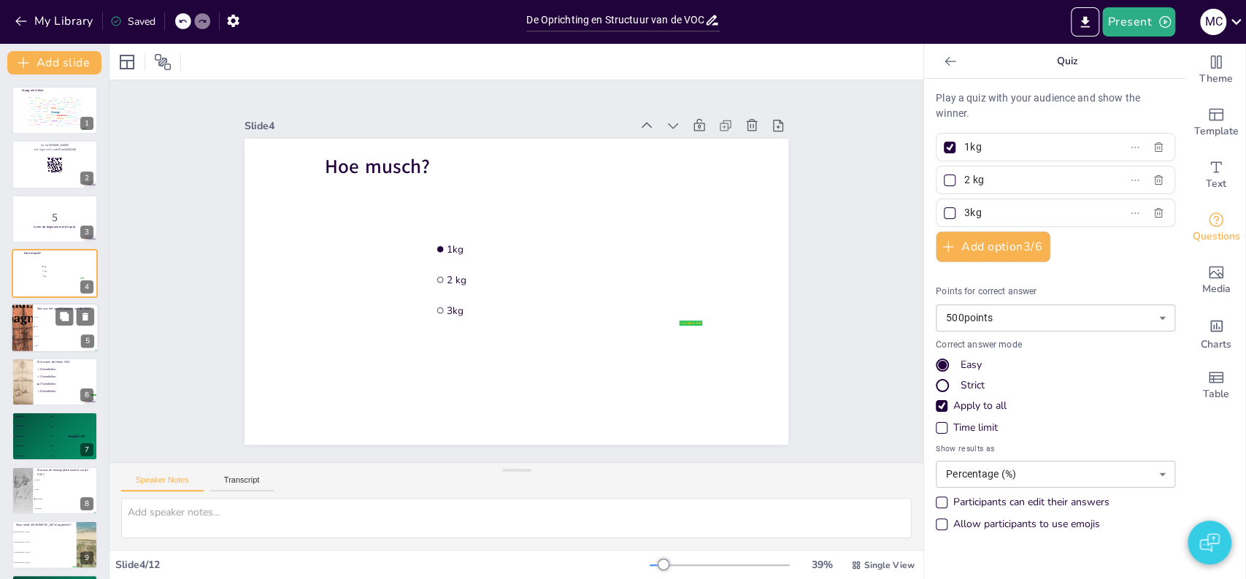
checkbox input "true"
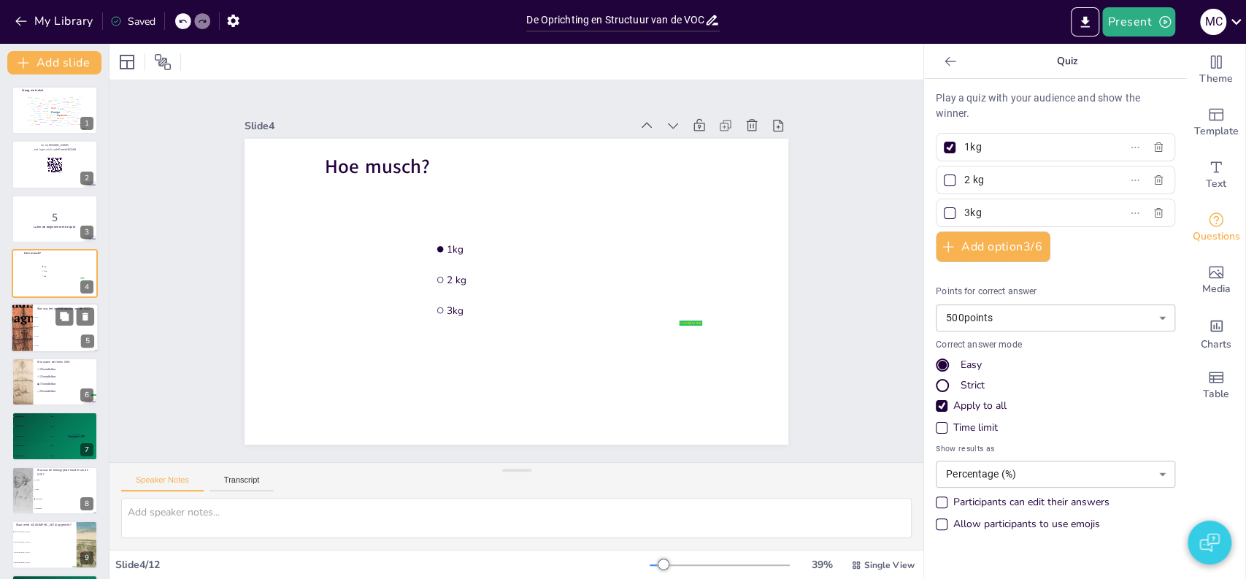
checkbox input "true"
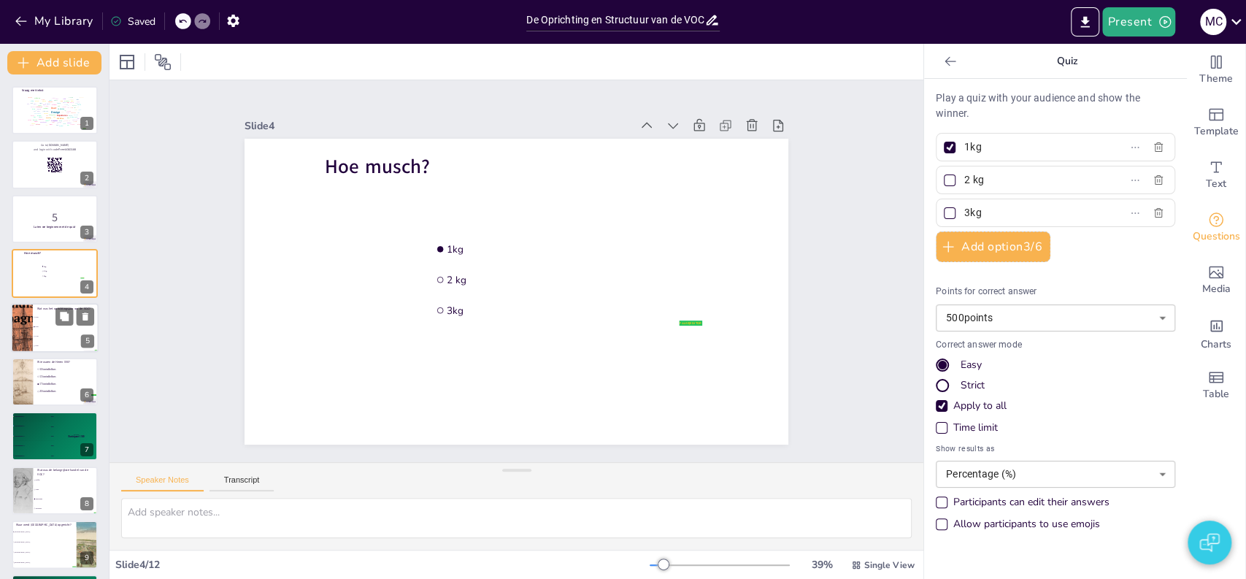
checkbox input "true"
click at [33, 345] on li "1802" at bounding box center [66, 345] width 66 height 9
type textarea "Het juiste antwoord is 1602, zoals besproken in de slide over Oprichtingsjaar v…"
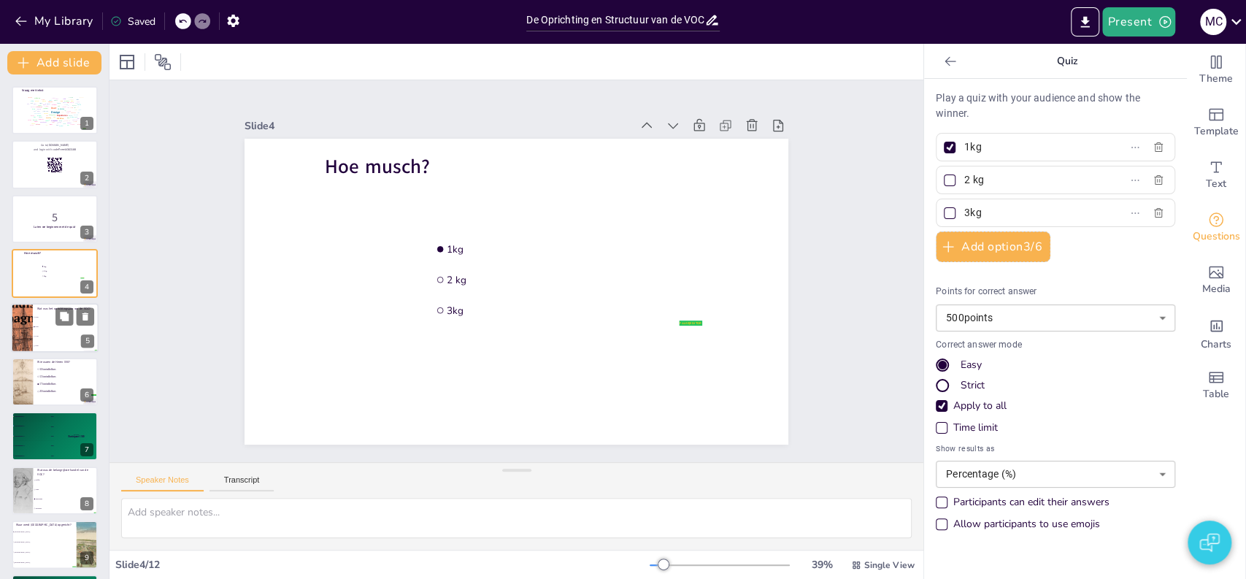
checkbox input "true"
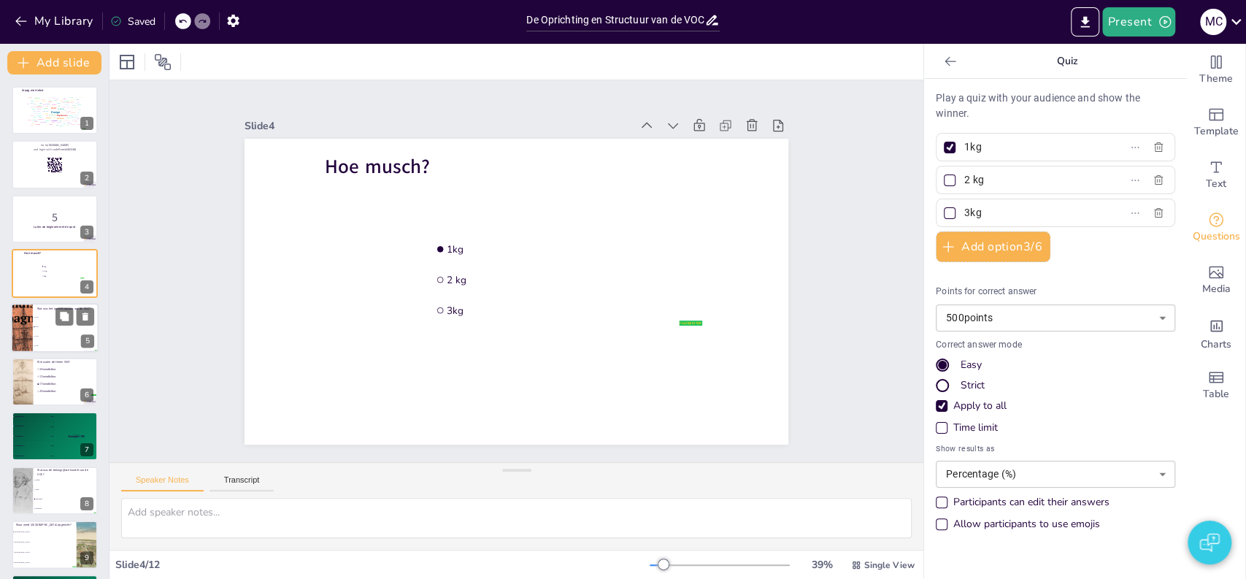
checkbox input "true"
type input "1502"
type input "1602"
type input "1702"
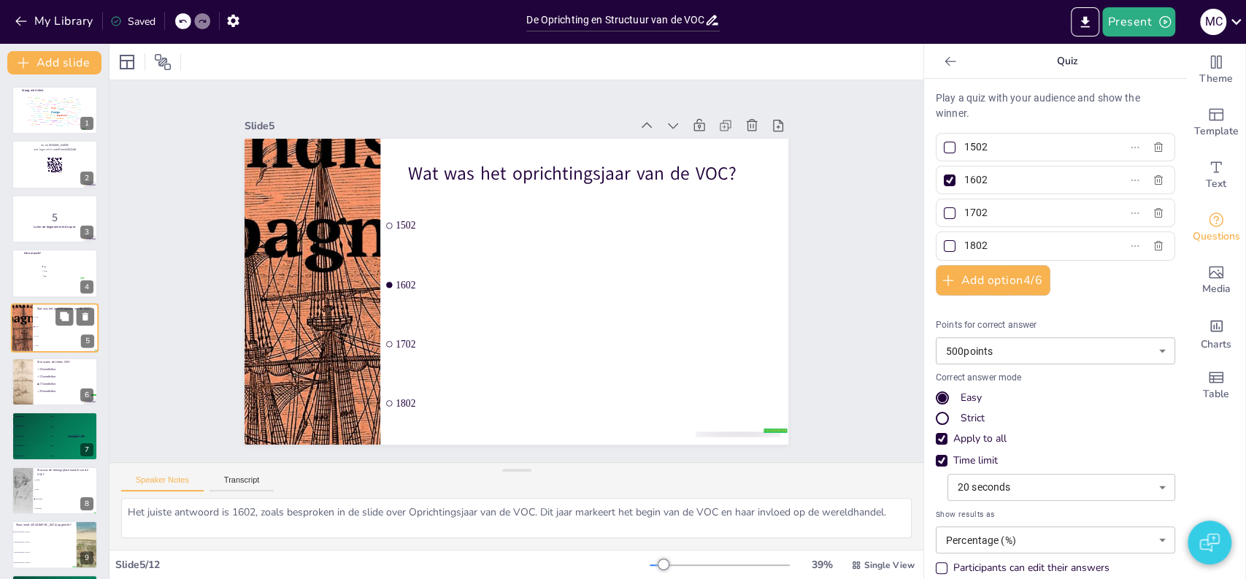
checkbox input "true"
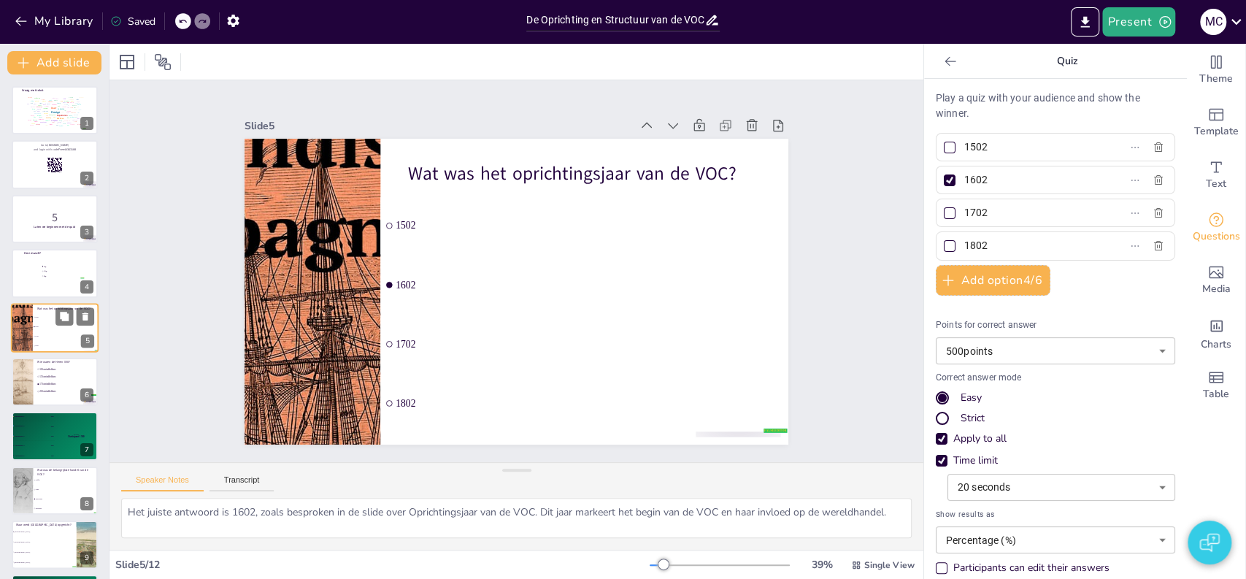
checkbox input "true"
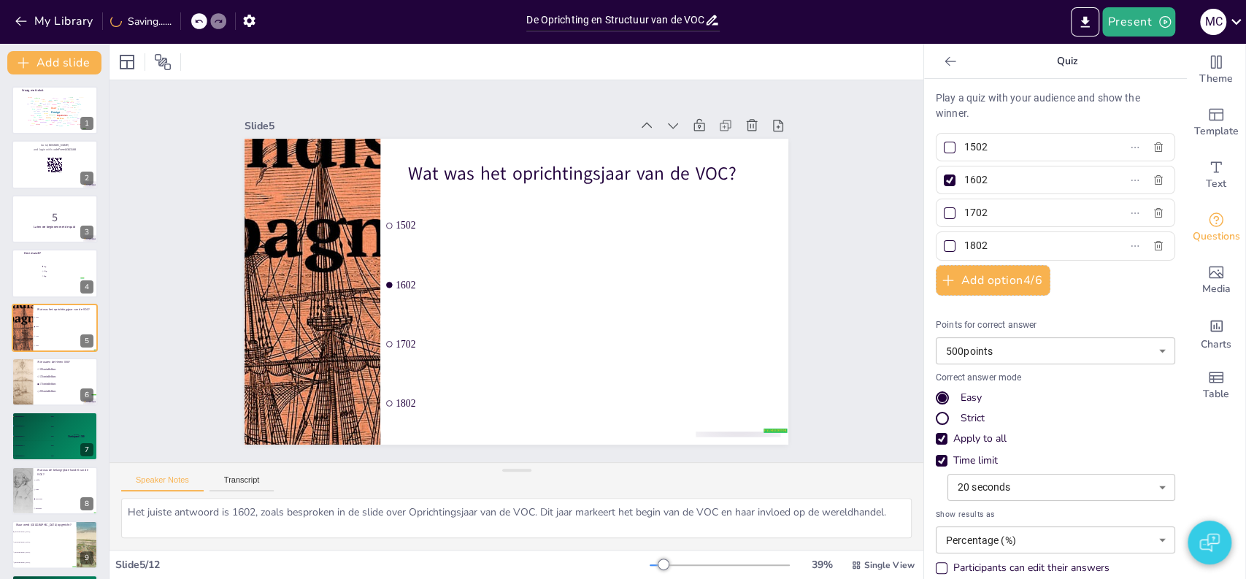
checkbox input "true"
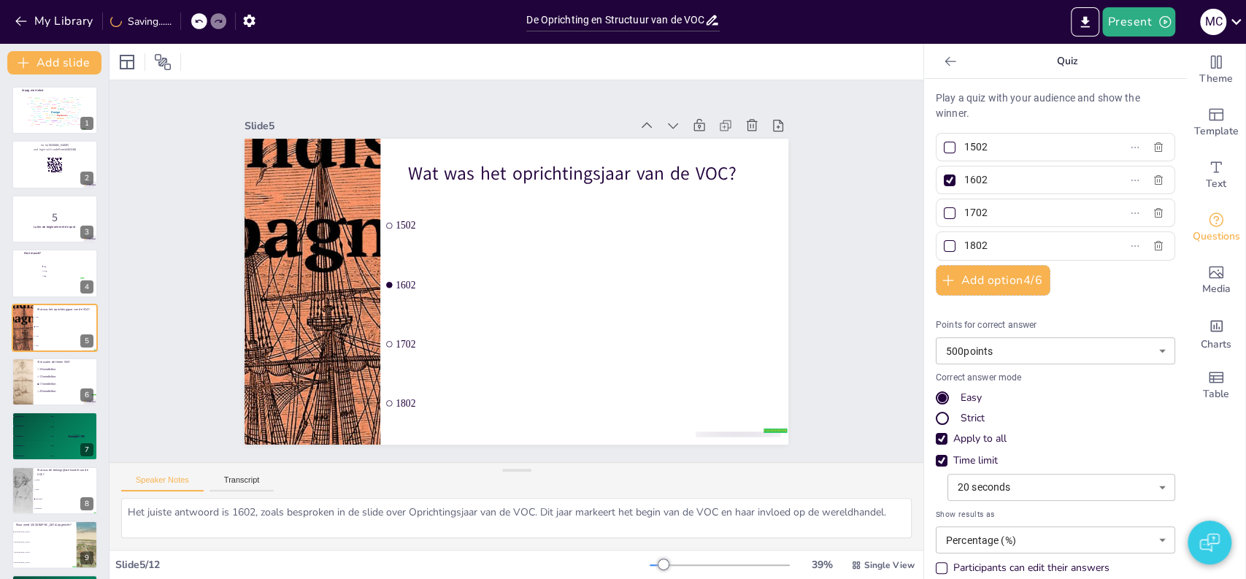
checkbox input "true"
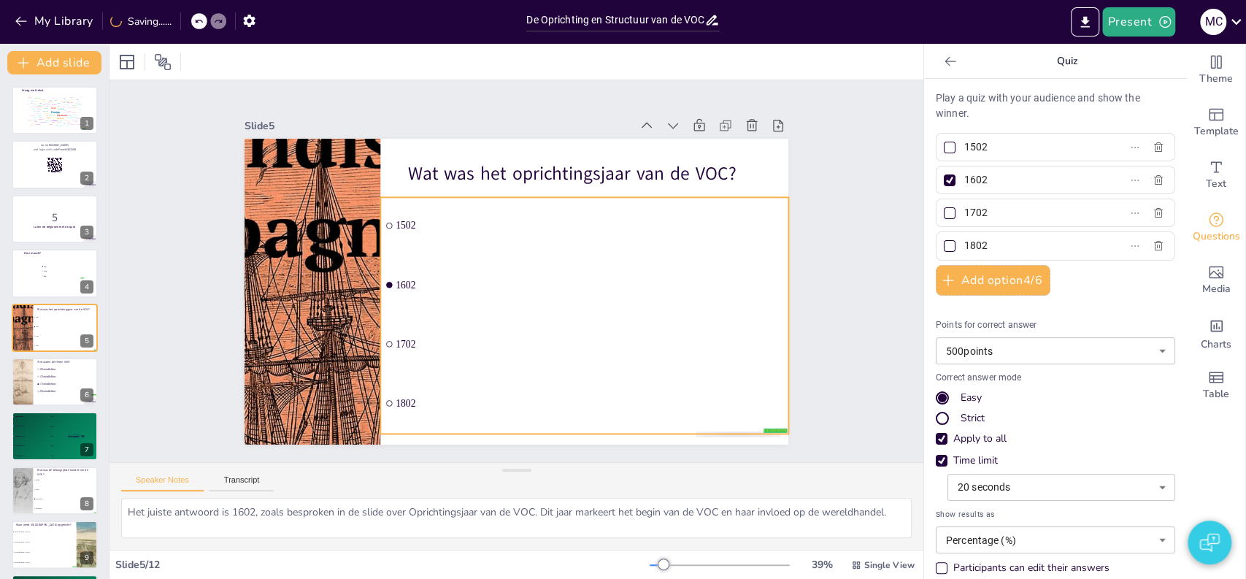
click at [419, 332] on span "1702" at bounding box center [581, 352] width 387 height 52
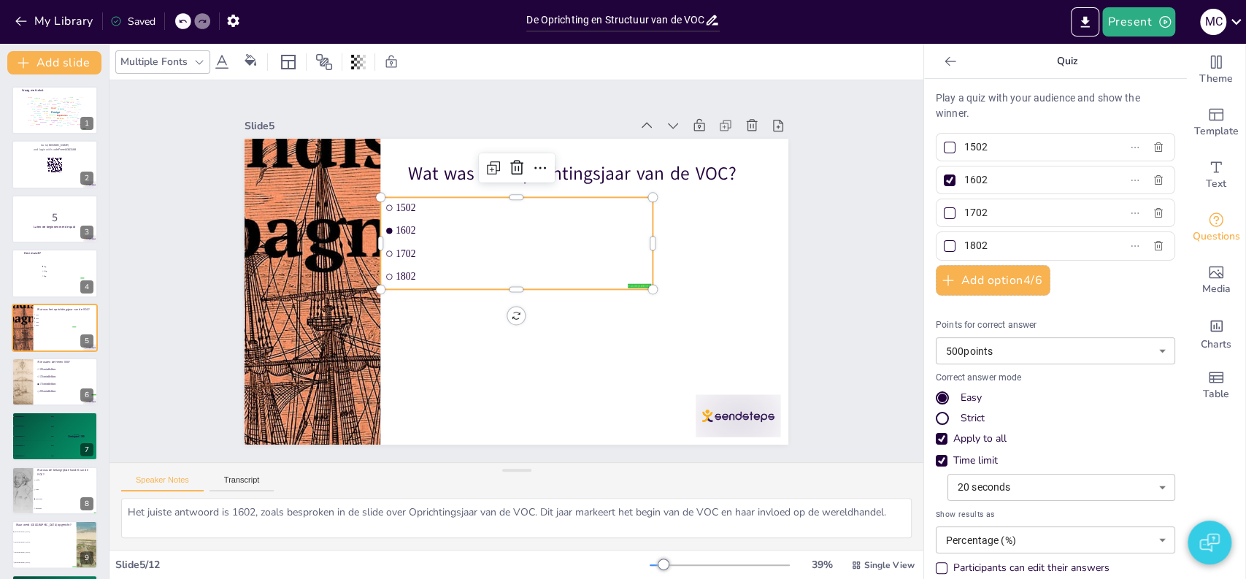
click at [144, 331] on div "Slide 1 Vraag met tekst false | editor Design User Experience Interface Feature…" at bounding box center [517, 271] width 850 height 465
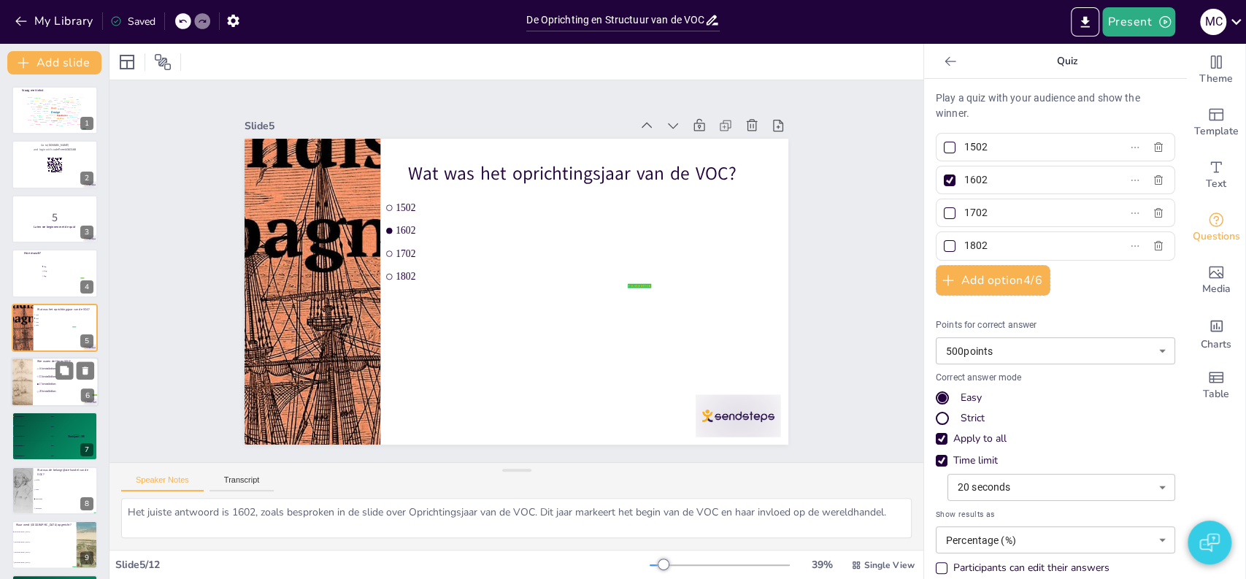
click at [54, 378] on li "15 bewindhebbers" at bounding box center [67, 376] width 62 height 7
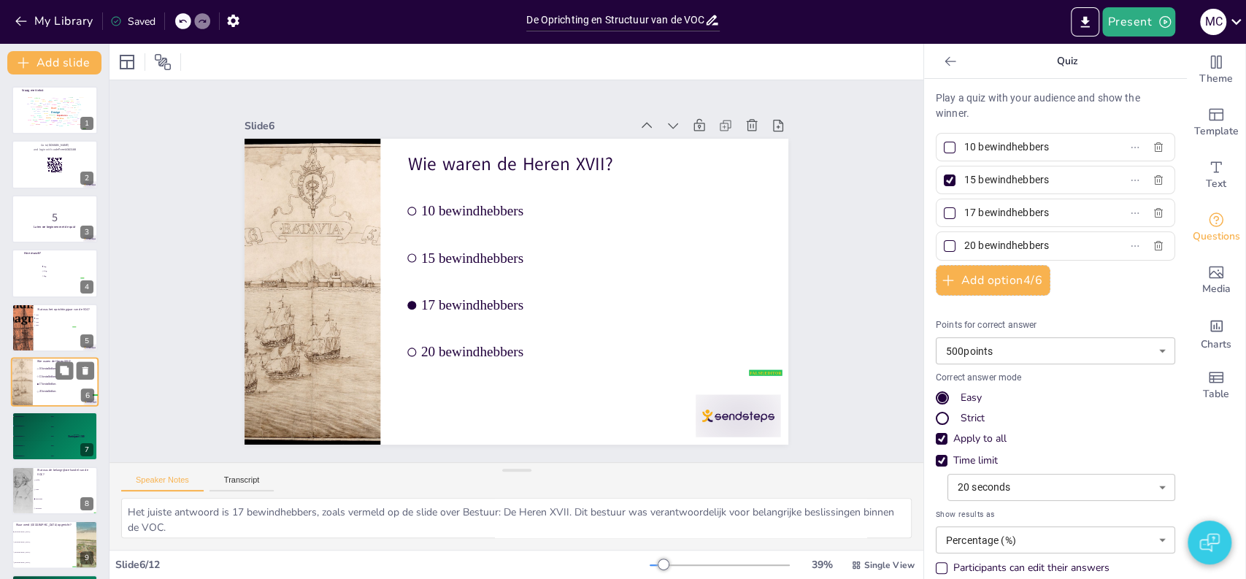
scroll to position [55, 0]
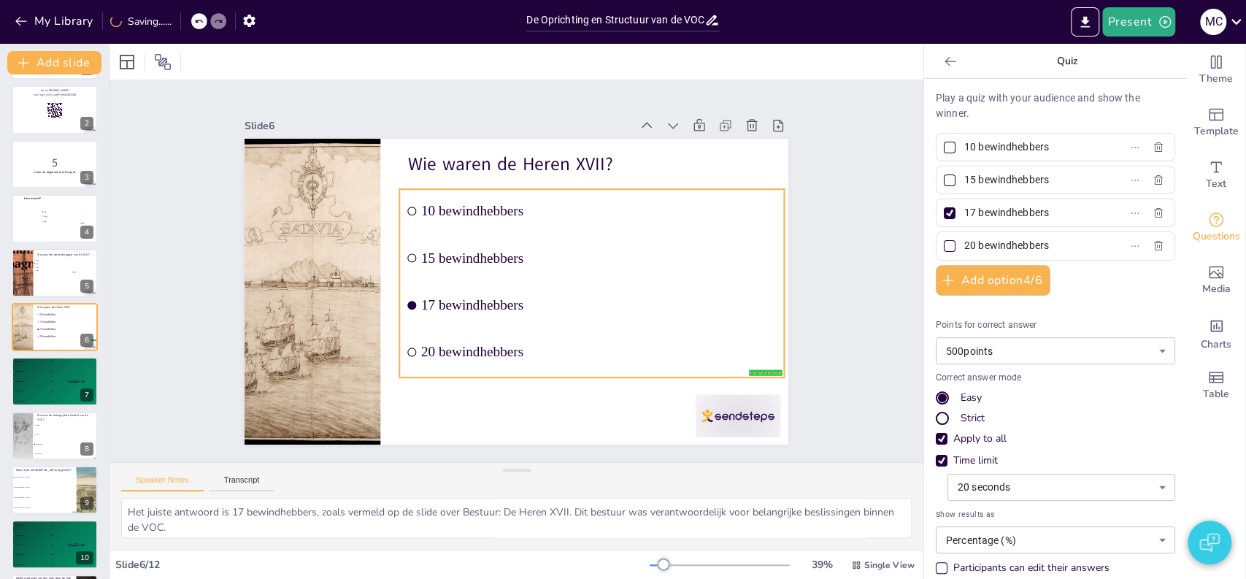
click at [449, 283] on li "17 bewindhebbers" at bounding box center [587, 313] width 387 height 84
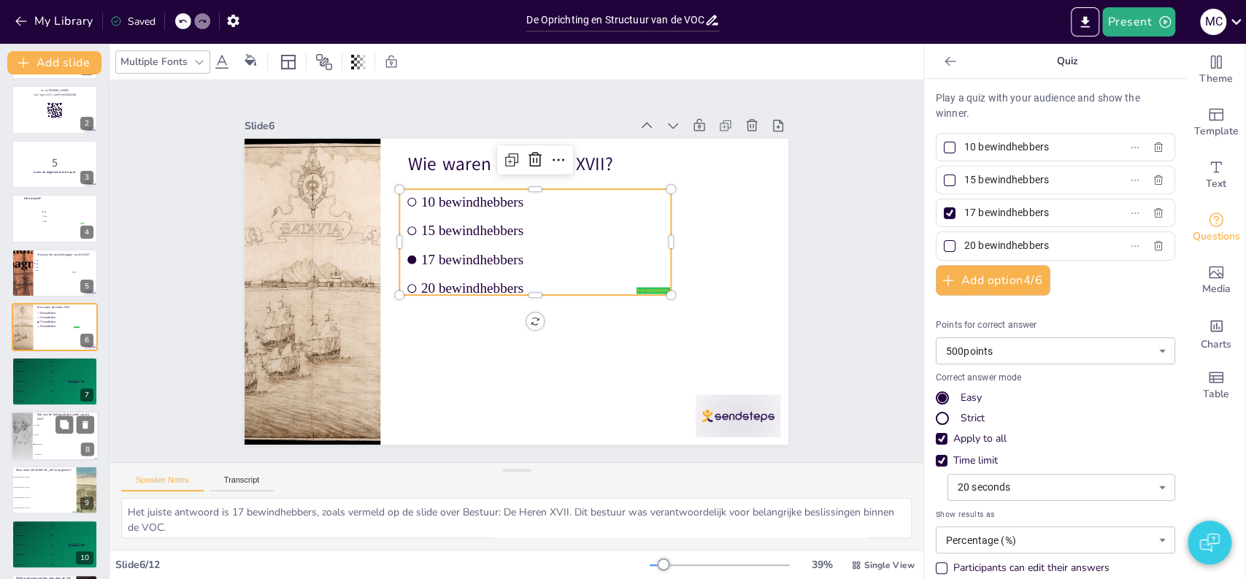
click at [41, 434] on span "Thee" at bounding box center [66, 435] width 63 height 2
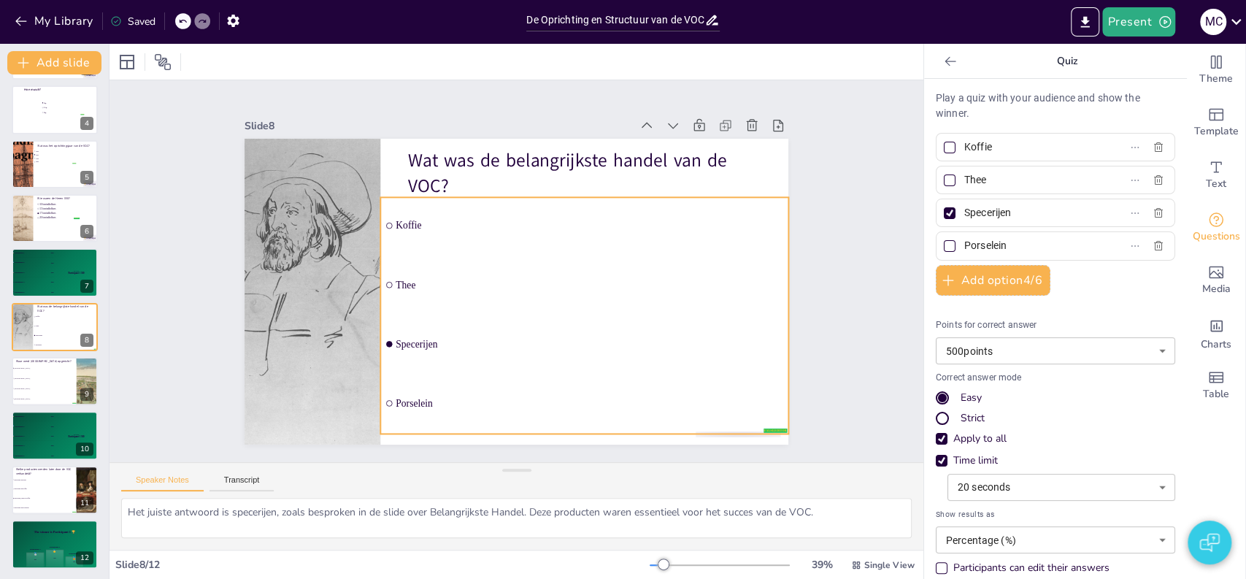
click at [547, 320] on li "Specerijen" at bounding box center [584, 343] width 408 height 57
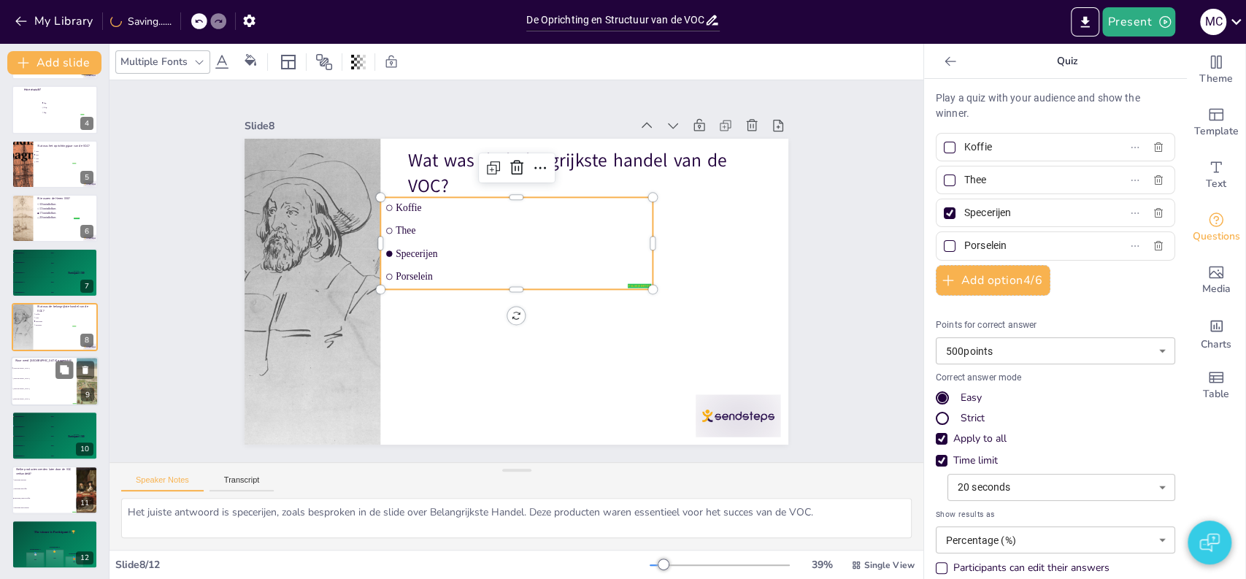
click at [35, 394] on li "[GEOGRAPHIC_DATA]" at bounding box center [44, 399] width 66 height 10
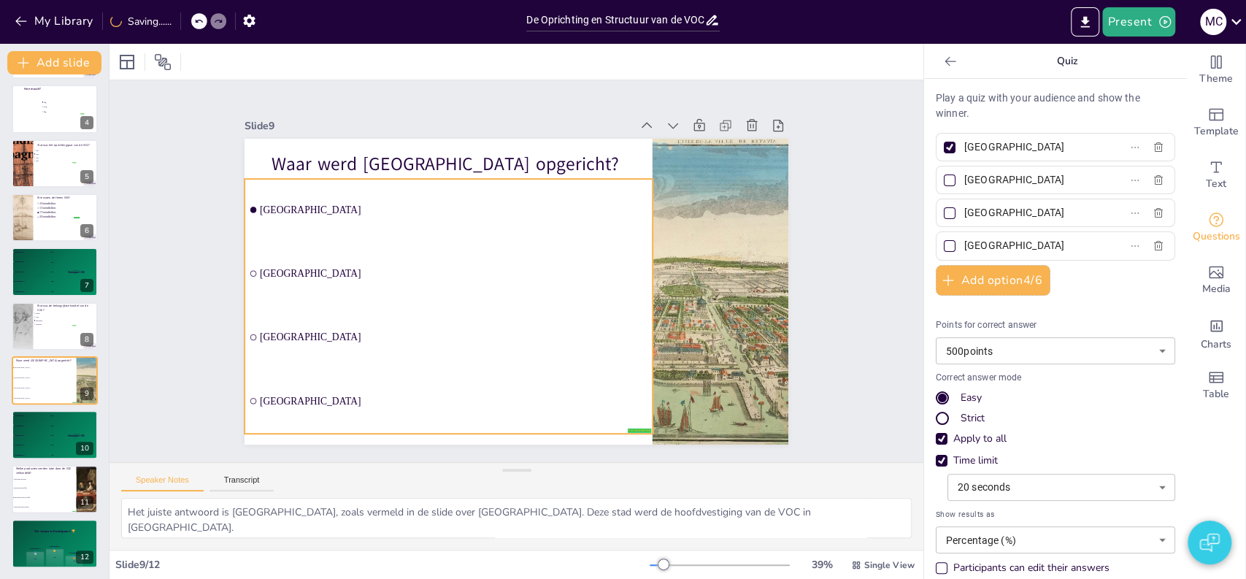
click at [456, 296] on li "[GEOGRAPHIC_DATA]" at bounding box center [448, 267] width 412 height 104
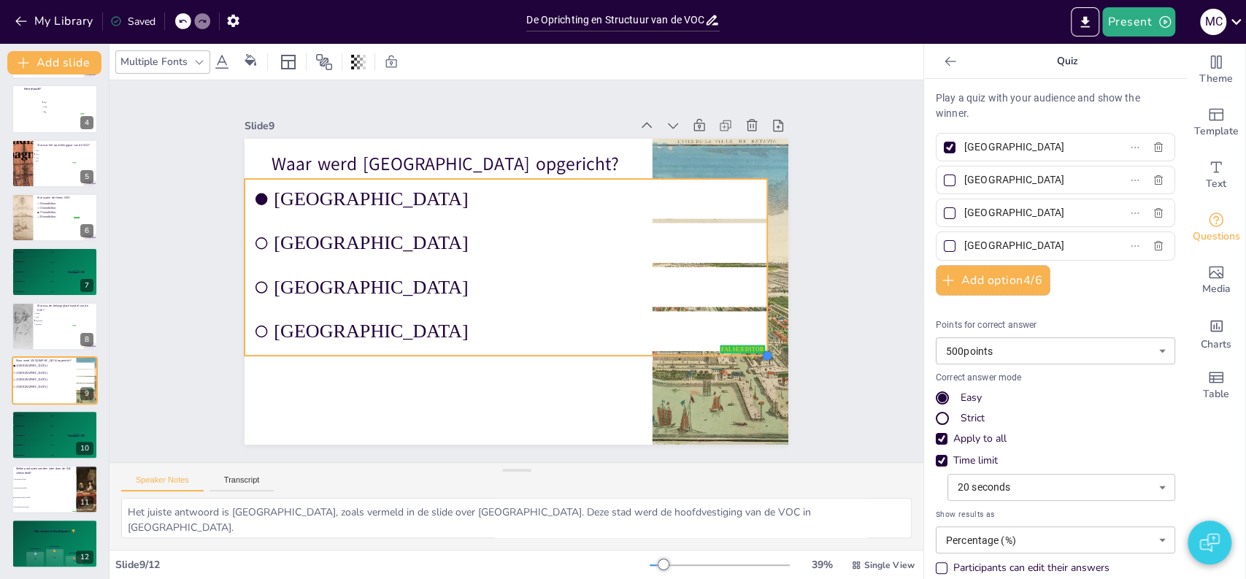
drag, startPoint x: 506, startPoint y: 267, endPoint x: 569, endPoint y: 352, distance: 105.8
click at [569, 352] on div "Waar werd [GEOGRAPHIC_DATA] opgericht? false | editor [GEOGRAPHIC_DATA] [GEOGRA…" at bounding box center [503, 286] width 609 height 591
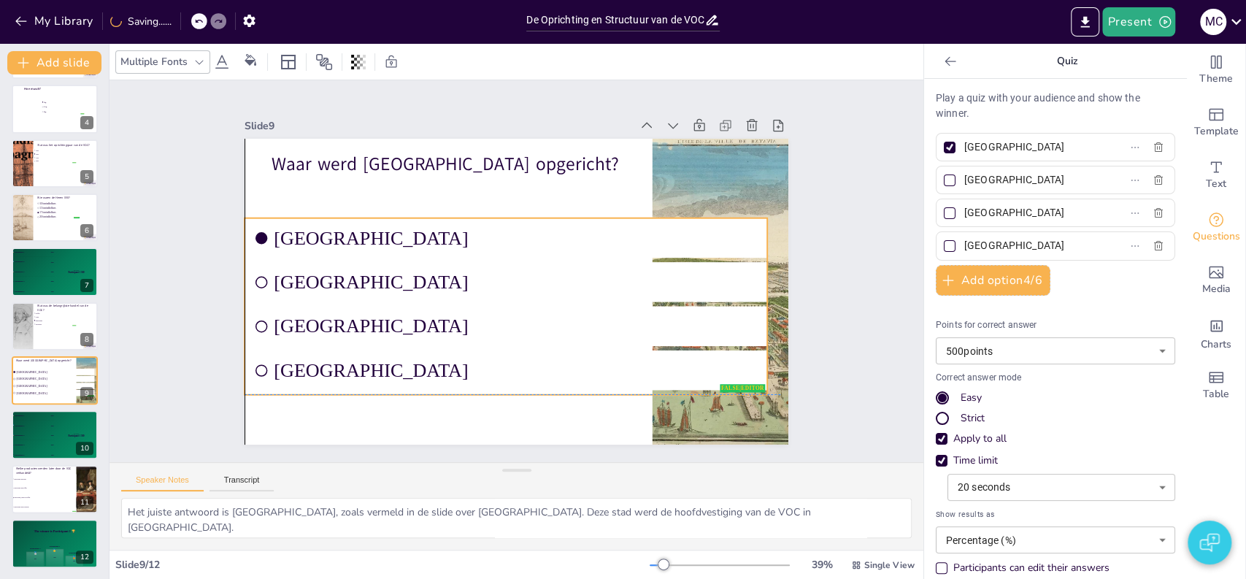
drag, startPoint x: 493, startPoint y: 346, endPoint x: 493, endPoint y: 391, distance: 44.5
click at [493, 139] on div "Waar werd [GEOGRAPHIC_DATA] opgericht? false | editor [GEOGRAPHIC_DATA] [GEOGRA…" at bounding box center [517, 139] width 544 height 0
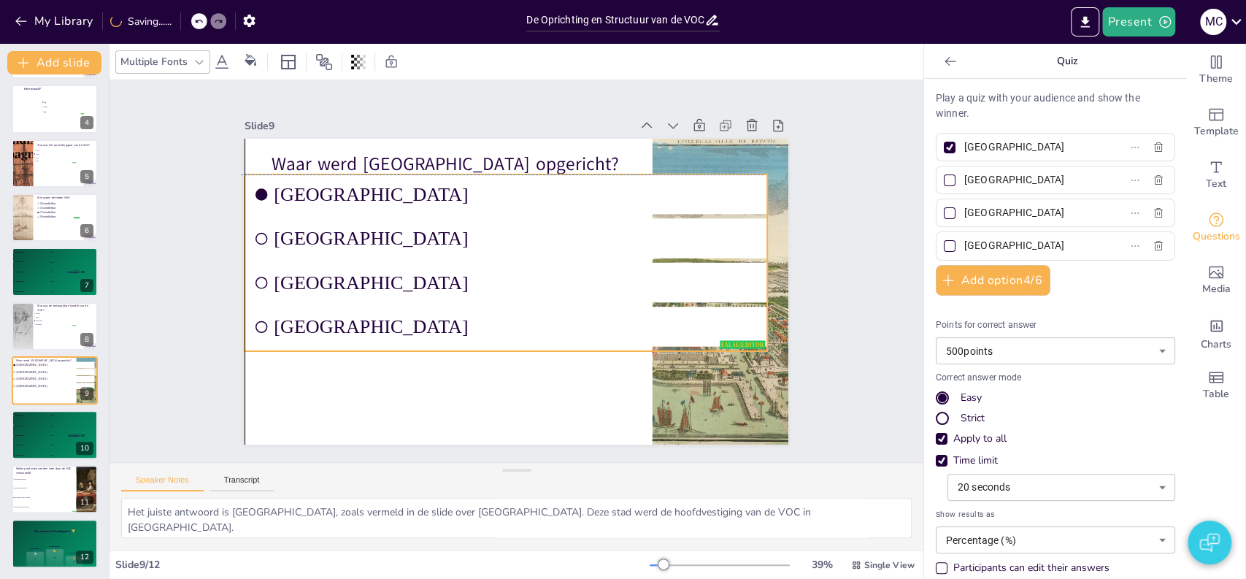
drag, startPoint x: 494, startPoint y: 212, endPoint x: 491, endPoint y: 174, distance: 38.1
click at [491, 174] on li "[GEOGRAPHIC_DATA]" at bounding box center [506, 193] width 523 height 39
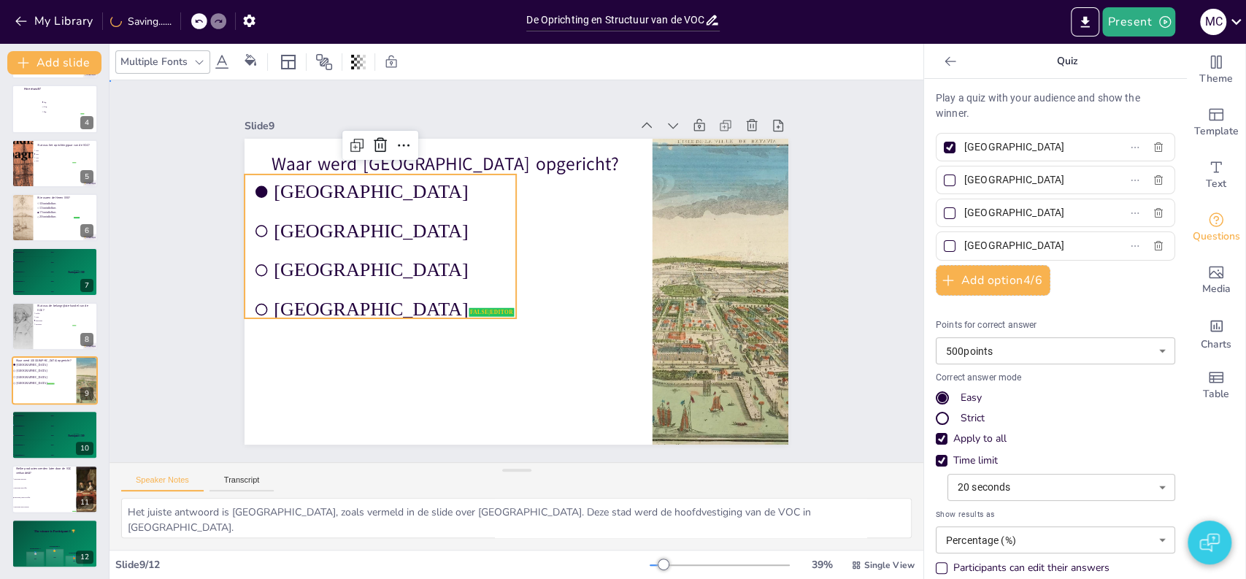
click at [178, 296] on div "Slide 1 Vraag met tekst false | editor Design User Experience Interface Feature…" at bounding box center [517, 271] width 850 height 465
click at [315, 286] on li "[GEOGRAPHIC_DATA]" at bounding box center [375, 280] width 273 height 91
click at [291, 273] on span "[GEOGRAPHIC_DATA]" at bounding box center [402, 219] width 223 height 115
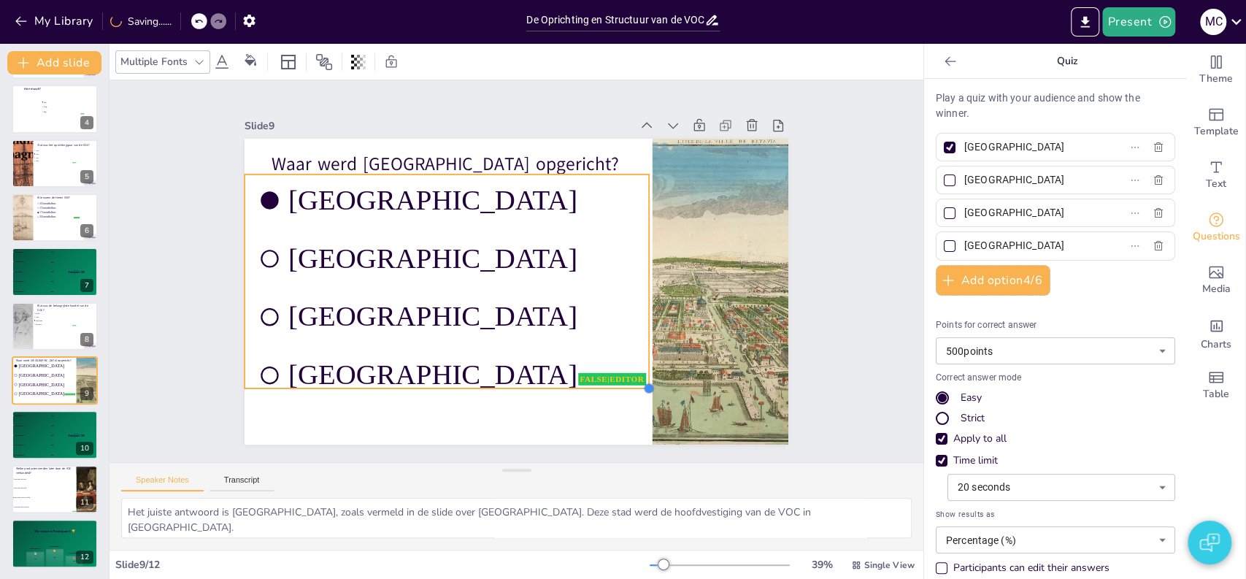
drag, startPoint x: 508, startPoint y: 318, endPoint x: 554, endPoint y: 378, distance: 76.1
click at [554, 378] on div "Waar werd [GEOGRAPHIC_DATA] opgericht? false | editor [GEOGRAPHIC_DATA] [GEOGRA…" at bounding box center [514, 291] width 573 height 361
click at [162, 277] on div "Slide 1 Vraag met tekst false | editor Design User Experience Interface Feature…" at bounding box center [516, 271] width 875 height 542
click at [361, 236] on li "[GEOGRAPHIC_DATA]" at bounding box center [454, 237] width 401 height 174
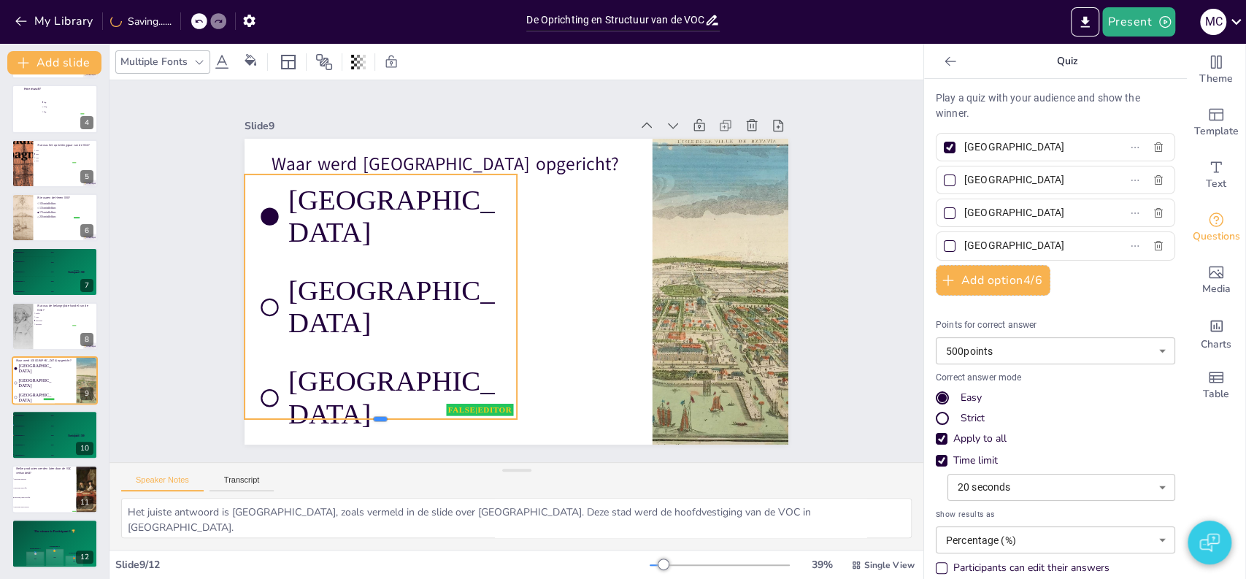
drag, startPoint x: 373, startPoint y: 382, endPoint x: 372, endPoint y: 412, distance: 30.7
click at [372, 412] on div at bounding box center [329, 356] width 253 height 121
click at [168, 258] on div "Slide 1 Vraag met tekst false | editor Design User Experience Interface Feature…" at bounding box center [516, 271] width 814 height 382
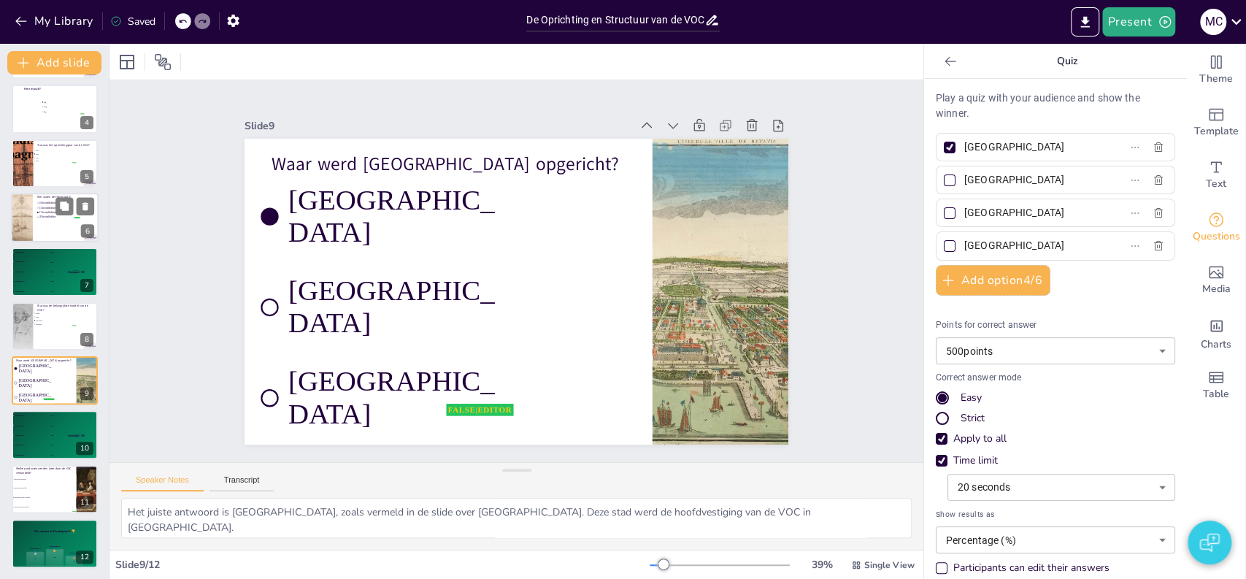
click at [52, 226] on div at bounding box center [55, 218] width 88 height 50
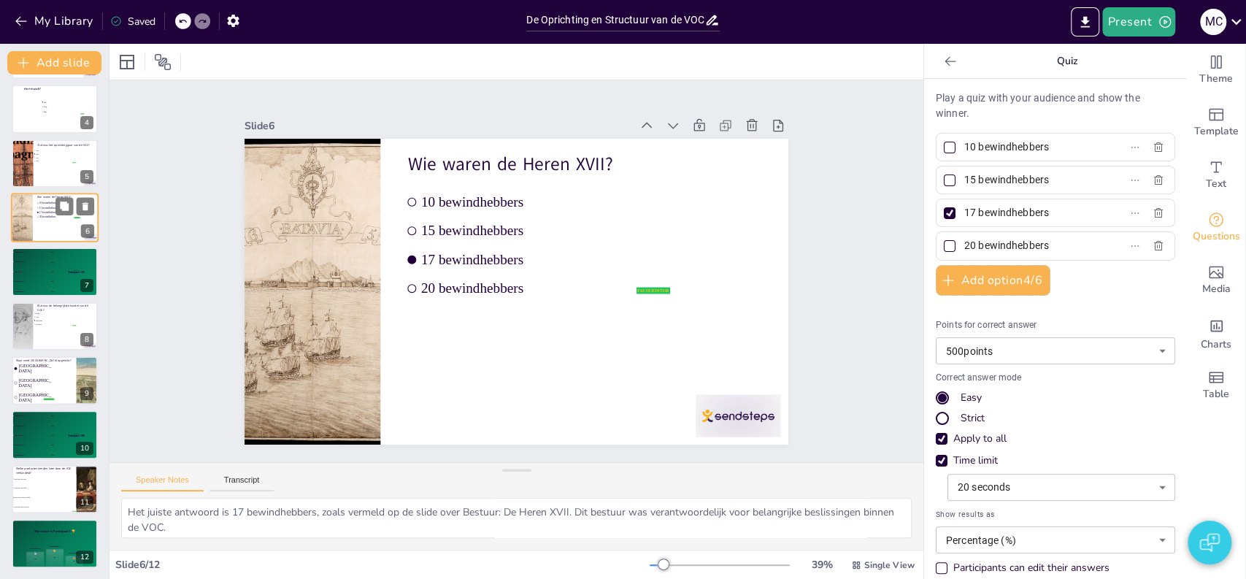
scroll to position [55, 0]
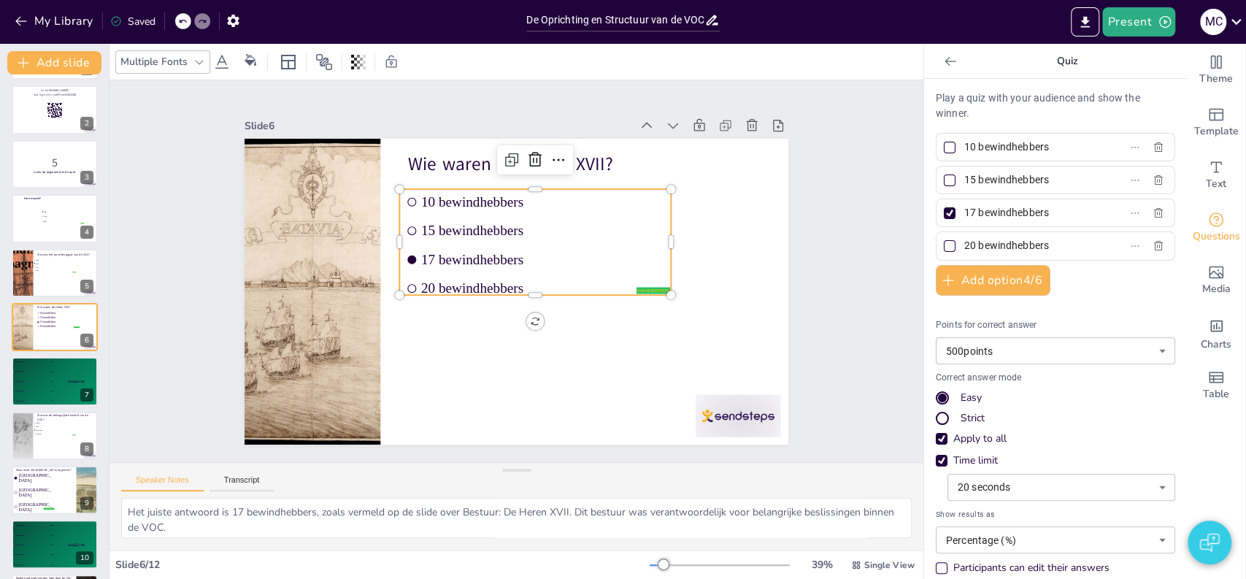
click at [466, 269] on ul "10 bewindhebbers 15 bewindhebbers 17 bewindhebbers 20 bewindhebbers" at bounding box center [543, 249] width 291 height 185
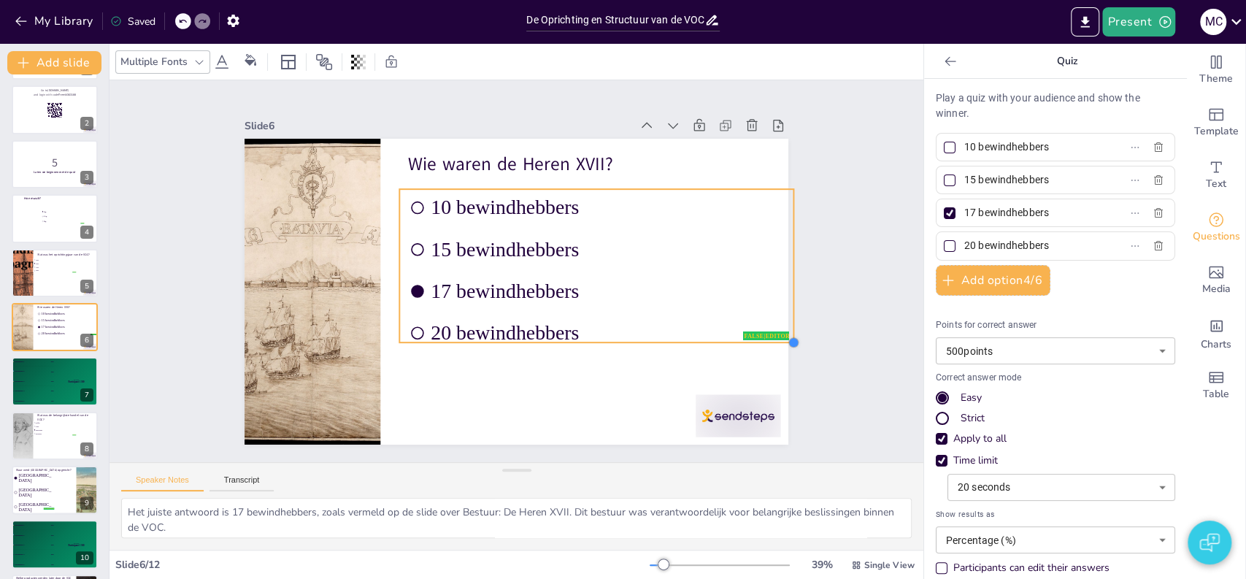
drag, startPoint x: 661, startPoint y: 291, endPoint x: 696, endPoint y: 338, distance: 59.0
click at [696, 338] on div "Wie waren de Heren XVII? false | editor 10 bewindhebbers 15 bewindhebbers 17 be…" at bounding box center [510, 290] width 612 height 459
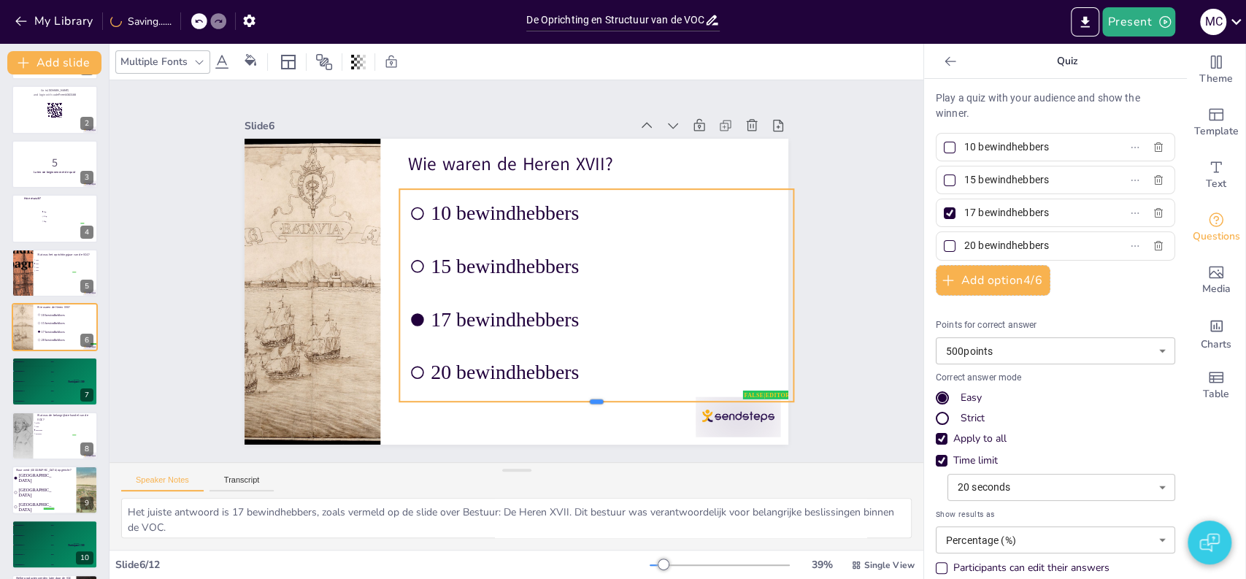
drag, startPoint x: 588, startPoint y: 336, endPoint x: 566, endPoint y: 395, distance: 63.3
click at [566, 401] on div at bounding box center [596, 407] width 394 height 12
click at [799, 312] on div "Slide 1 Vraag met tekst false | editor Design User Experience Interface Feature…" at bounding box center [517, 271] width 658 height 410
click at [534, 282] on li "15 bewindhebbers" at bounding box center [596, 266] width 394 height 48
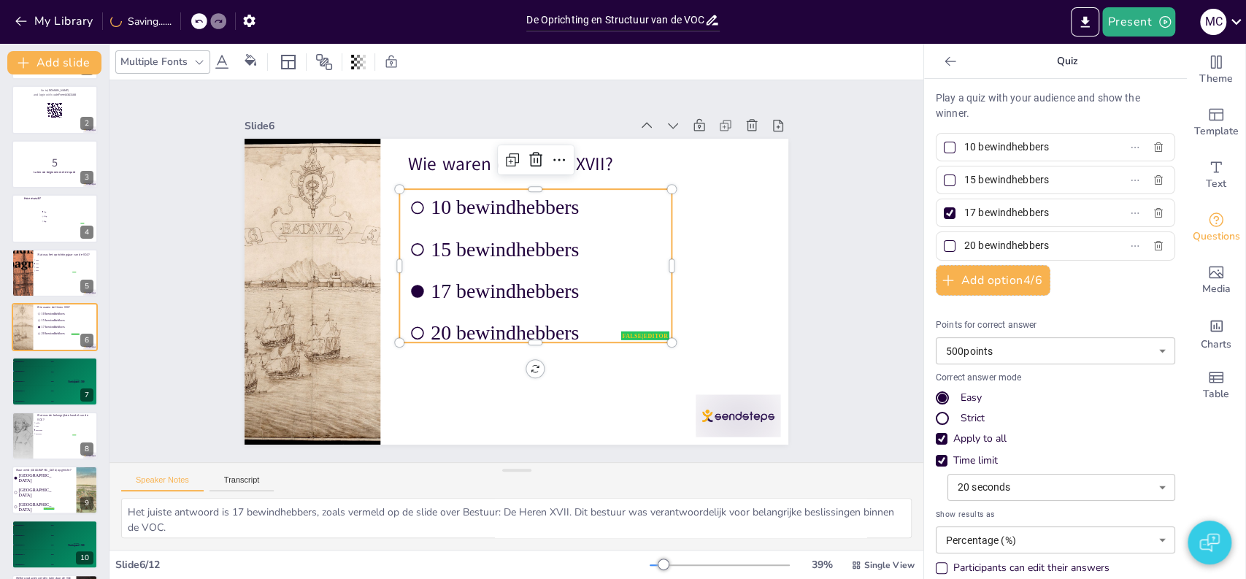
click at [827, 287] on div "Slide 1 Vraag met tekst false | editor Design User Experience Interface Feature…" at bounding box center [516, 271] width 814 height 382
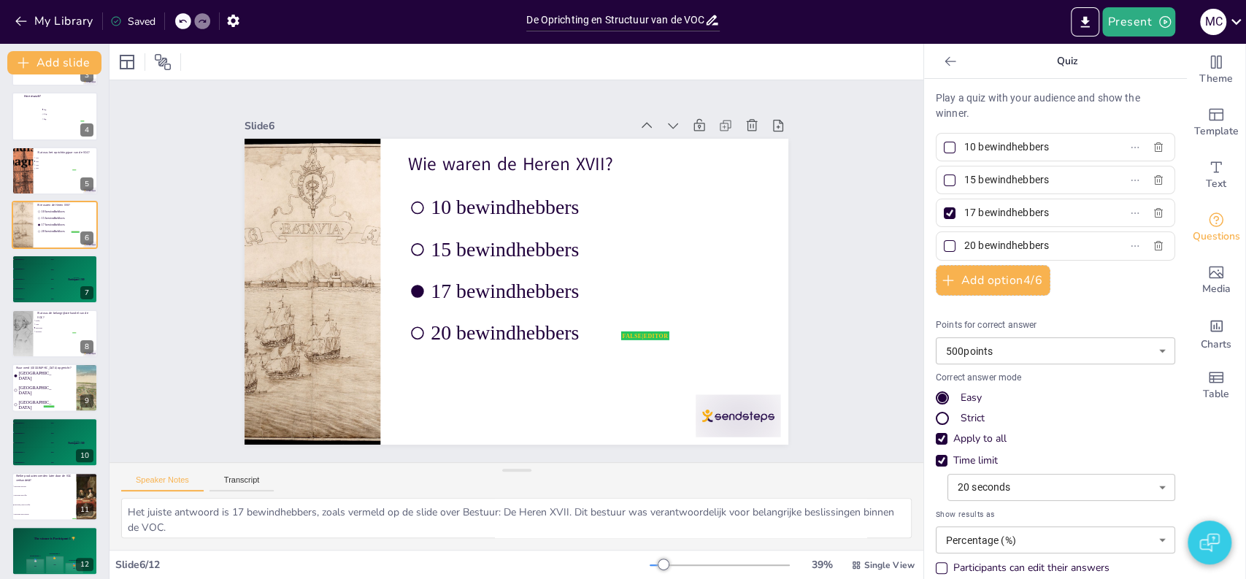
scroll to position [164, 0]
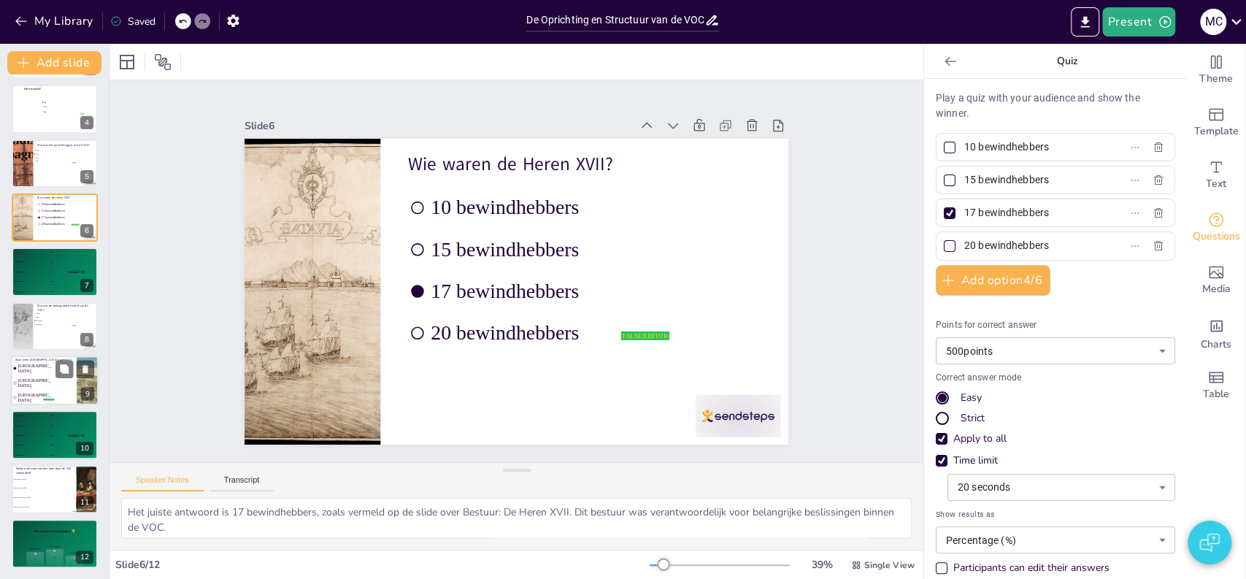
click at [38, 393] on span "[GEOGRAPHIC_DATA]" at bounding box center [35, 398] width 35 height 10
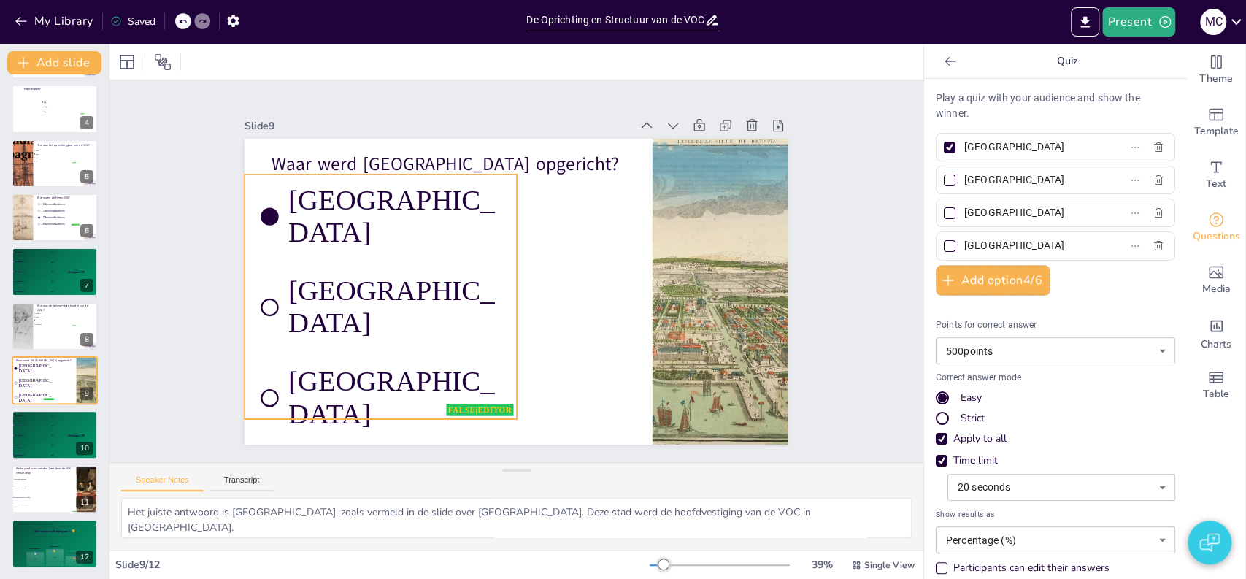
click at [382, 251] on span "[GEOGRAPHIC_DATA]" at bounding box center [393, 294] width 221 height 87
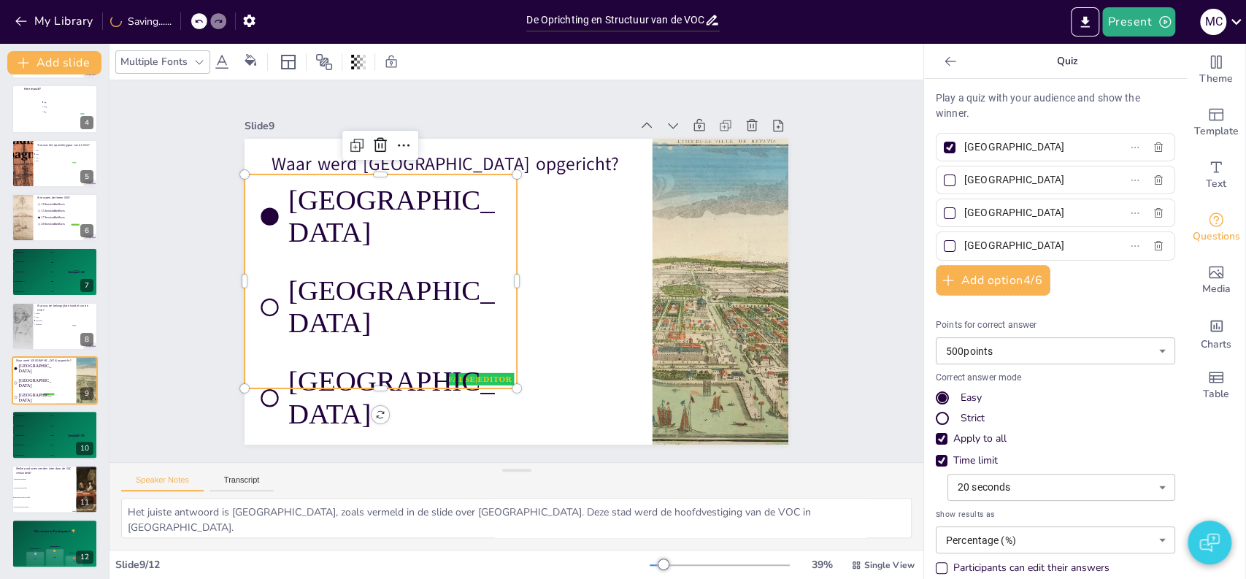
click at [382, 274] on span "[GEOGRAPHIC_DATA]" at bounding box center [395, 306] width 215 height 65
click at [201, 63] on icon at bounding box center [199, 62] width 12 height 12
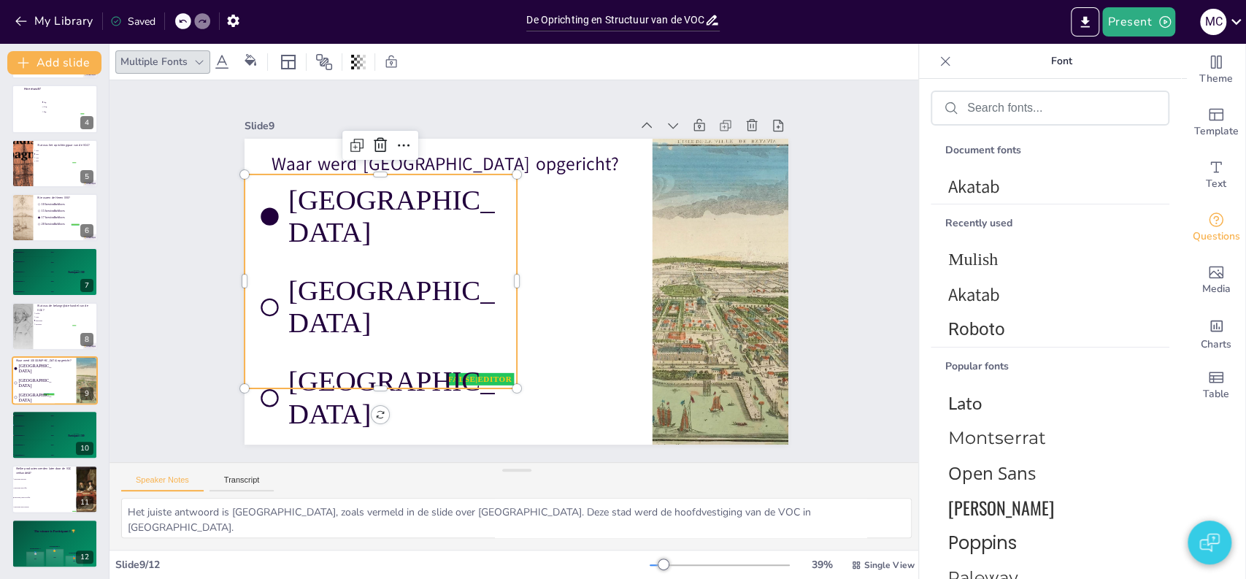
click at [220, 66] on icon at bounding box center [222, 62] width 18 height 18
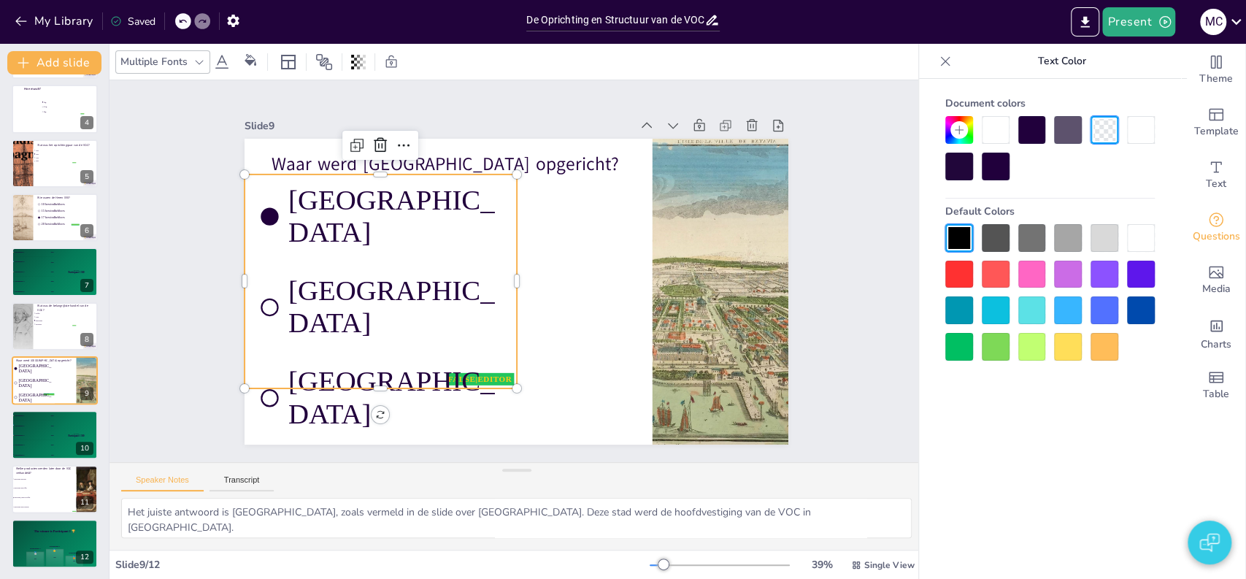
click at [220, 66] on icon at bounding box center [222, 62] width 18 height 18
click at [414, 341] on span "[GEOGRAPHIC_DATA]" at bounding box center [383, 384] width 221 height 87
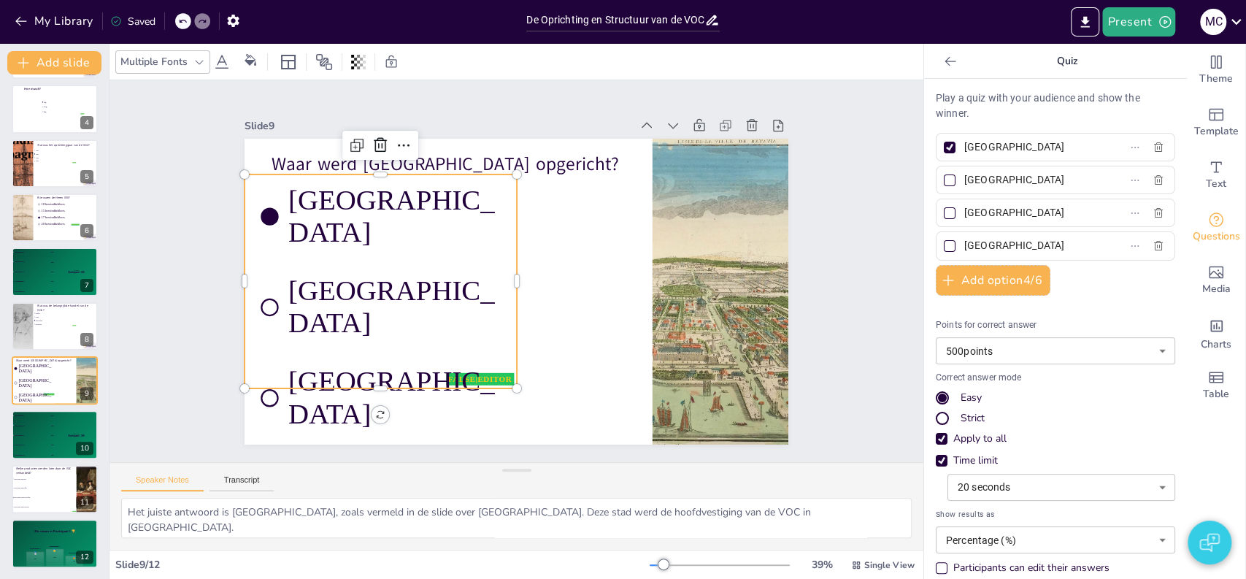
click at [1014, 355] on body "My Library Saved De Oprichting en Structuur van de VOC: Een Historisch Overzich…" at bounding box center [623, 289] width 1246 height 579
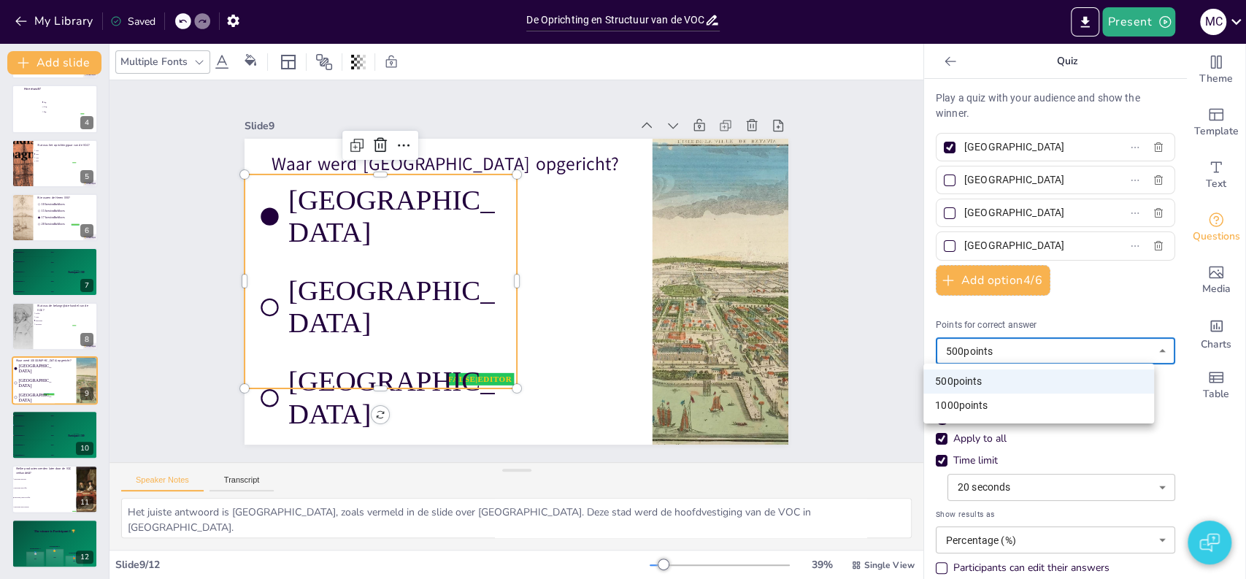
click at [1014, 356] on div at bounding box center [623, 289] width 1246 height 579
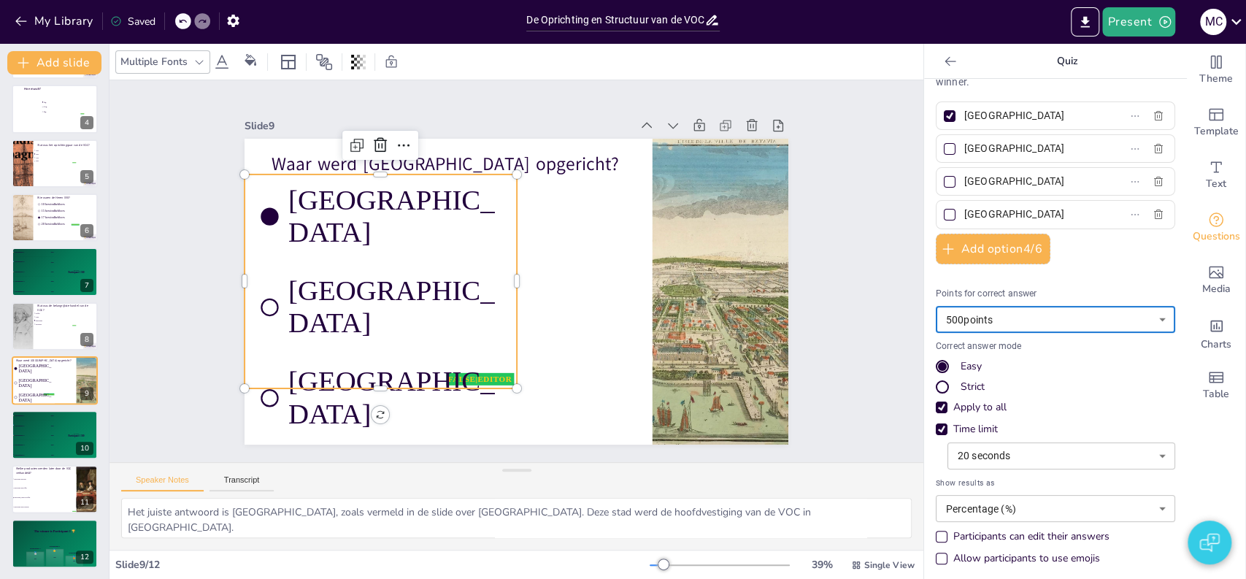
scroll to position [36, 0]
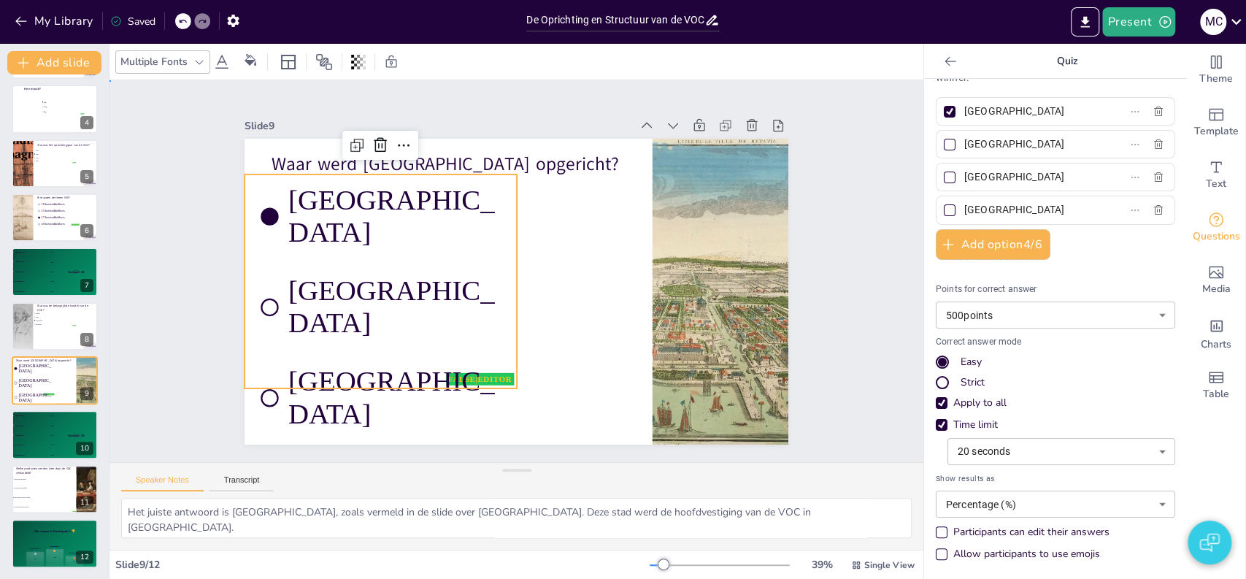
click at [887, 373] on div "Slide 1 Vraag met tekst false | editor Design User Experience Interface Feature…" at bounding box center [517, 271] width 850 height 465
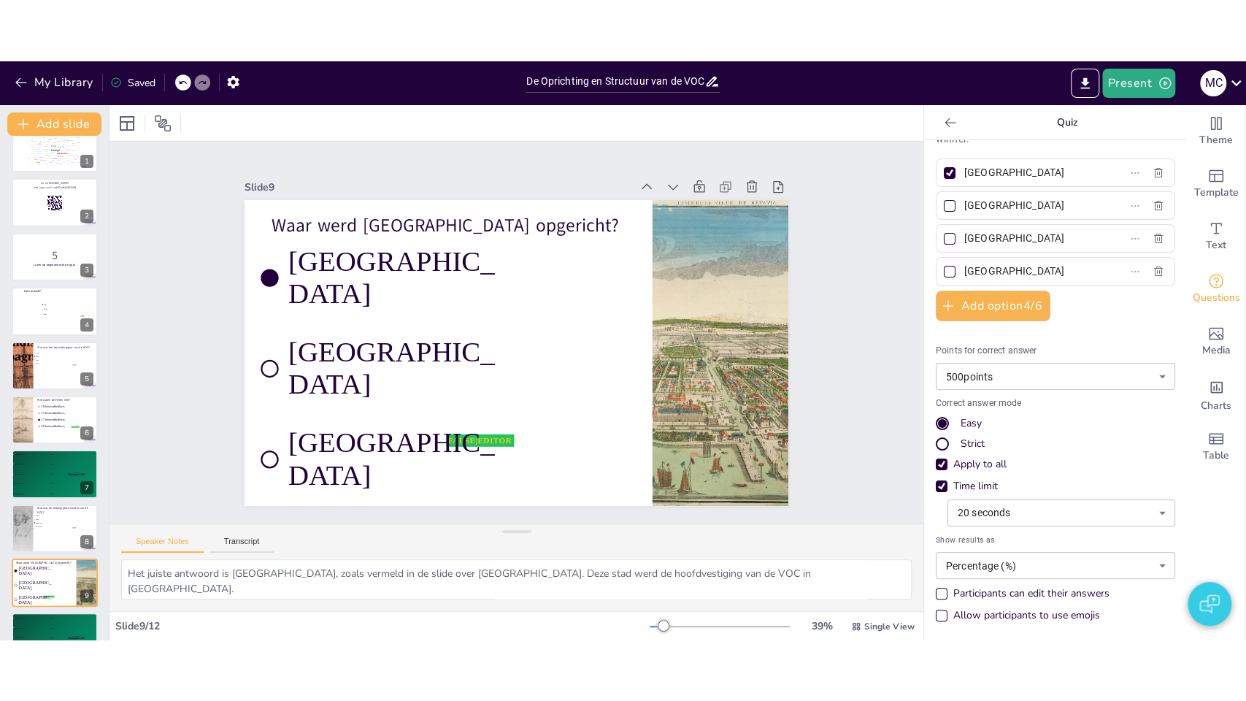
scroll to position [0, 0]
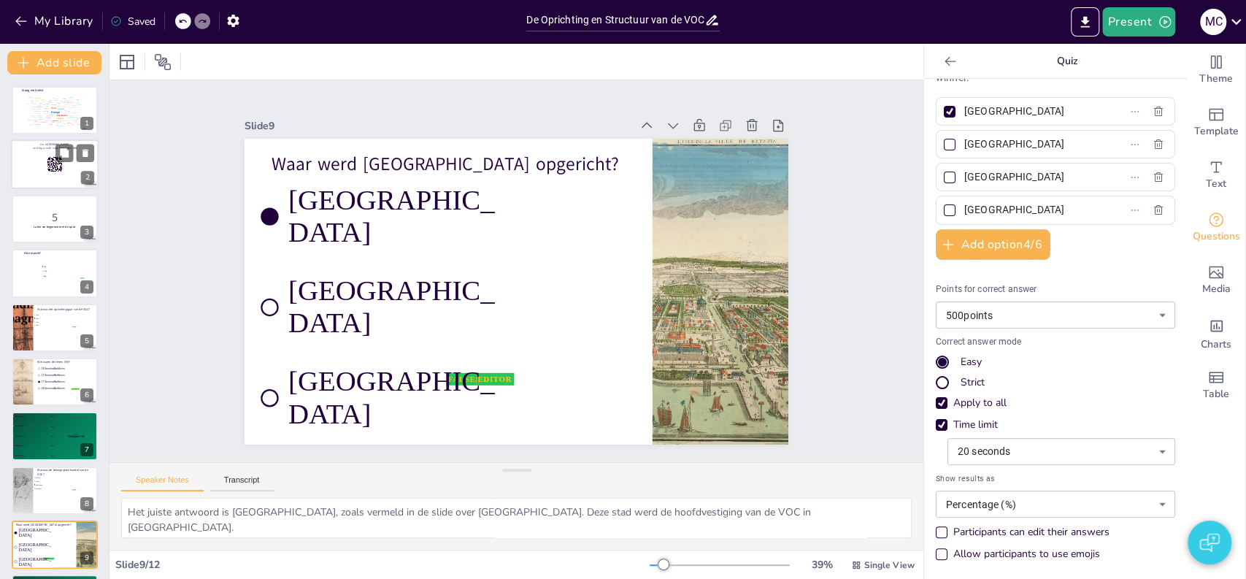
click at [51, 178] on div at bounding box center [55, 165] width 88 height 50
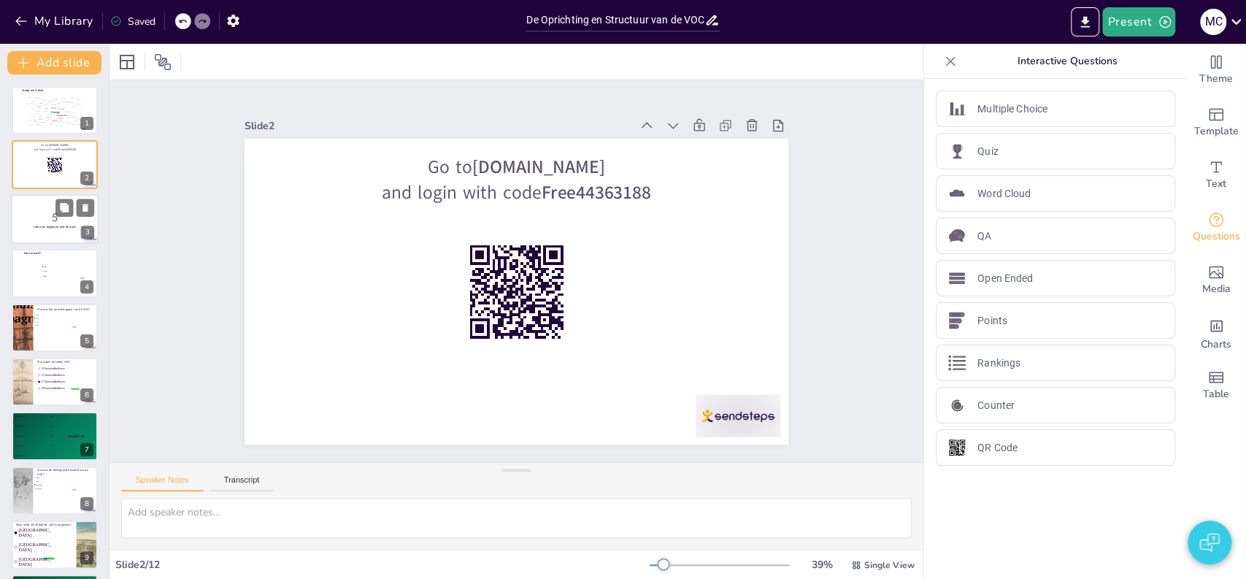
click at [51, 218] on p "5" at bounding box center [54, 217] width 79 height 16
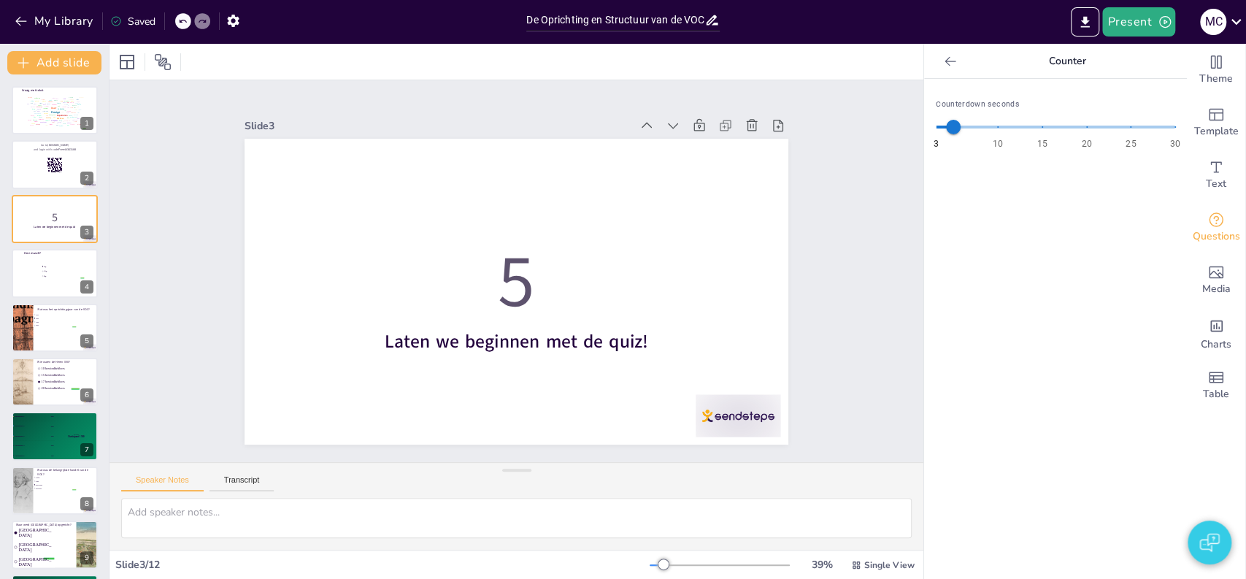
click at [1118, 126] on span "3 10 15 20 25 30 5" at bounding box center [1055, 127] width 239 height 22
drag, startPoint x: 1116, startPoint y: 126, endPoint x: 987, endPoint y: 138, distance: 129.8
click at [991, 134] on span "10" at bounding box center [998, 127] width 15 height 15
click at [895, 193] on div "Slide 1 Vraag met tekst false | editor Design User Experience Interface Feature…" at bounding box center [516, 271] width 829 height 860
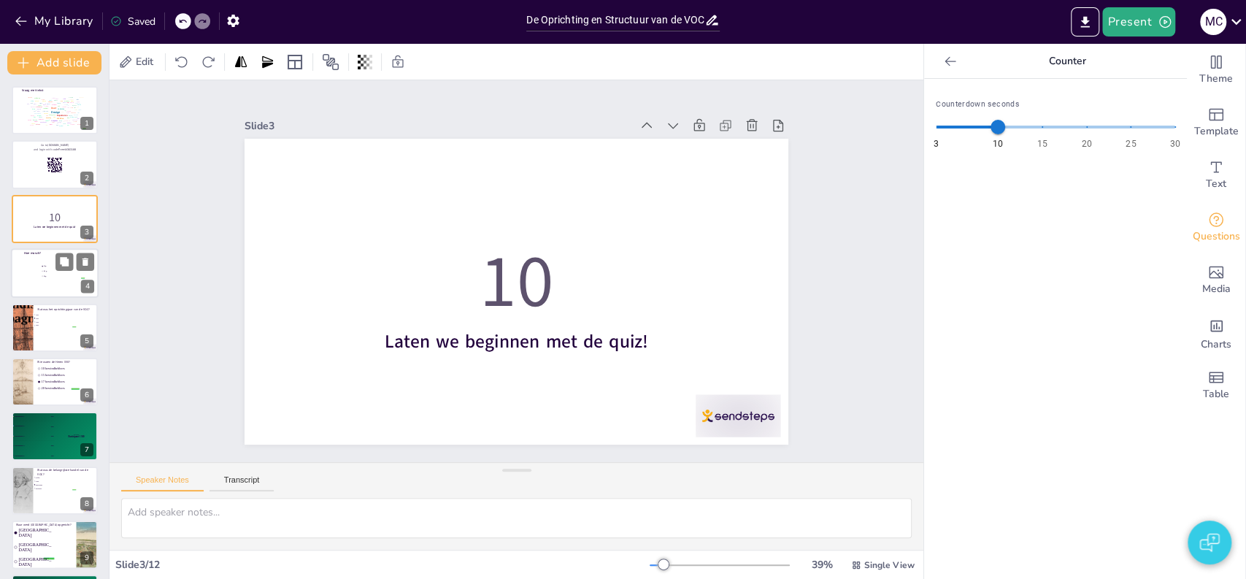
click at [44, 275] on span "3kg" at bounding box center [64, 276] width 41 height 2
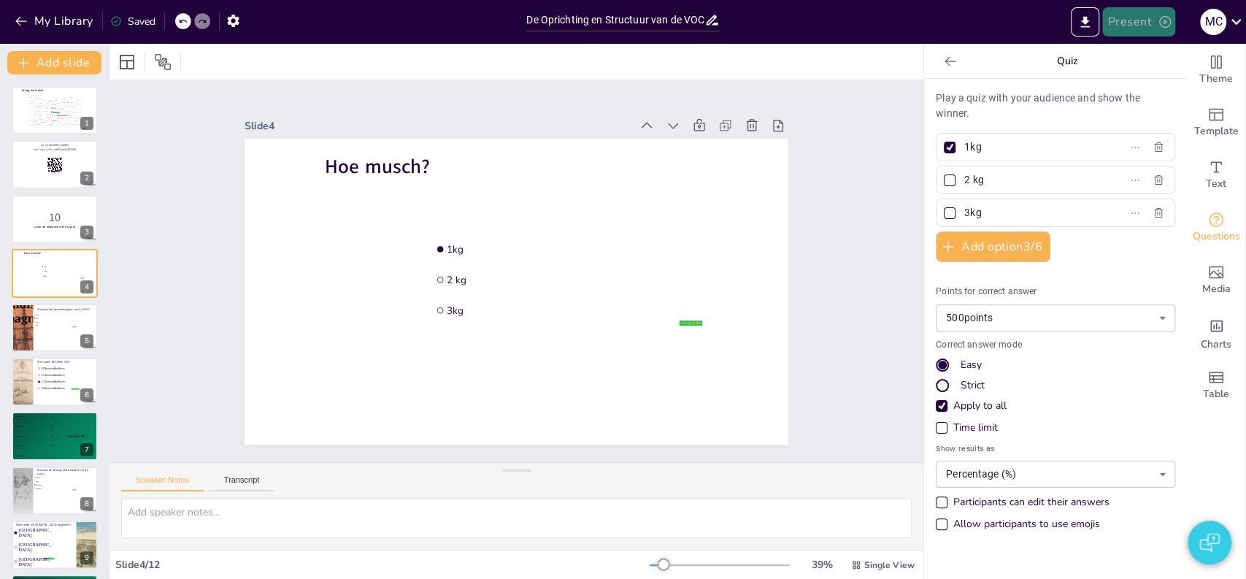
click at [1125, 17] on button "Present" at bounding box center [1138, 21] width 73 height 29
click at [1128, 95] on li "Play presentation" at bounding box center [1160, 89] width 115 height 23
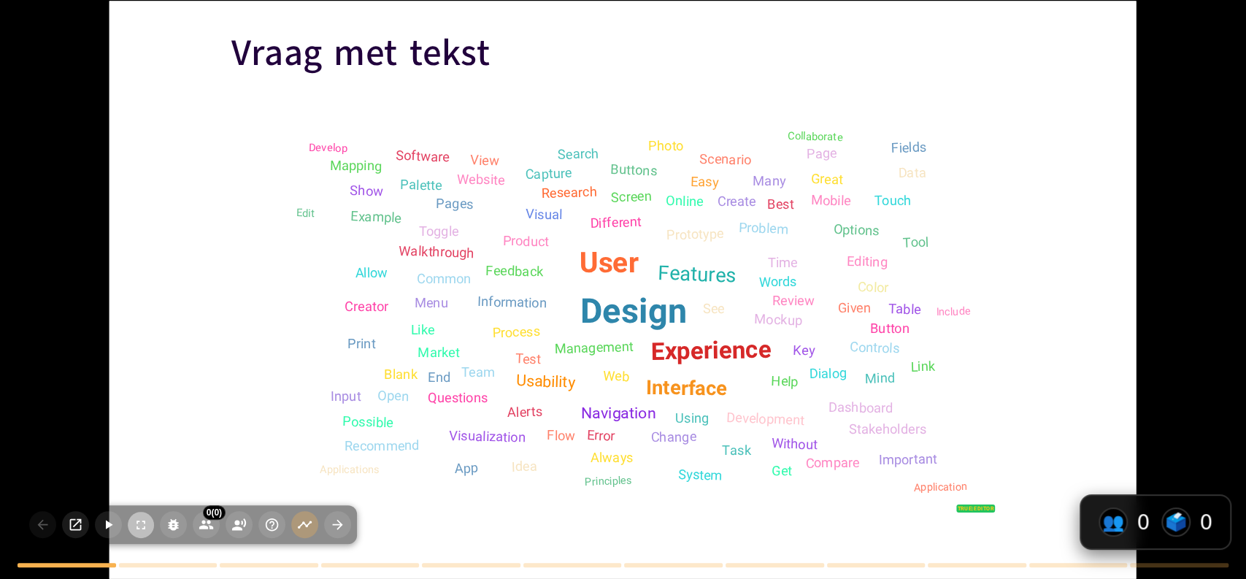
click at [141, 518] on icon "button" at bounding box center [141, 525] width 15 height 15
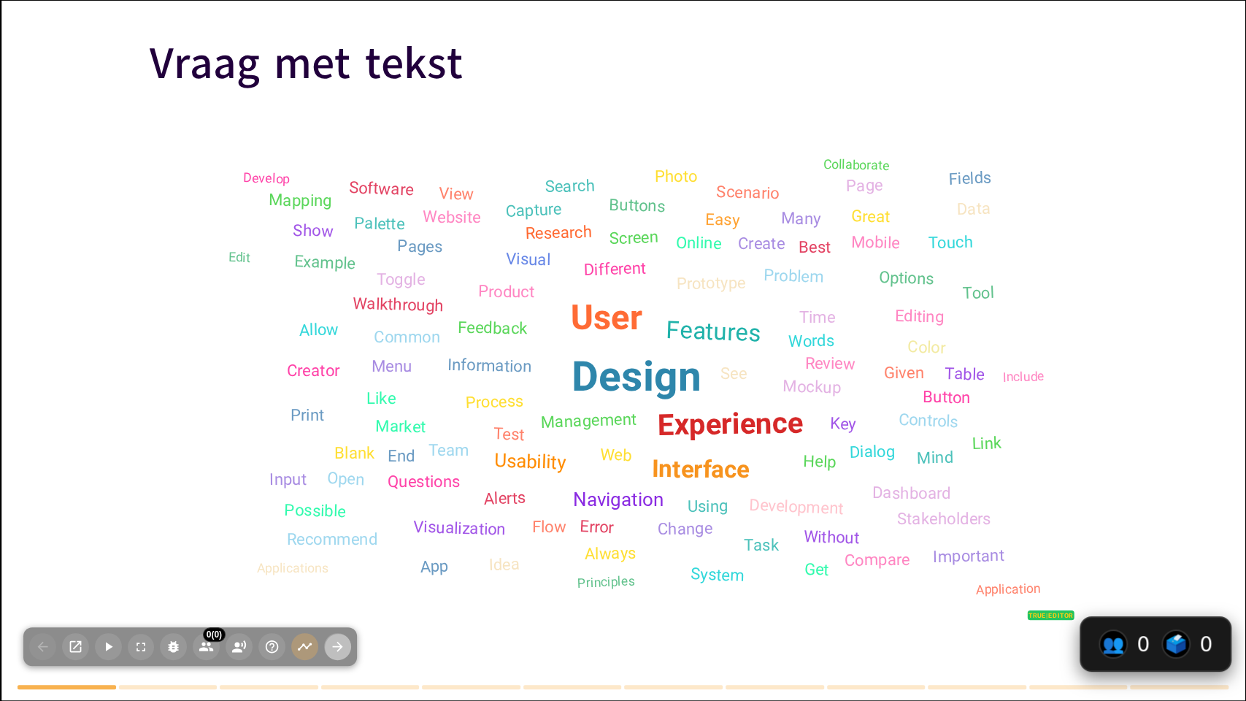
click at [338, 578] on icon "button" at bounding box center [337, 646] width 15 height 15
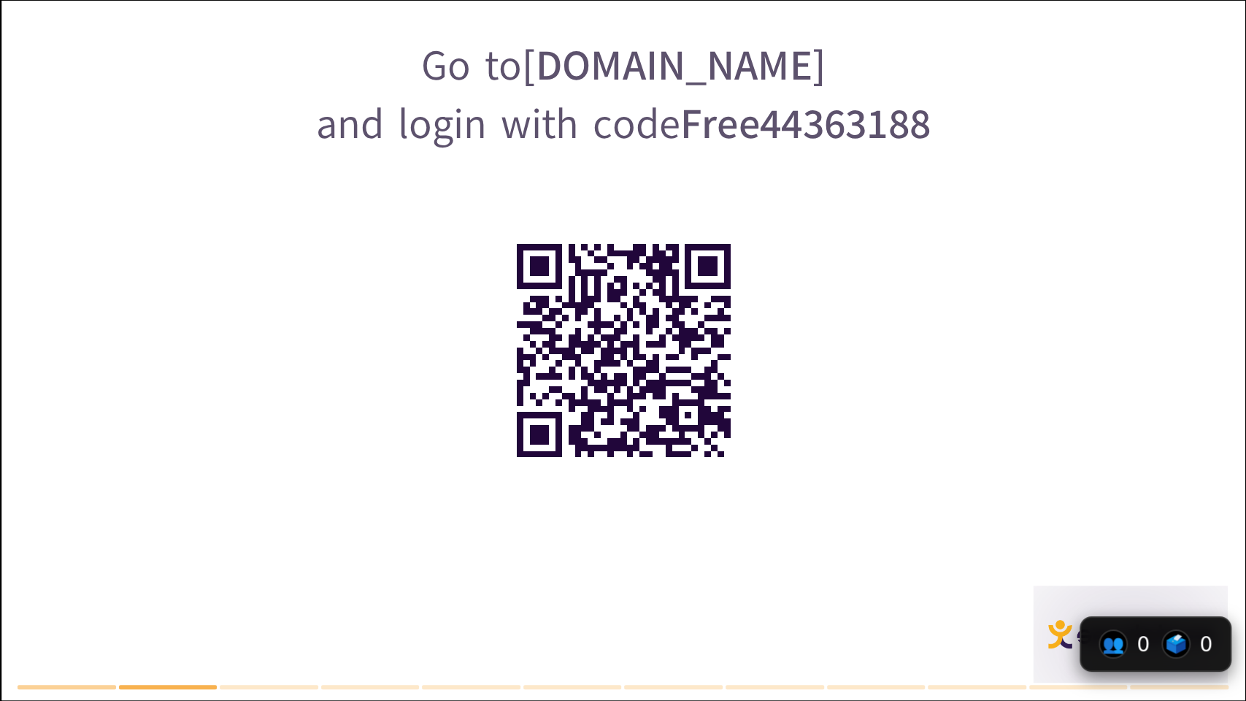
click at [338, 578] on div "0 Participants ( 0 ) No participants Go to [DOMAIN_NAME] and login with code Fr…" at bounding box center [623, 350] width 1246 height 701
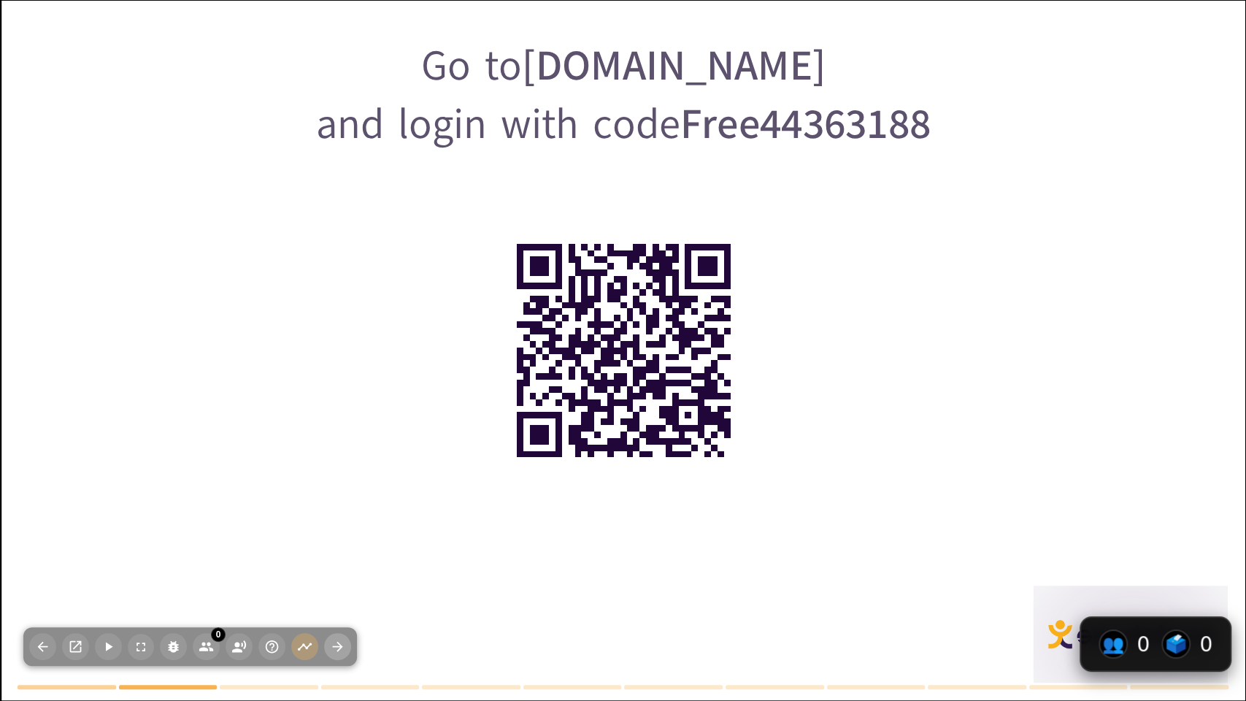
click at [338, 578] on icon "button" at bounding box center [337, 646] width 15 height 15
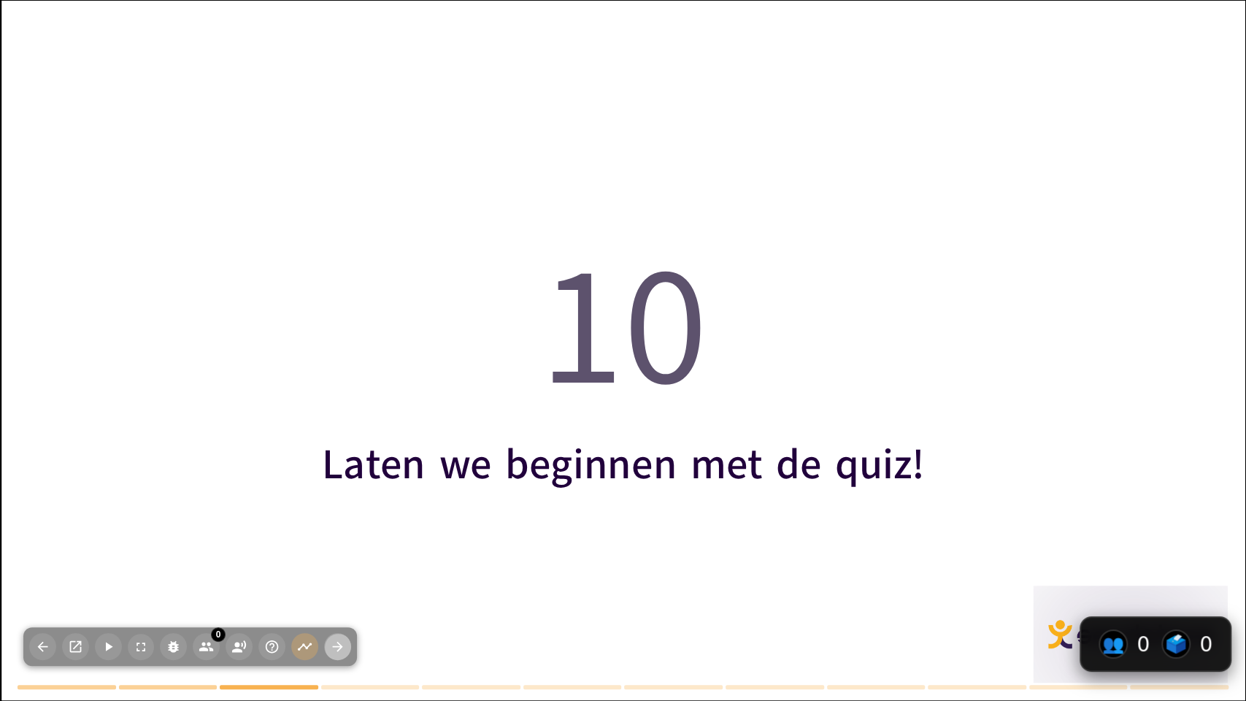
click at [338, 578] on icon "button" at bounding box center [337, 646] width 15 height 15
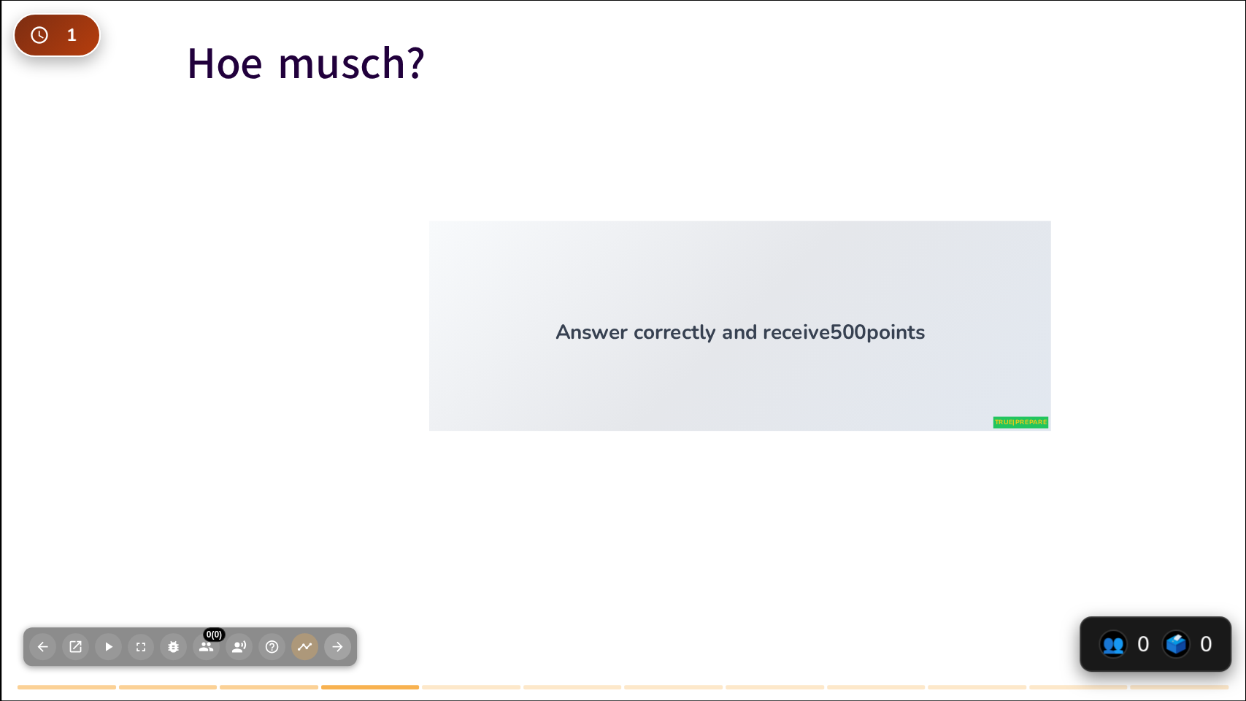
click at [336, 578] on icon "button" at bounding box center [337, 646] width 15 height 15
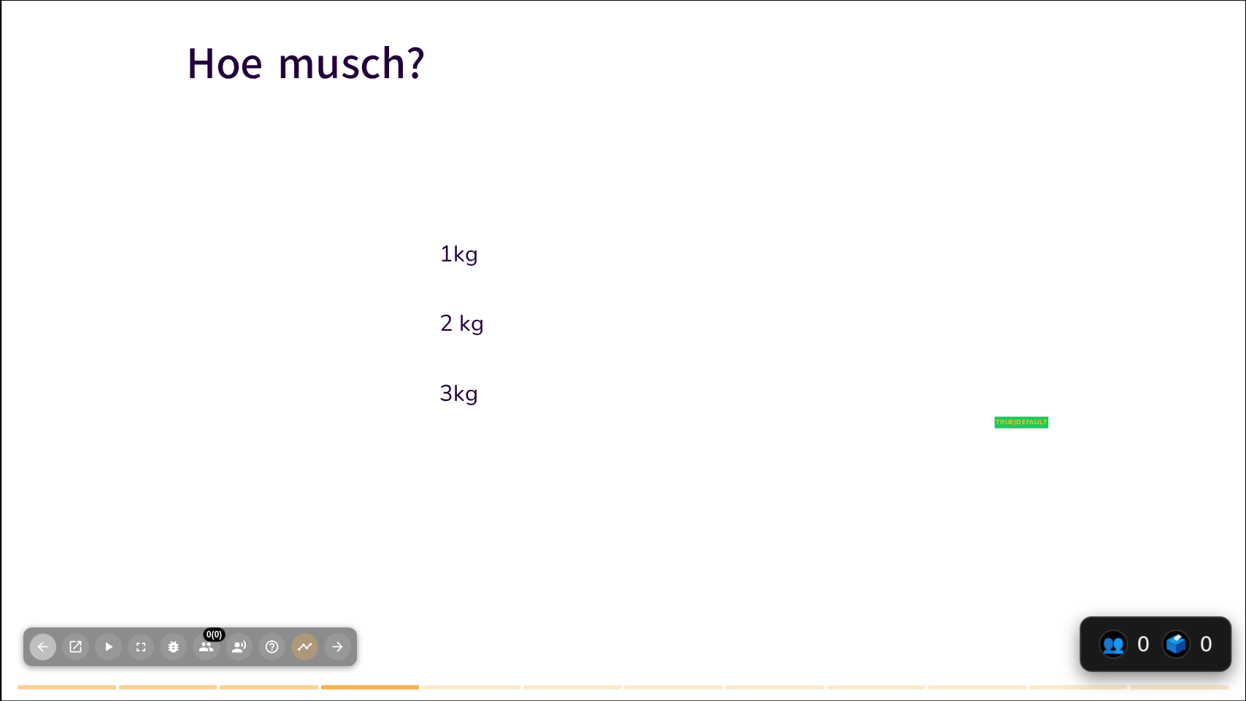
click at [42, 578] on button "button" at bounding box center [42, 646] width 27 height 27
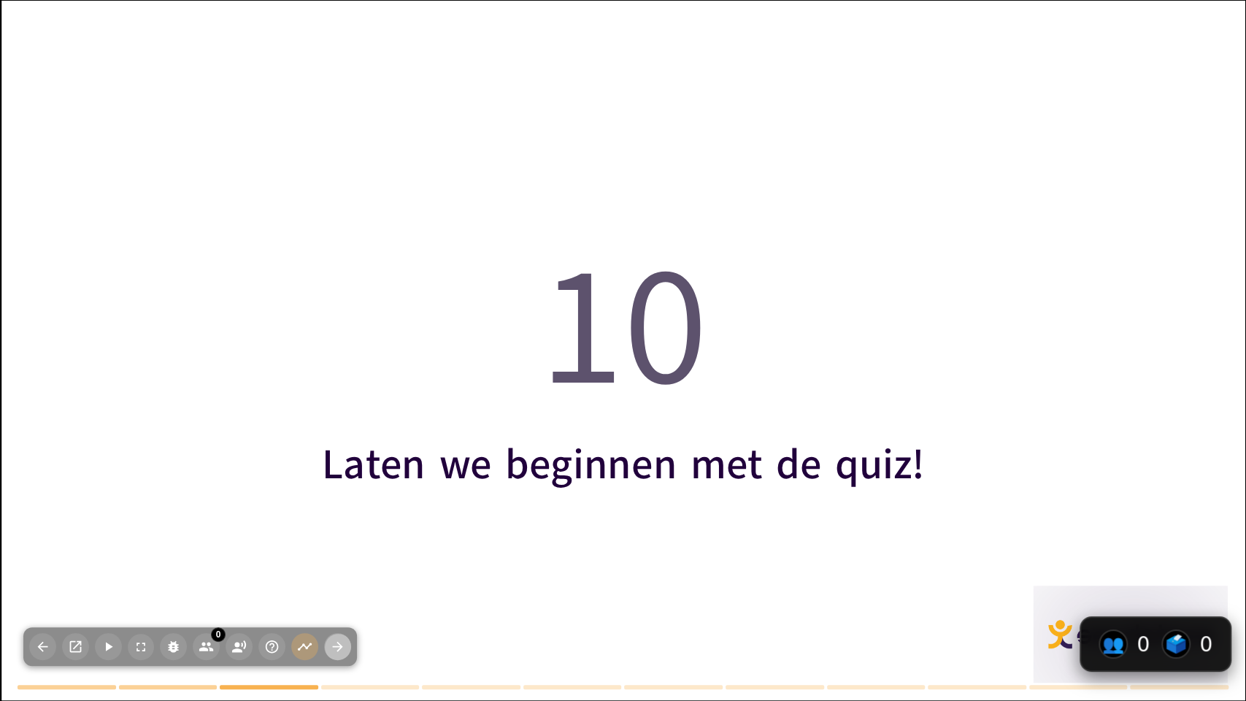
click at [338, 578] on icon "button" at bounding box center [337, 646] width 15 height 15
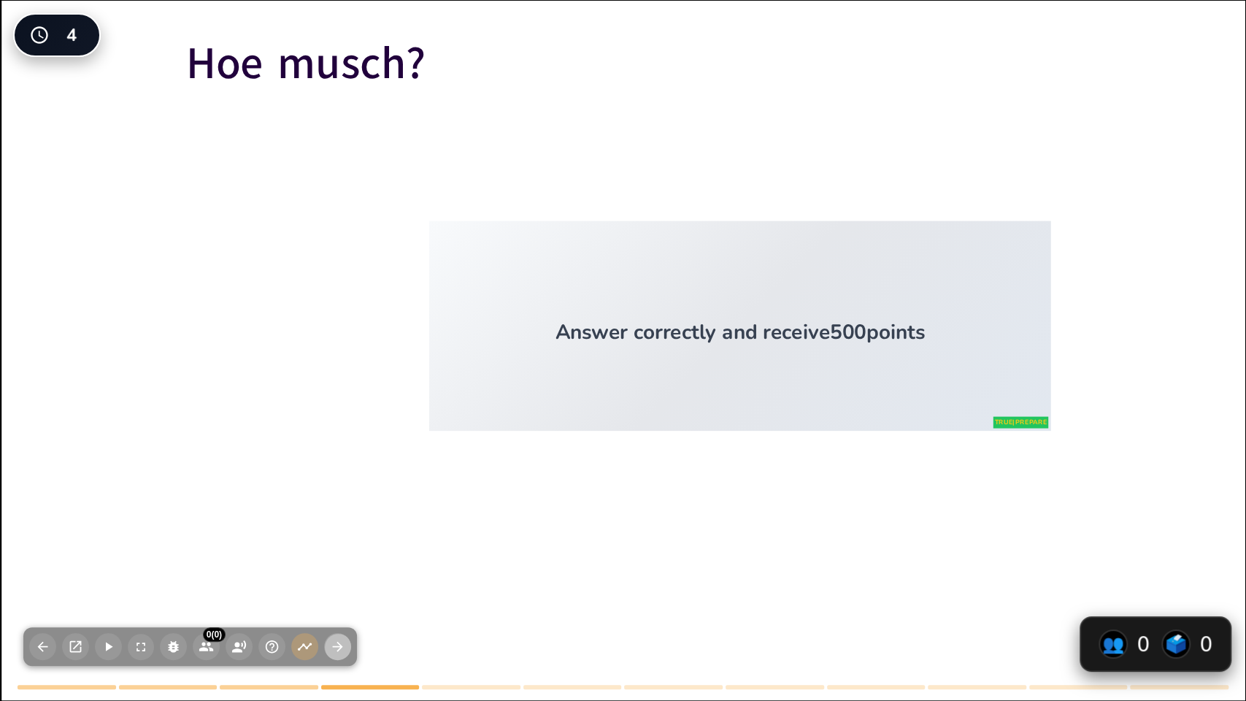
click at [338, 578] on icon "button" at bounding box center [337, 646] width 15 height 15
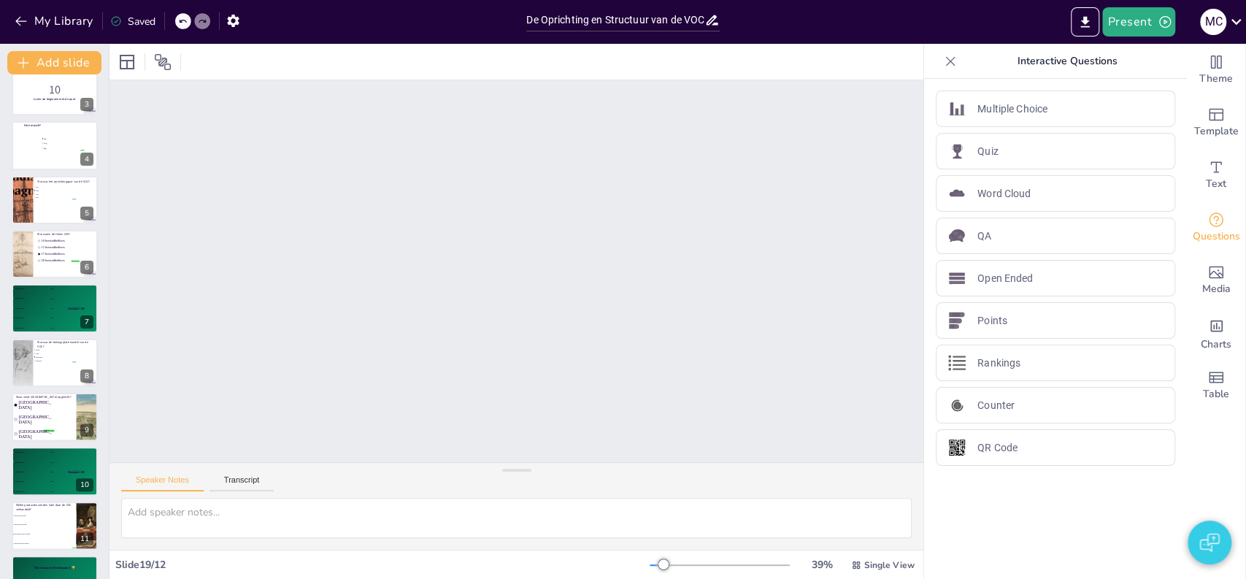
scroll to position [164, 0]
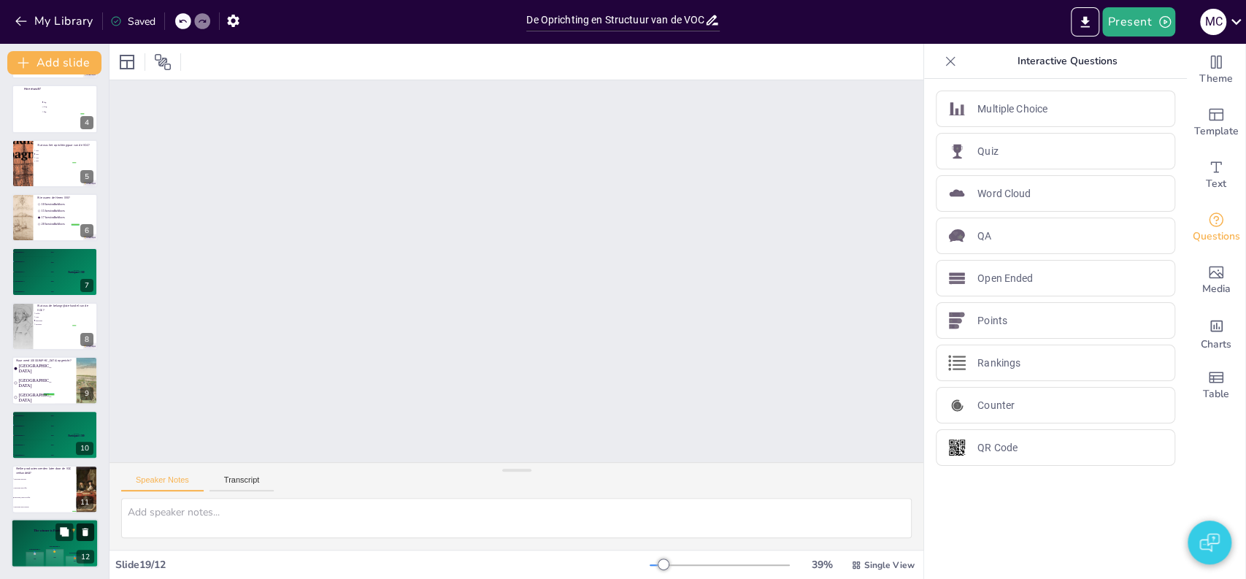
click at [82, 539] on button at bounding box center [86, 532] width 18 height 18
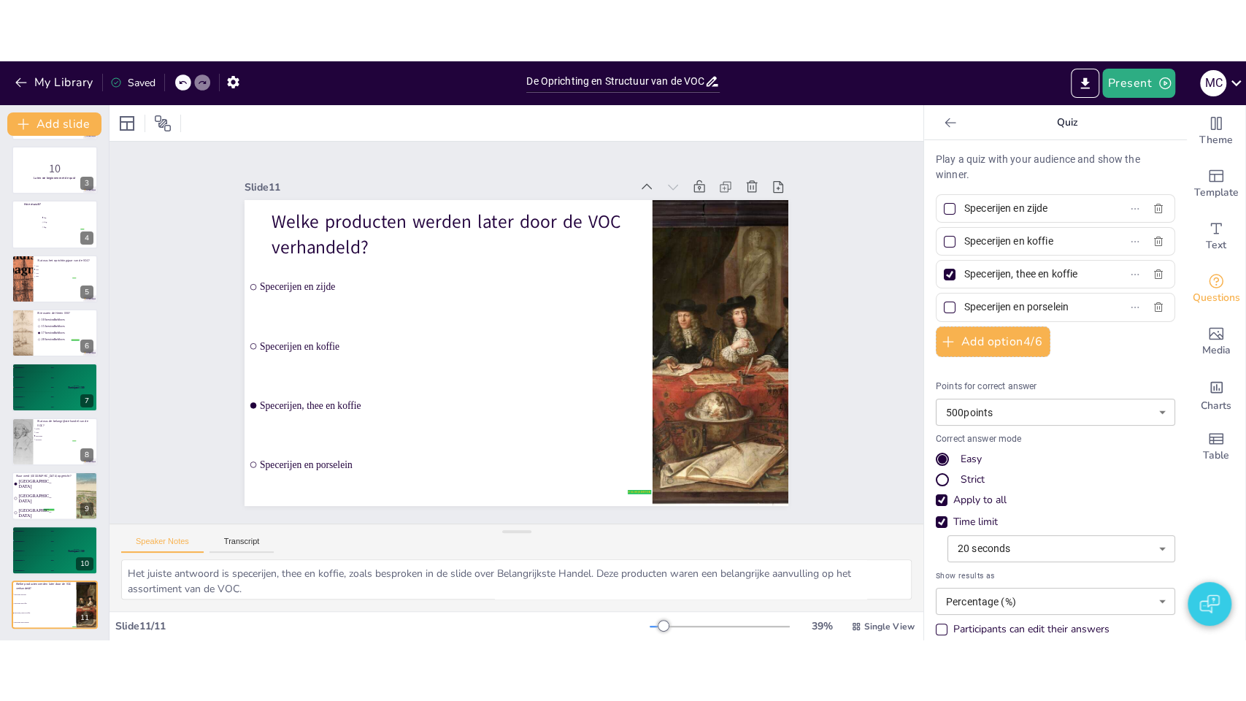
scroll to position [110, 0]
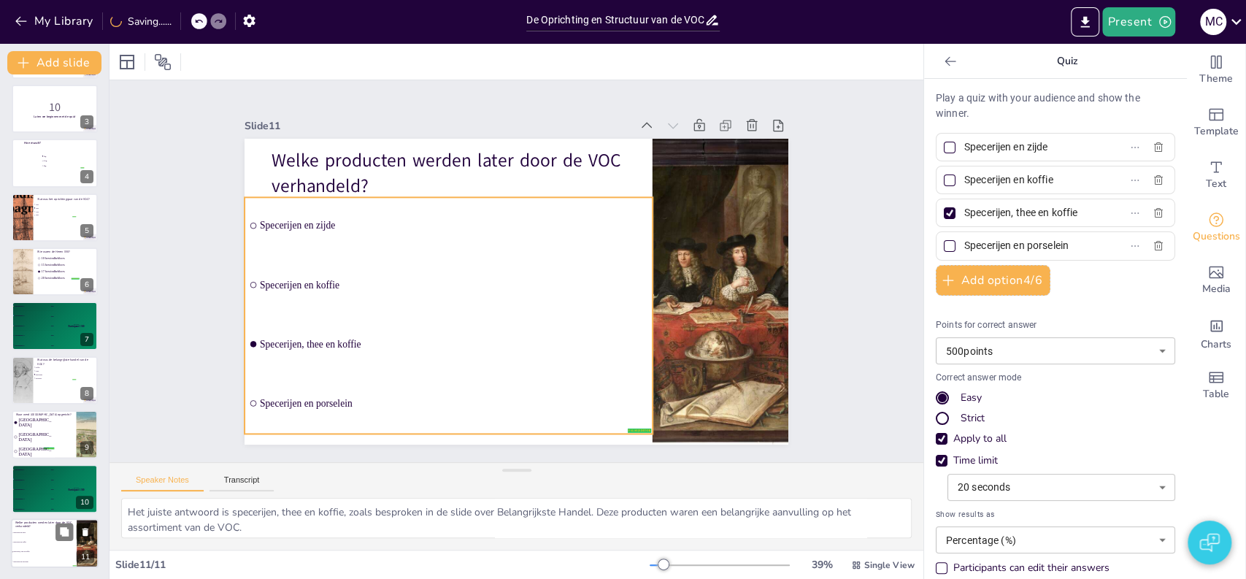
click at [46, 557] on li "Specerijen en porselein" at bounding box center [44, 560] width 66 height 9
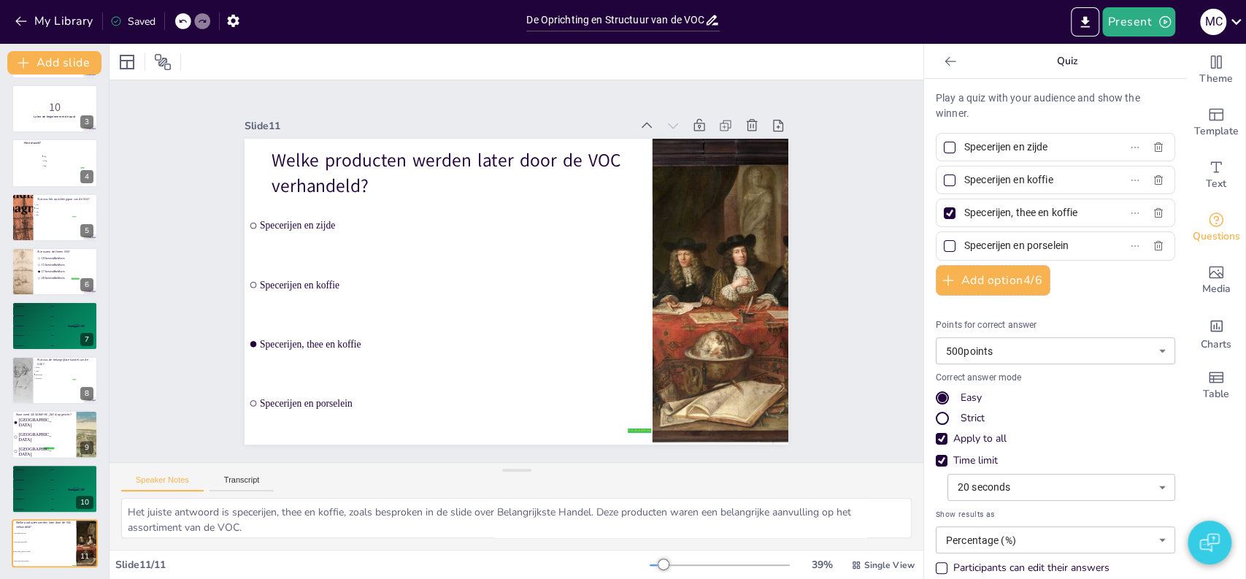
click at [943, 60] on icon at bounding box center [950, 61] width 15 height 15
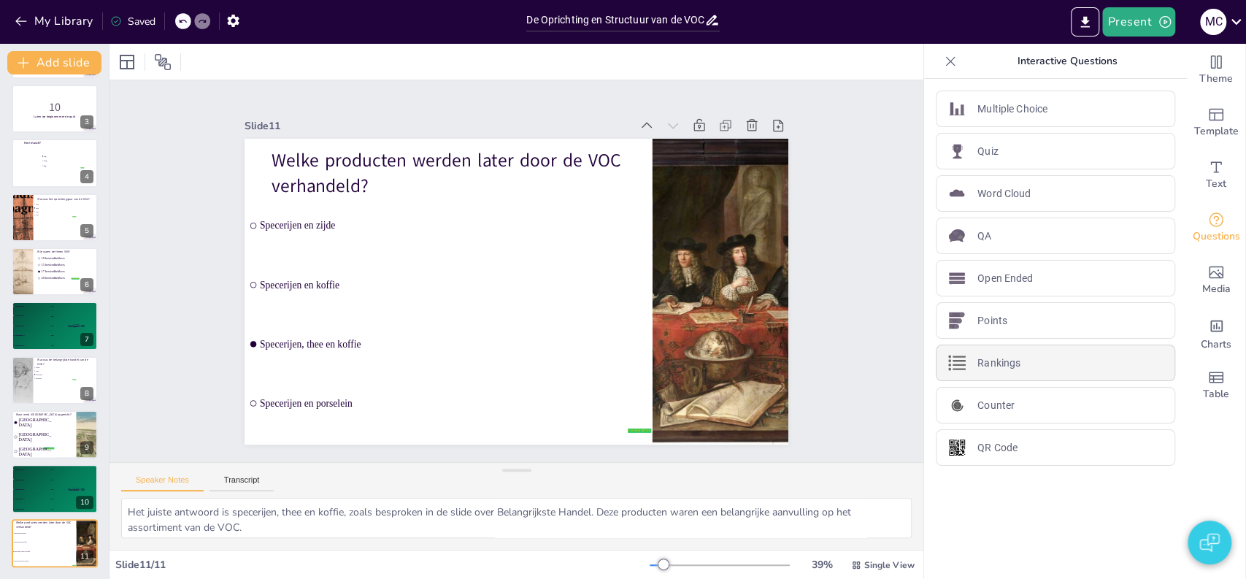
click at [1026, 349] on div "Rankings" at bounding box center [1055, 363] width 239 height 36
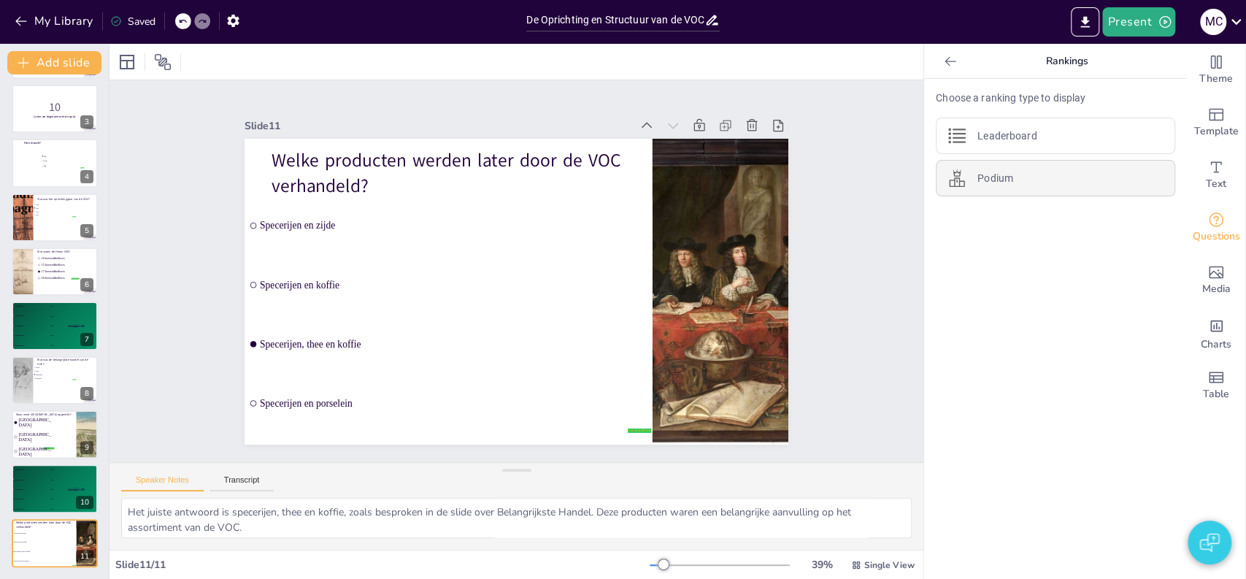
click at [1007, 178] on div "Podium" at bounding box center [1055, 178] width 239 height 36
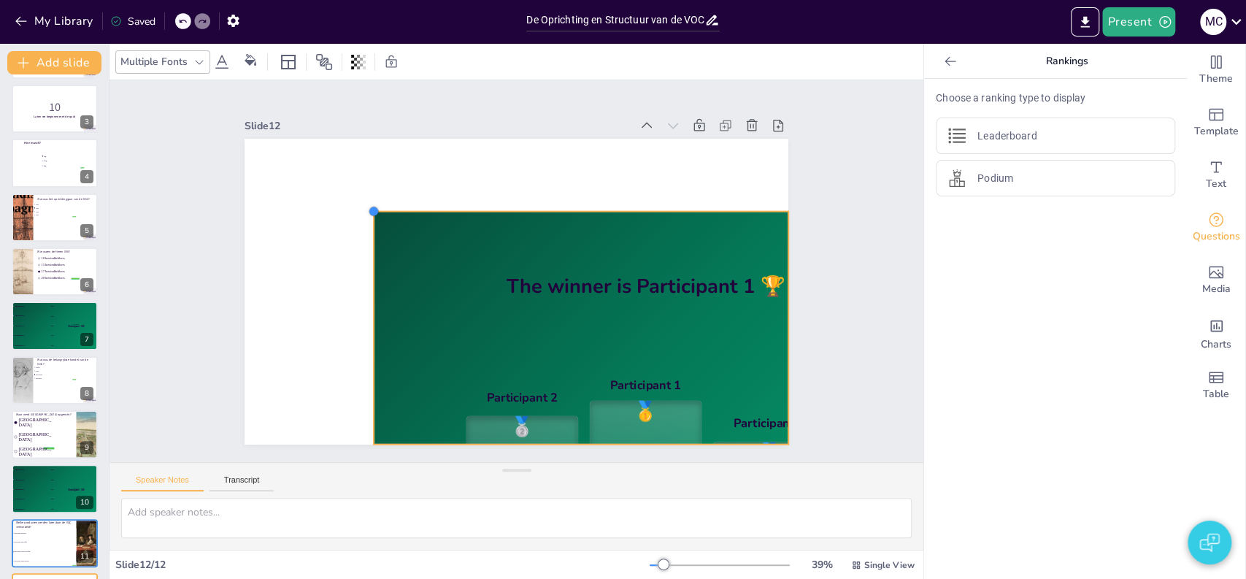
drag, startPoint x: 235, startPoint y: 137, endPoint x: 364, endPoint y: 241, distance: 165.6
click at [364, 241] on div "The winner is Participant 1 🏆 Participant 2 🥈 400 Participant 1 🥇 500 Participa…" at bounding box center [514, 291] width 572 height 361
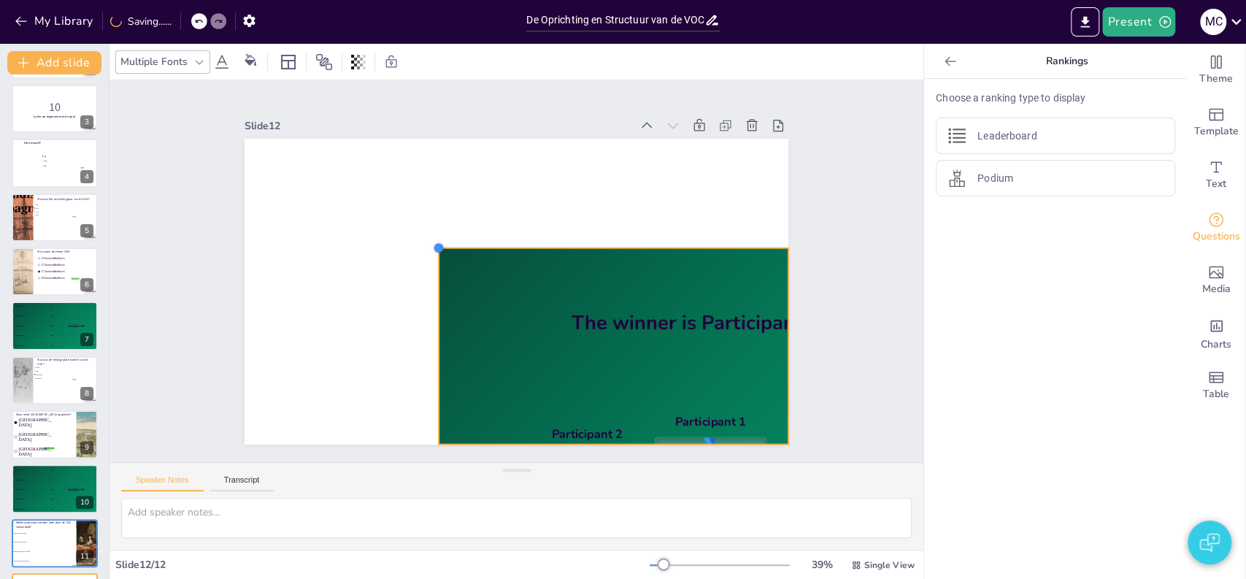
drag, startPoint x: 362, startPoint y: 204, endPoint x: 427, endPoint y: 291, distance: 107.9
click at [427, 291] on div "The winner is Participant 1 🏆 Participant 2 🥈 400 Participant 1 🥇 500 Participa…" at bounding box center [517, 292] width 544 height 306
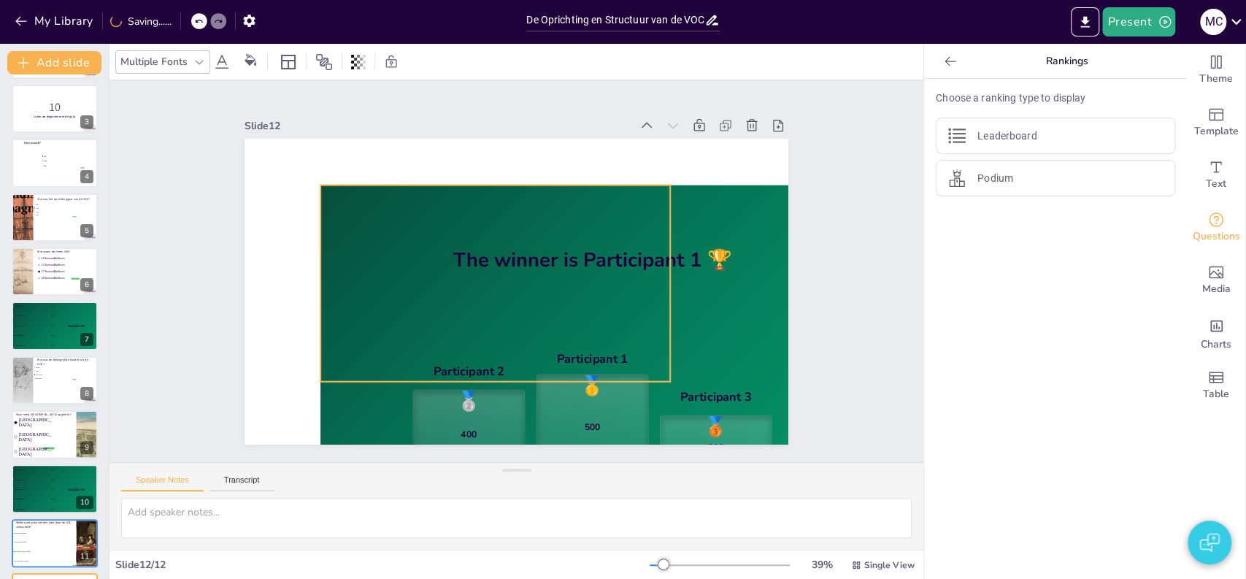
drag, startPoint x: 560, startPoint y: 318, endPoint x: 442, endPoint y: 254, distance: 134.2
click at [442, 254] on h4 "The winner is Participant 1 🏆" at bounding box center [593, 268] width 544 height 84
click at [159, 281] on div "Slide 1 Vraag met tekst false | editor Design User Experience Interface Feature…" at bounding box center [517, 271] width 850 height 465
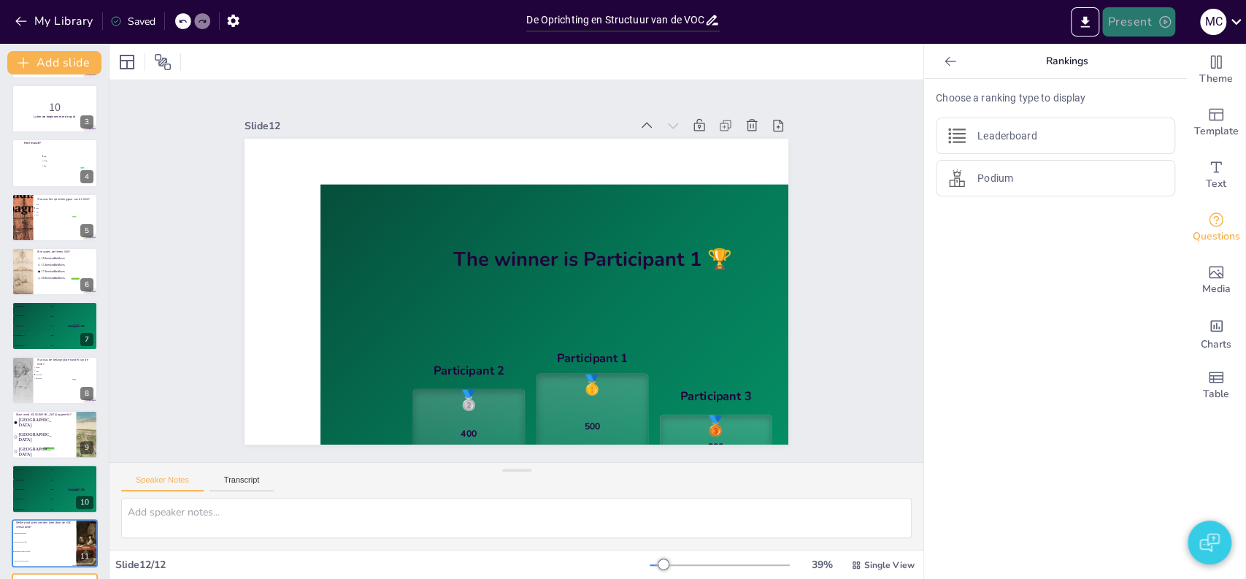
click at [1119, 28] on button "Present" at bounding box center [1138, 21] width 73 height 29
click at [1125, 86] on li "Play presentation" at bounding box center [1160, 89] width 115 height 23
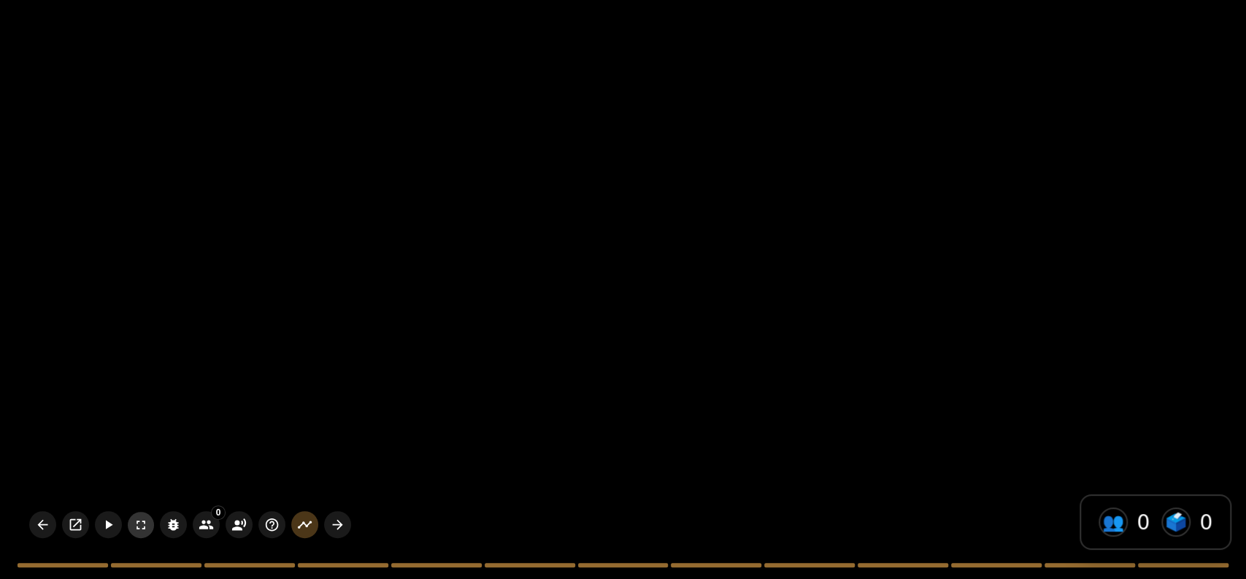
click at [134, 526] on icon "button" at bounding box center [141, 525] width 15 height 15
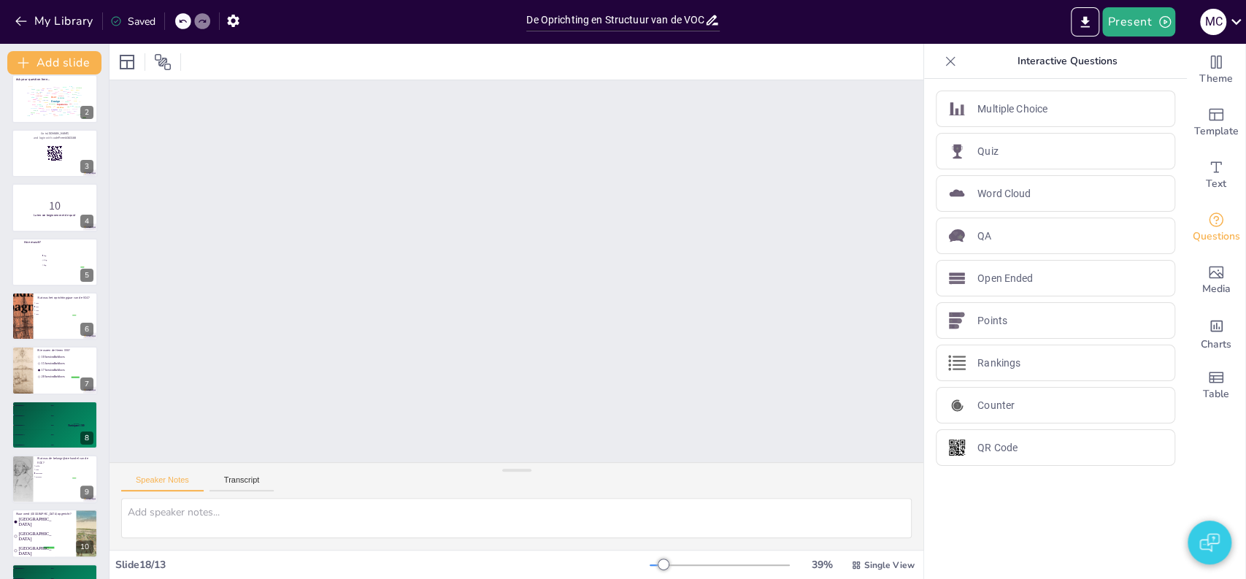
scroll to position [0, 0]
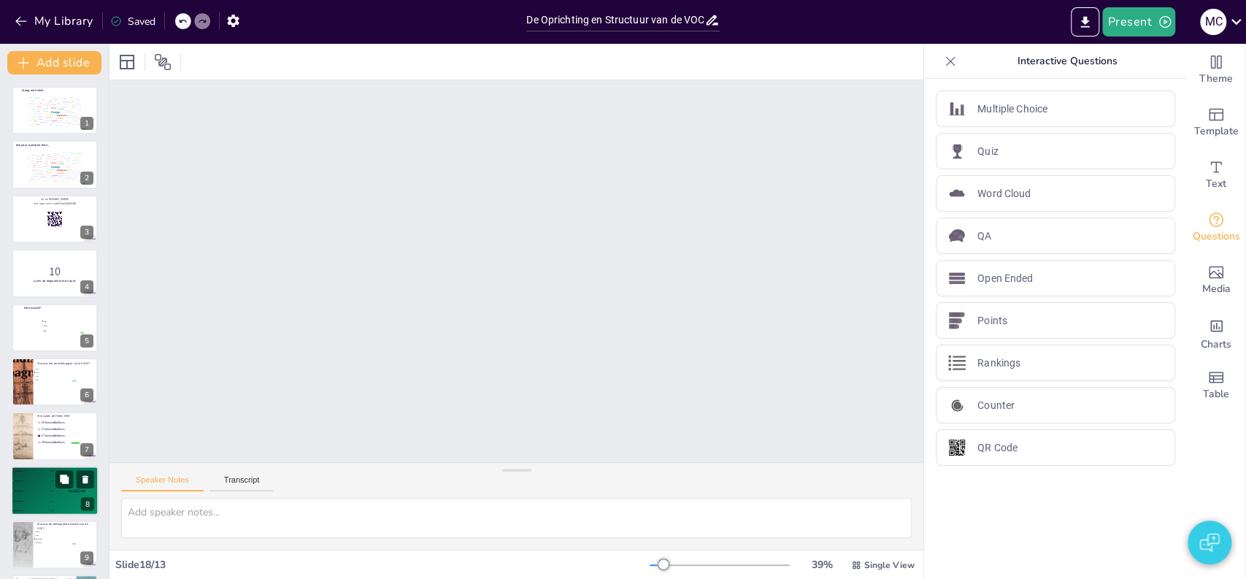
click at [48, 497] on div "4 Participant 4 200" at bounding box center [33, 500] width 44 height 9
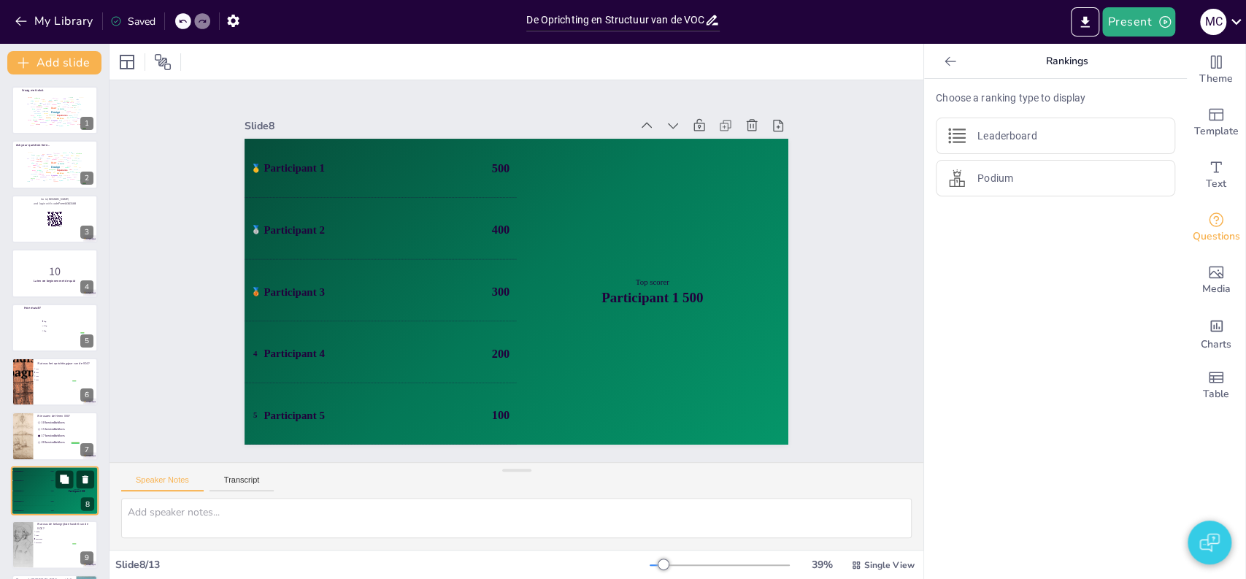
scroll to position [164, 0]
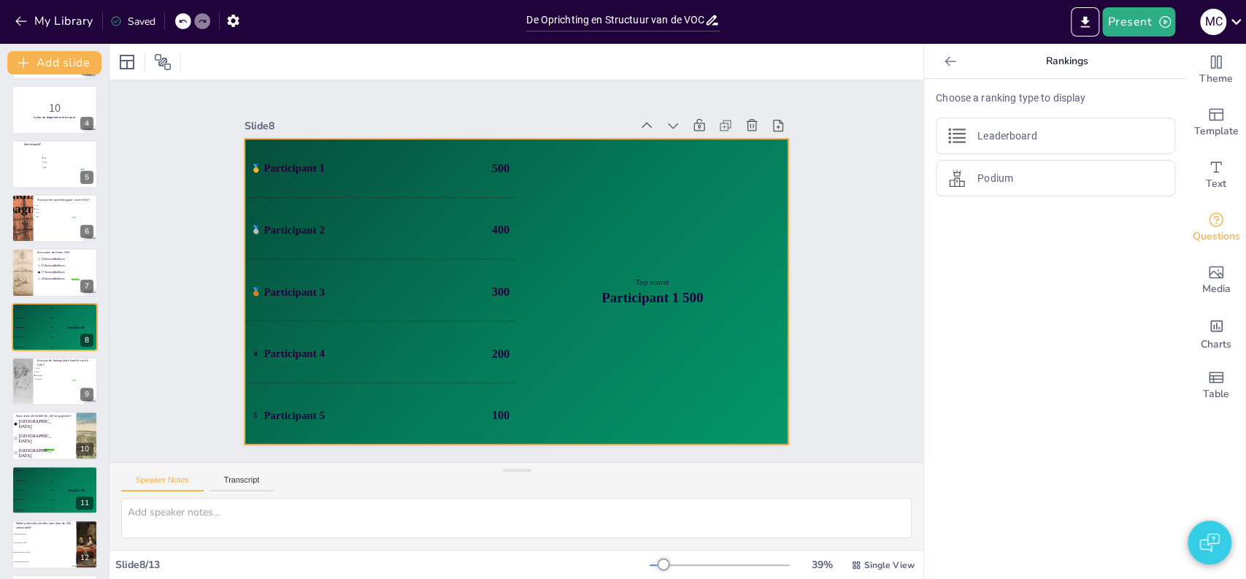
click at [336, 295] on div "🥉 Participant 3 300" at bounding box center [379, 277] width 277 height 87
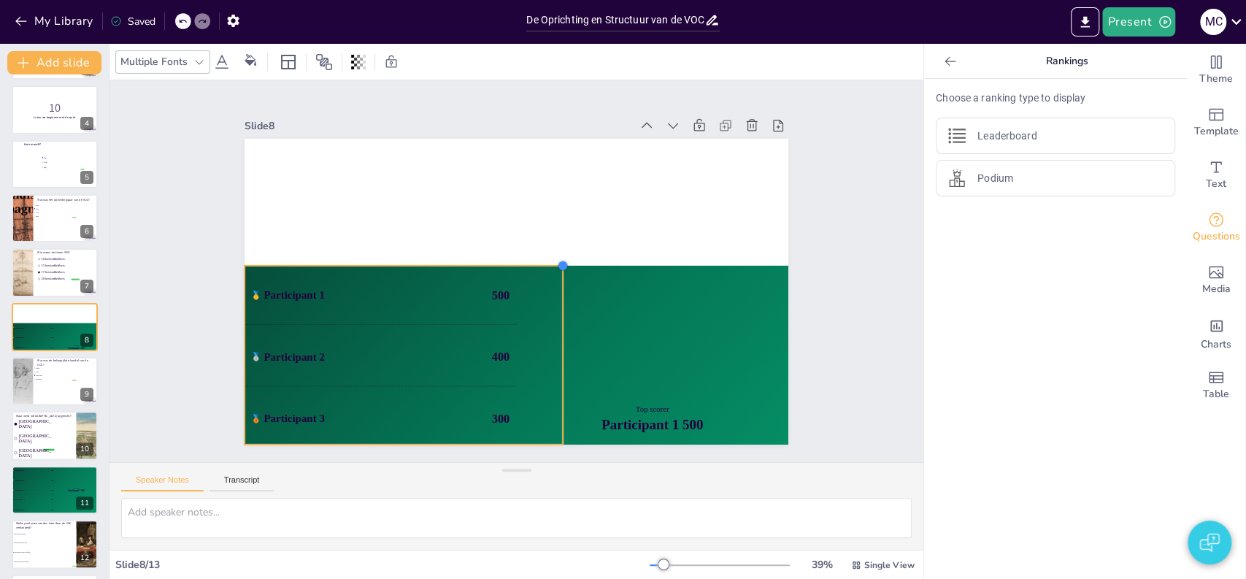
drag, startPoint x: 775, startPoint y: 132, endPoint x: 550, endPoint y: 299, distance: 280.8
click at [550, 299] on div "🥇 Participant 1 500 🥈 Participant 2 400 🥉 Participant 3 300 4 Participant 4 200…" at bounding box center [517, 292] width 544 height 306
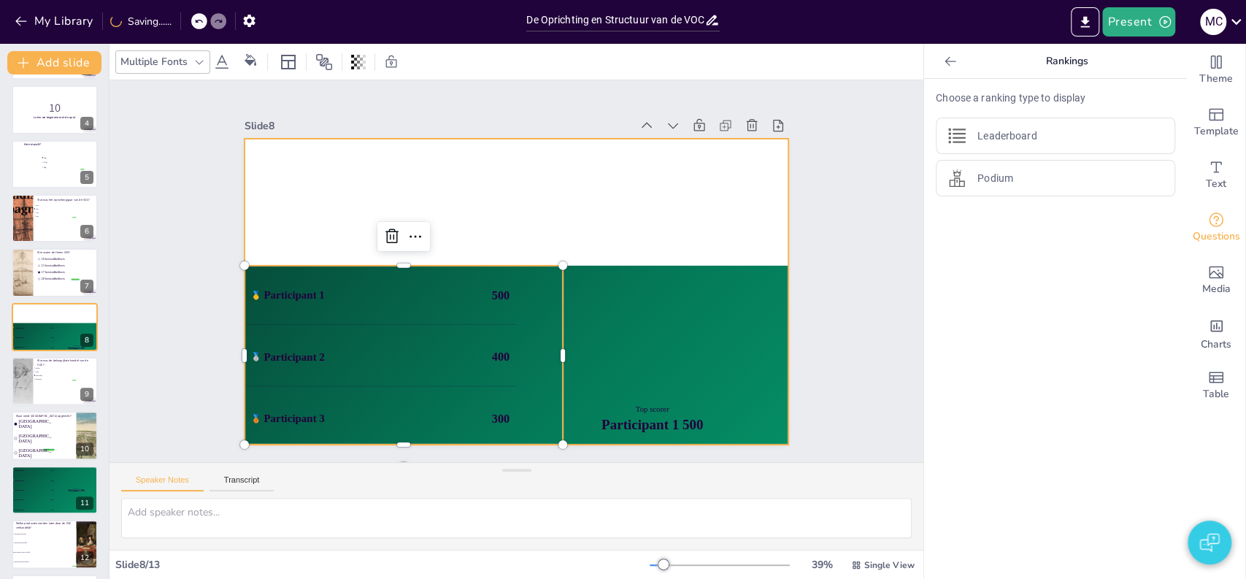
click at [563, 222] on div at bounding box center [517, 292] width 544 height 306
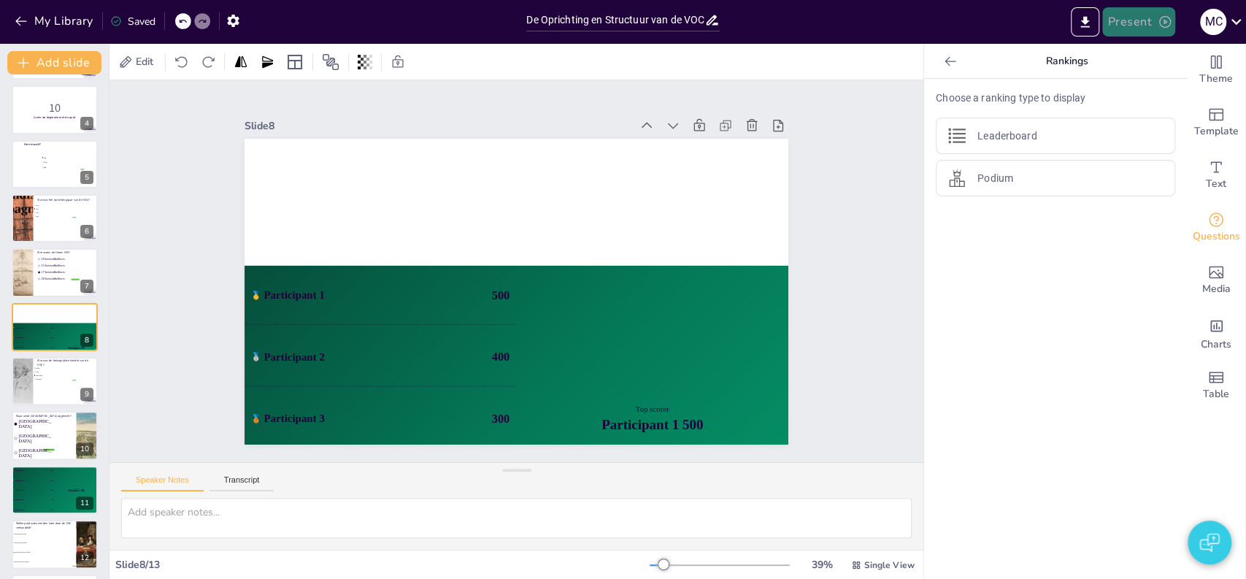
click at [1117, 16] on button "Present" at bounding box center [1138, 21] width 73 height 29
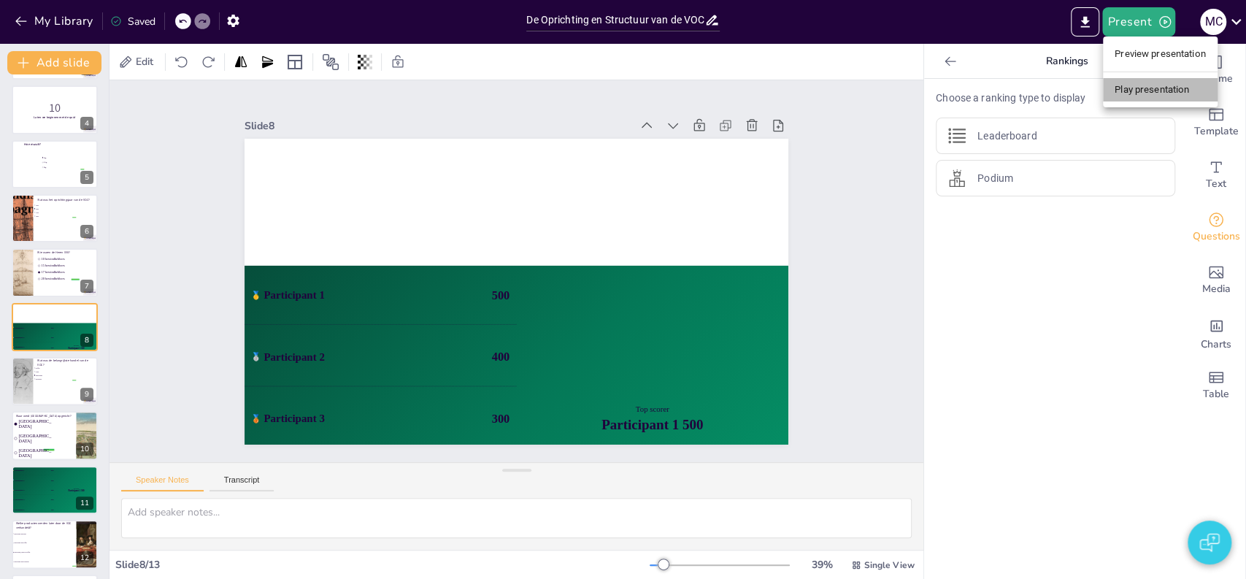
click at [1150, 86] on li "Play presentation" at bounding box center [1160, 89] width 115 height 23
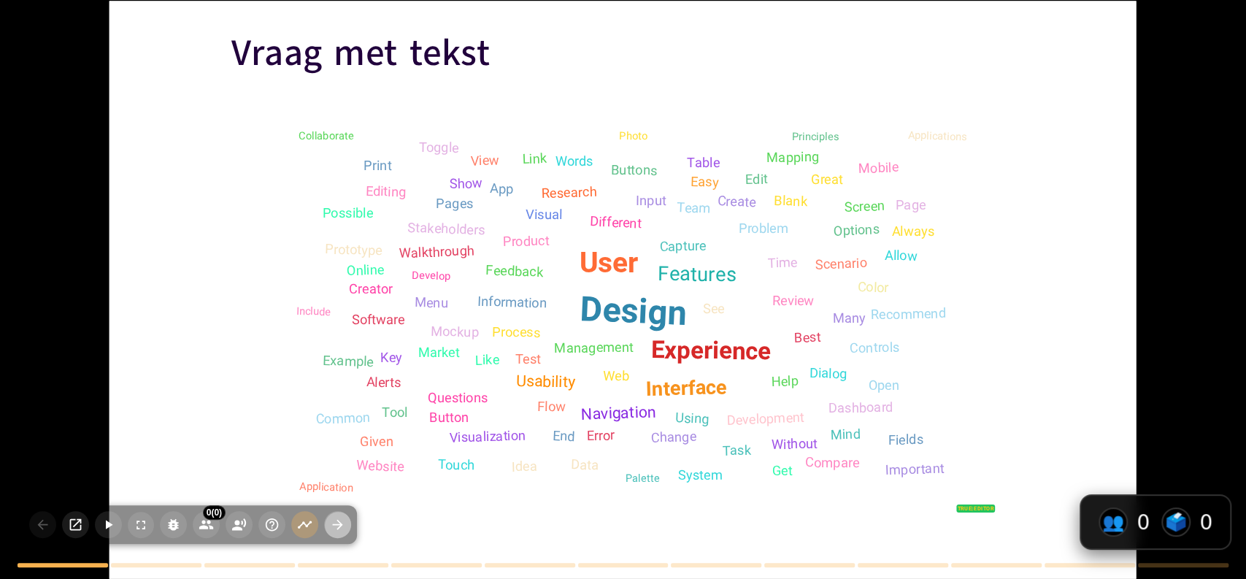
click at [339, 523] on icon "button" at bounding box center [337, 524] width 15 height 15
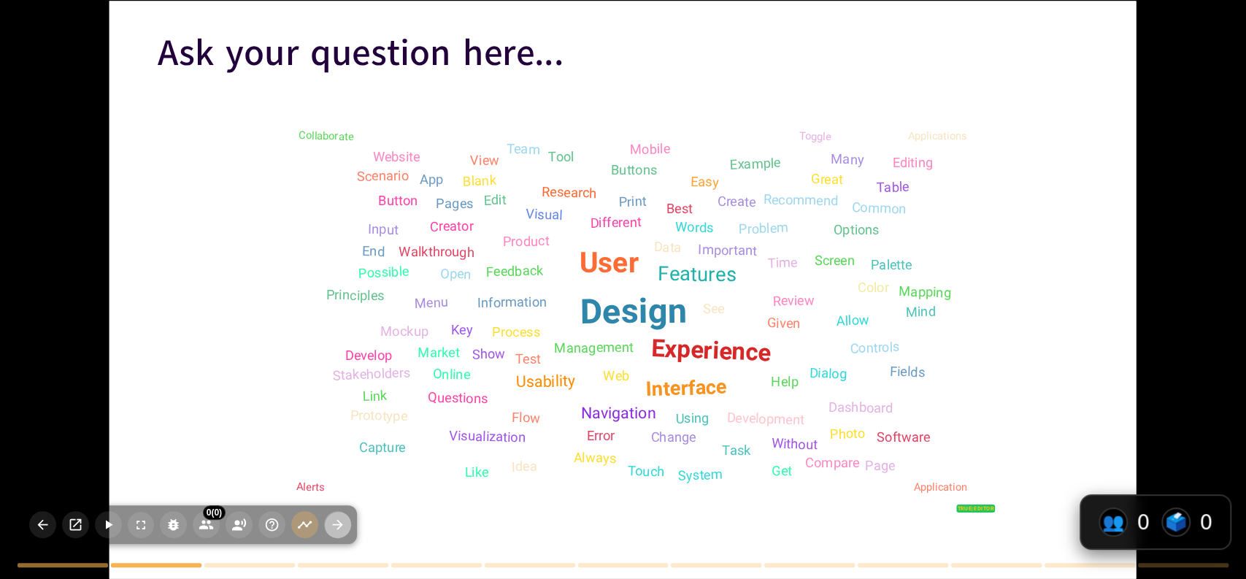
click at [339, 523] on icon "button" at bounding box center [337, 524] width 15 height 15
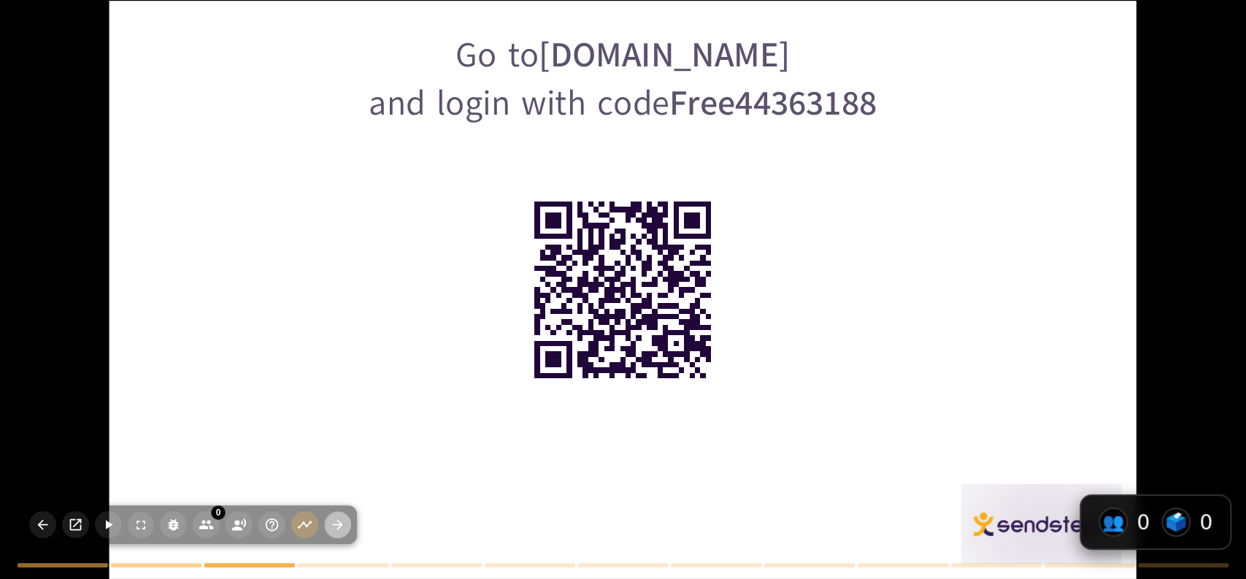
click at [339, 523] on icon "button" at bounding box center [337, 524] width 15 height 15
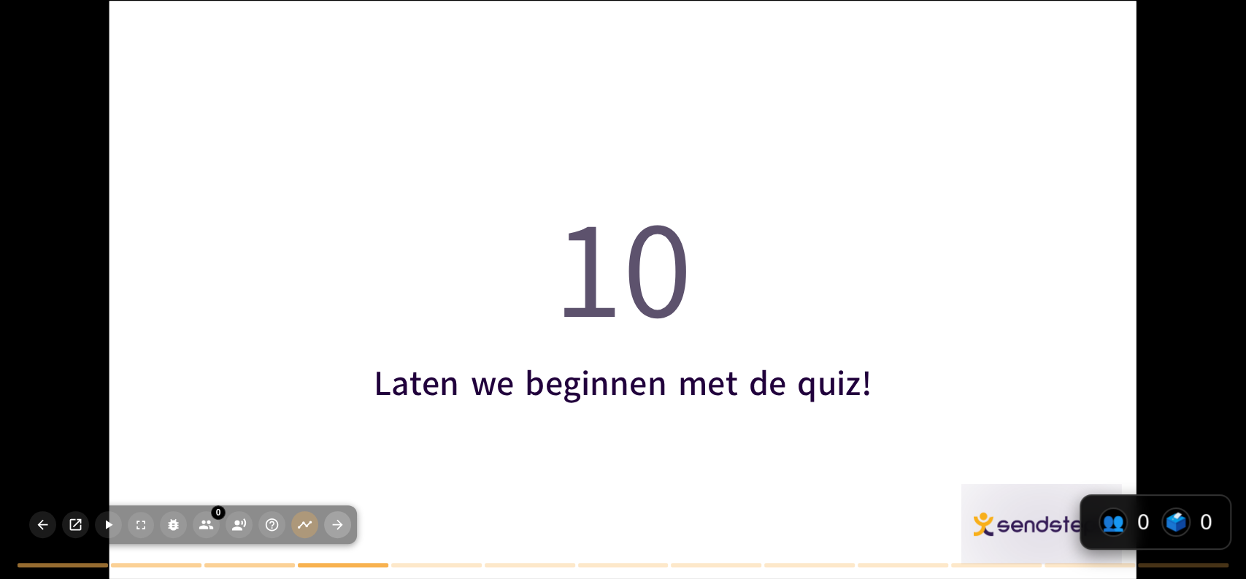
click at [339, 523] on icon "button" at bounding box center [337, 524] width 15 height 15
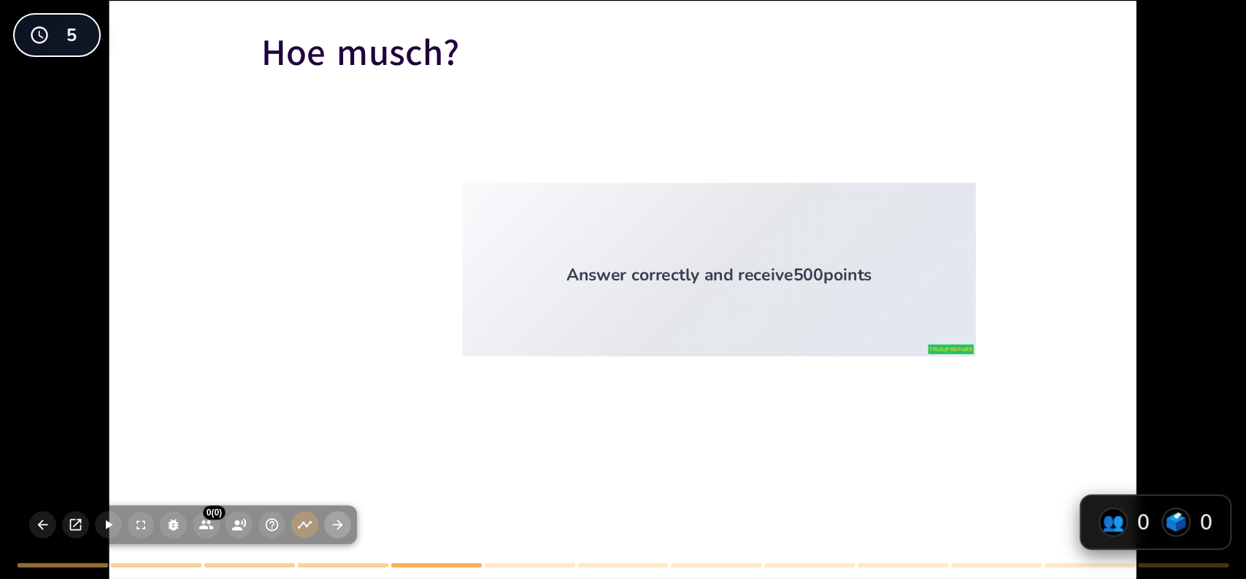
click at [339, 523] on icon "button" at bounding box center [337, 524] width 15 height 15
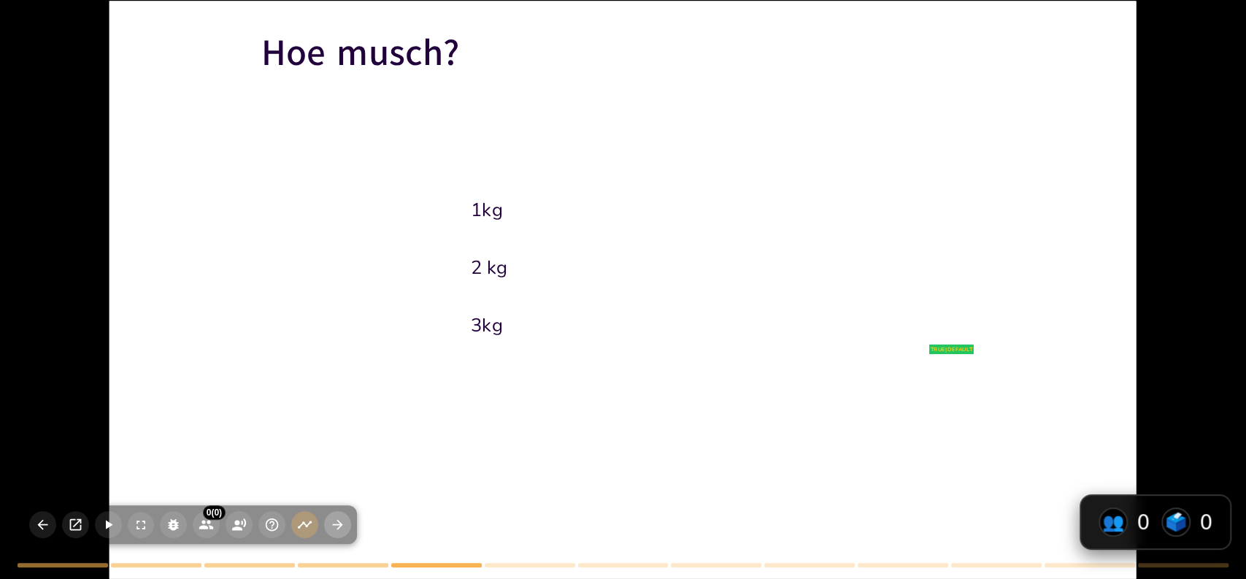
click at [339, 523] on icon "button" at bounding box center [337, 524] width 15 height 15
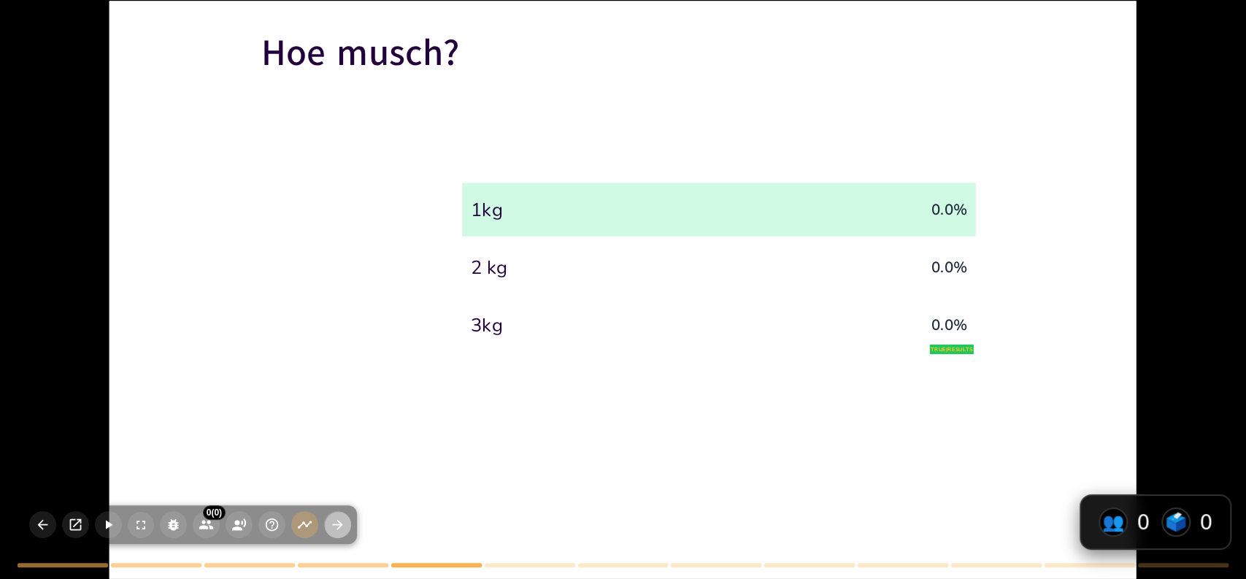
click at [339, 526] on icon "button" at bounding box center [338, 525] width 10 height 10
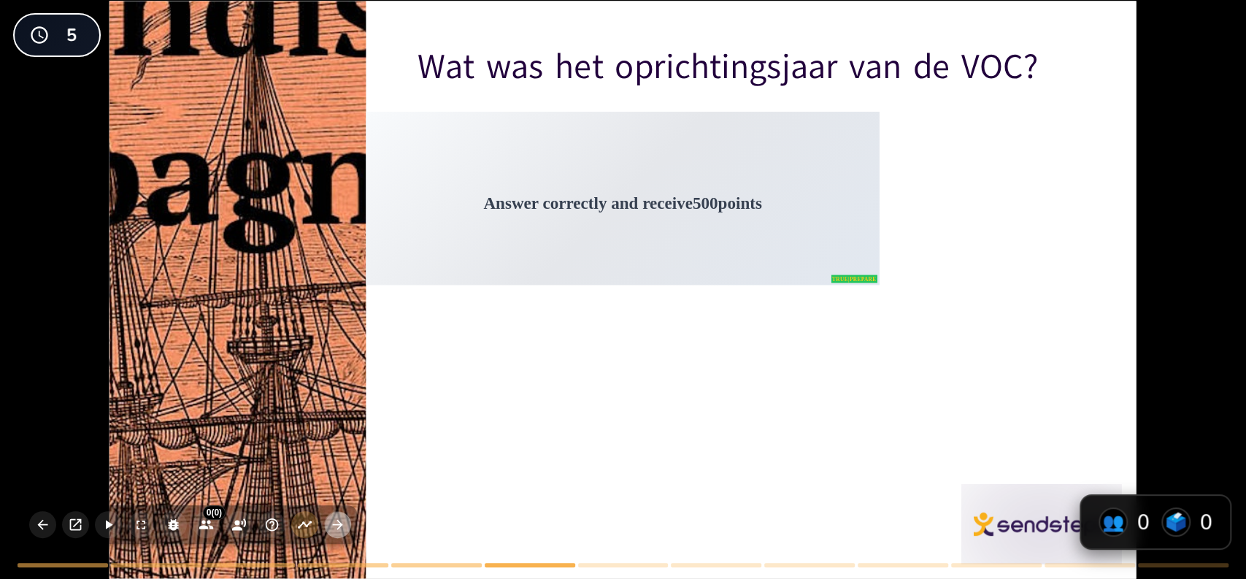
click at [339, 526] on icon "button" at bounding box center [338, 525] width 10 height 10
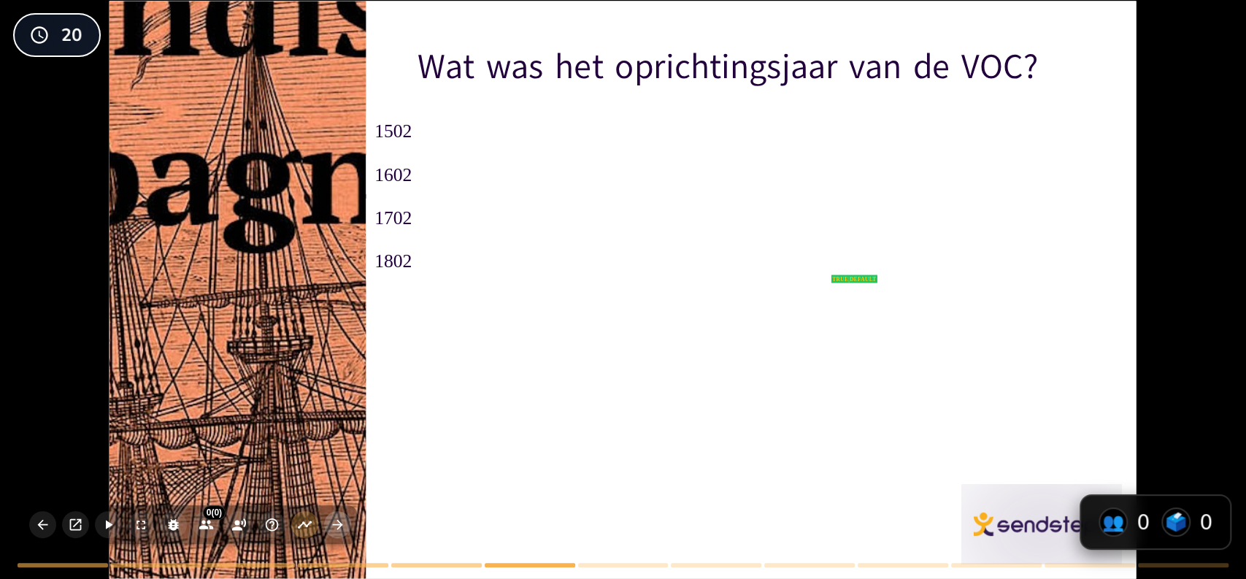
click at [339, 526] on icon "button" at bounding box center [338, 525] width 10 height 10
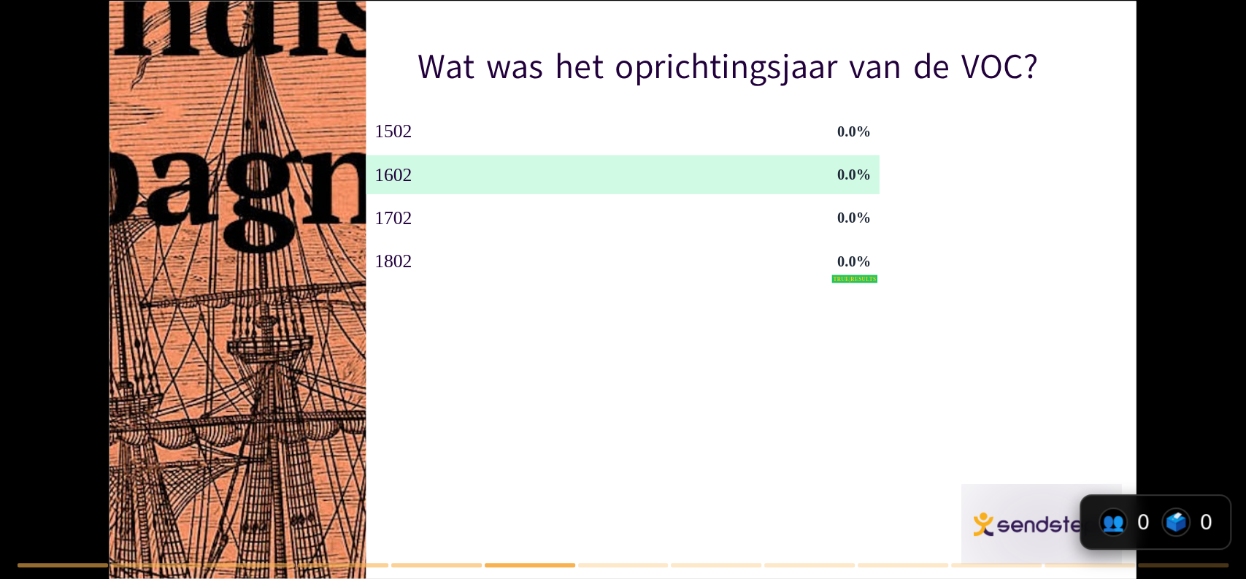
click at [339, 526] on div "0 (0) Participants ( 0 ) No participants Wat was het oprichtingsjaar van de VOC…" at bounding box center [623, 289] width 1246 height 579
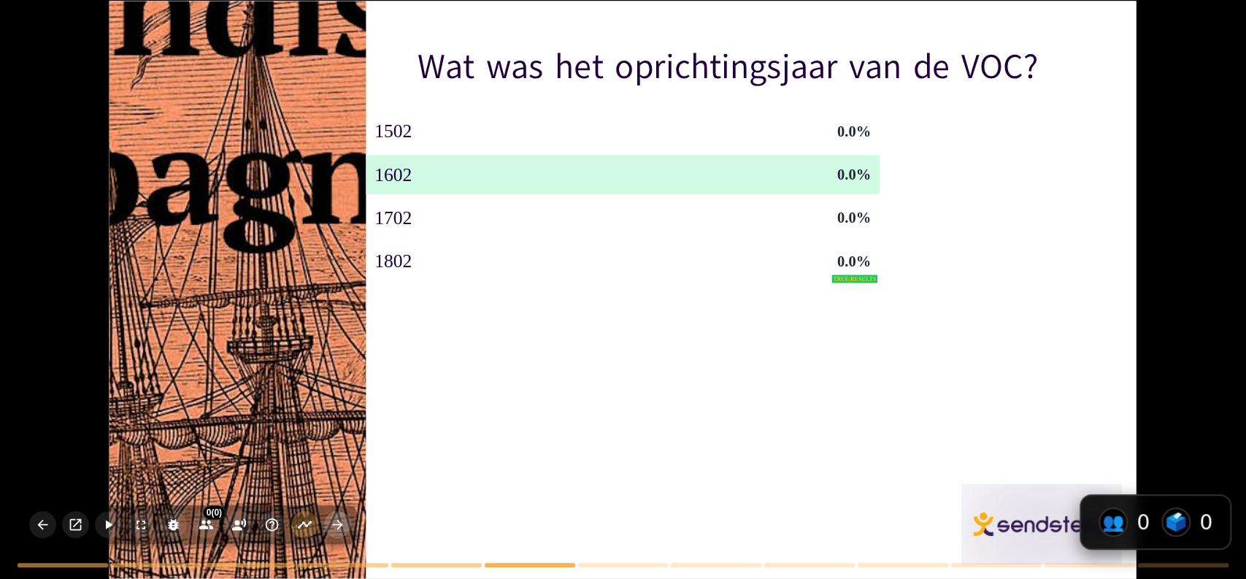
click at [339, 526] on icon "button" at bounding box center [338, 525] width 10 height 10
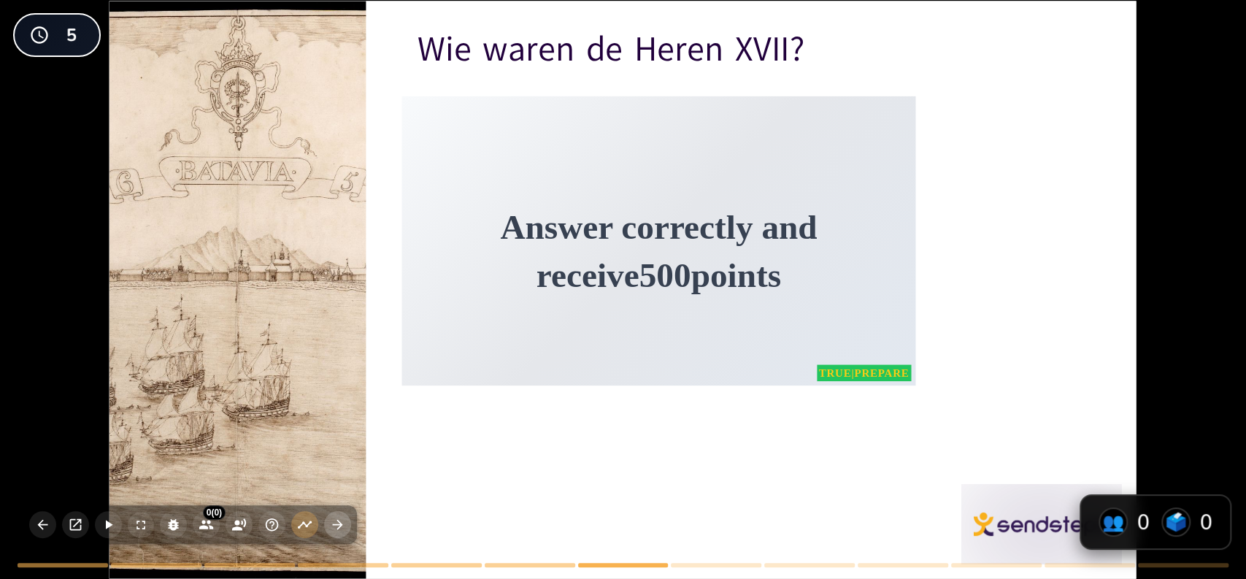
click at [339, 526] on icon "button" at bounding box center [338, 525] width 10 height 10
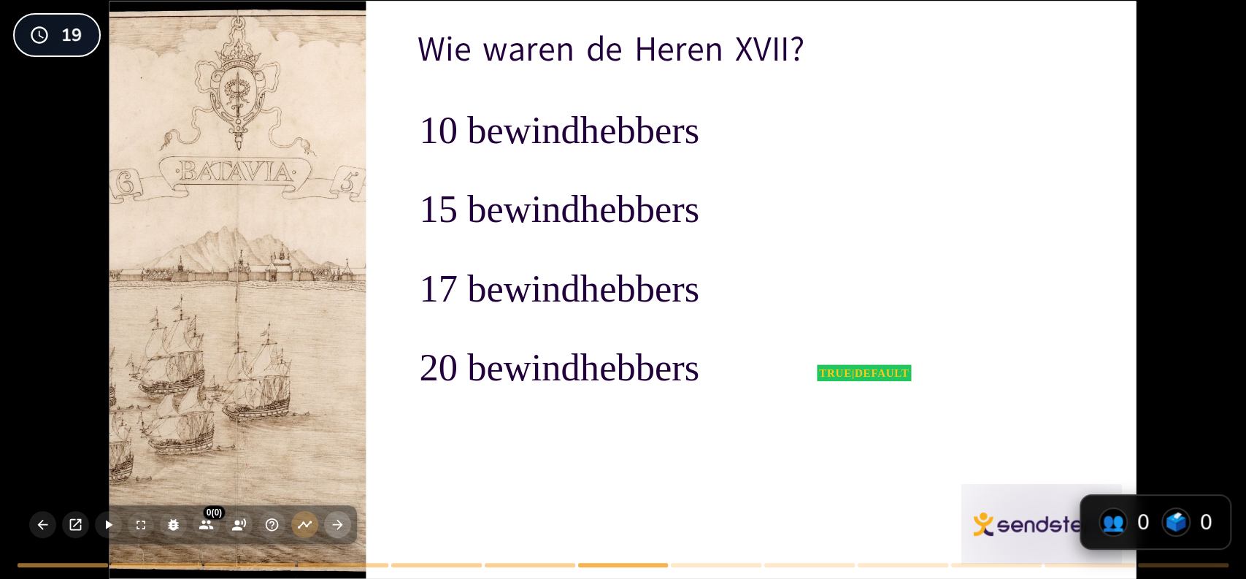
click at [339, 526] on icon "button" at bounding box center [338, 525] width 10 height 10
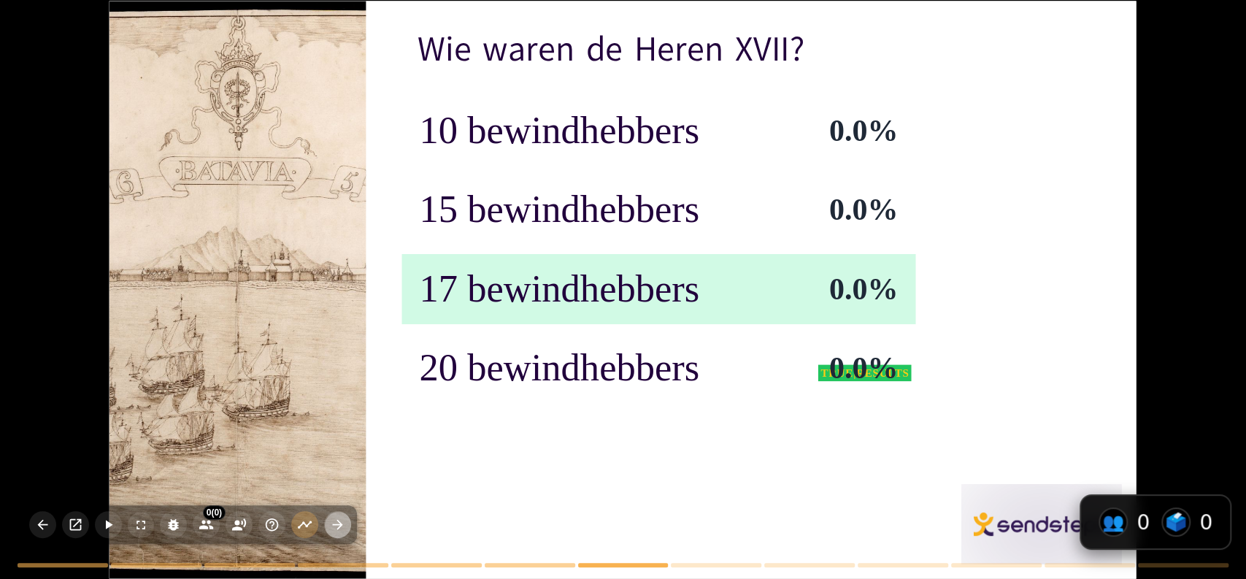
click at [339, 526] on icon "button" at bounding box center [338, 525] width 10 height 10
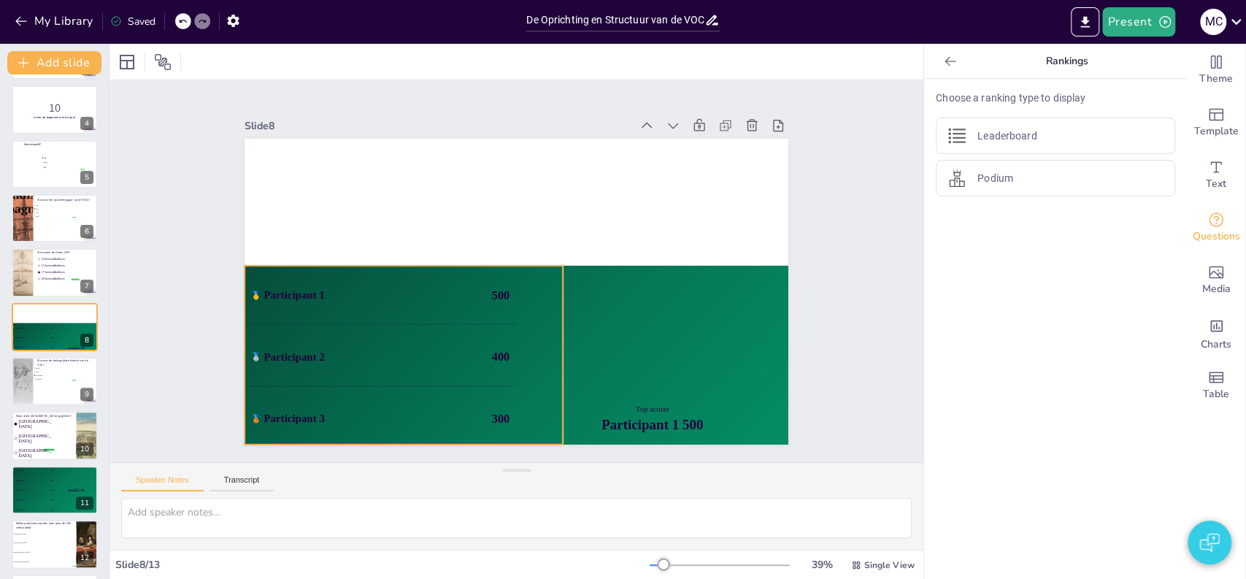
click at [374, 305] on div "🥇 Participant 1 500" at bounding box center [380, 252] width 277 height 140
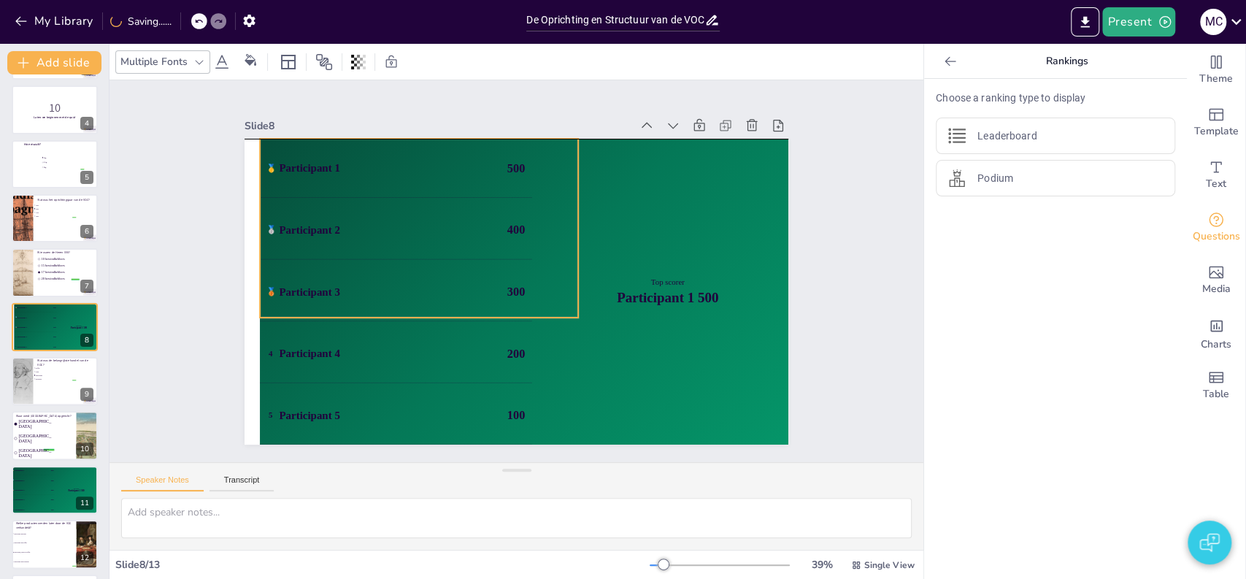
drag, startPoint x: 501, startPoint y: 339, endPoint x: 516, endPoint y: 217, distance: 122.9
click at [516, 217] on div "🥈 Participant 2 400" at bounding box center [396, 230] width 272 height 59
click at [187, 353] on div "Slide 1 Vraag met tekst false | editor Design User Experience Interface Feature…" at bounding box center [517, 271] width 850 height 465
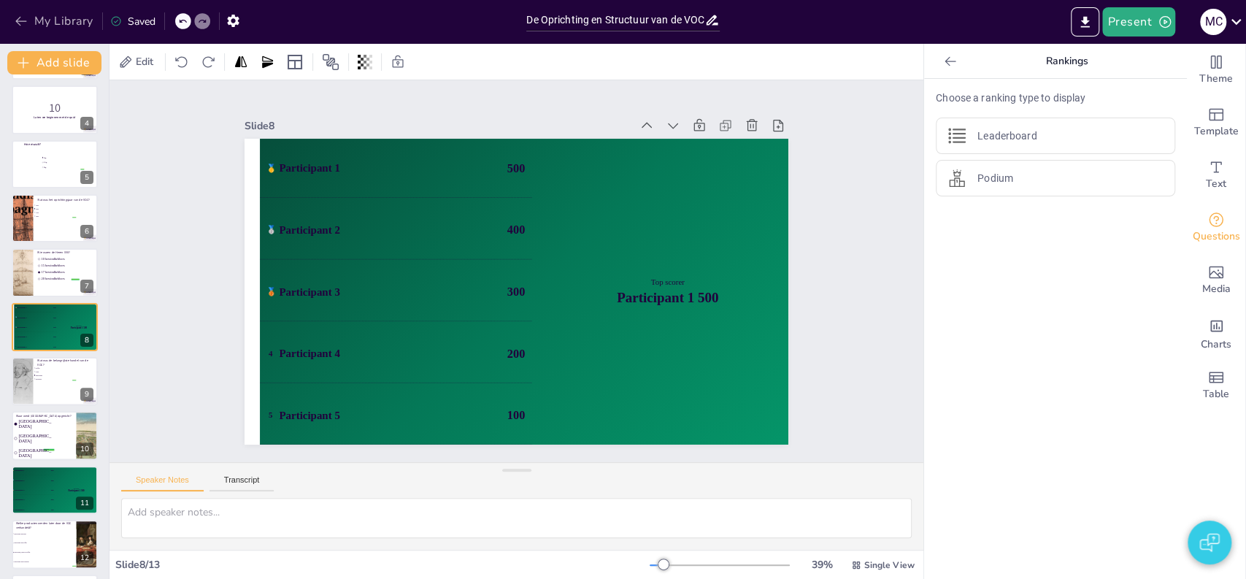
click at [64, 26] on button "My Library" at bounding box center [55, 20] width 88 height 23
